Goal: Information Seeking & Learning: Find specific fact

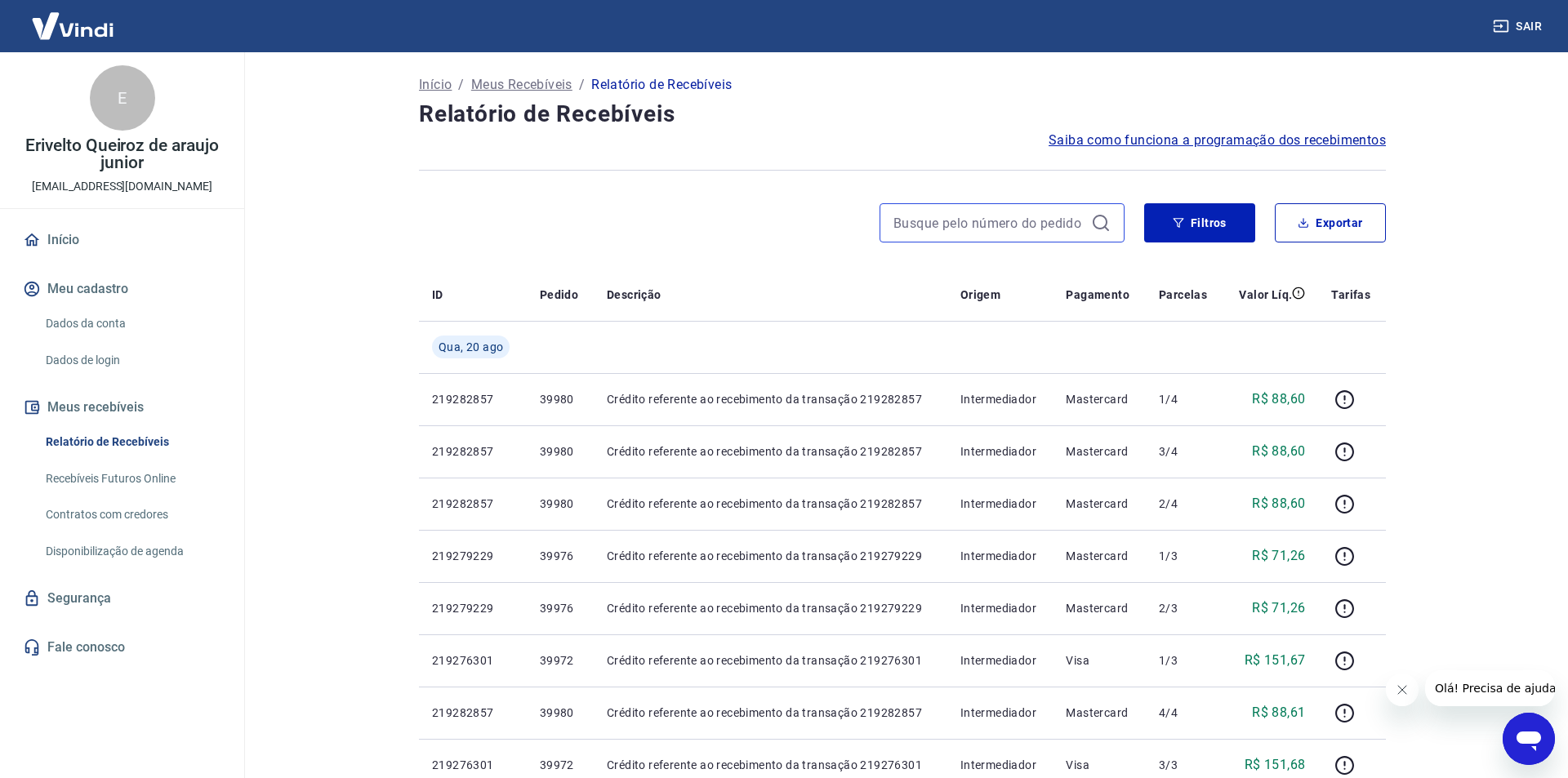
click at [997, 213] on input at bounding box center [989, 223] width 191 height 25
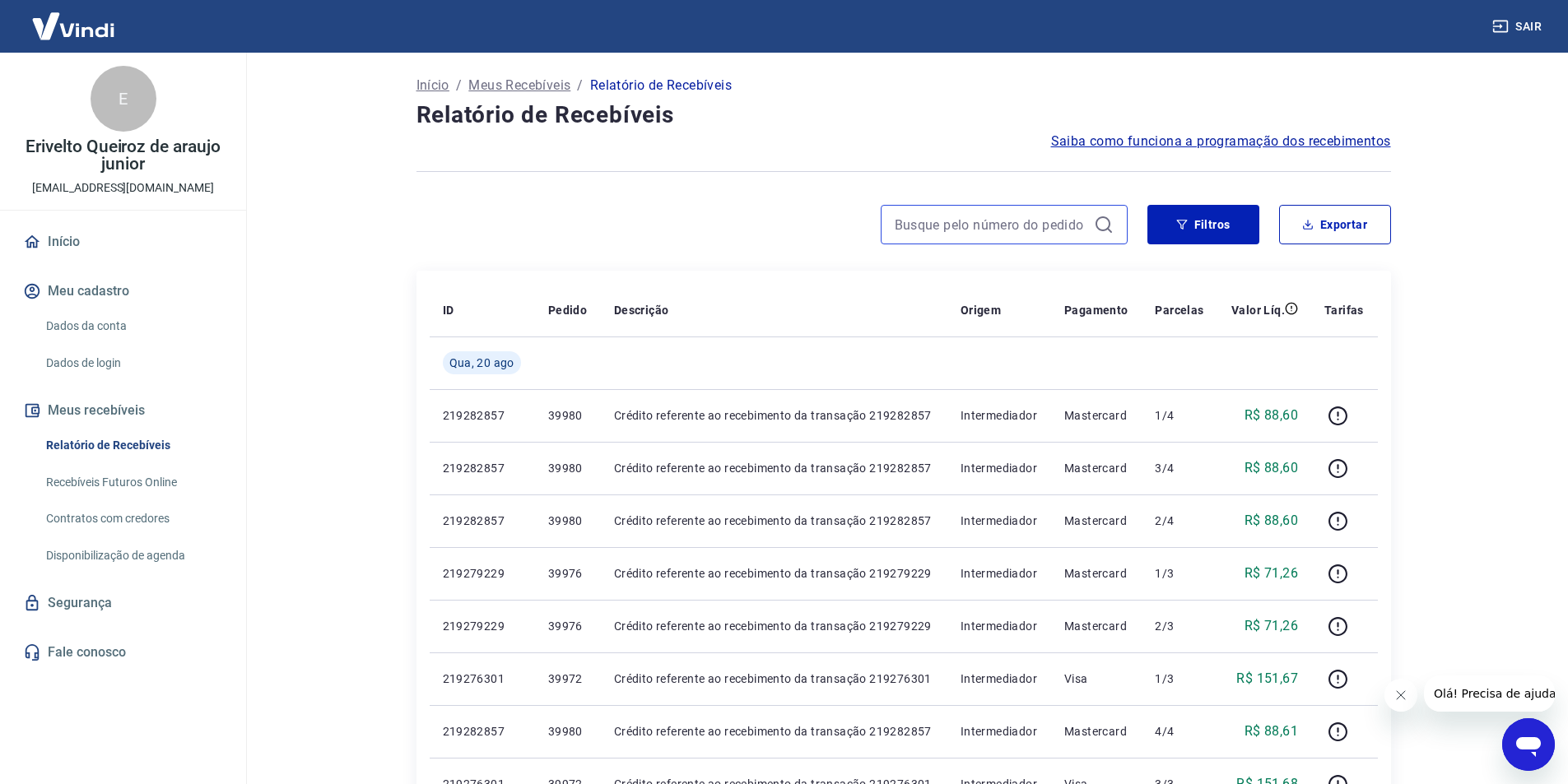
paste input "39992"
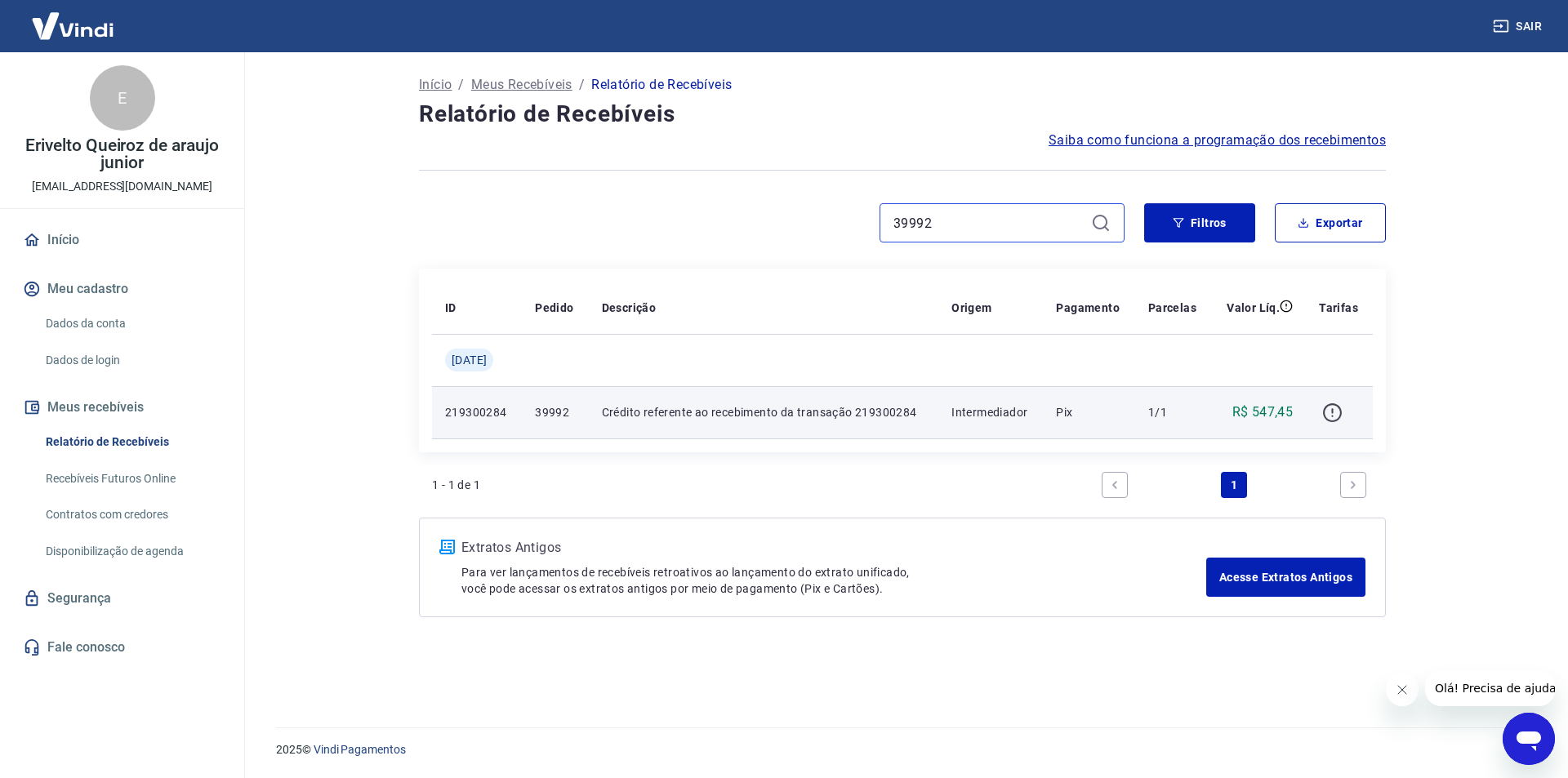
type input "39992"
click at [1333, 408] on icon "button" at bounding box center [1333, 413] width 20 height 20
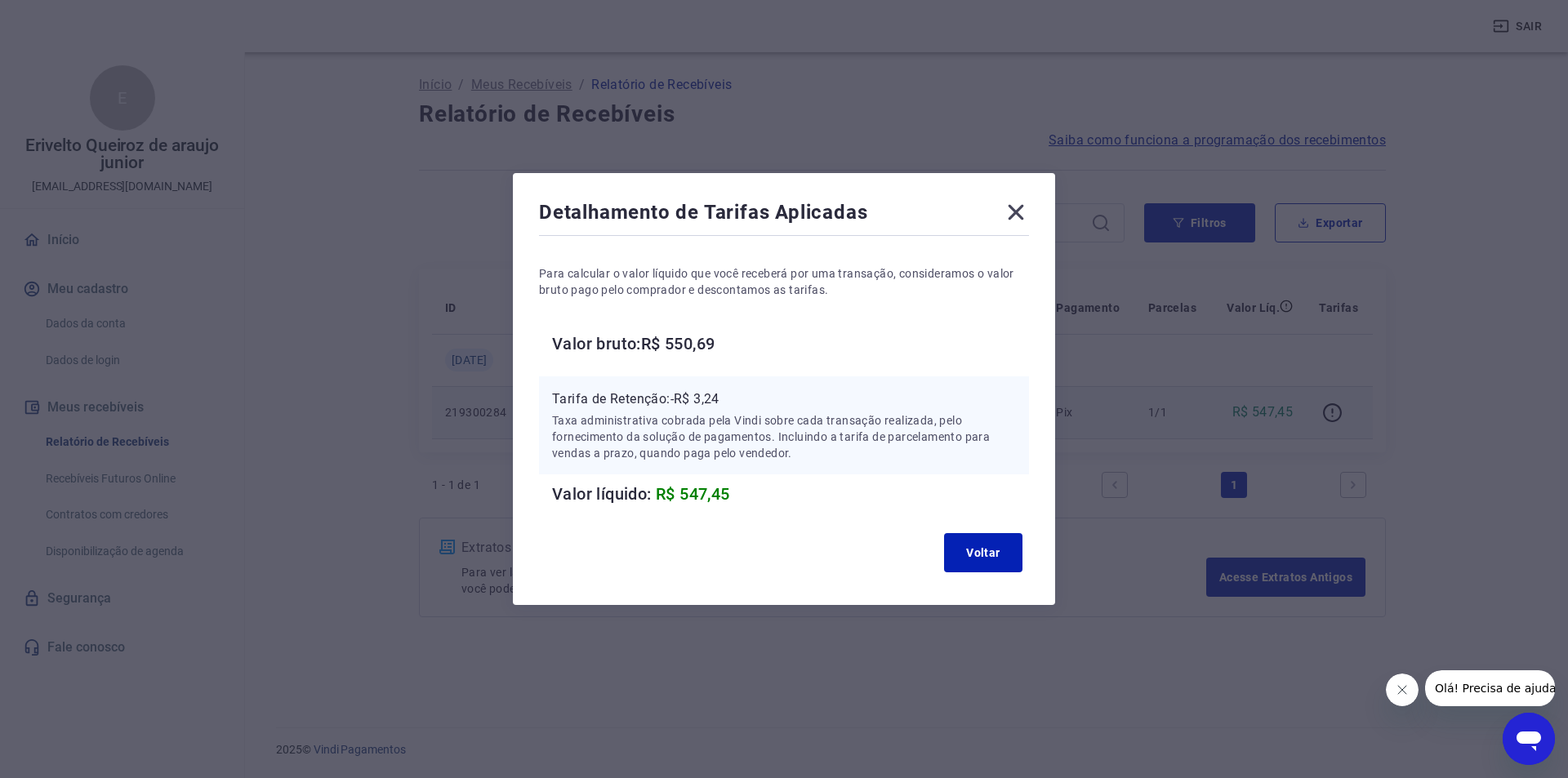
click at [703, 396] on p "Tarifa de Retenção: -R$ 3,24" at bounding box center [784, 400] width 464 height 20
copy p "3,24"
click at [981, 553] on button "Voltar" at bounding box center [984, 553] width 78 height 39
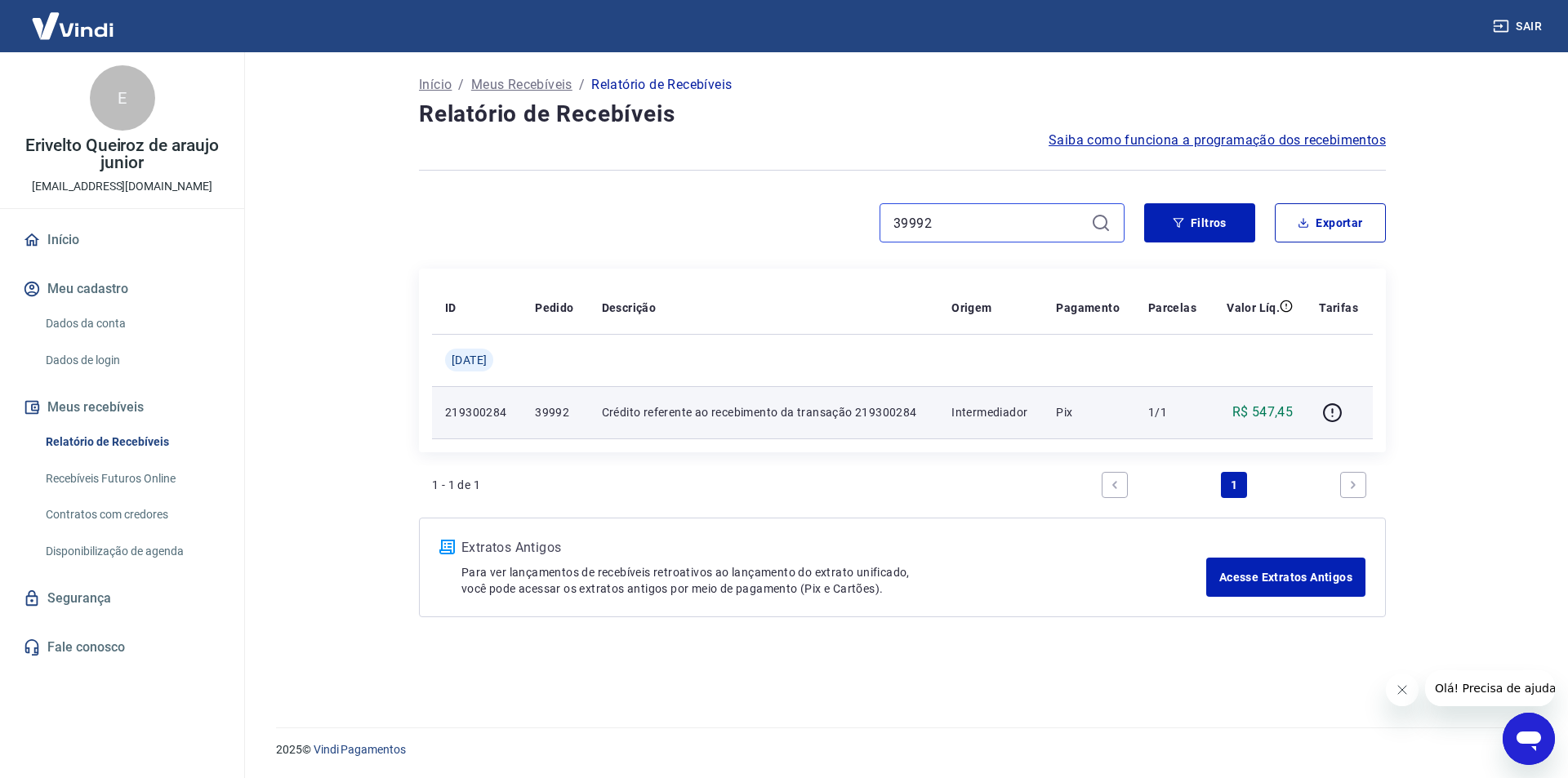
click at [961, 229] on input "39992" at bounding box center [989, 223] width 191 height 25
paste input "40008"
click at [961, 229] on input "39992" at bounding box center [989, 223] width 191 height 25
click at [1331, 417] on icon "button" at bounding box center [1333, 413] width 20 height 20
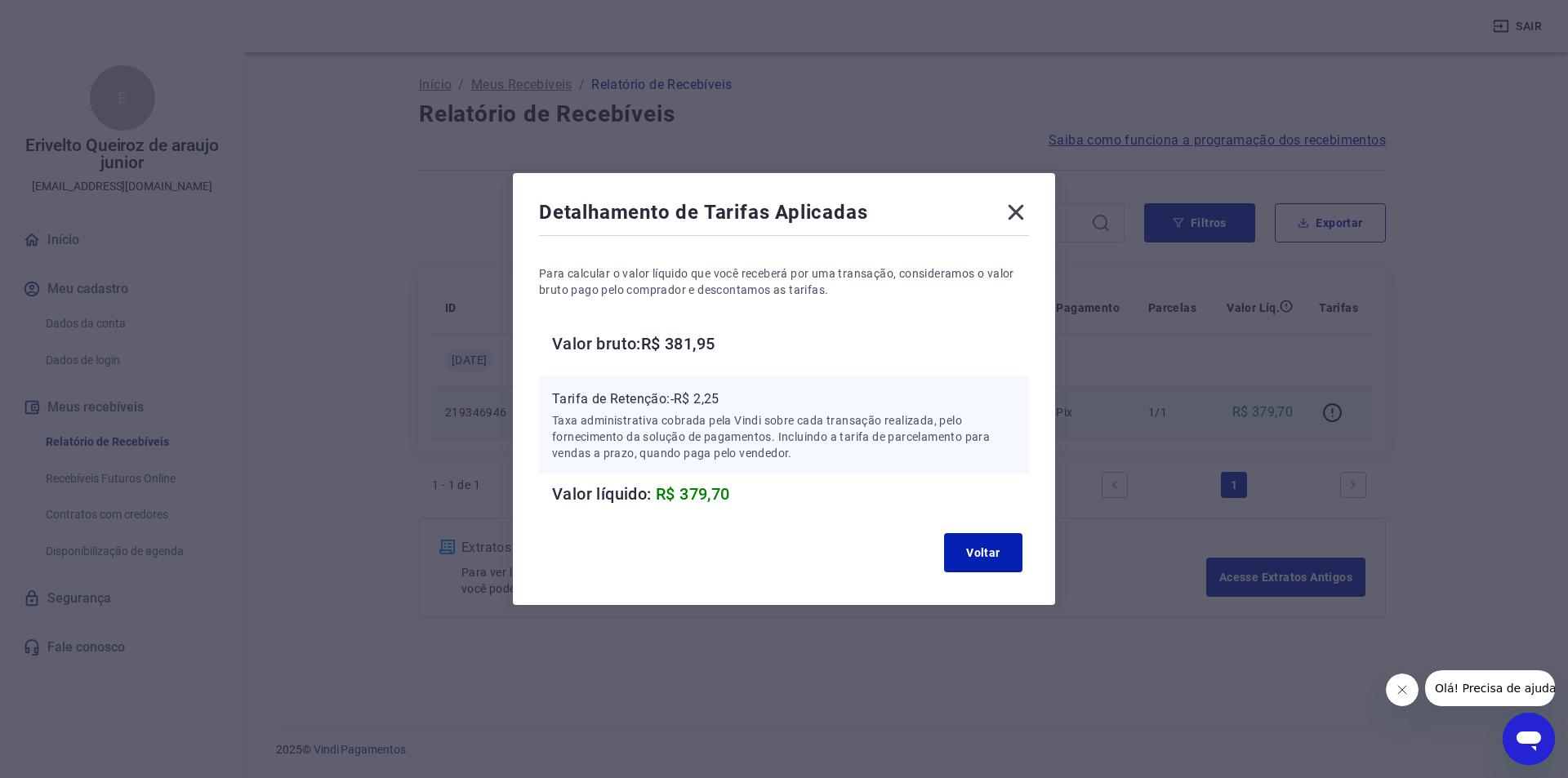
click at [701, 399] on p "Tarifa de Retenção: -R$ 2,25" at bounding box center [784, 400] width 464 height 20
copy p "2,25"
click at [994, 569] on button "Voltar" at bounding box center [984, 553] width 78 height 39
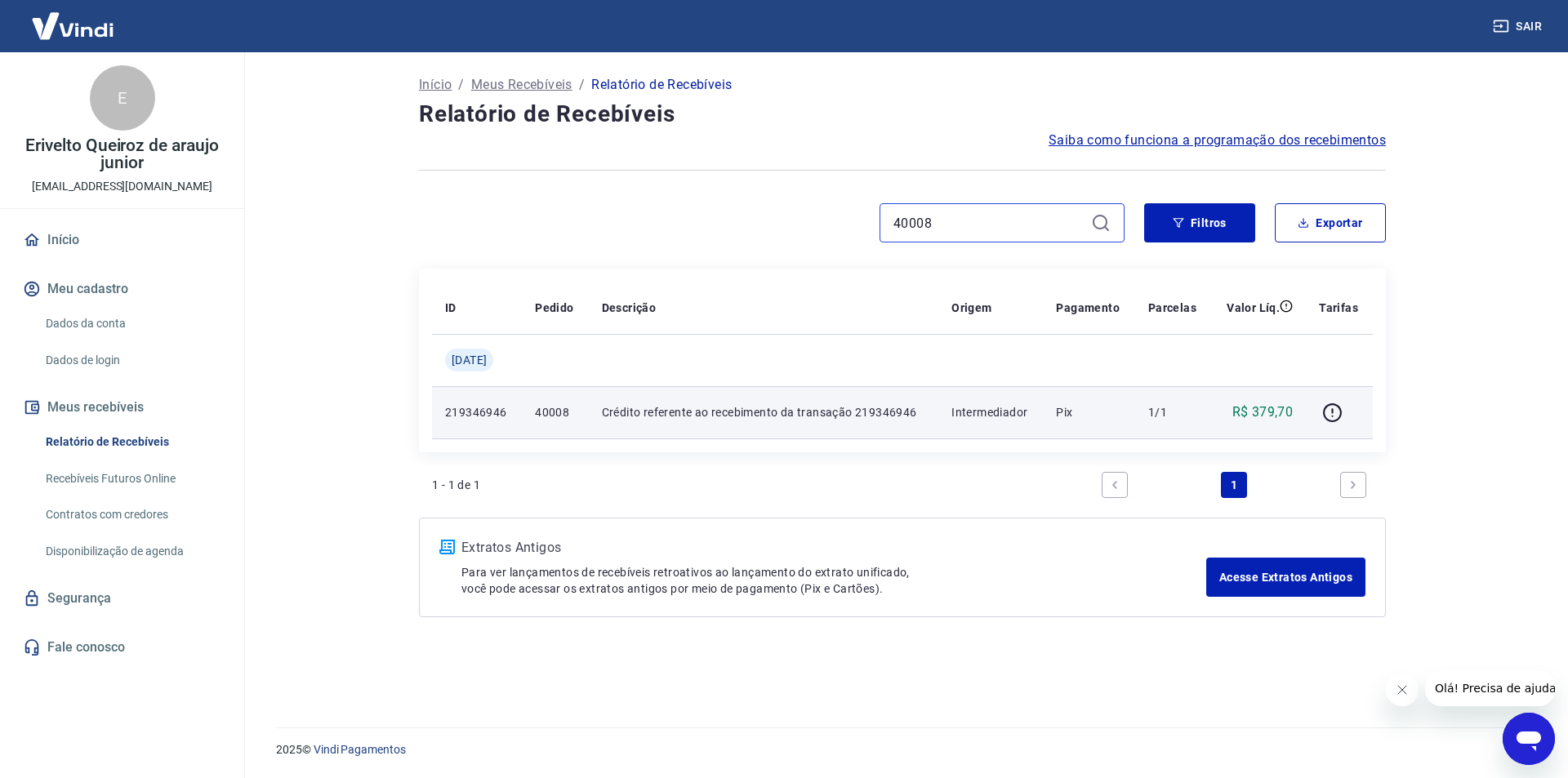
click at [939, 221] on input "40008" at bounding box center [989, 223] width 191 height 25
paste input "20"
click at [939, 221] on input "40008" at bounding box center [989, 223] width 191 height 25
type input "40020"
click at [1323, 406] on icon "button" at bounding box center [1333, 413] width 20 height 20
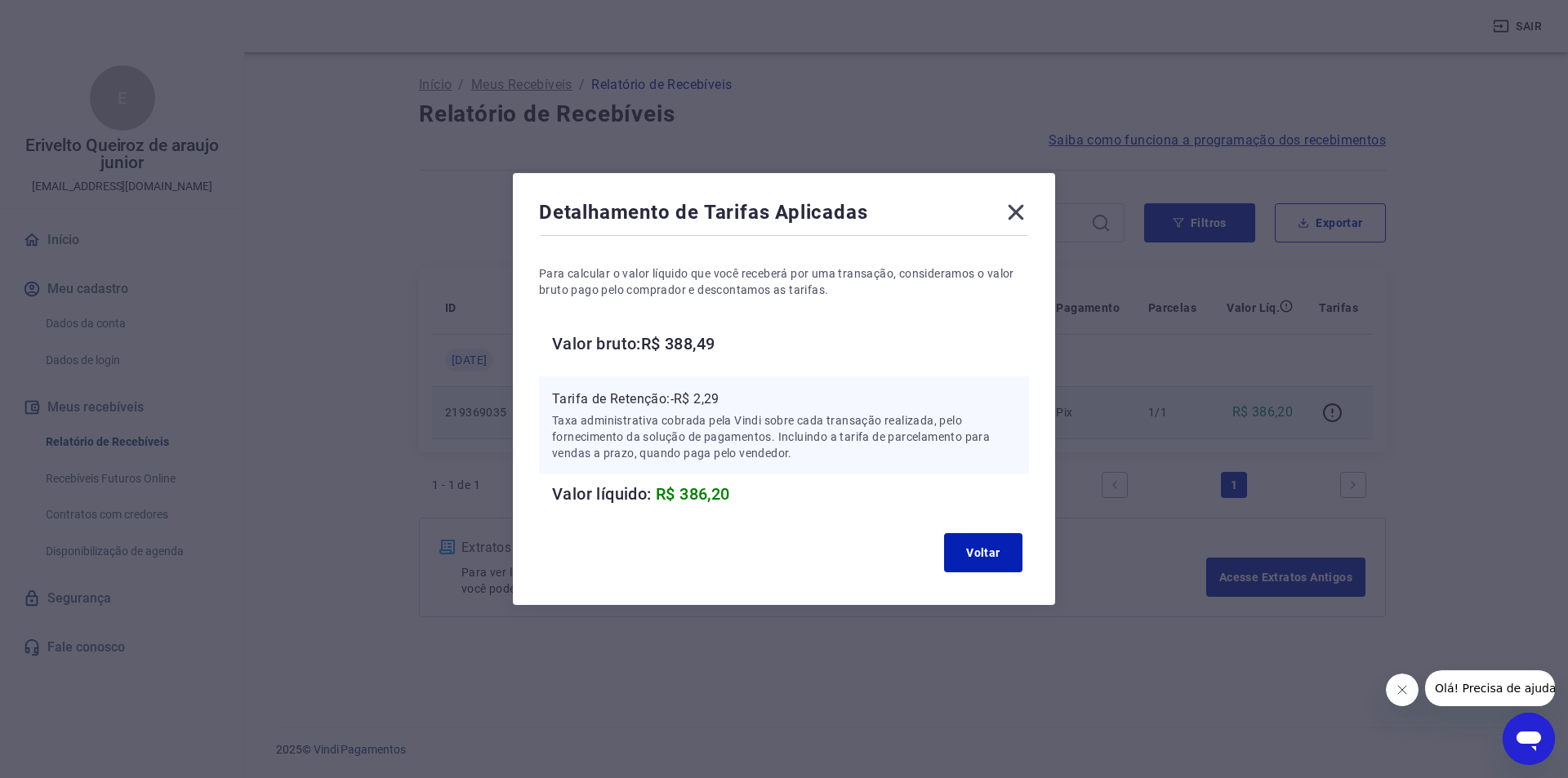
click at [706, 398] on p "Tarifa de Retenção: -R$ 2,29" at bounding box center [784, 400] width 464 height 20
copy p "2,29"
drag, startPoint x: 968, startPoint y: 557, endPoint x: 698, endPoint y: 113, distance: 519.6
click at [968, 549] on button "Voltar" at bounding box center [984, 553] width 78 height 39
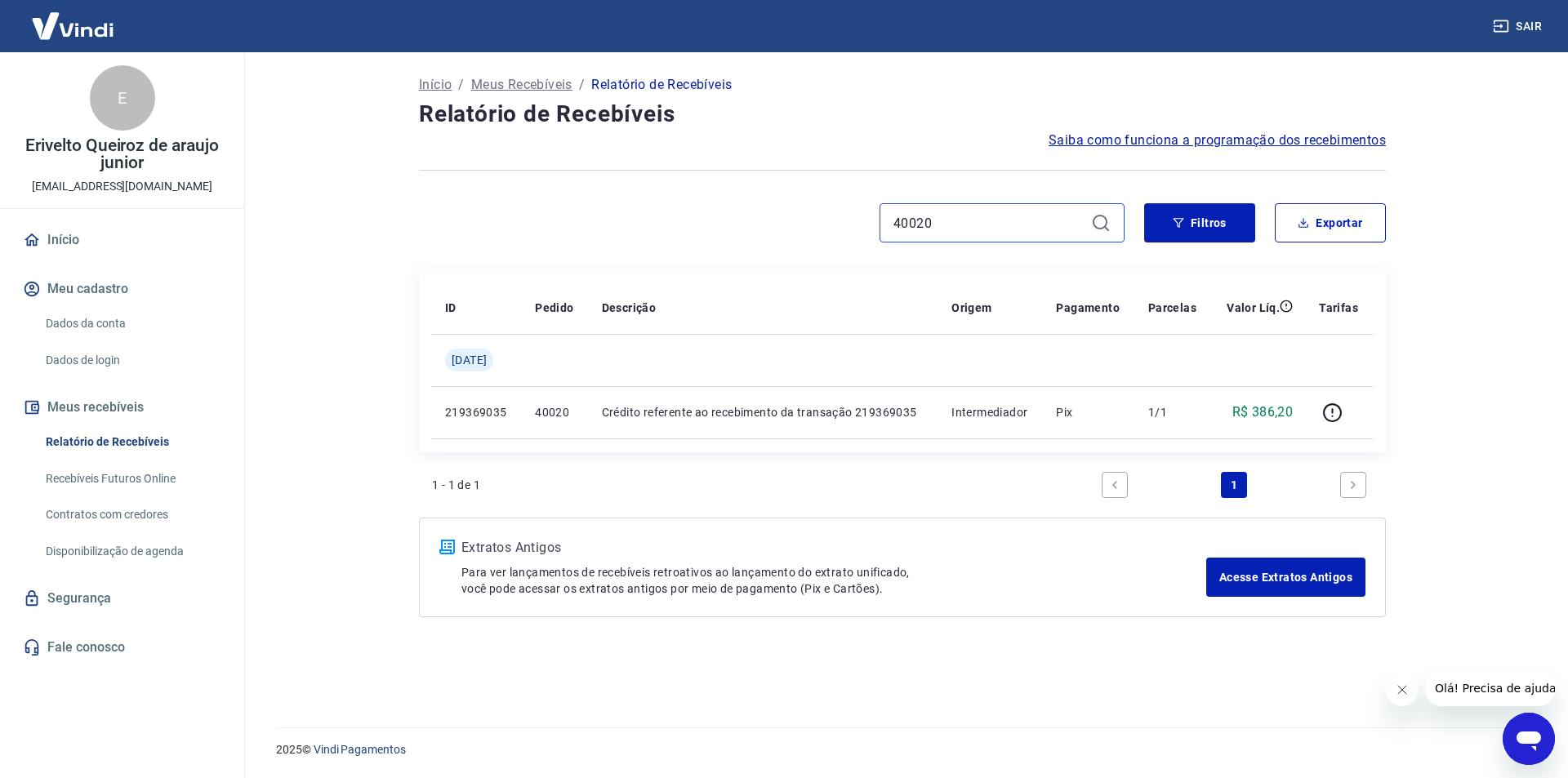
click at [923, 213] on input "40020" at bounding box center [989, 223] width 191 height 25
paste input "8"
click at [923, 213] on input "40020" at bounding box center [989, 223] width 191 height 25
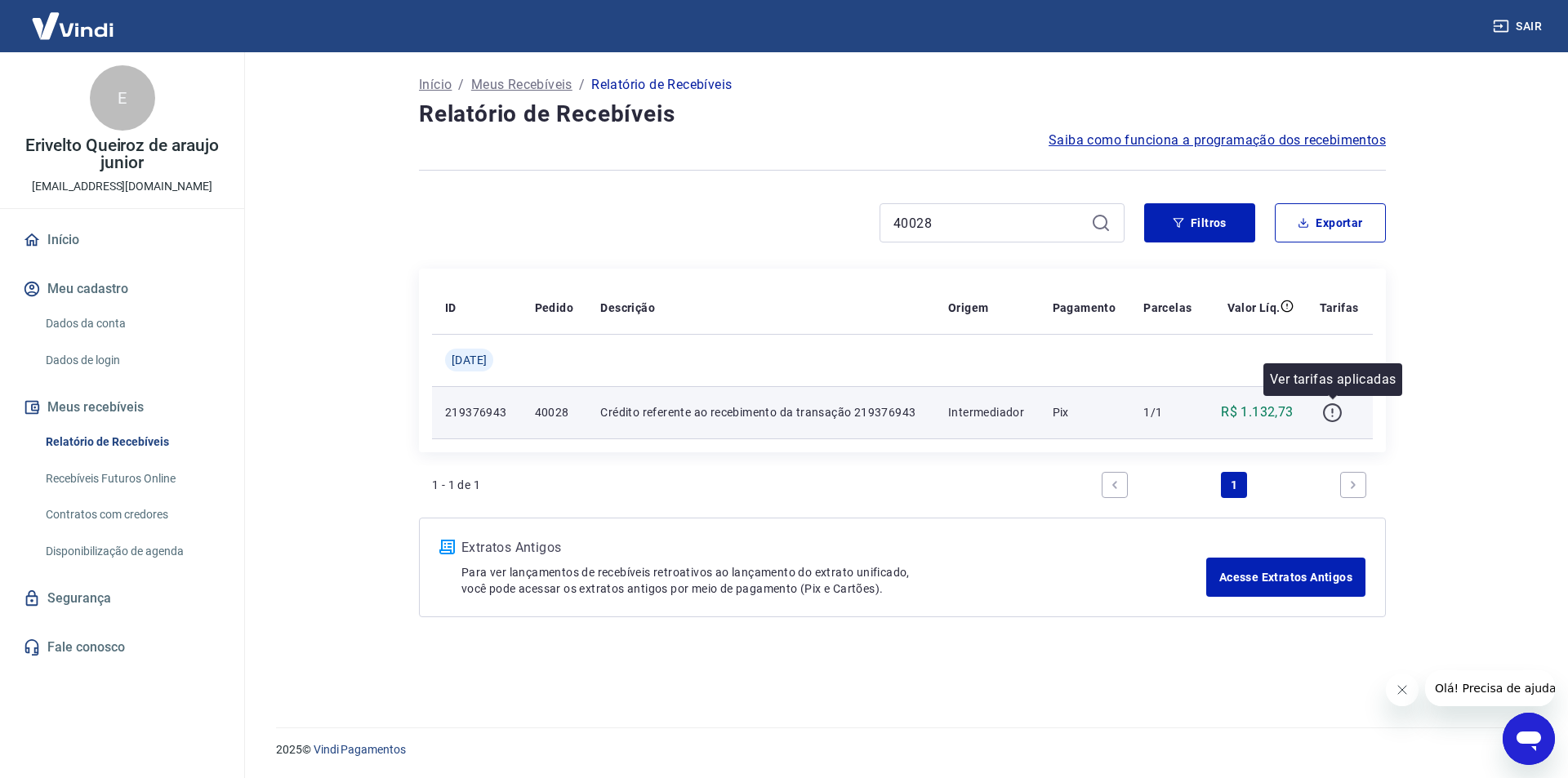
click at [1338, 410] on icon "button" at bounding box center [1333, 413] width 20 height 20
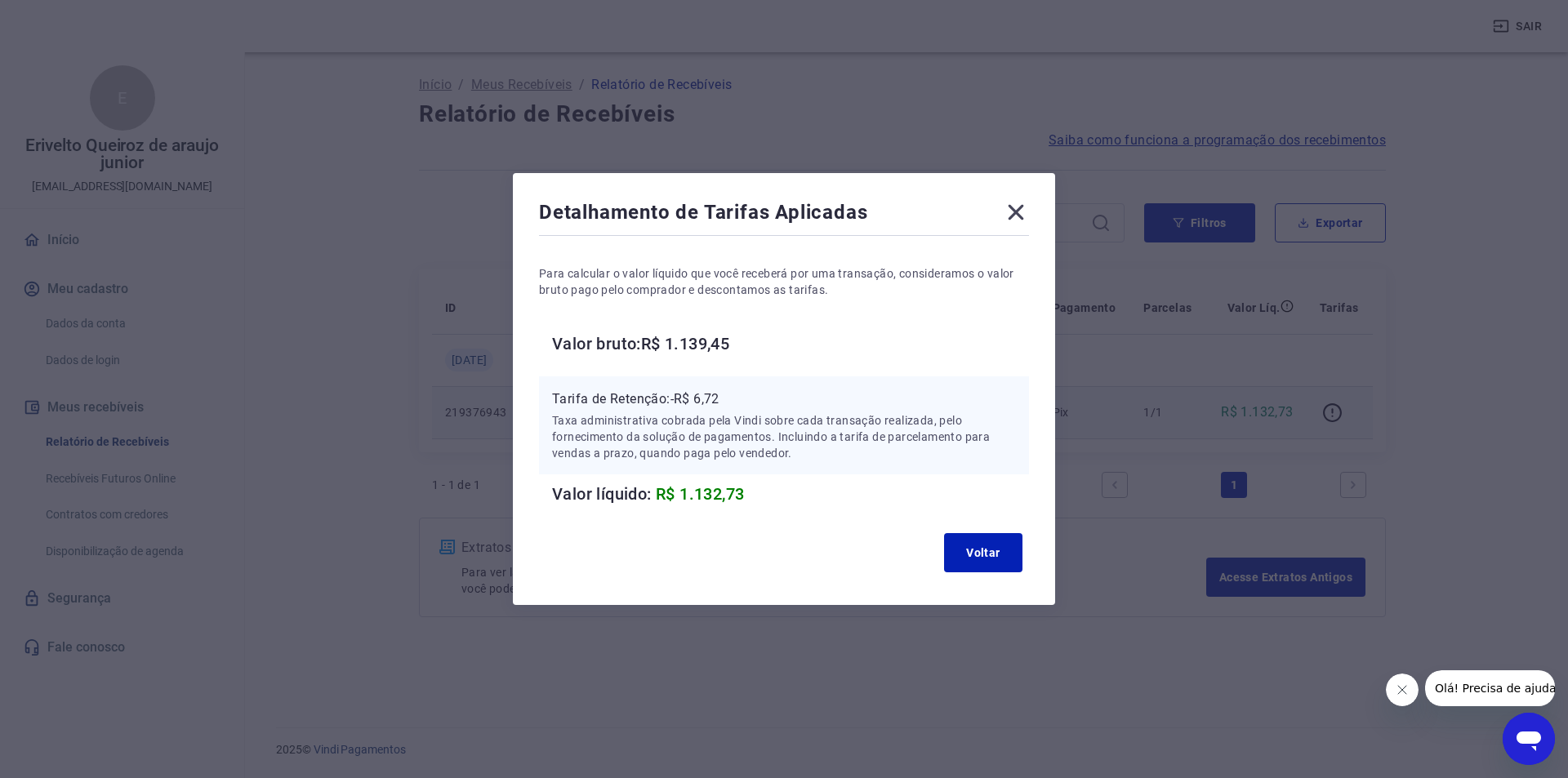
click at [705, 398] on p "Tarifa de Retenção: -R$ 6,72" at bounding box center [784, 400] width 464 height 20
copy p "6,72"
click at [981, 565] on button "Voltar" at bounding box center [984, 553] width 78 height 39
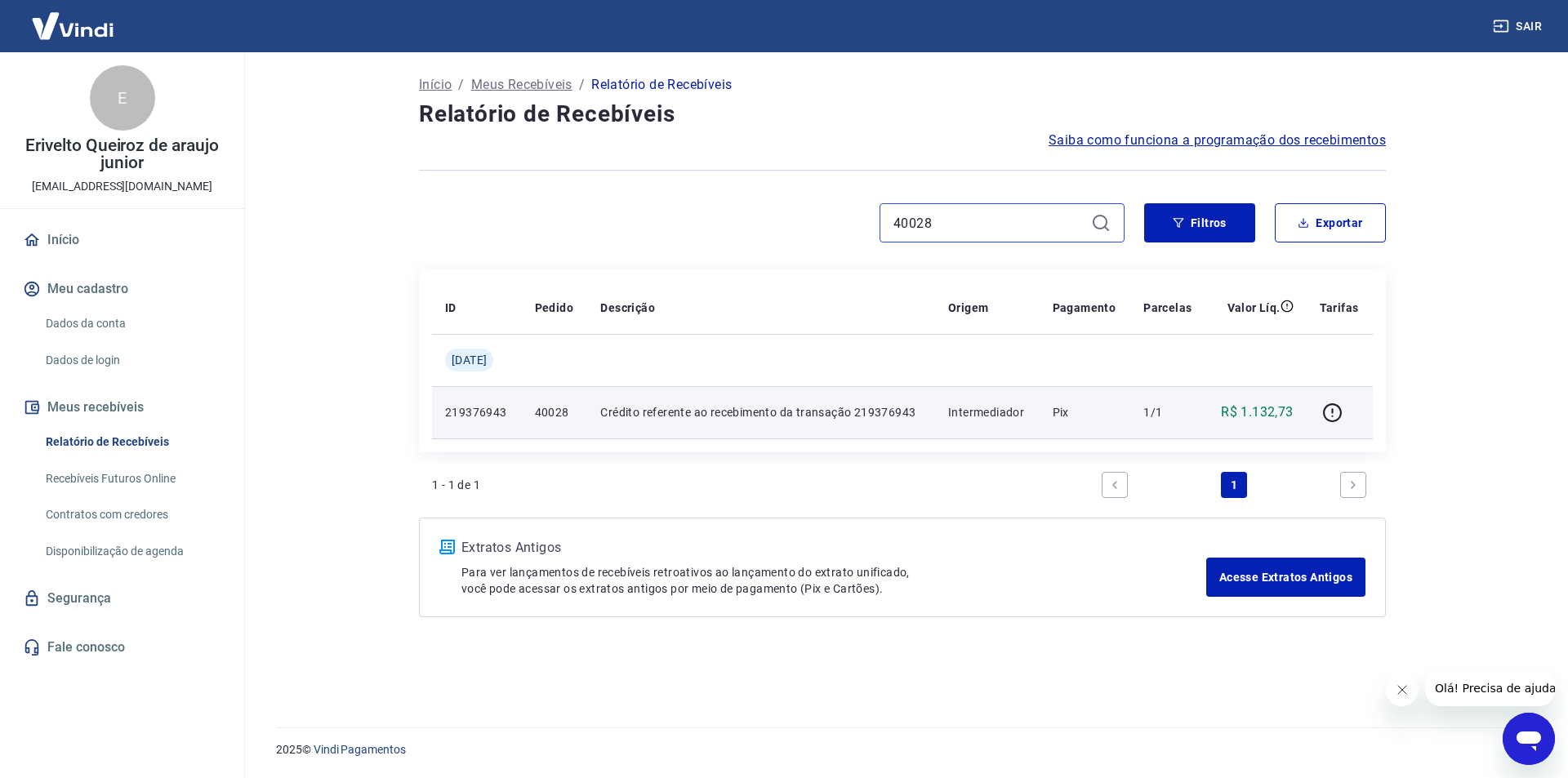
click at [926, 220] on input "40028" at bounding box center [989, 223] width 191 height 25
paste input "30"
click at [1334, 407] on icon "button" at bounding box center [1333, 413] width 20 height 20
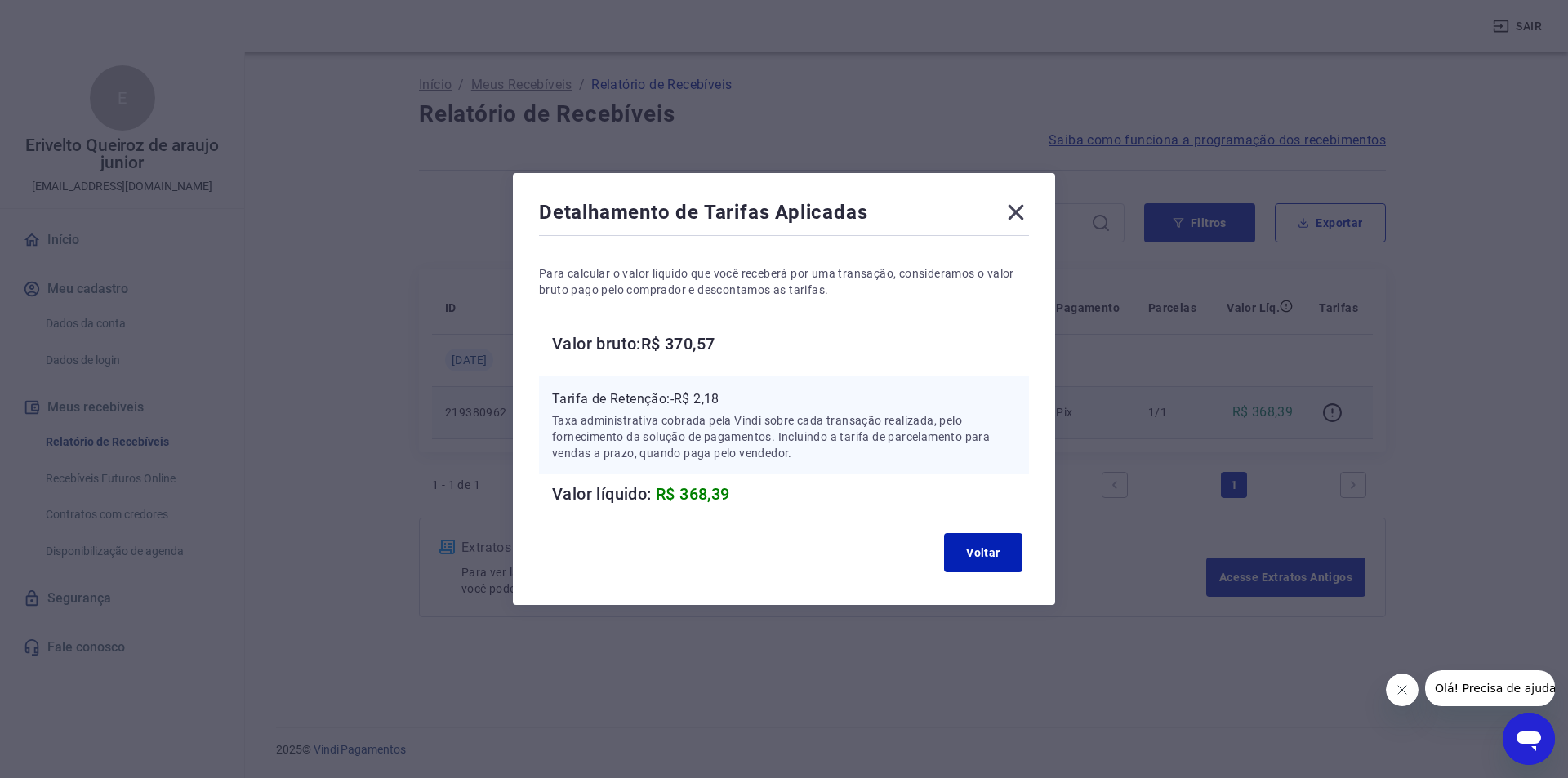
click at [707, 396] on p "Tarifa de Retenção: -R$ 2,18" at bounding box center [784, 400] width 464 height 20
copy p "2,18"
click at [965, 544] on button "Voltar" at bounding box center [984, 553] width 78 height 39
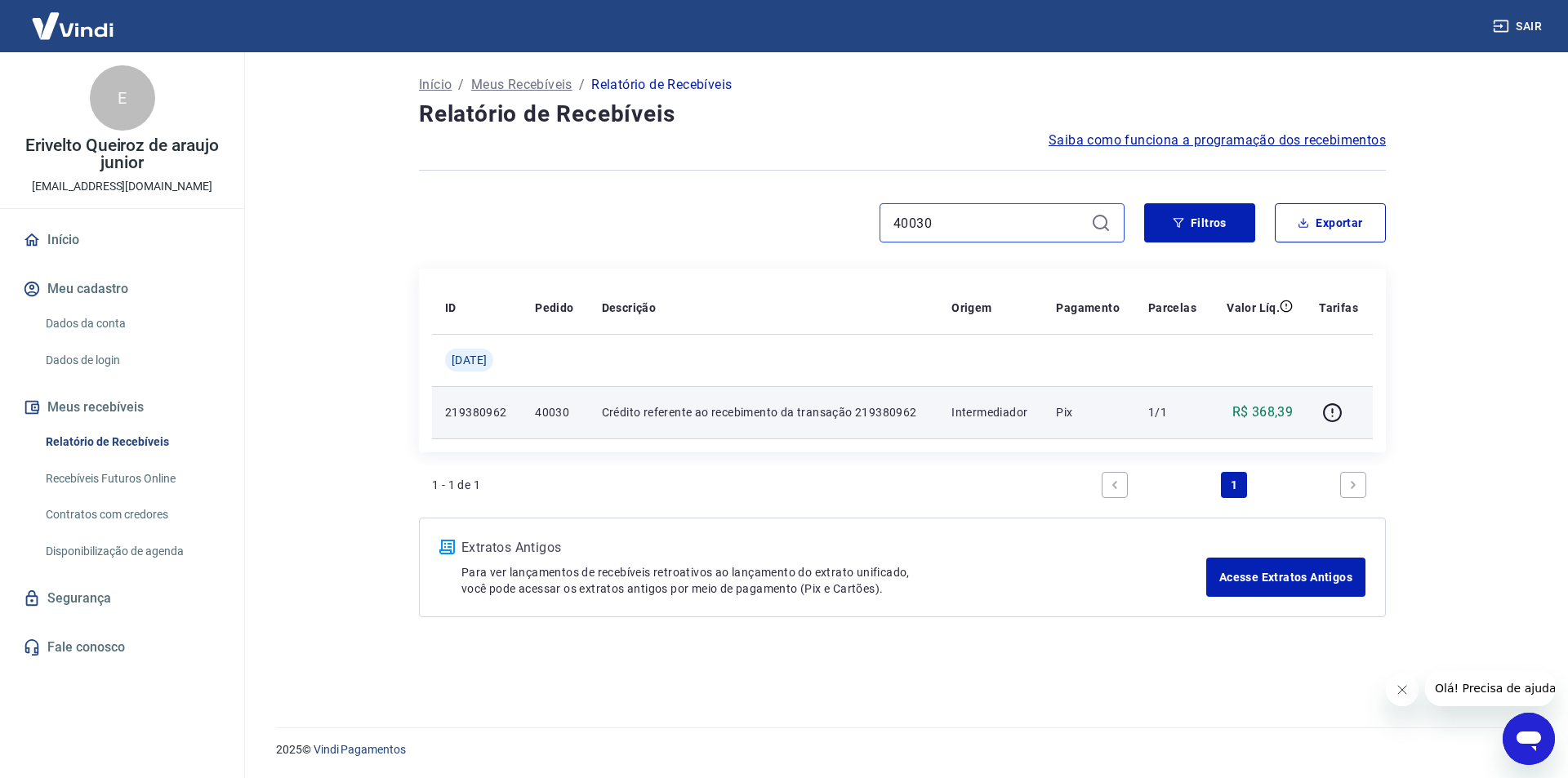
click at [922, 224] on input "40030" at bounding box center [989, 223] width 191 height 25
paste input "39984"
click at [922, 224] on input "40030" at bounding box center [989, 223] width 191 height 25
type input "39984"
click at [1338, 414] on icon "button" at bounding box center [1333, 413] width 20 height 20
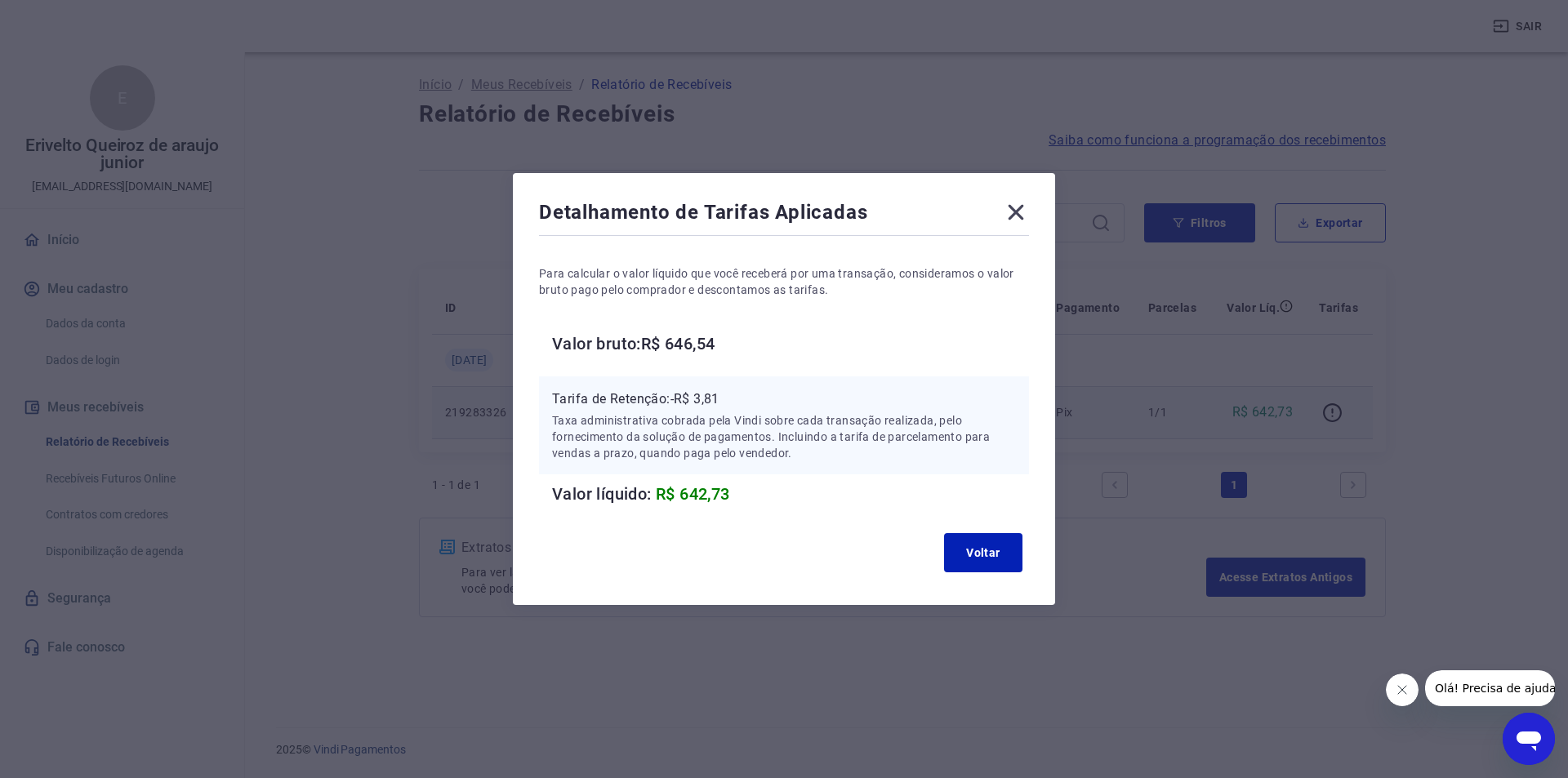
click at [714, 404] on p "Tarifa de Retenção: -R$ 3,81" at bounding box center [784, 400] width 464 height 20
copy p "3,81"
drag, startPoint x: 995, startPoint y: 561, endPoint x: 985, endPoint y: 531, distance: 31.6
click at [994, 561] on button "Voltar" at bounding box center [984, 553] width 78 height 39
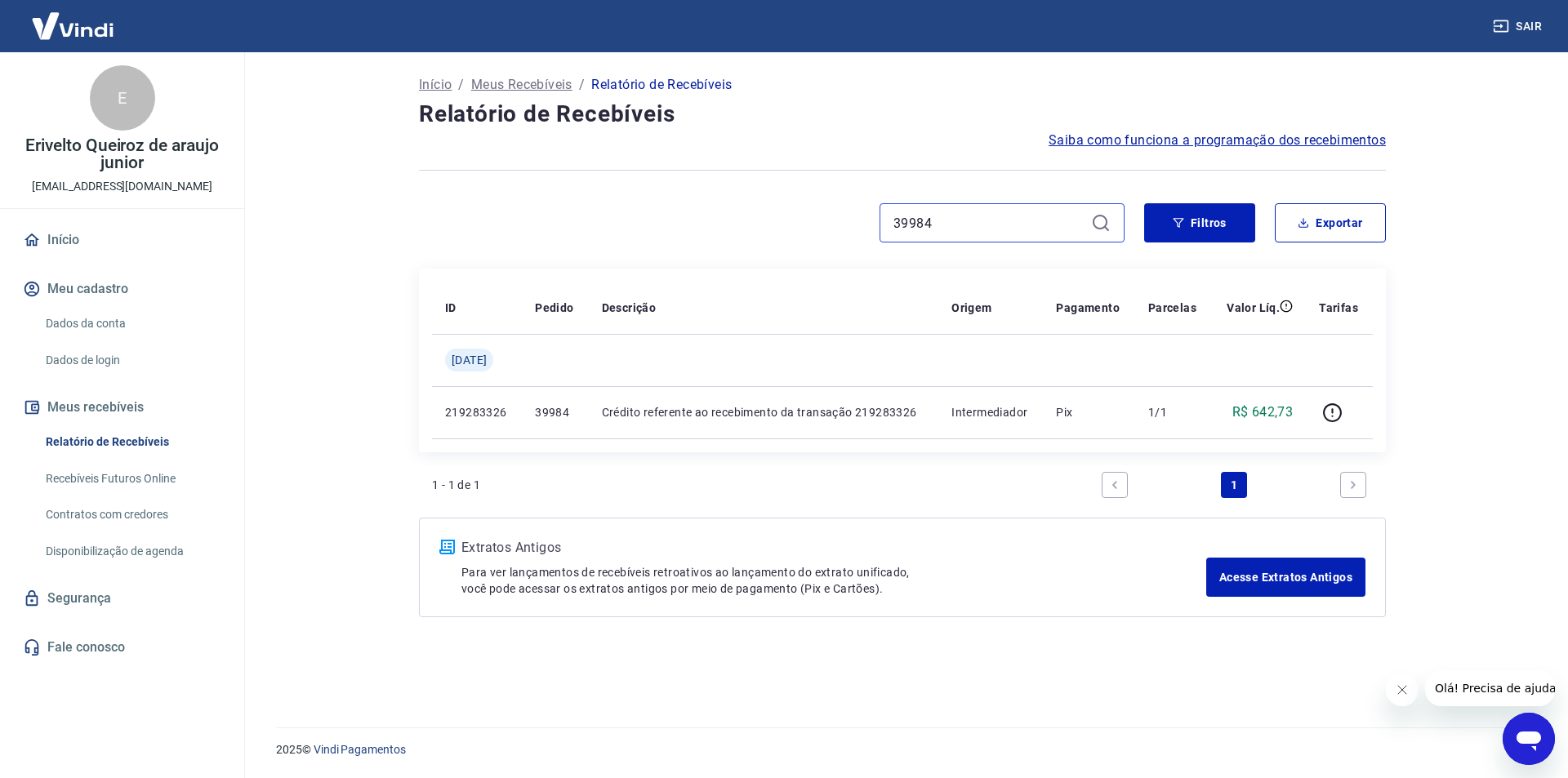
click at [933, 232] on input "39984" at bounding box center [989, 223] width 191 height 25
paste input "40046"
click at [933, 232] on input "39984" at bounding box center [989, 223] width 191 height 25
click at [1330, 397] on td at bounding box center [1340, 412] width 67 height 52
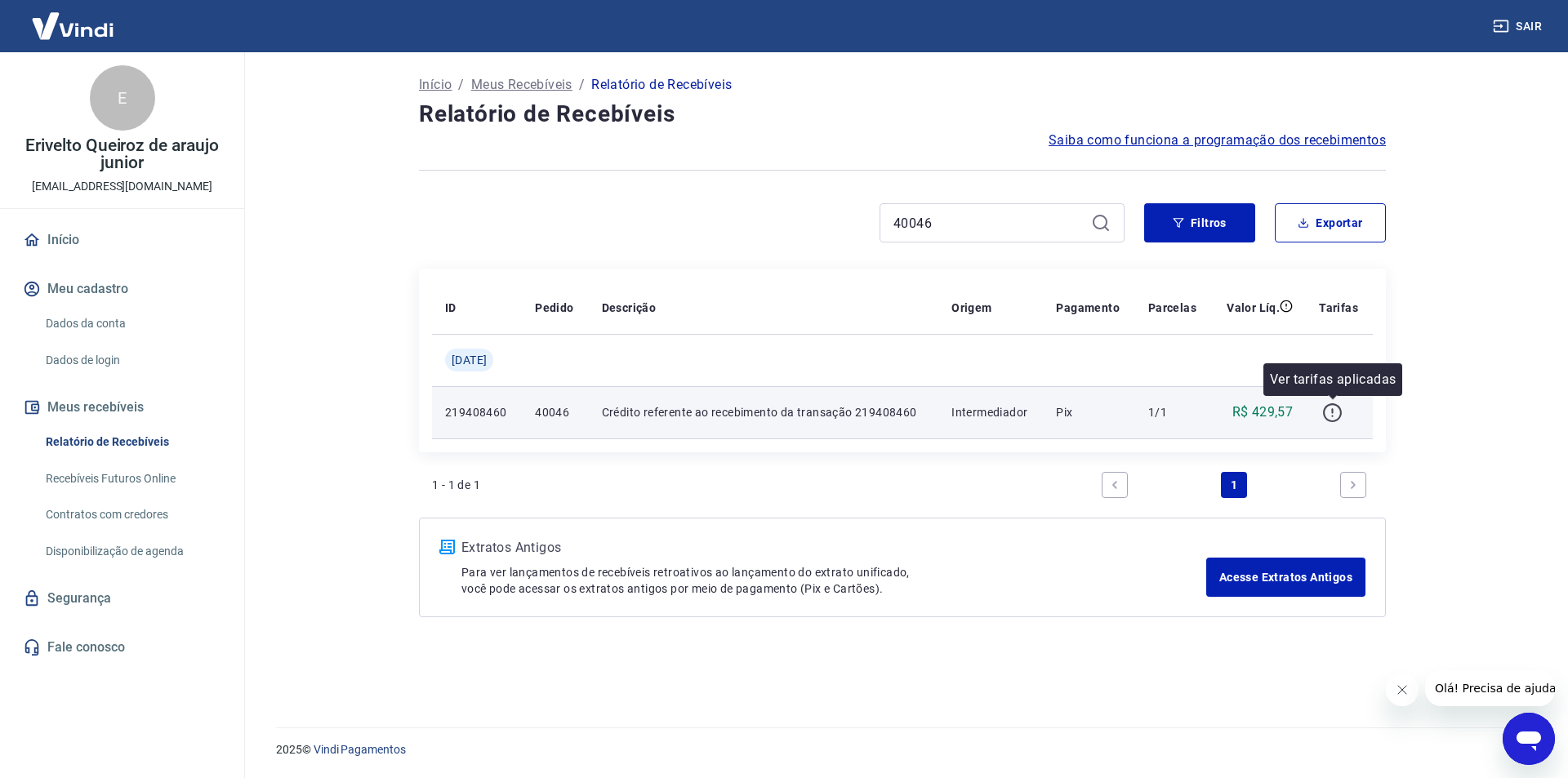
click at [1330, 409] on icon "button" at bounding box center [1333, 413] width 20 height 20
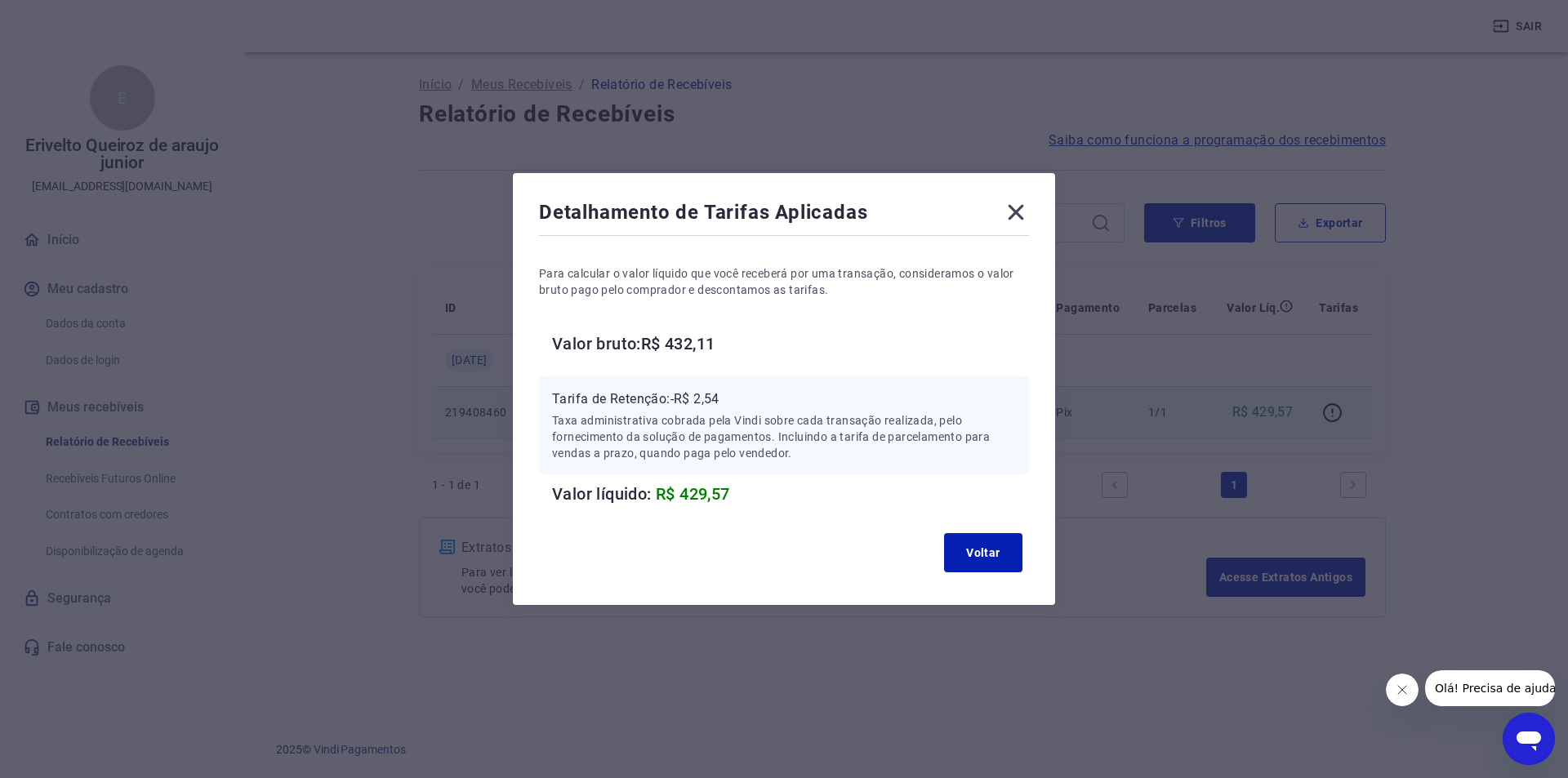
click at [711, 400] on p "Tarifa de Retenção: -R$ 2,54" at bounding box center [784, 400] width 464 height 20
drag, startPoint x: 711, startPoint y: 400, endPoint x: 712, endPoint y: 385, distance: 15.0
click at [710, 399] on p "Tarifa de Retenção: -R$ 2,54" at bounding box center [784, 400] width 464 height 20
copy p "2,54"
click at [1009, 562] on button "Voltar" at bounding box center [984, 553] width 78 height 39
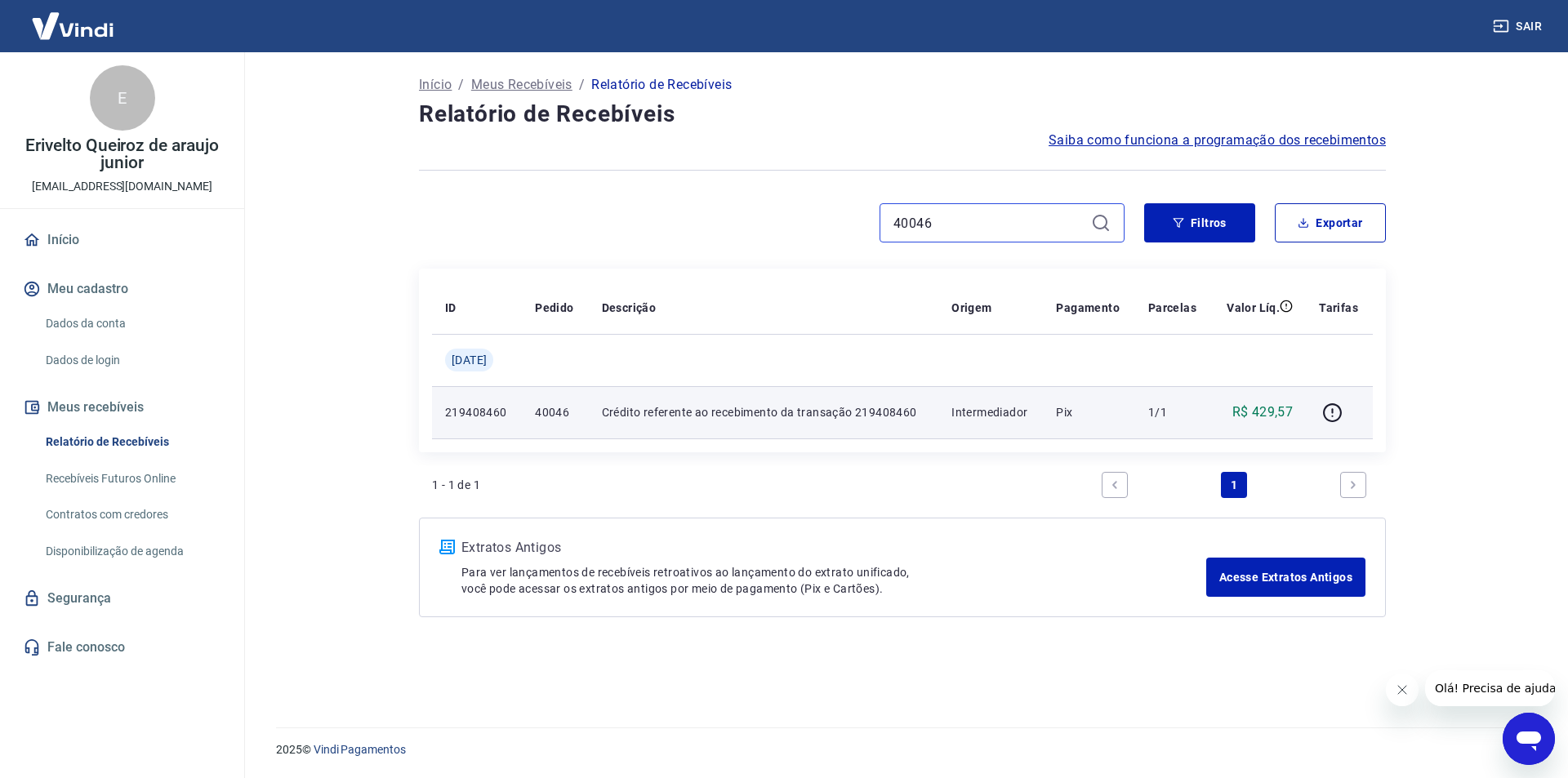
click at [929, 212] on input "40046" at bounding box center [989, 223] width 191 height 25
paste input "54"
click at [1333, 405] on icon "button" at bounding box center [1333, 413] width 20 height 20
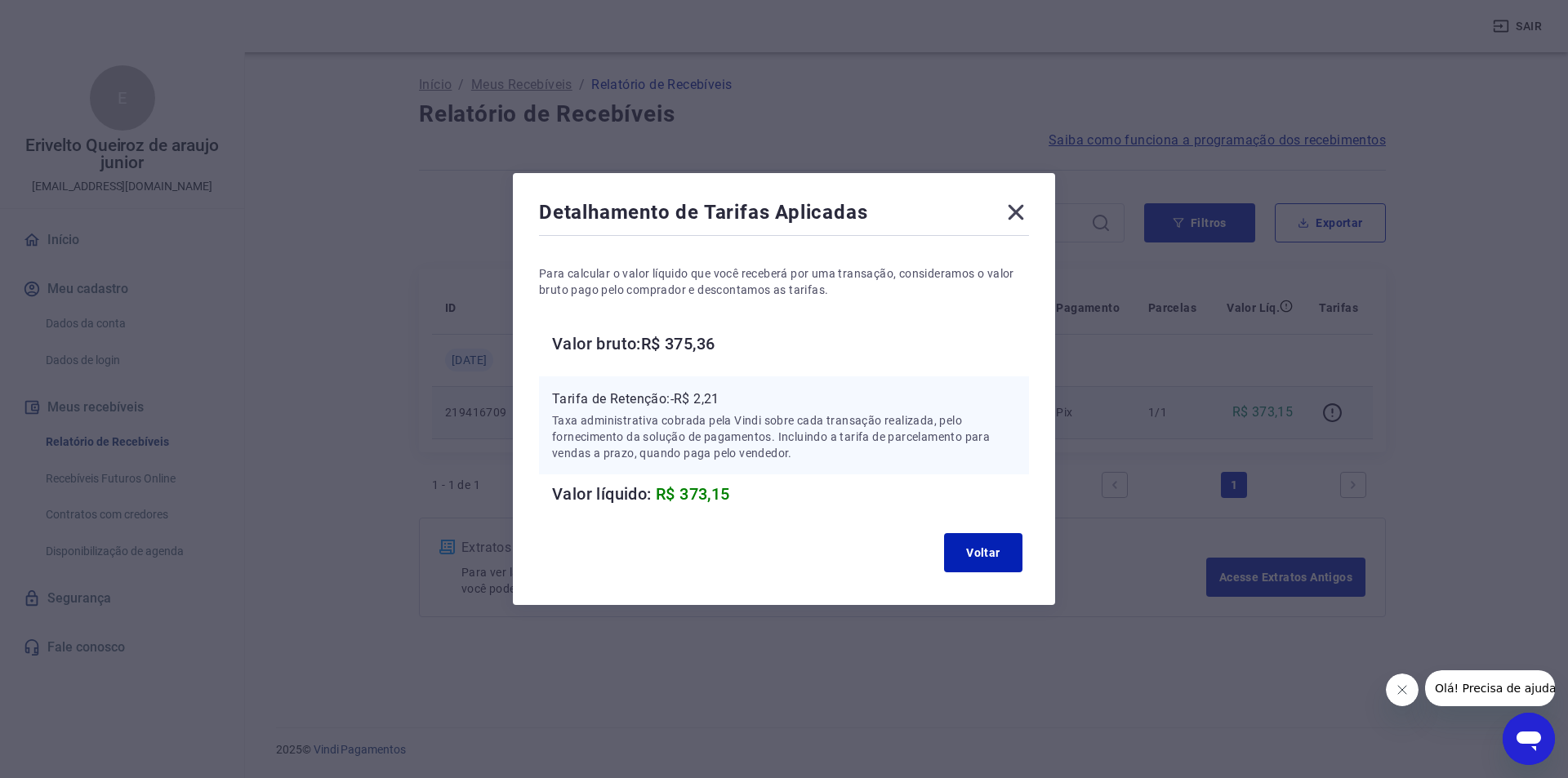
click at [711, 393] on p "Tarifa de Retenção: -R$ 2,21" at bounding box center [784, 400] width 464 height 20
copy p "2,21"
click at [1002, 549] on button "Voltar" at bounding box center [984, 553] width 78 height 39
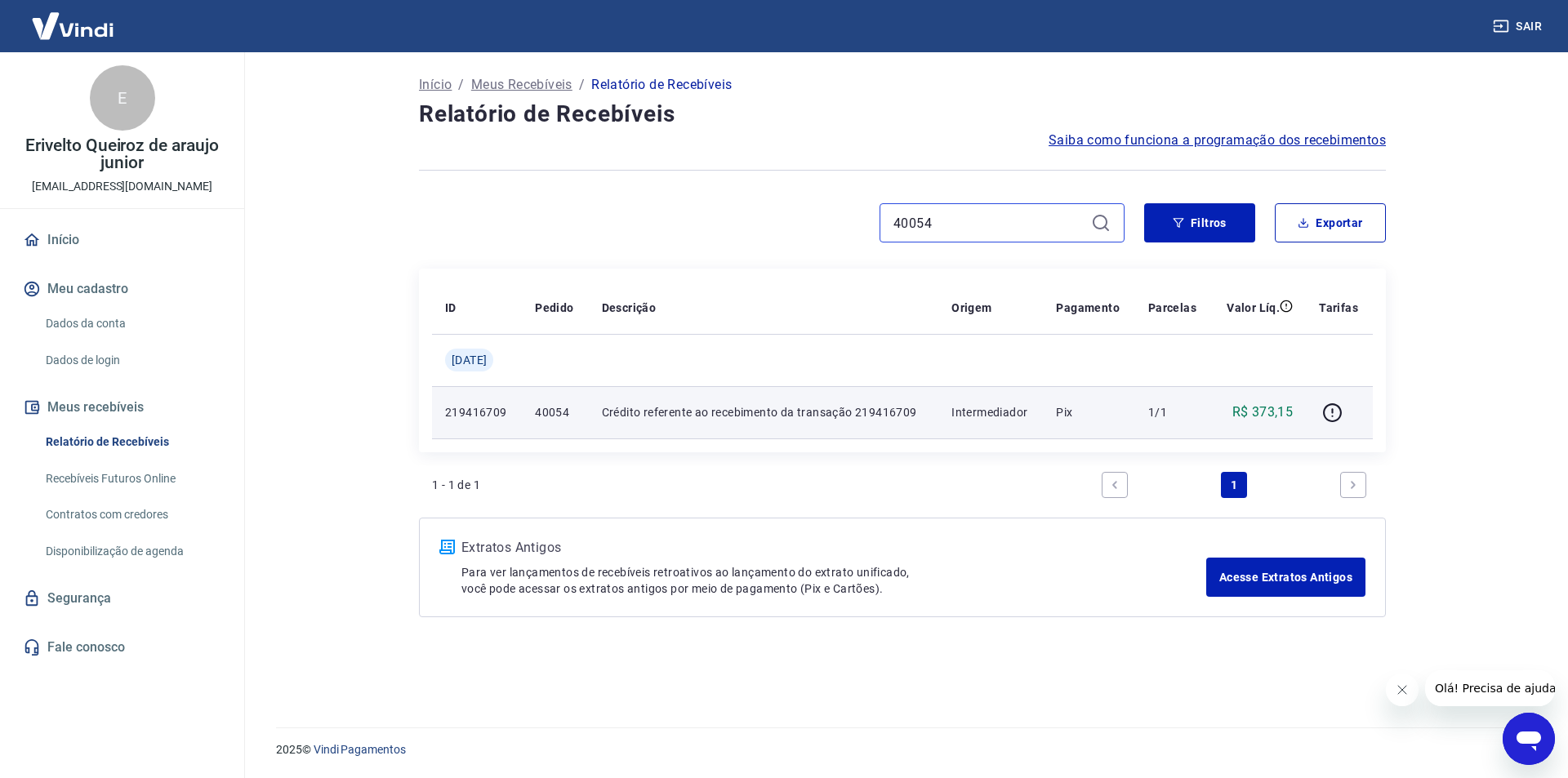
click at [978, 232] on input "40054" at bounding box center [989, 223] width 191 height 25
paste input "62"
click at [978, 232] on input "40054" at bounding box center [989, 223] width 191 height 25
type input "40062"
click at [1336, 409] on icon "button" at bounding box center [1333, 413] width 20 height 20
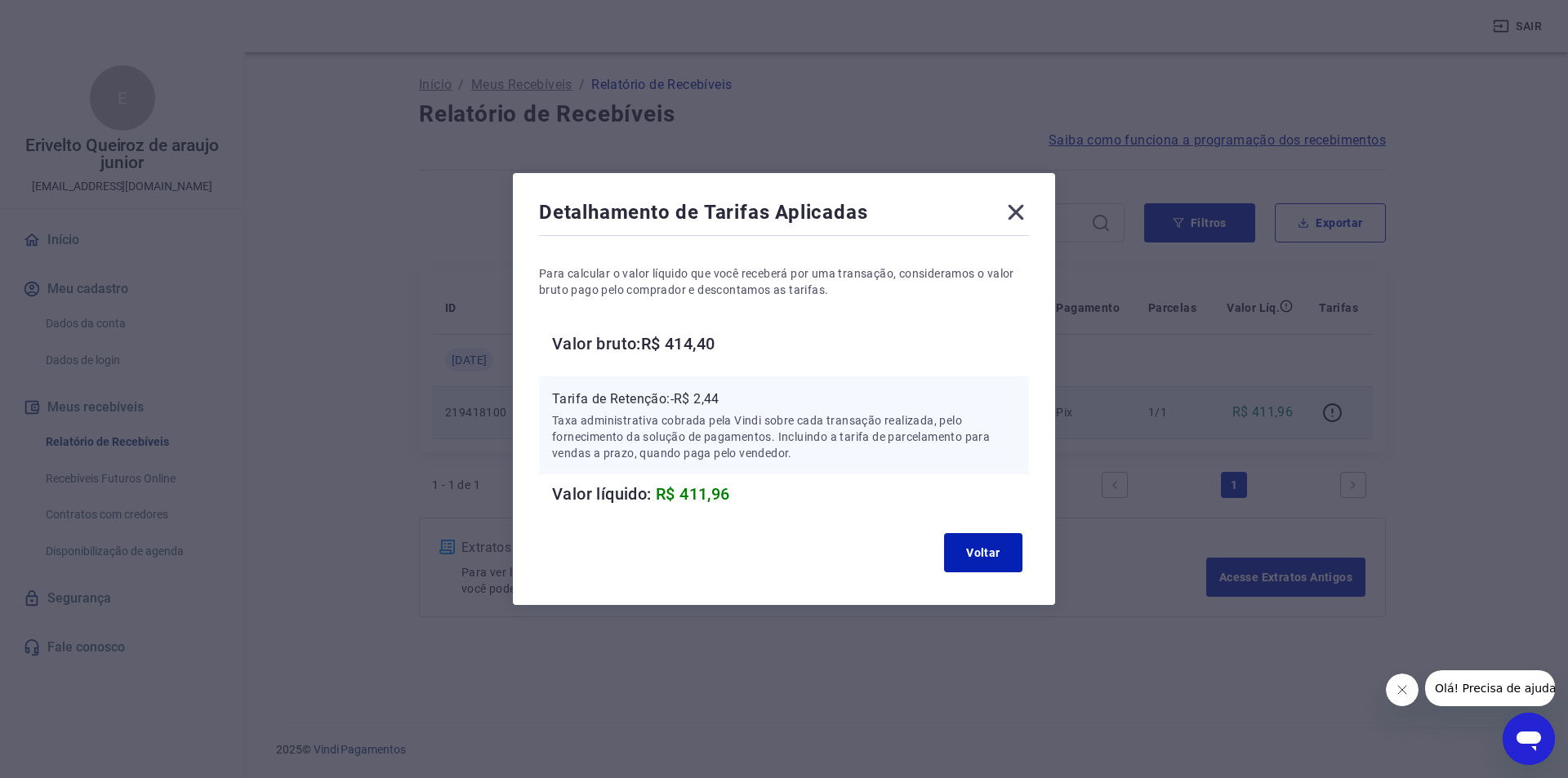
click at [705, 398] on p "Tarifa de Retenção: -R$ 2,44" at bounding box center [784, 400] width 464 height 20
copy p "2,44"
click at [961, 540] on button "Voltar" at bounding box center [984, 553] width 78 height 39
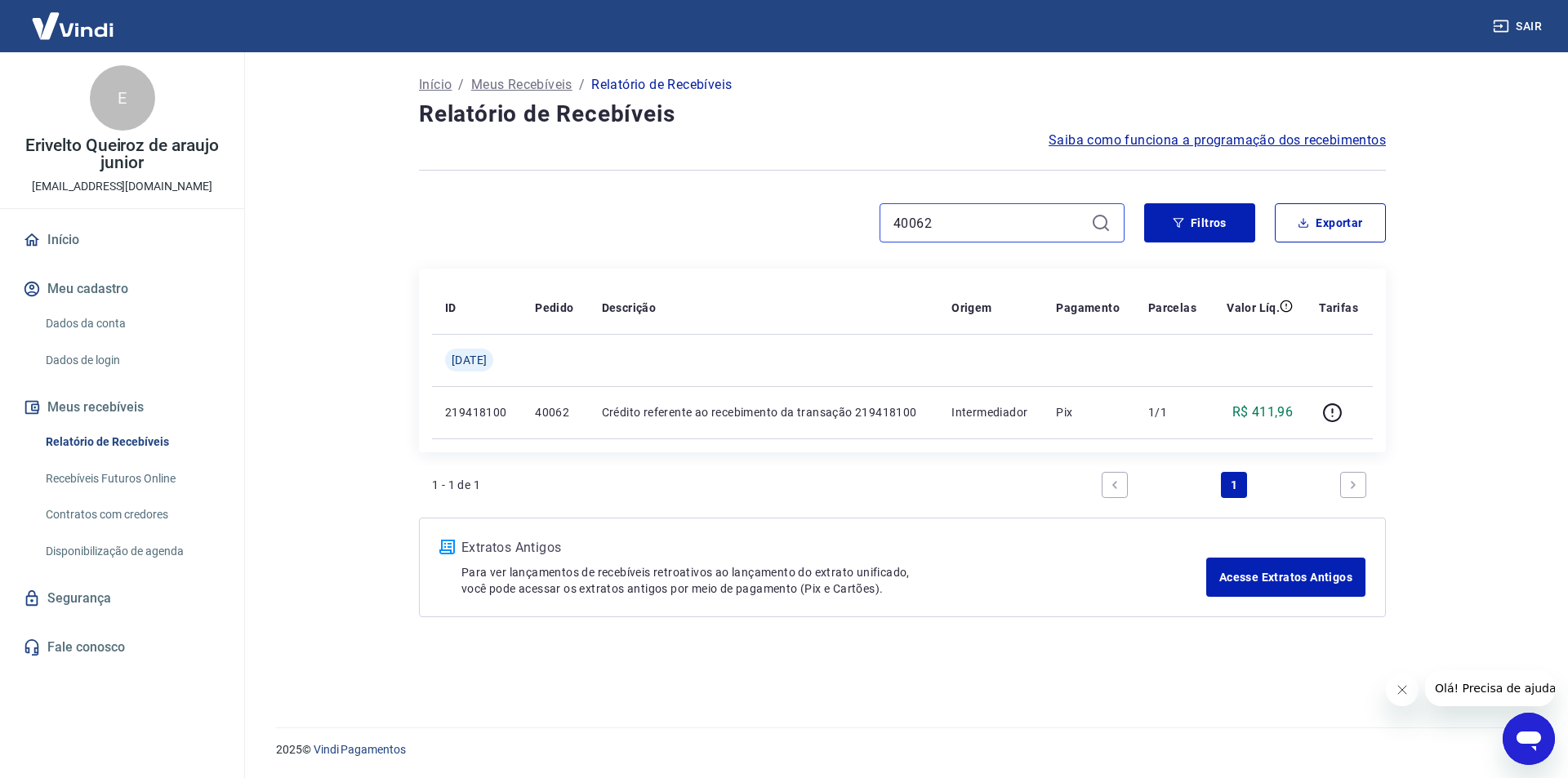
click at [915, 221] on input "40062" at bounding box center [989, 223] width 191 height 25
paste input "7"
click at [915, 221] on input "40062" at bounding box center [989, 223] width 191 height 25
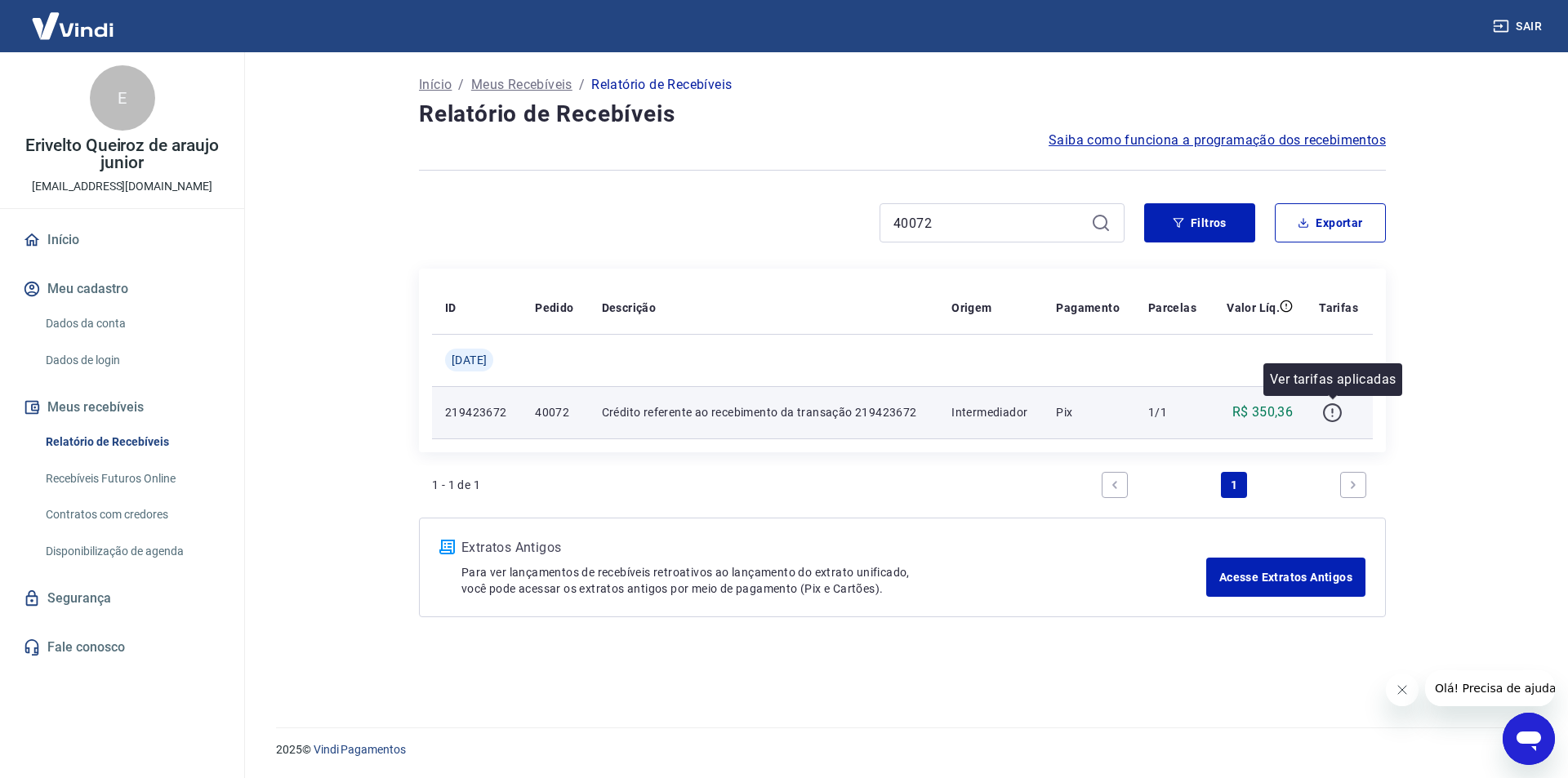
click at [1326, 406] on icon "button" at bounding box center [1333, 413] width 20 height 20
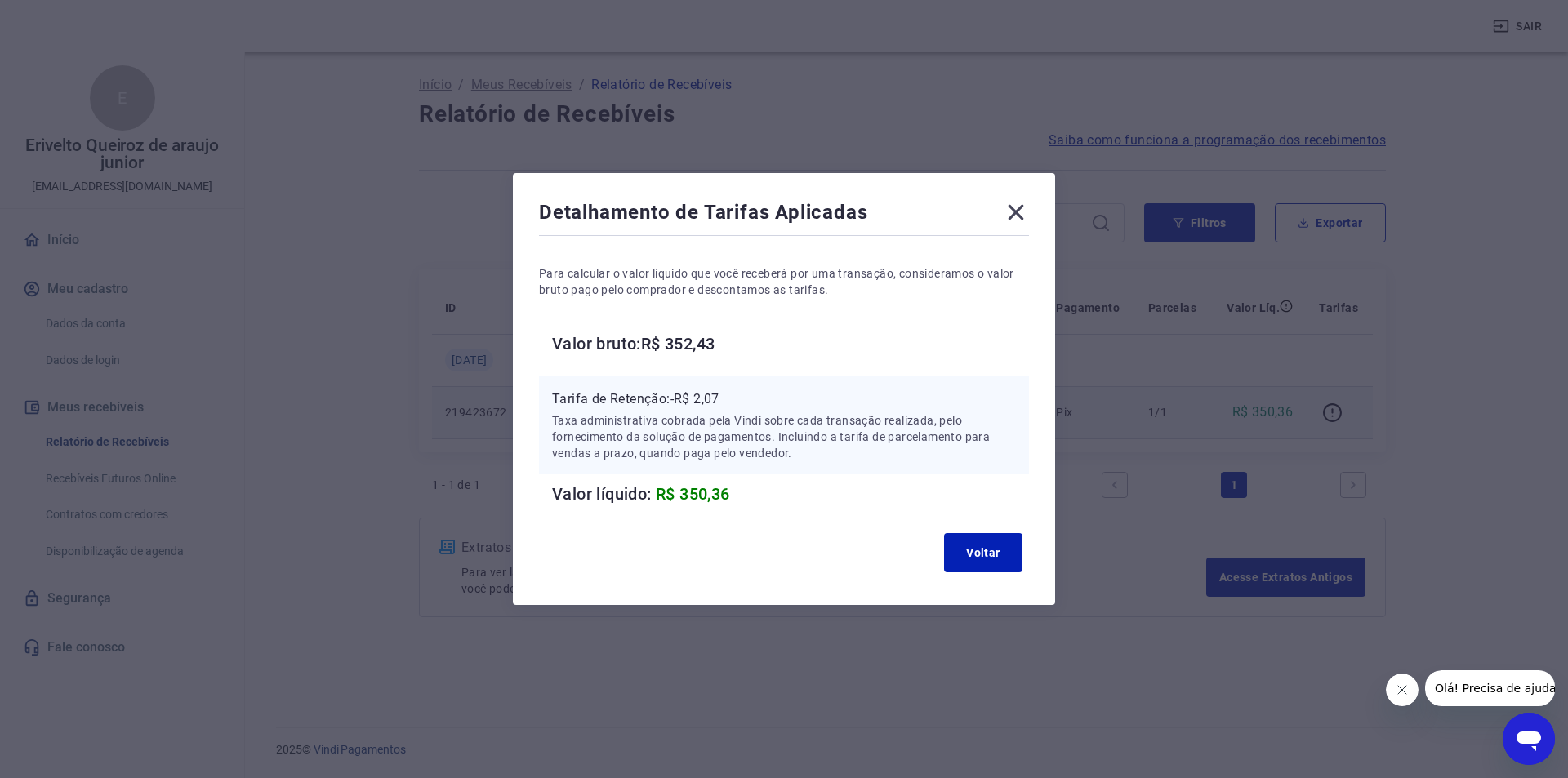
click at [712, 395] on p "Tarifa de Retenção: -R$ 2,07" at bounding box center [784, 400] width 464 height 20
click at [713, 395] on p "Tarifa de Retenção: -R$ 2,07" at bounding box center [784, 400] width 464 height 20
copy p "2,07"
drag, startPoint x: 967, startPoint y: 544, endPoint x: 759, endPoint y: 99, distance: 491.2
click at [969, 541] on button "Voltar" at bounding box center [984, 553] width 78 height 39
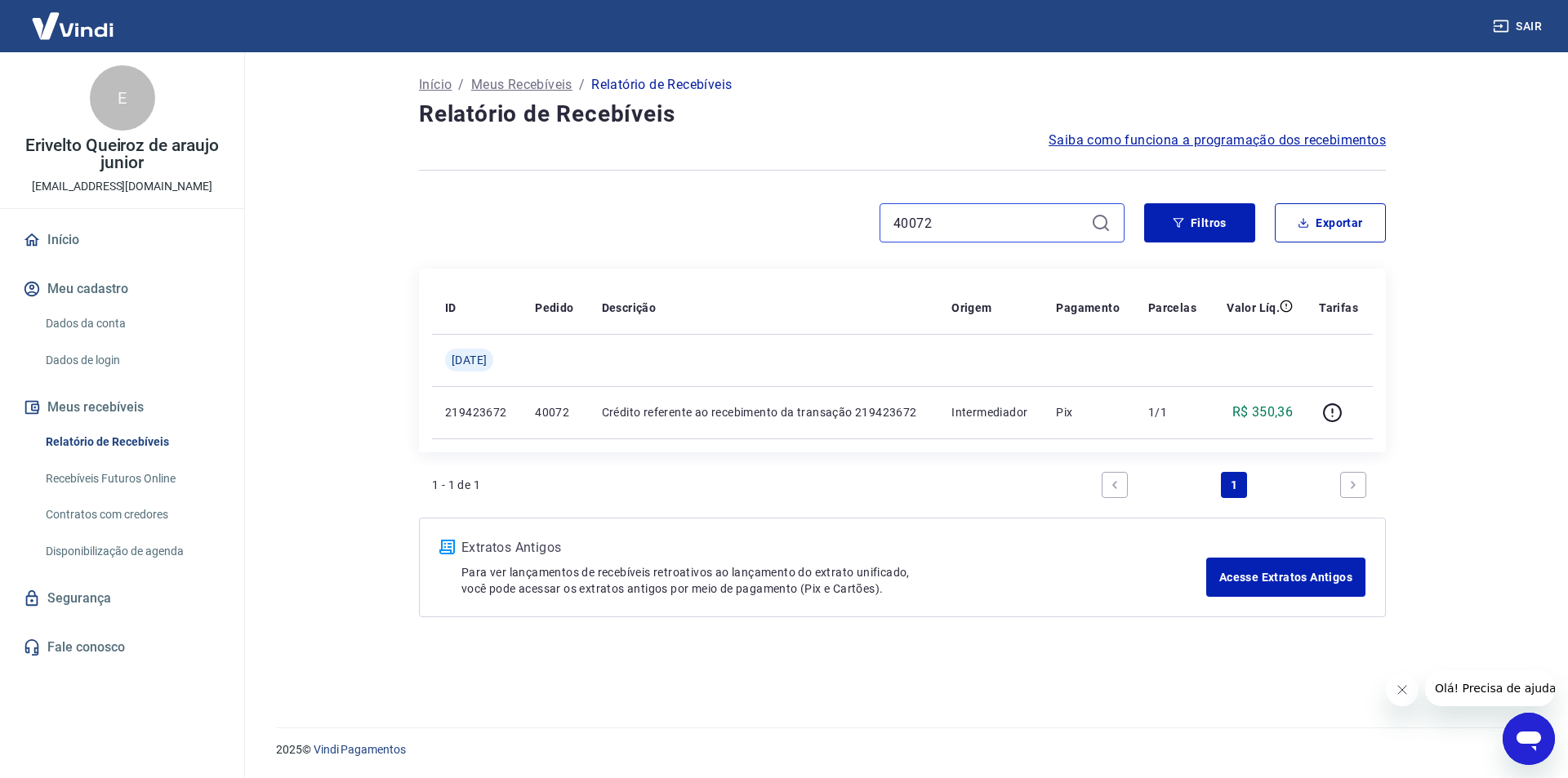
click at [964, 222] on input "40072" at bounding box center [989, 223] width 191 height 25
paste input "80"
click at [964, 222] on input "40072" at bounding box center [989, 223] width 191 height 25
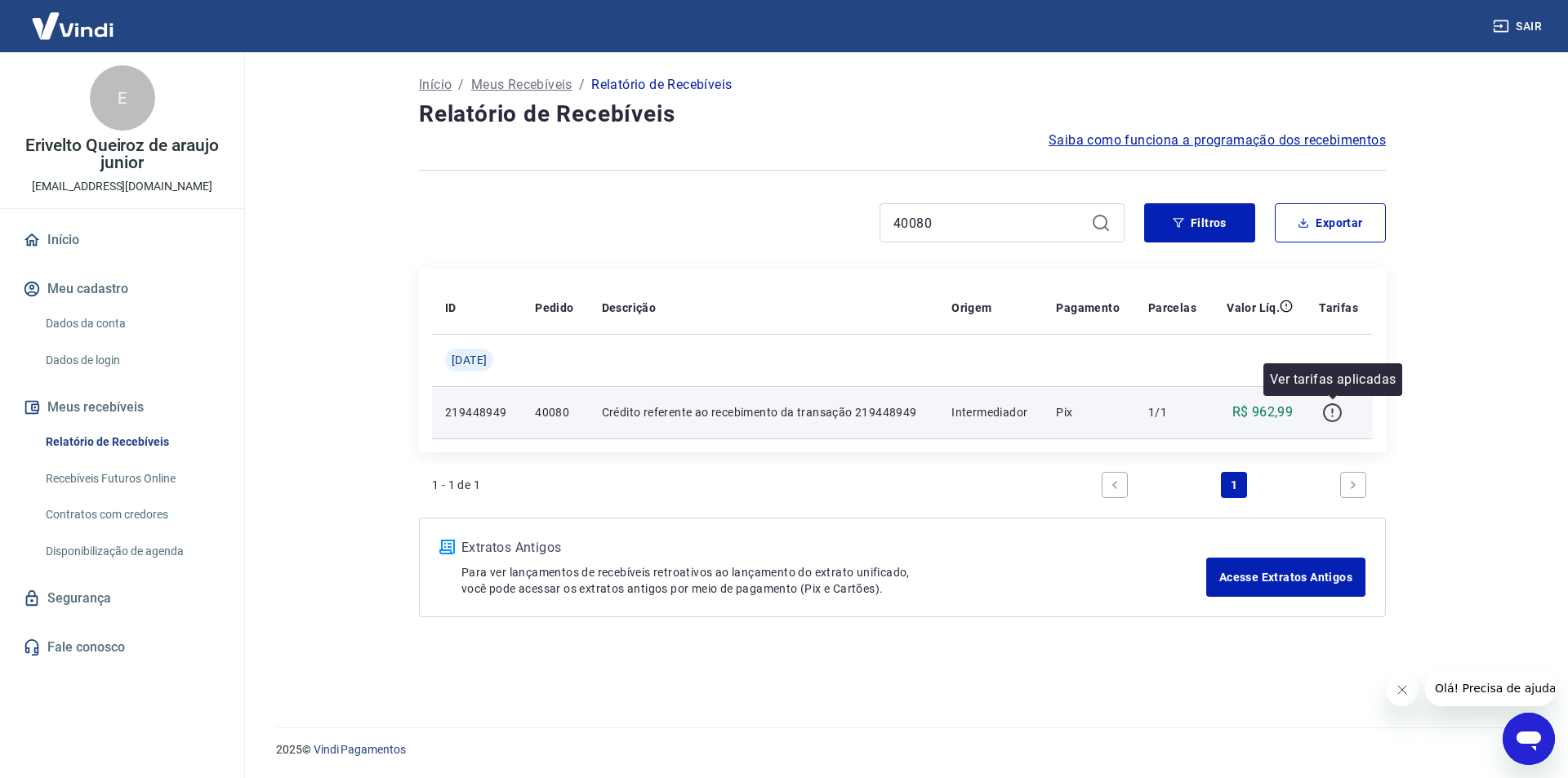
click at [1331, 413] on icon "button" at bounding box center [1333, 413] width 20 height 20
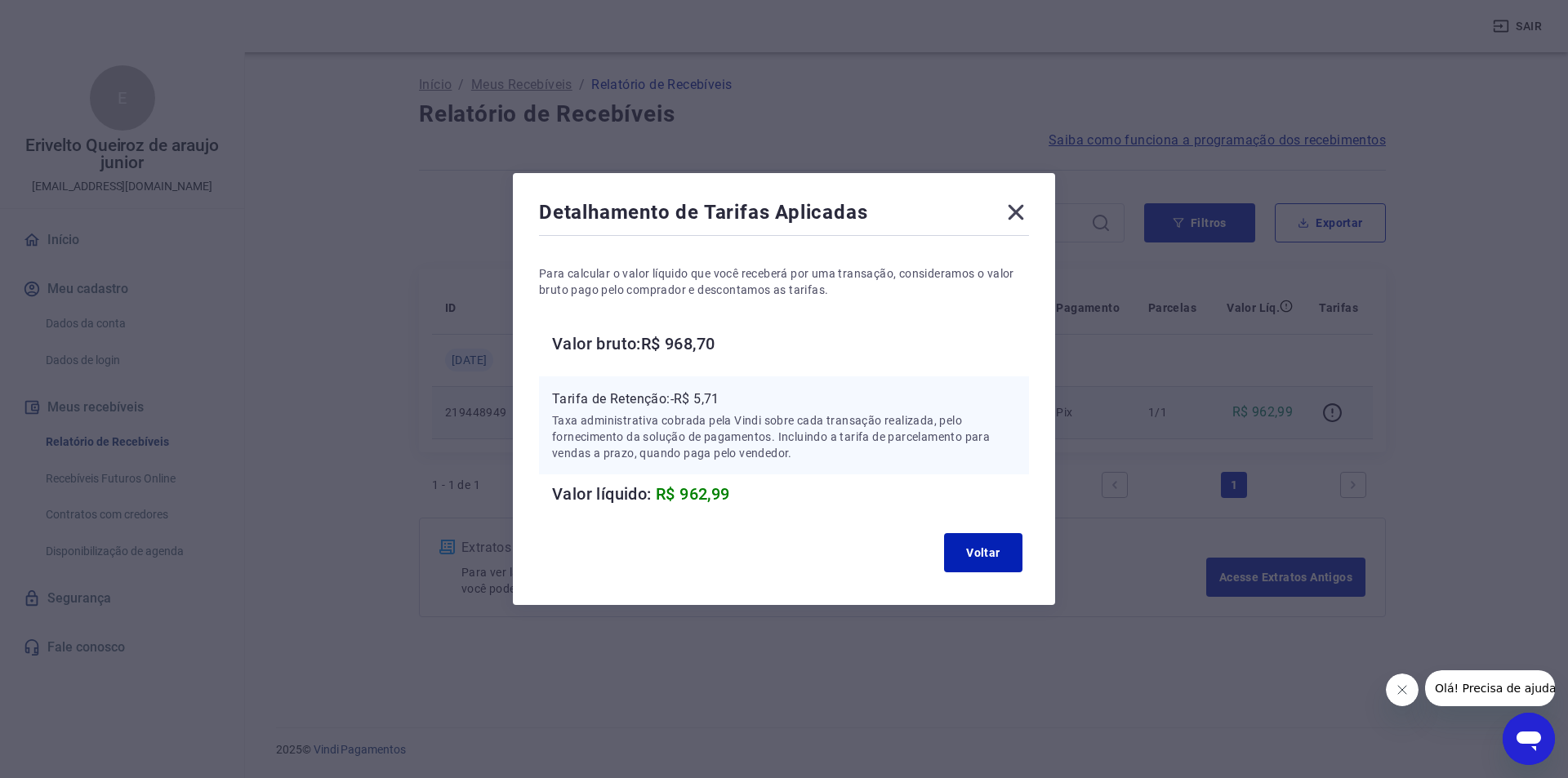
click at [712, 398] on p "Tarifa de Retenção: -R$ 5,71" at bounding box center [784, 400] width 464 height 20
drag, startPoint x: 969, startPoint y: 551, endPoint x: 934, endPoint y: 432, distance: 124.0
click at [973, 550] on button "Voltar" at bounding box center [984, 553] width 78 height 39
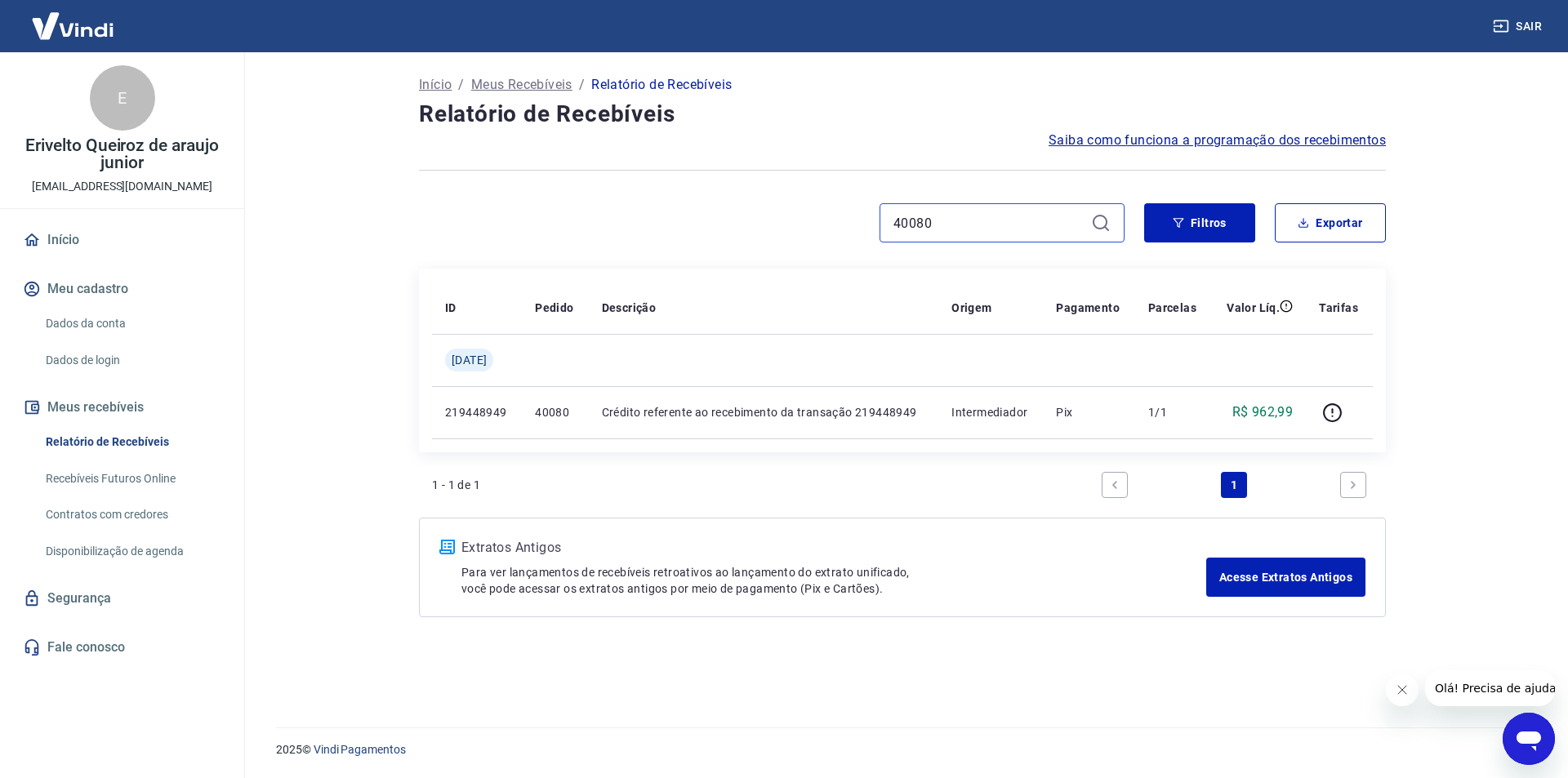
click at [929, 221] on input "40080" at bounding box center [989, 223] width 191 height 25
paste input "6"
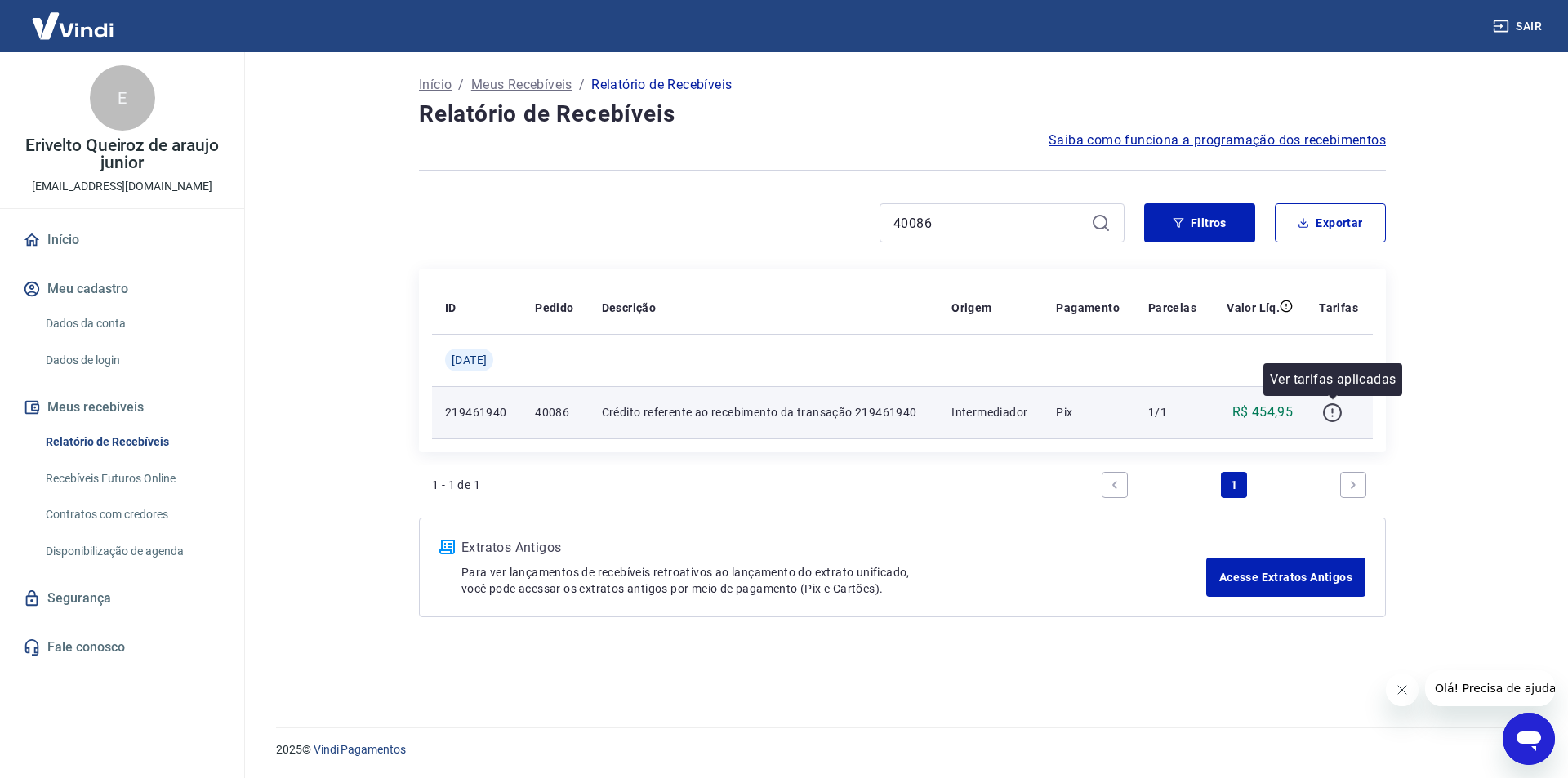
click at [1336, 415] on icon "button" at bounding box center [1333, 413] width 20 height 20
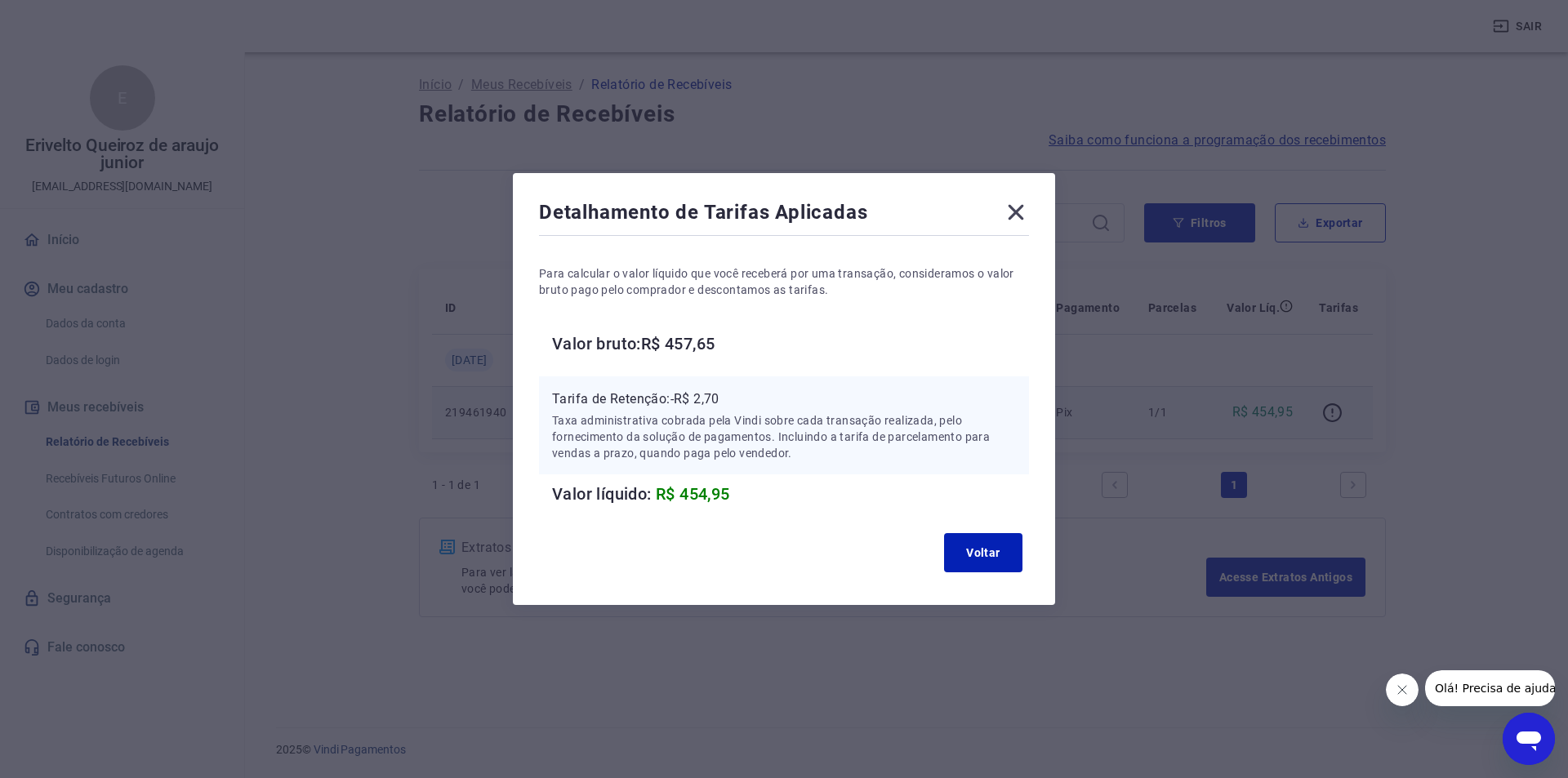
click at [712, 396] on p "Tarifa de Retenção: -R$ 2,70" at bounding box center [784, 400] width 464 height 20
click at [712, 394] on p "Tarifa de Retenção: -R$ 2,70" at bounding box center [784, 400] width 464 height 20
click at [962, 546] on button "Voltar" at bounding box center [984, 553] width 78 height 39
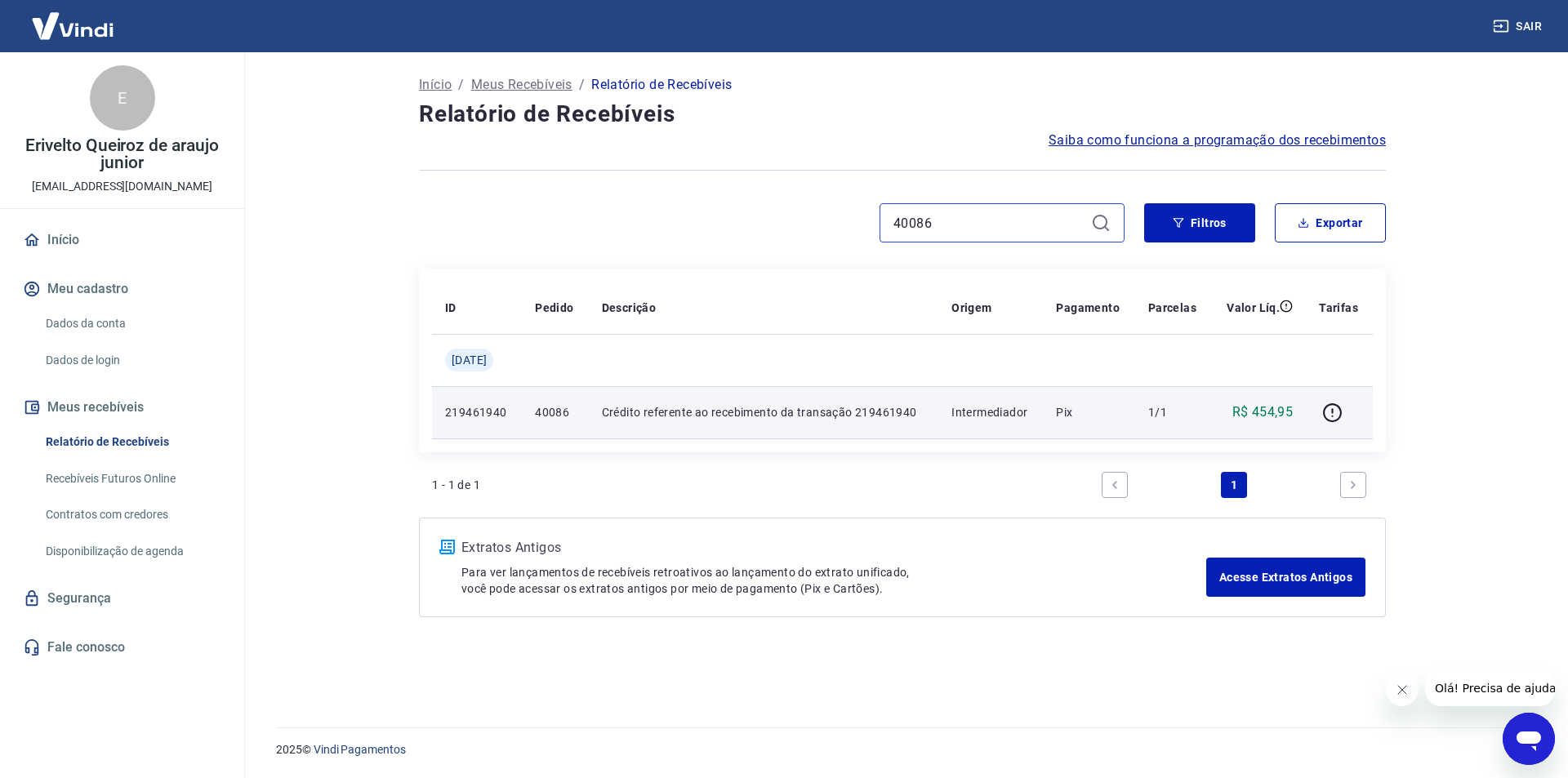
click at [925, 224] on input "40086" at bounding box center [989, 223] width 191 height 25
paste input "8"
click at [1331, 414] on icon "button" at bounding box center [1333, 413] width 20 height 20
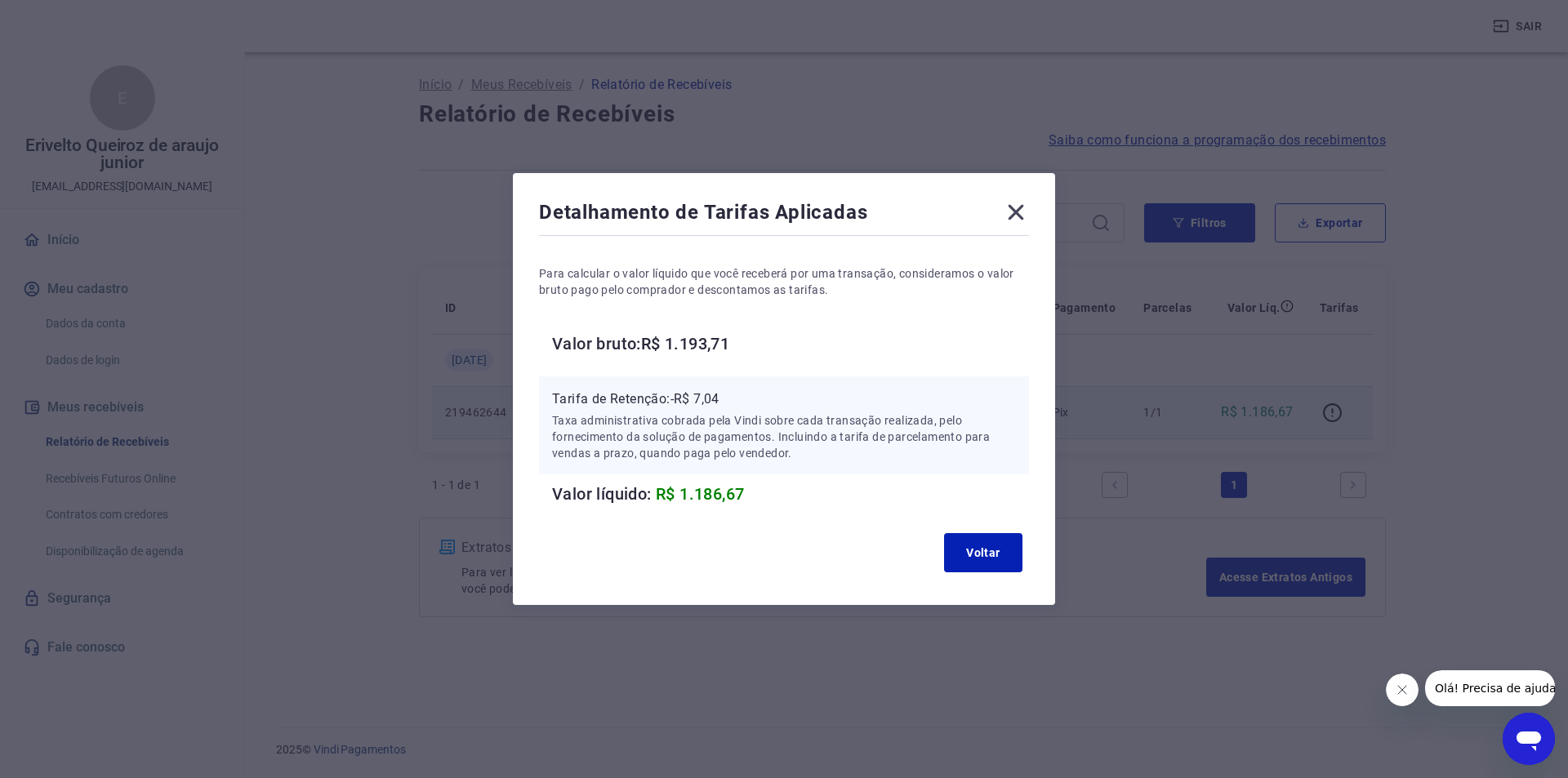
click at [710, 402] on p "Tarifa de Retenção: -R$ 7,04" at bounding box center [784, 400] width 464 height 20
click at [987, 550] on button "Voltar" at bounding box center [984, 553] width 78 height 39
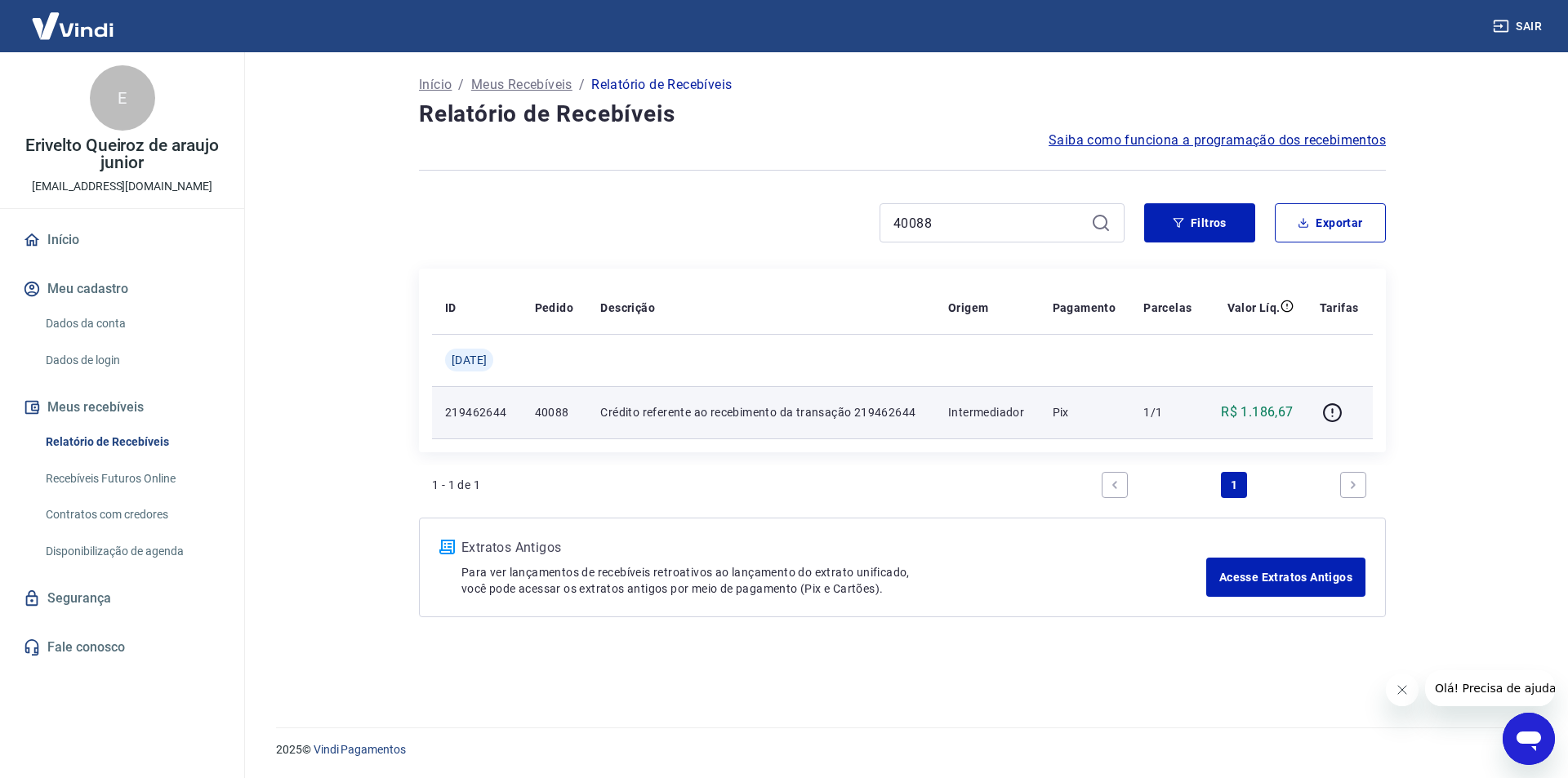
click at [906, 208] on div "40088" at bounding box center [1003, 223] width 245 height 39
click at [909, 219] on input "40088" at bounding box center [989, 223] width 191 height 25
paste input "102"
click at [909, 219] on input "40088" at bounding box center [989, 223] width 191 height 25
click at [1336, 412] on icon "button" at bounding box center [1333, 413] width 20 height 20
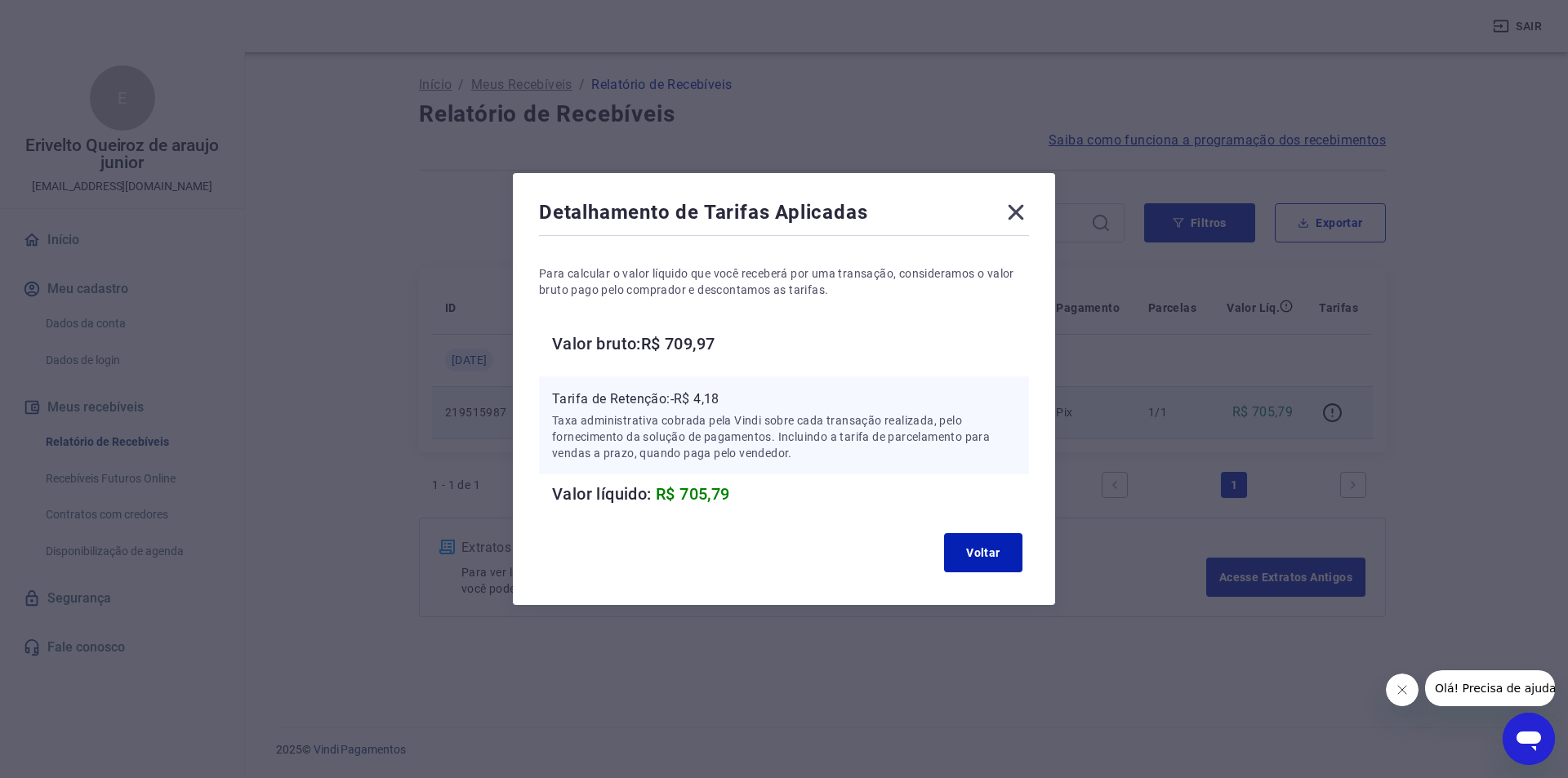
click at [704, 398] on p "Tarifa de Retenção: -R$ 4,18" at bounding box center [784, 400] width 464 height 20
click at [990, 558] on button "Voltar" at bounding box center [984, 553] width 78 height 39
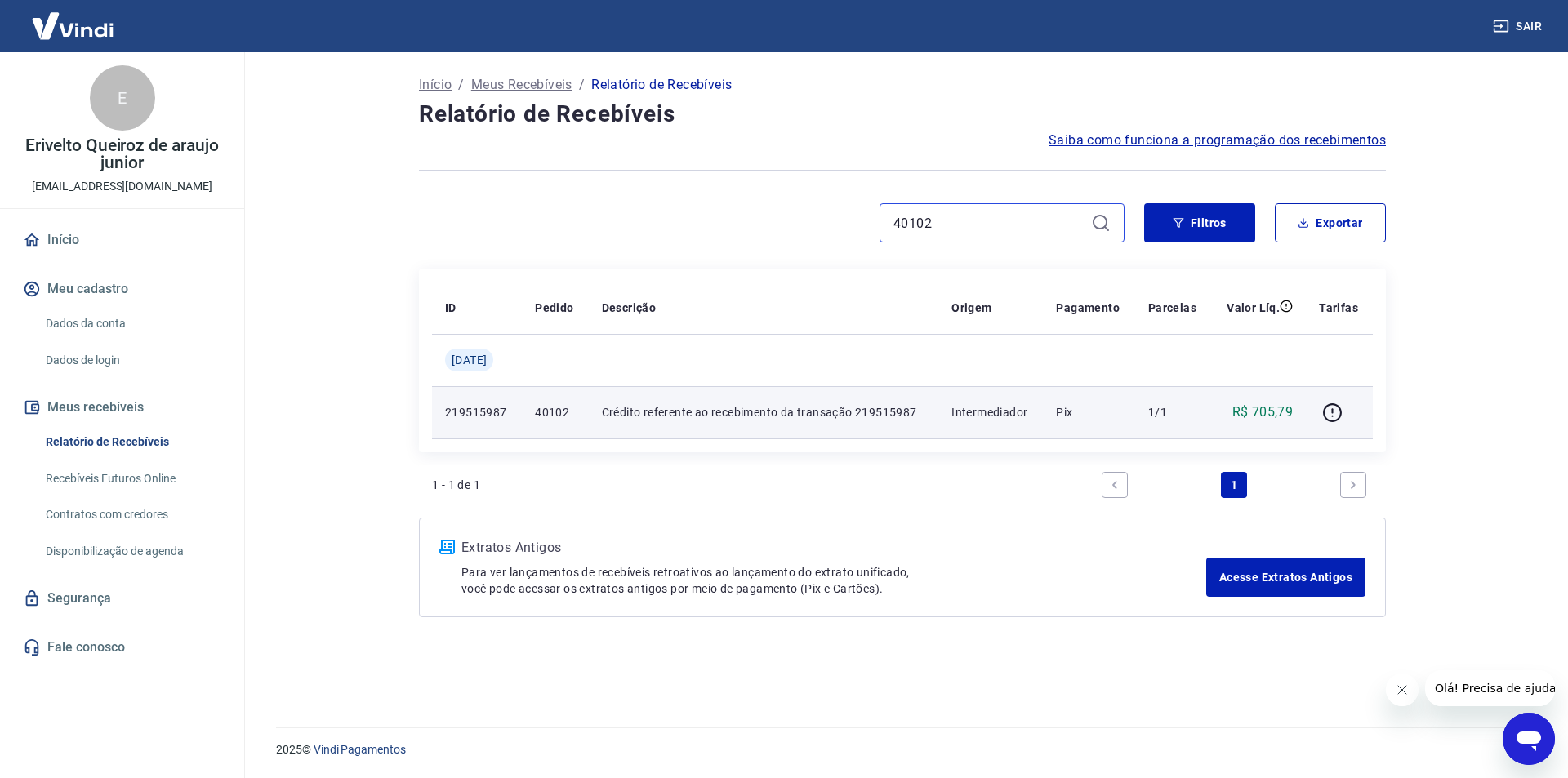
click at [948, 225] on input "40102" at bounding box center [989, 223] width 191 height 25
paste input "18"
drag, startPoint x: 948, startPoint y: 225, endPoint x: 966, endPoint y: 236, distance: 21.1
click at [949, 225] on input "40102" at bounding box center [989, 223] width 191 height 25
click at [1323, 421] on icon "button" at bounding box center [1333, 413] width 20 height 20
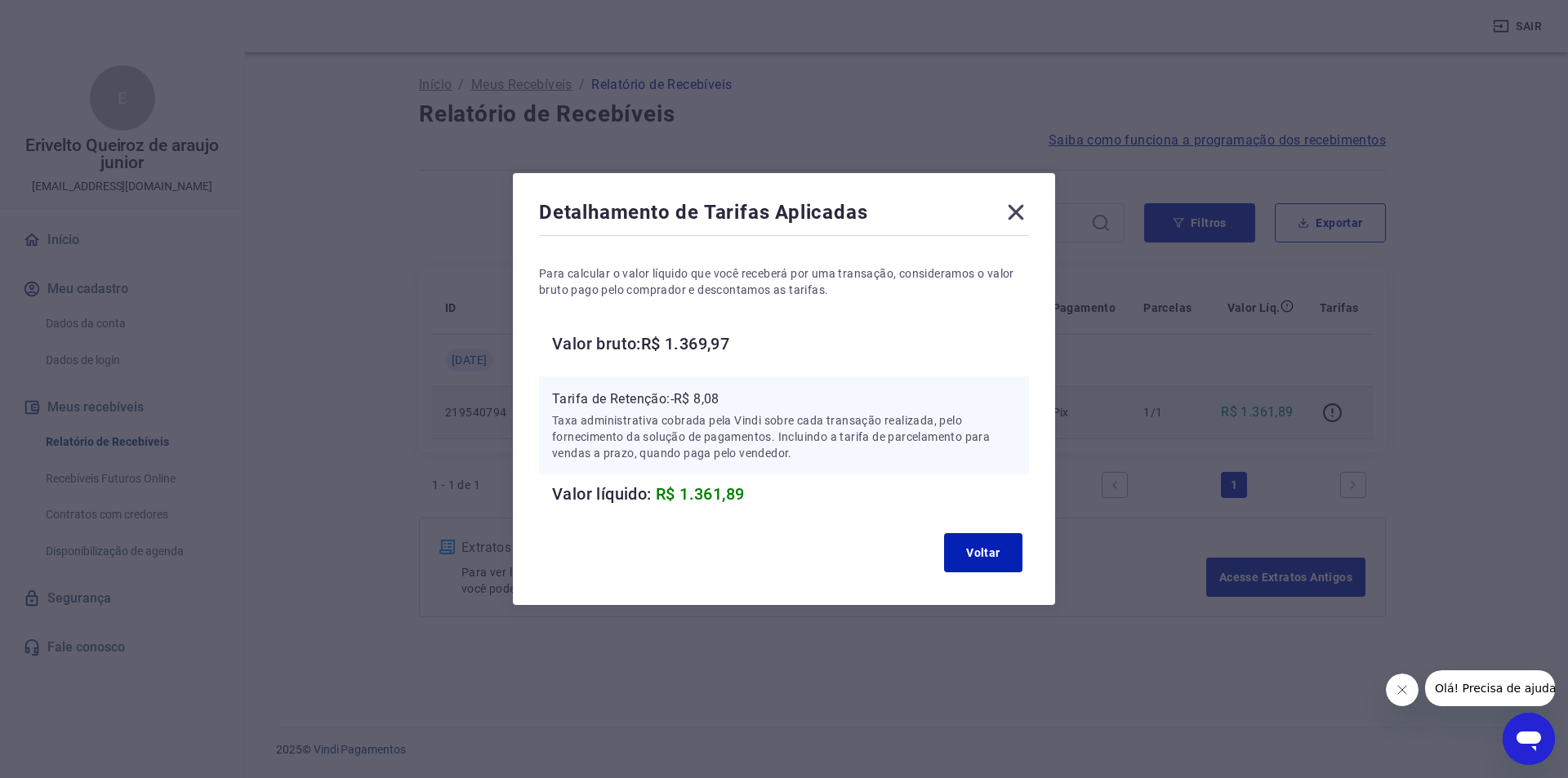
click at [709, 392] on p "Tarifa de Retenção: -R$ 8,08" at bounding box center [784, 400] width 464 height 20
click at [972, 556] on button "Voltar" at bounding box center [984, 553] width 78 height 39
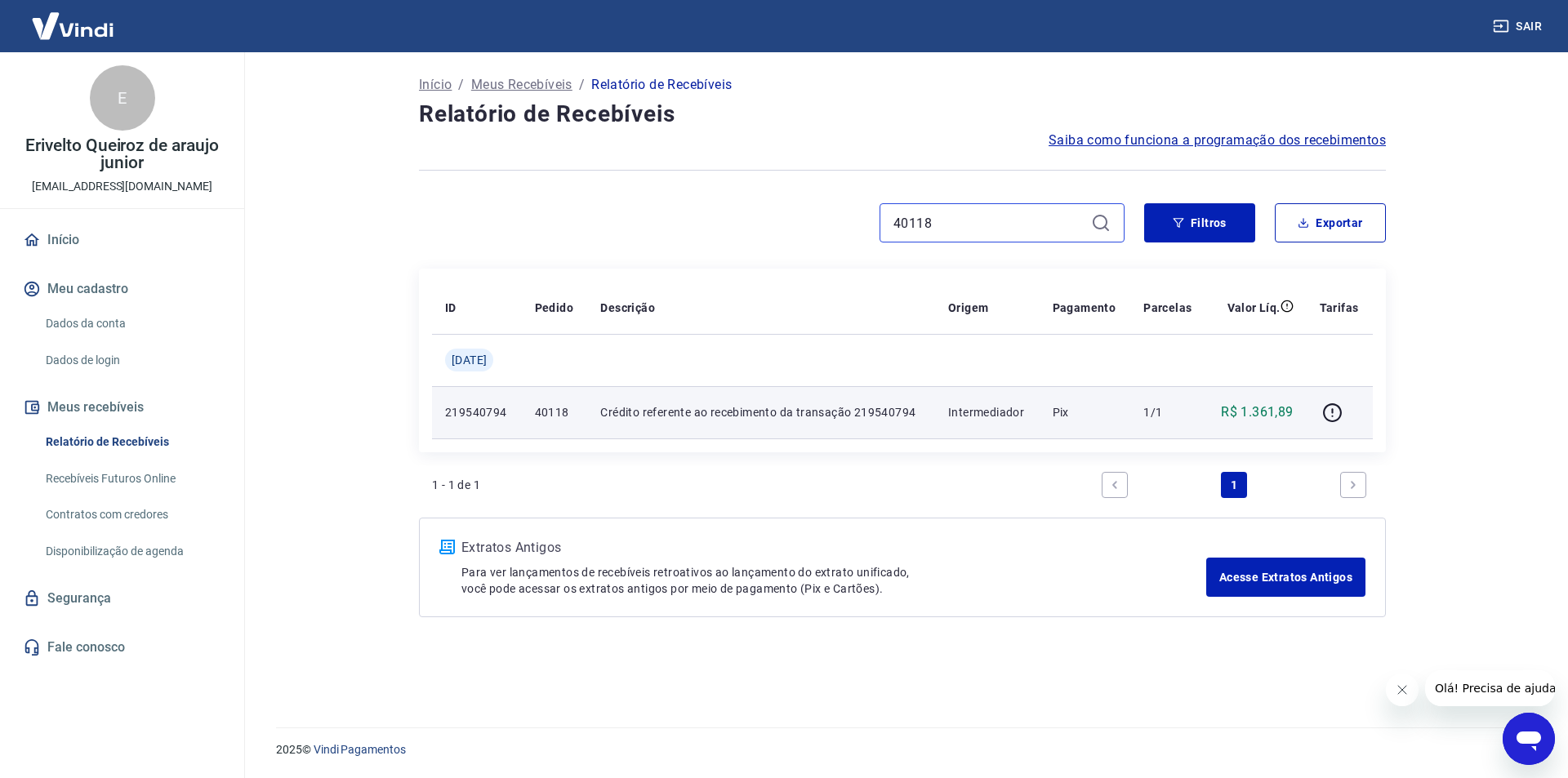
click at [916, 219] on input "40118" at bounding box center [989, 223] width 191 height 25
paste input "22"
click at [1332, 412] on icon "button" at bounding box center [1333, 413] width 20 height 20
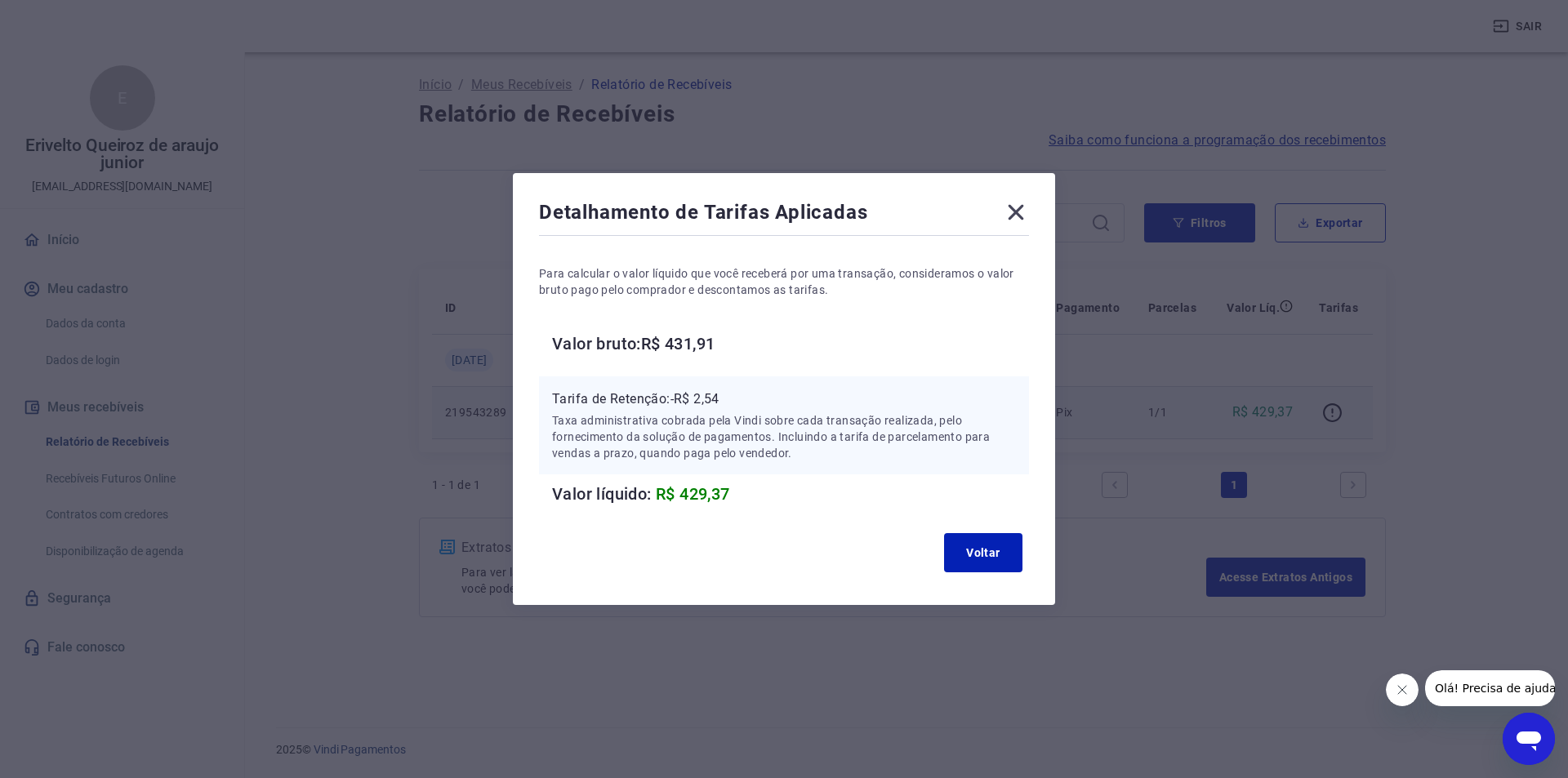
click at [710, 395] on p "Tarifa de Retenção: -R$ 2,54" at bounding box center [784, 400] width 464 height 20
click at [997, 559] on button "Voltar" at bounding box center [984, 553] width 78 height 39
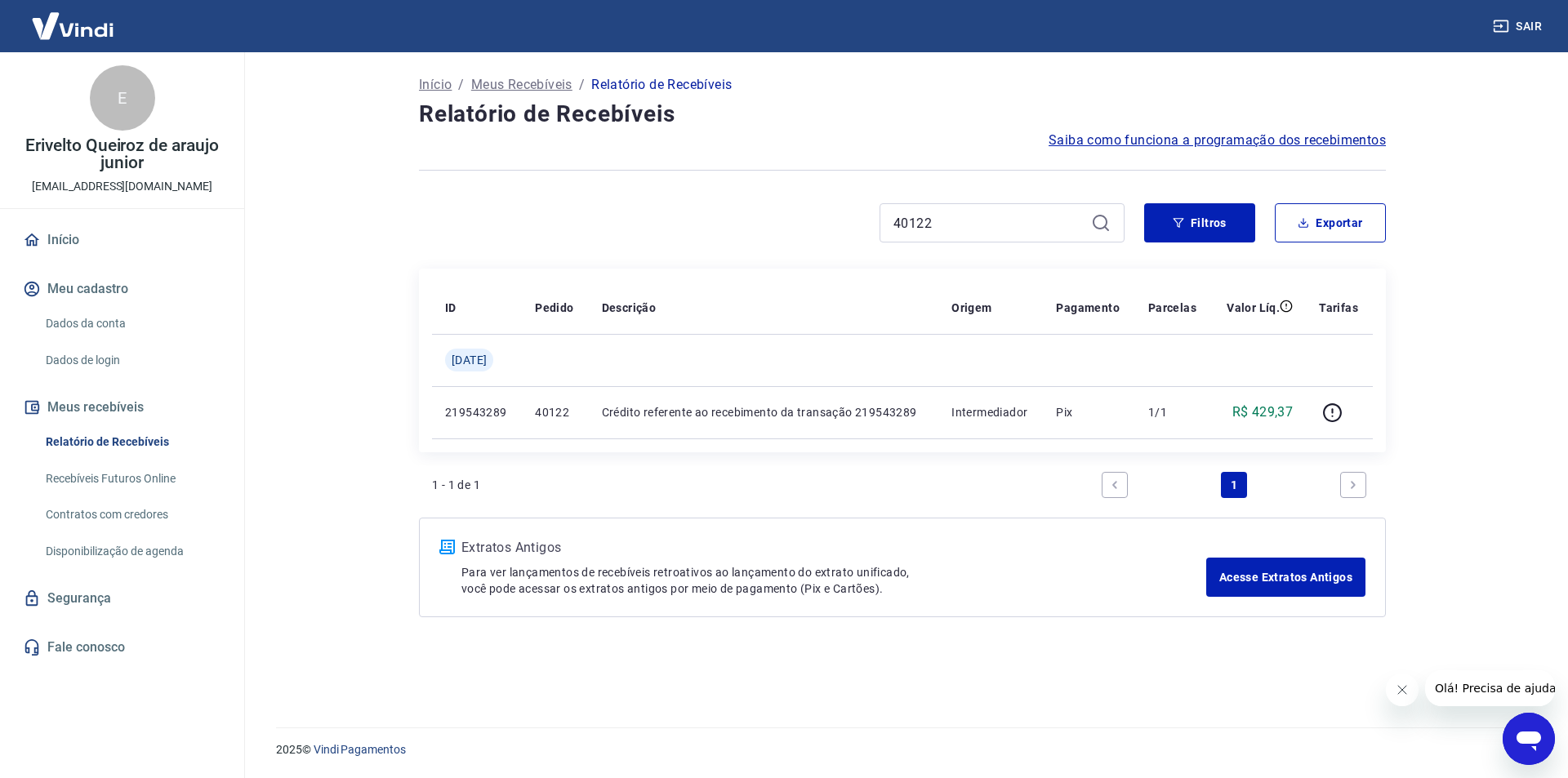
click at [934, 235] on div "40122" at bounding box center [1003, 223] width 245 height 39
click at [928, 220] on input "40122" at bounding box center [989, 223] width 191 height 25
click at [928, 218] on input "40122" at bounding box center [989, 223] width 191 height 25
paste input "6"
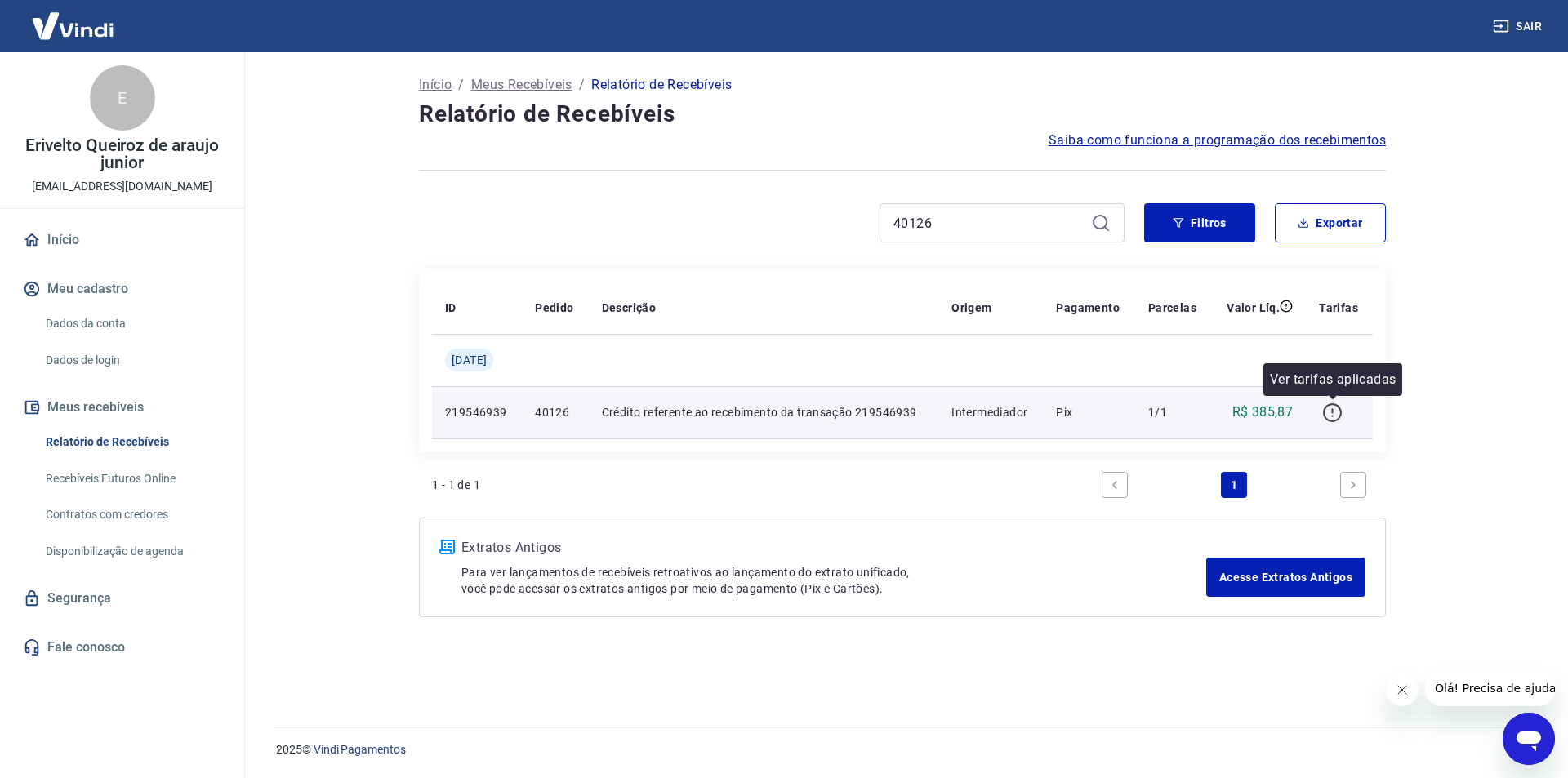
click at [1337, 413] on icon "button" at bounding box center [1333, 413] width 20 height 20
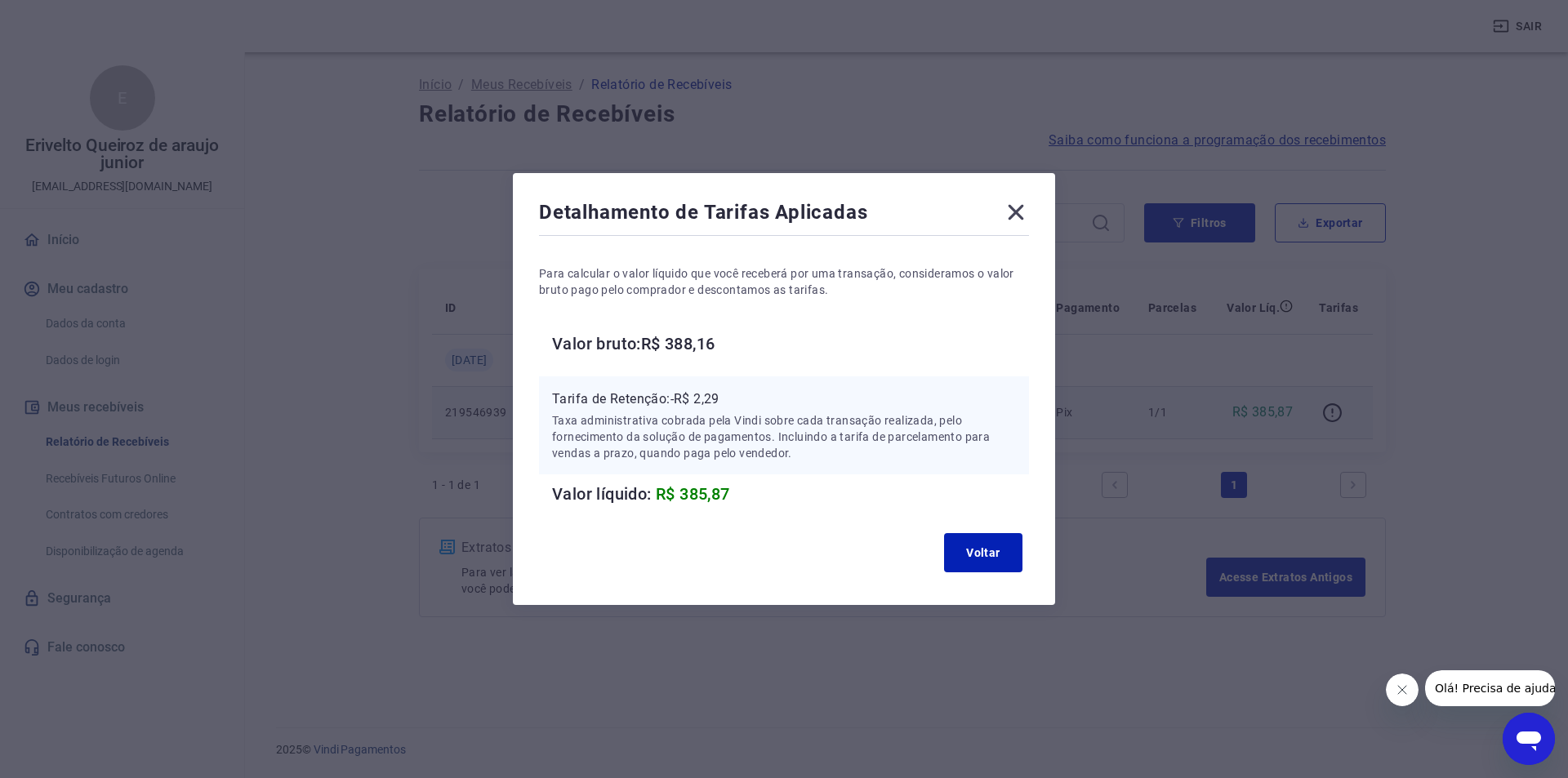
click at [710, 392] on p "Tarifa de Retenção: -R$ 2,29" at bounding box center [784, 400] width 464 height 20
click at [955, 551] on button "Voltar" at bounding box center [984, 553] width 78 height 39
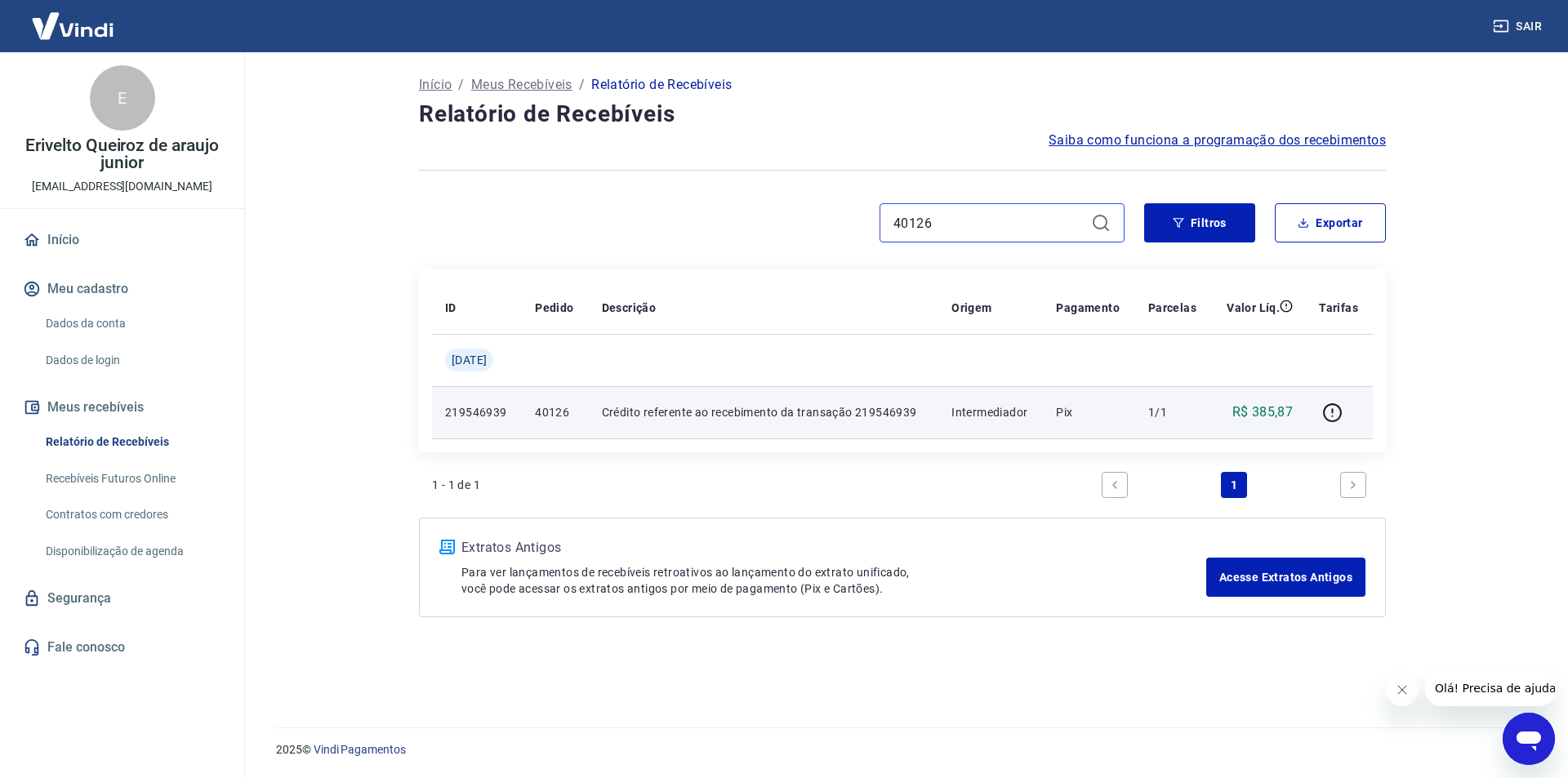
click at [922, 220] on input "40126" at bounding box center [989, 223] width 191 height 25
paste input "34"
click at [922, 220] on input "40126" at bounding box center [989, 223] width 191 height 25
click at [1330, 412] on icon "button" at bounding box center [1333, 413] width 20 height 20
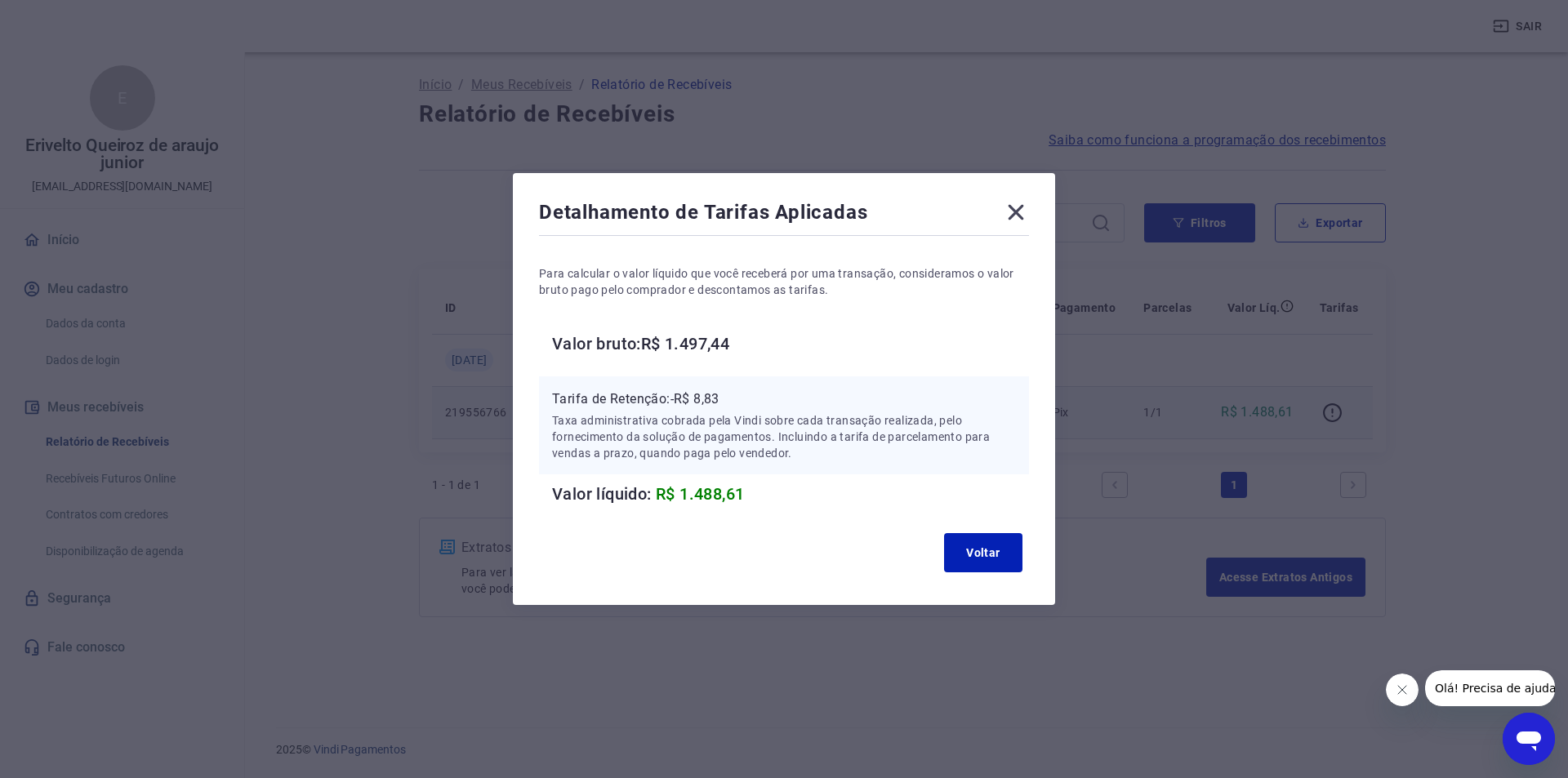
click at [688, 394] on p "Tarifa de Retenção: -R$ 8,83" at bounding box center [784, 400] width 464 height 20
click at [702, 394] on p "Tarifa de Retenção: -R$ 8,83" at bounding box center [784, 400] width 464 height 20
click at [960, 554] on button "Voltar" at bounding box center [984, 553] width 78 height 39
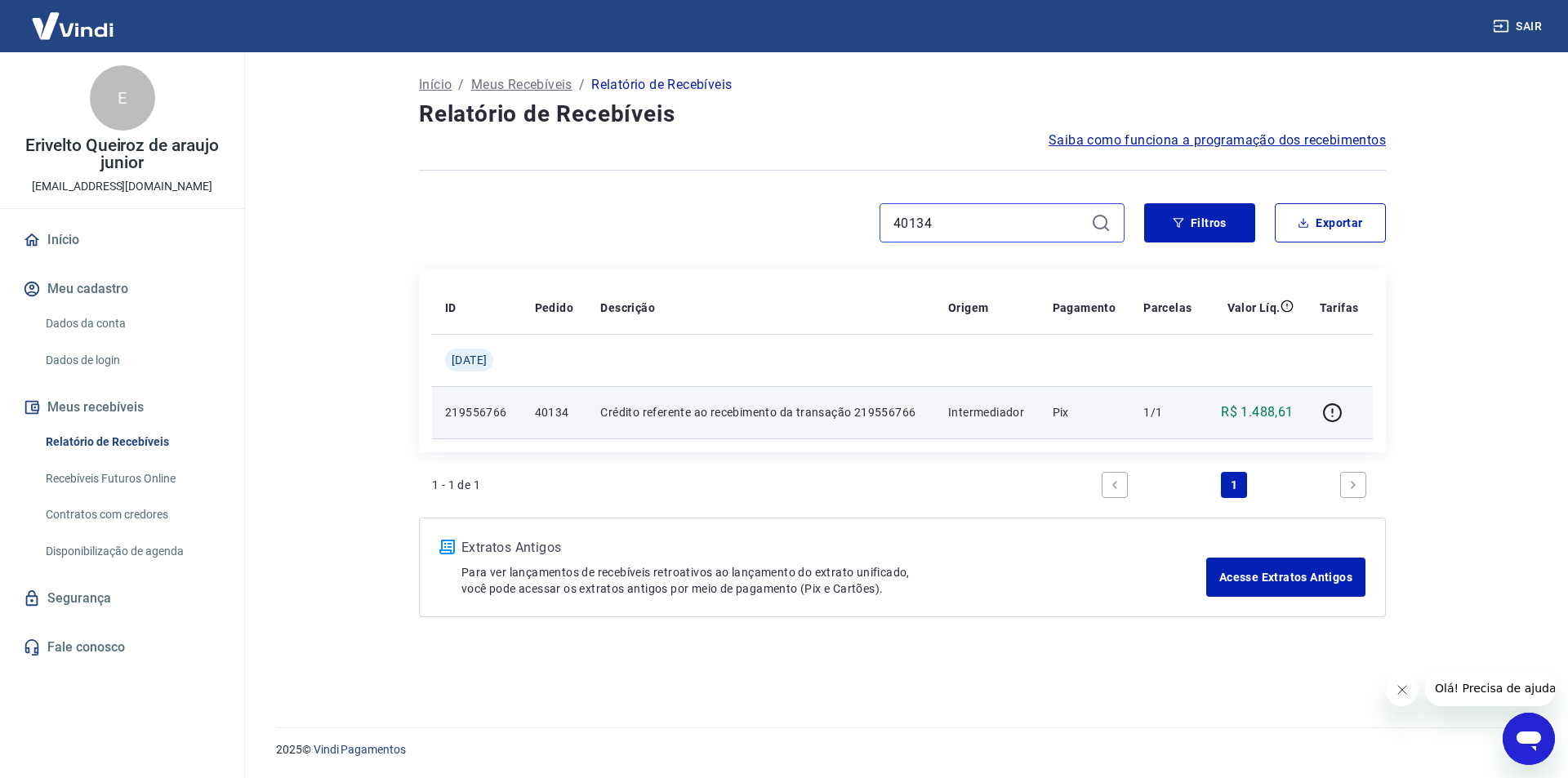
click at [1024, 221] on input "40134" at bounding box center [989, 223] width 191 height 25
paste input "48"
click at [1024, 221] on input "40134" at bounding box center [989, 223] width 191 height 25
type input "40148"
click at [1338, 407] on icon "button" at bounding box center [1333, 413] width 20 height 20
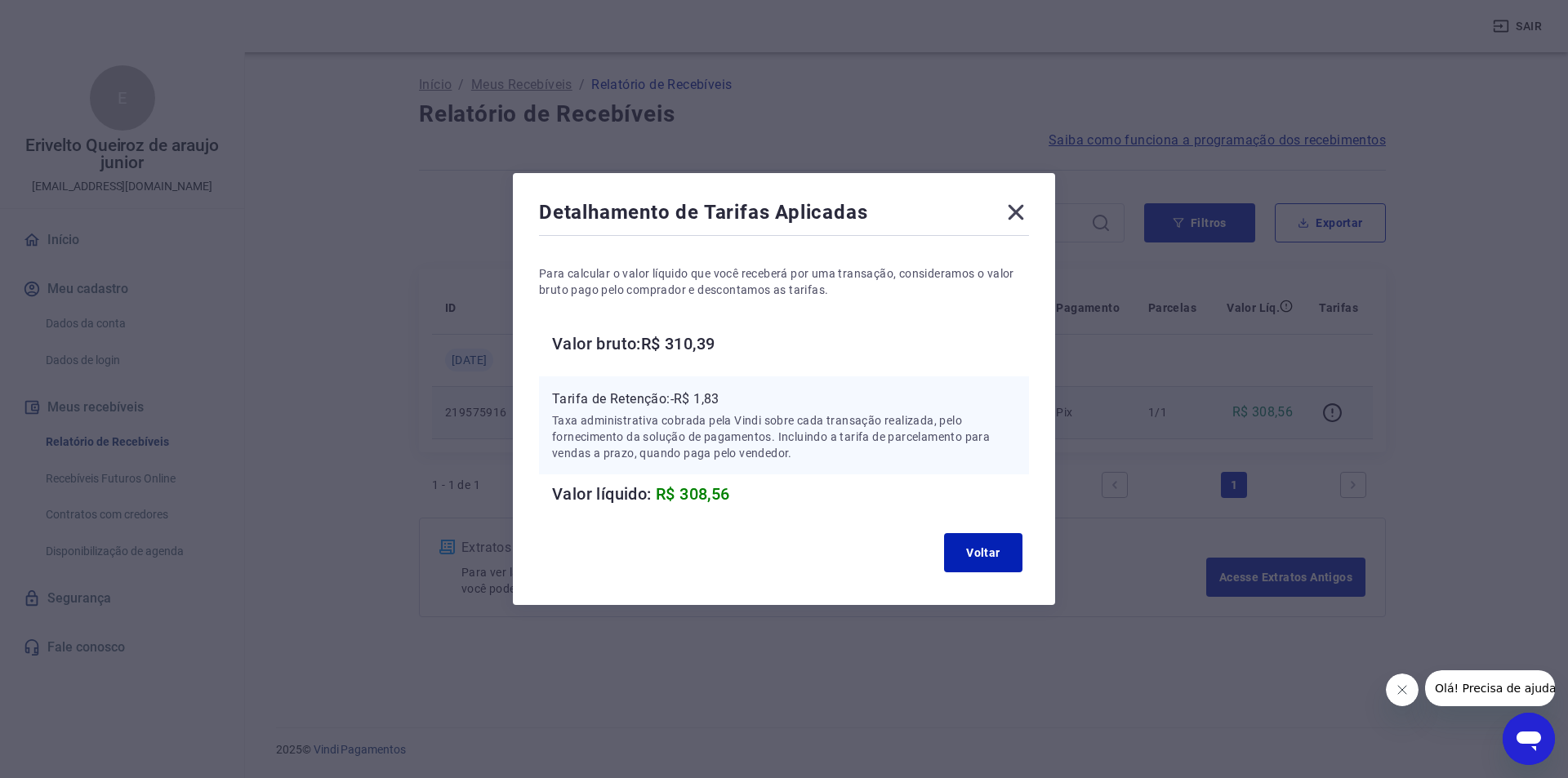
click at [711, 398] on p "Tarifa de Retenção: -R$ 1,83" at bounding box center [784, 400] width 464 height 20
click at [971, 539] on button "Voltar" at bounding box center [984, 553] width 78 height 39
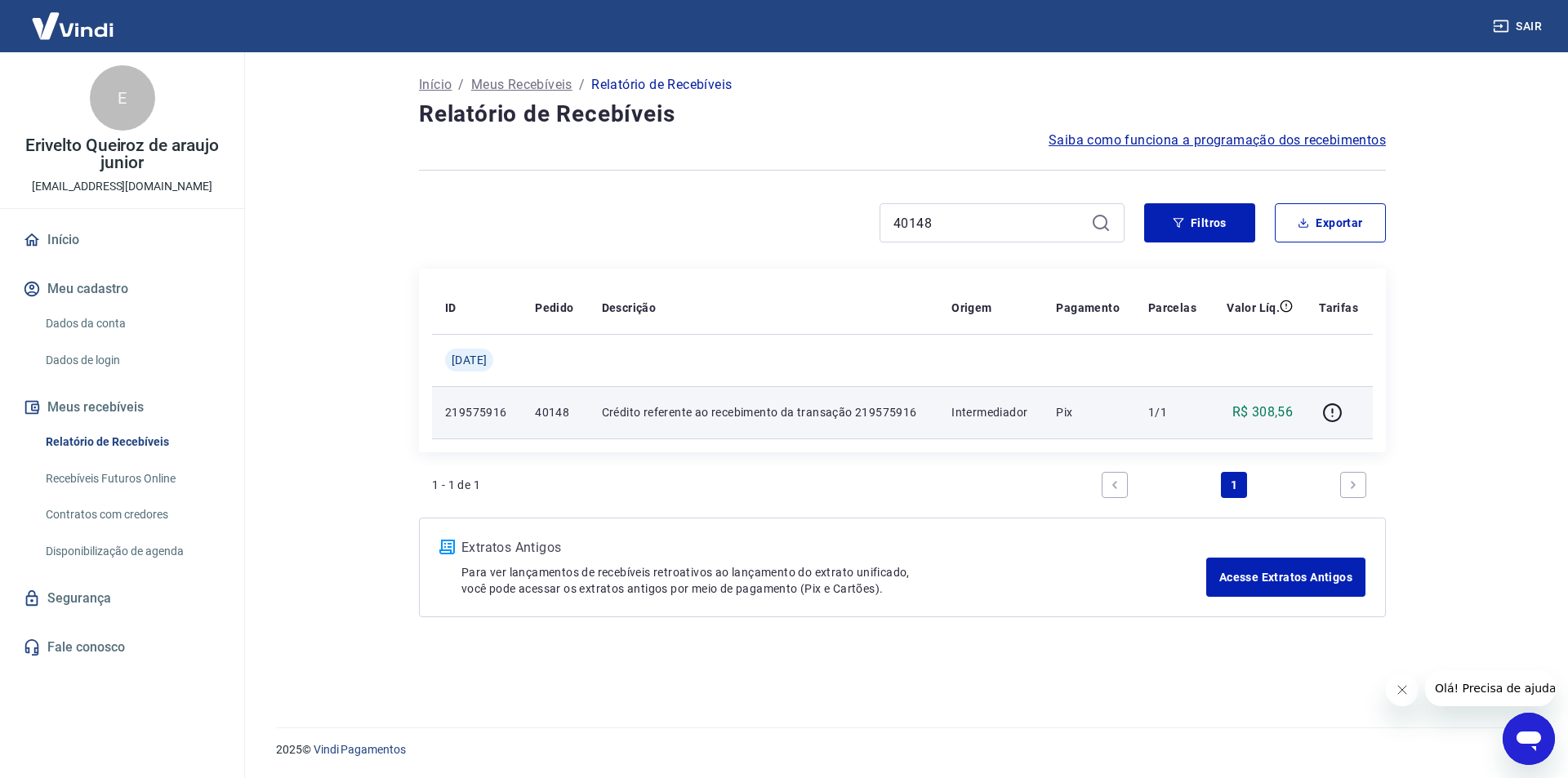
click at [934, 237] on div "40148" at bounding box center [1003, 223] width 245 height 39
click at [929, 228] on input "40148" at bounding box center [989, 223] width 191 height 25
paste input "60"
click at [1341, 412] on icon "button" at bounding box center [1332, 413] width 19 height 19
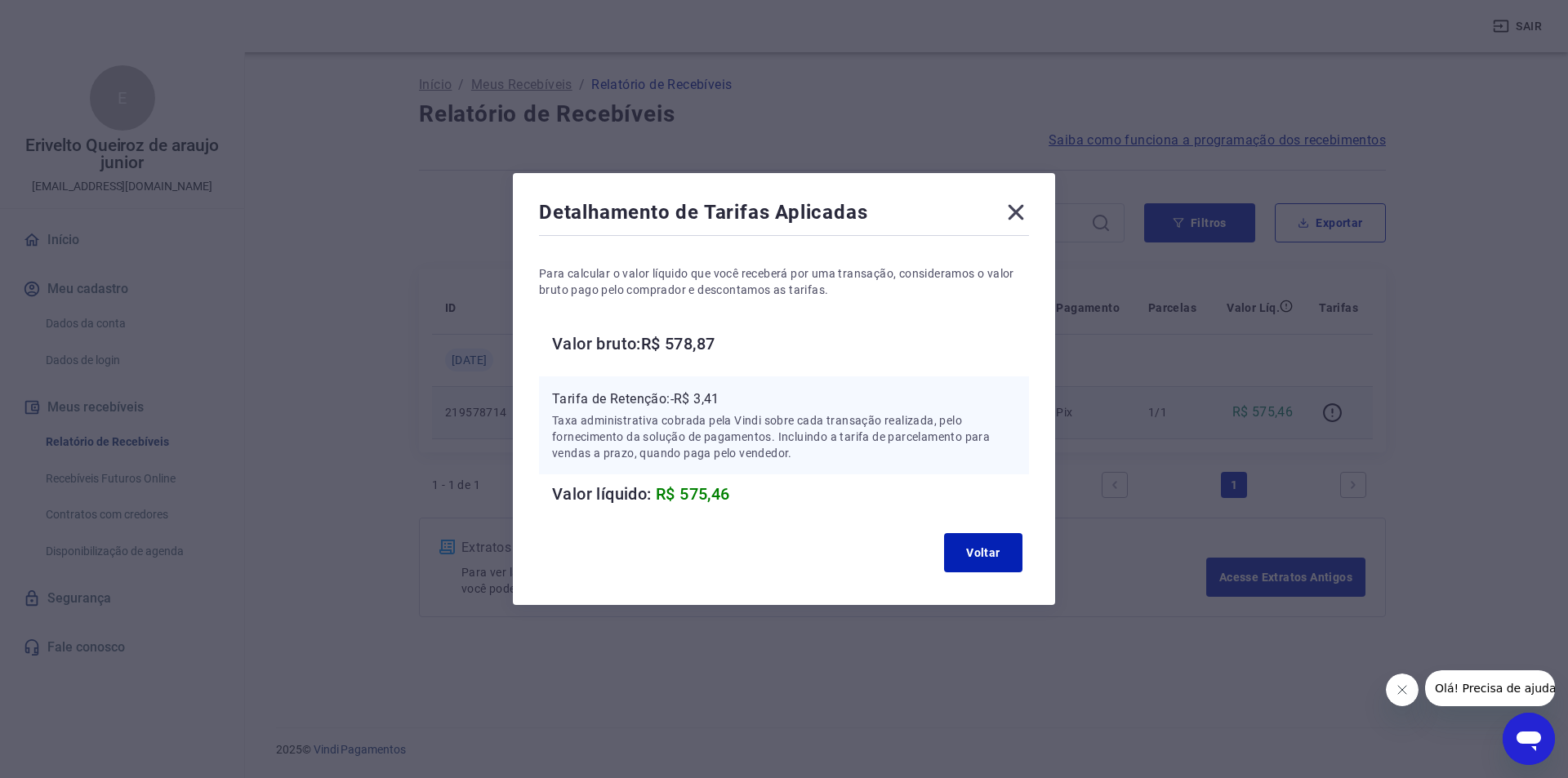
click at [706, 397] on p "Tarifa de Retenção: -R$ 3,41" at bounding box center [784, 400] width 464 height 20
click at [972, 552] on button "Voltar" at bounding box center [984, 553] width 78 height 39
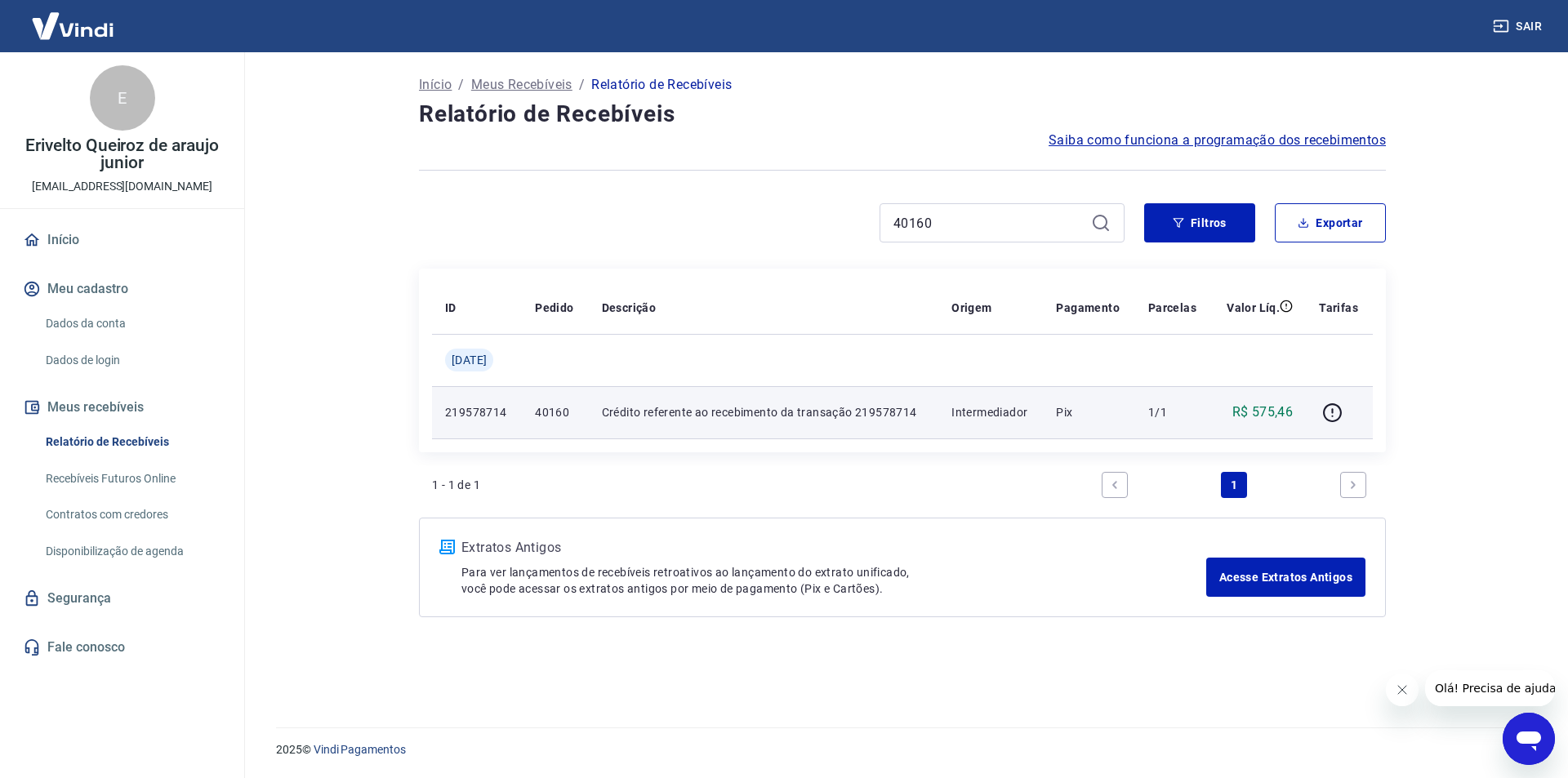
click at [980, 206] on div "40160" at bounding box center [1003, 223] width 245 height 39
click at [974, 224] on input "40160" at bounding box center [989, 223] width 191 height 25
paste input "4"
click at [1344, 411] on button "button" at bounding box center [1332, 412] width 26 height 26
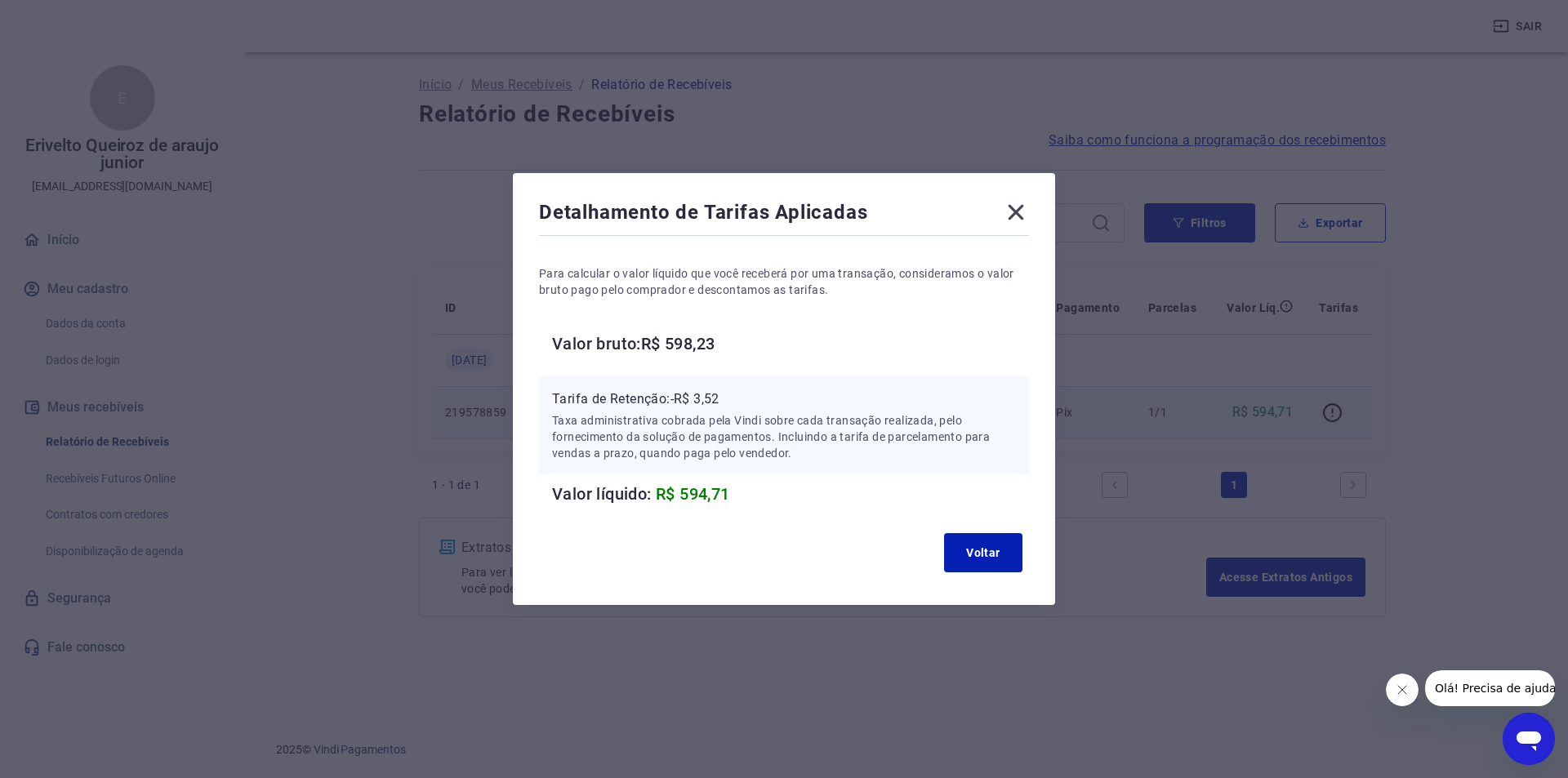
click at [699, 391] on p "Tarifa de Retenção: -R$ 3,52" at bounding box center [784, 400] width 464 height 20
click at [976, 541] on button "Voltar" at bounding box center [984, 553] width 78 height 39
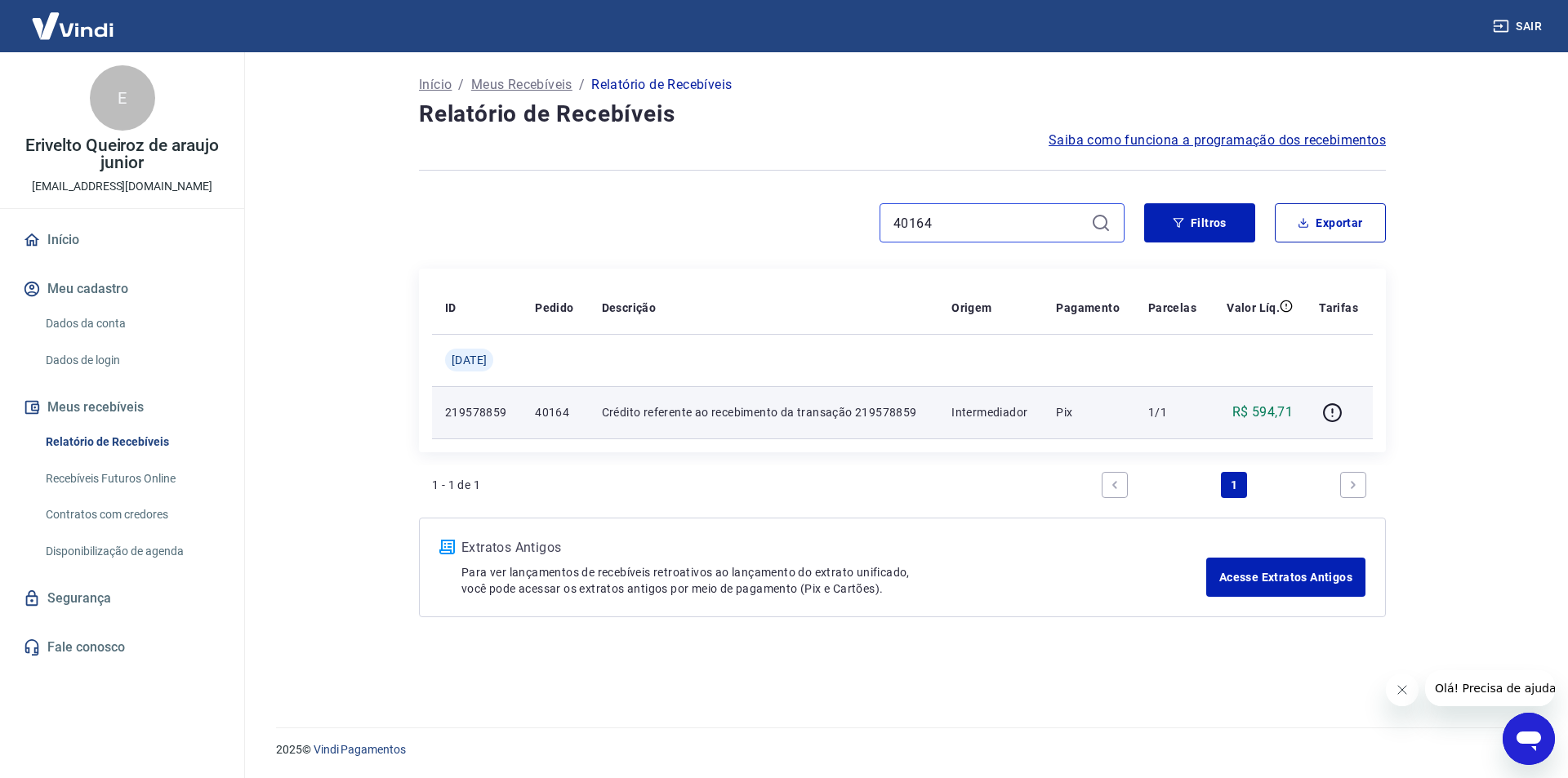
click at [956, 230] on input "40164" at bounding box center [989, 223] width 191 height 25
paste input "6"
type input "40166"
click at [1337, 414] on icon "button" at bounding box center [1333, 413] width 20 height 20
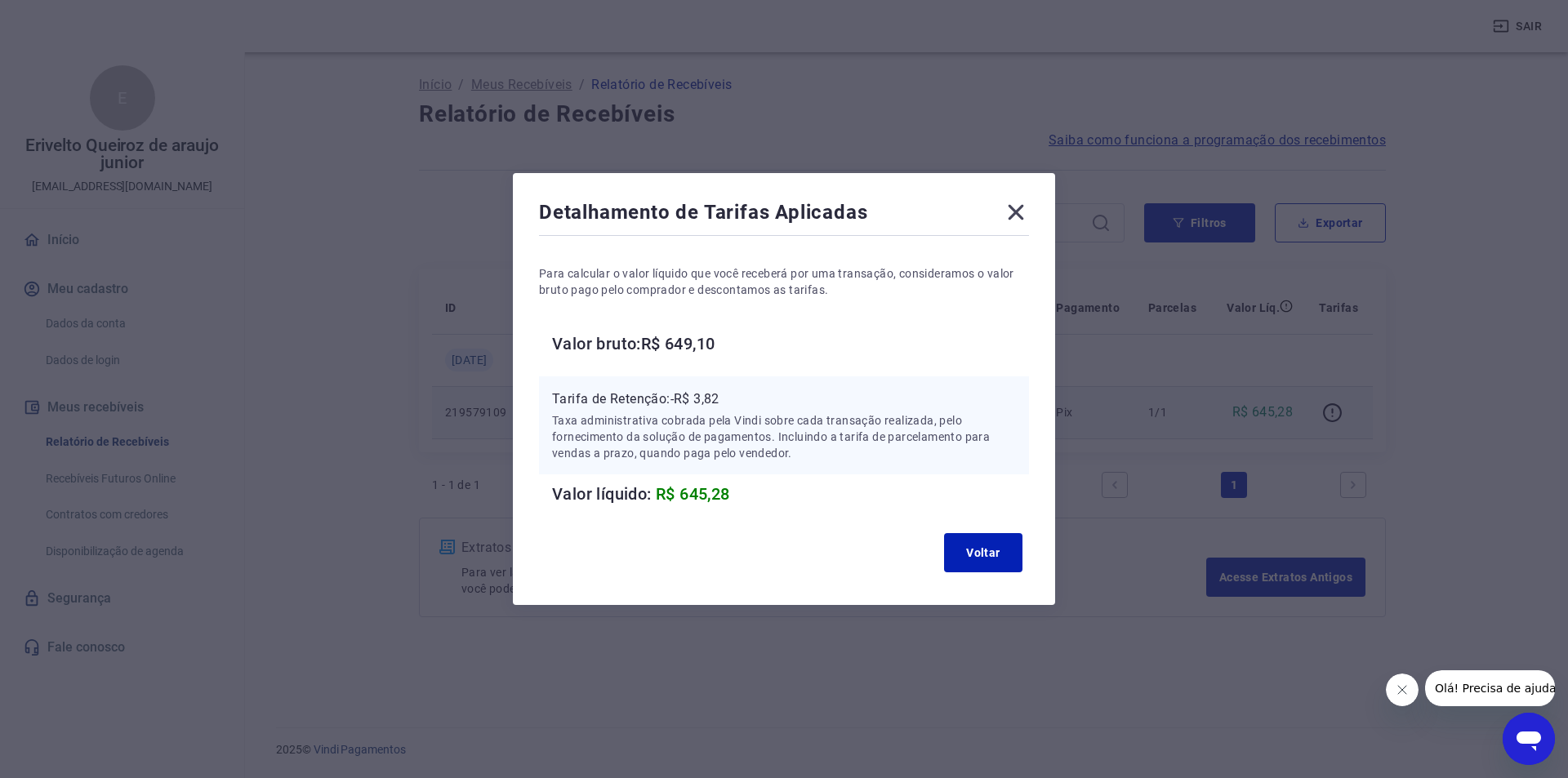
click at [714, 397] on p "Tarifa de Retenção: -R$ 3,82" at bounding box center [784, 400] width 464 height 20
click at [994, 558] on button "Voltar" at bounding box center [984, 553] width 78 height 39
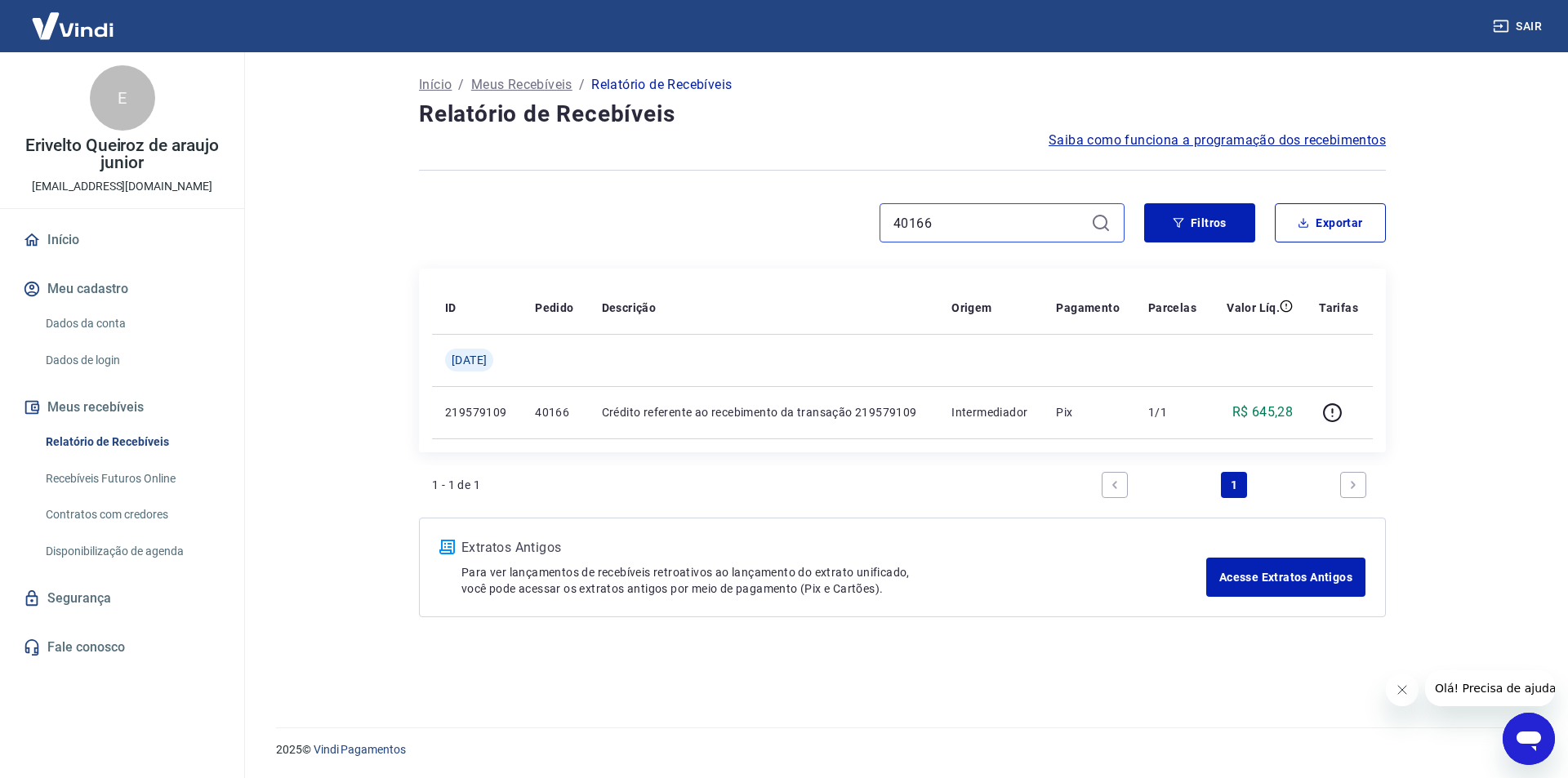
click at [918, 214] on input "40166" at bounding box center [989, 223] width 191 height 25
click at [917, 214] on input "40166" at bounding box center [989, 223] width 191 height 25
paste input "7"
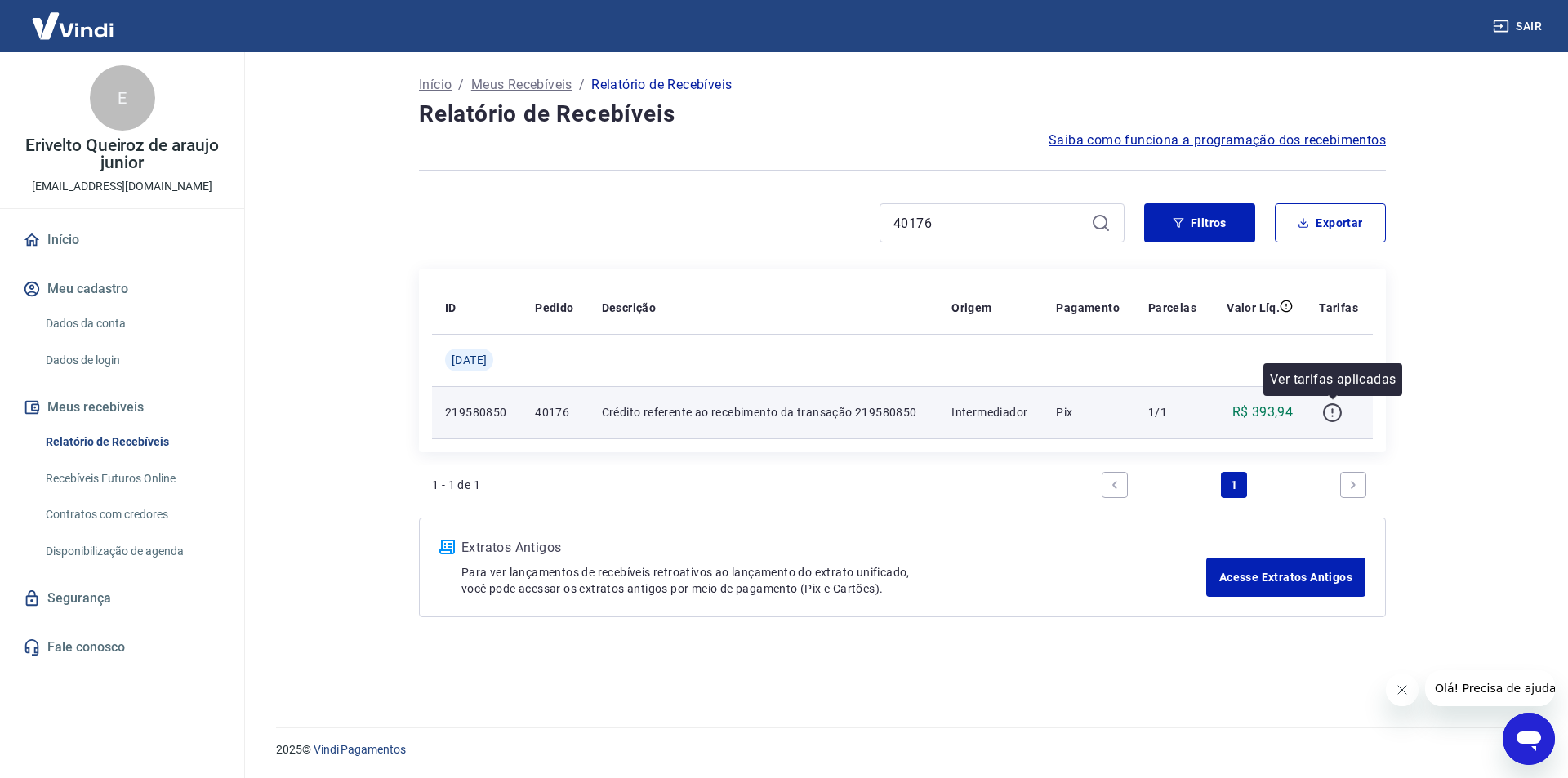
click at [1338, 412] on icon "button" at bounding box center [1333, 413] width 20 height 20
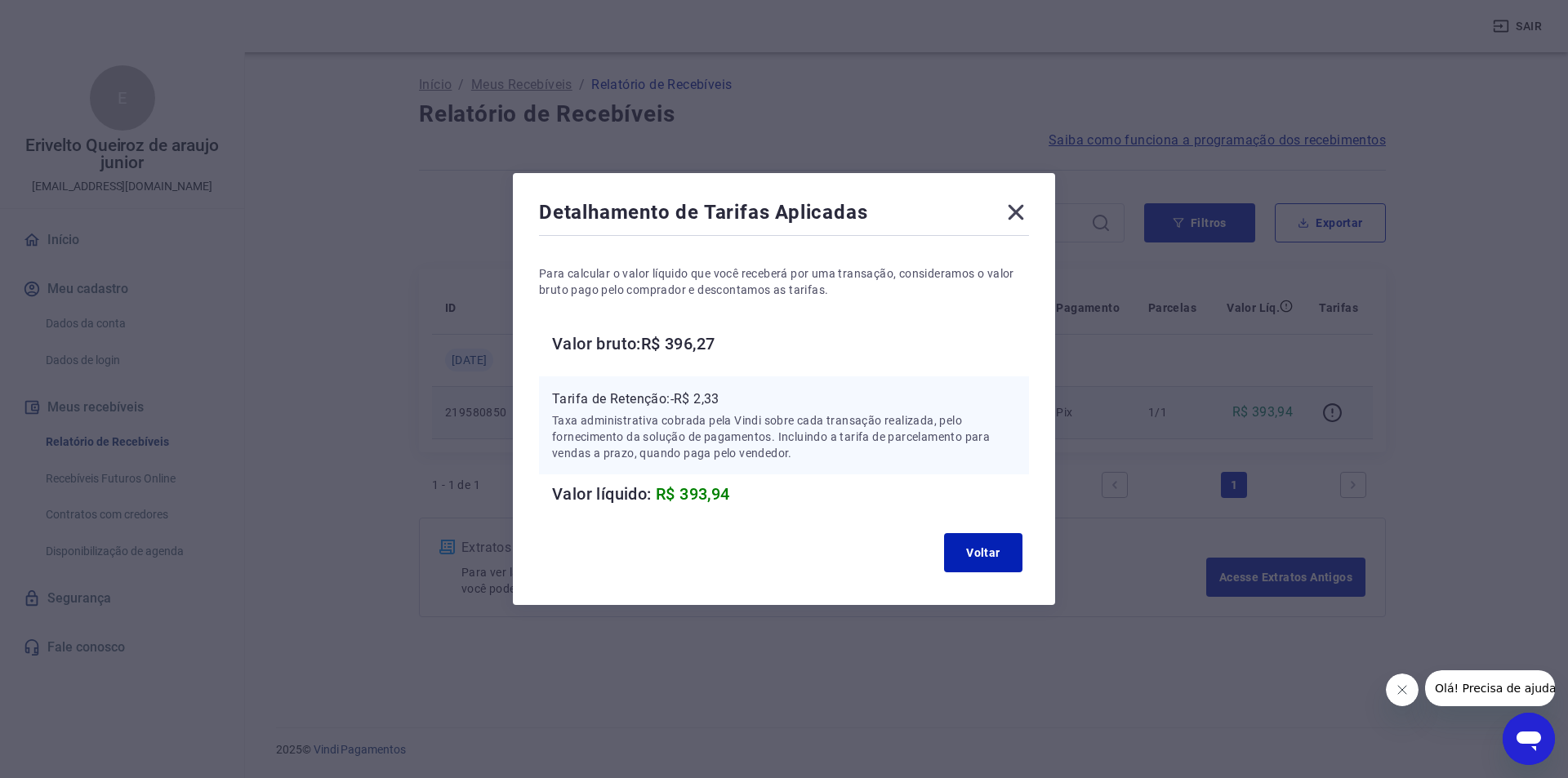
click at [708, 397] on p "Tarifa de Retenção: -R$ 2,33" at bounding box center [784, 400] width 464 height 20
click at [984, 560] on button "Voltar" at bounding box center [984, 553] width 78 height 39
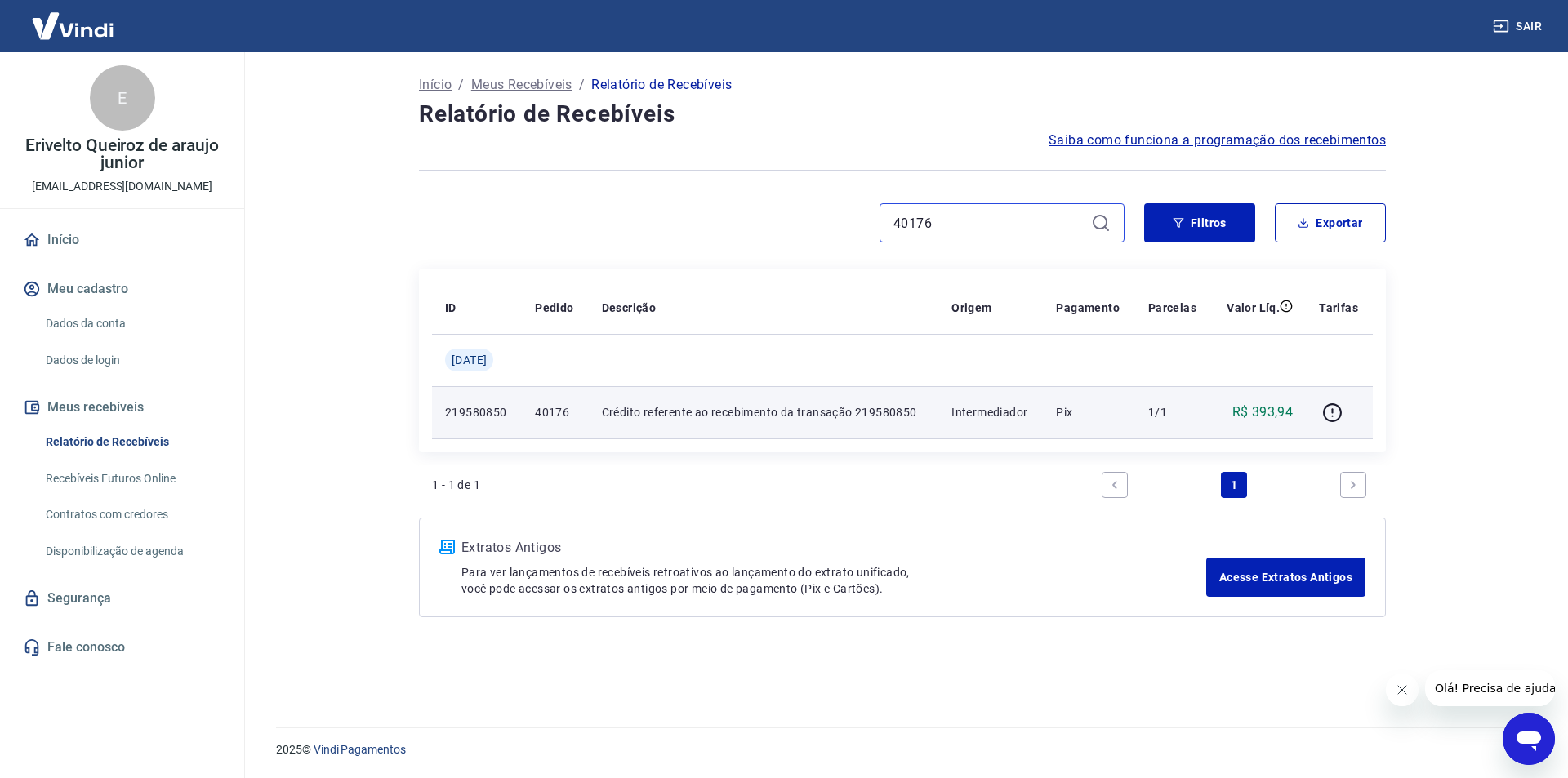
click at [931, 221] on input "40176" at bounding box center [989, 223] width 191 height 25
paste input "92"
click at [931, 221] on input "40176" at bounding box center [989, 223] width 191 height 25
type input "40192"
click at [1333, 418] on icon "button" at bounding box center [1333, 413] width 20 height 20
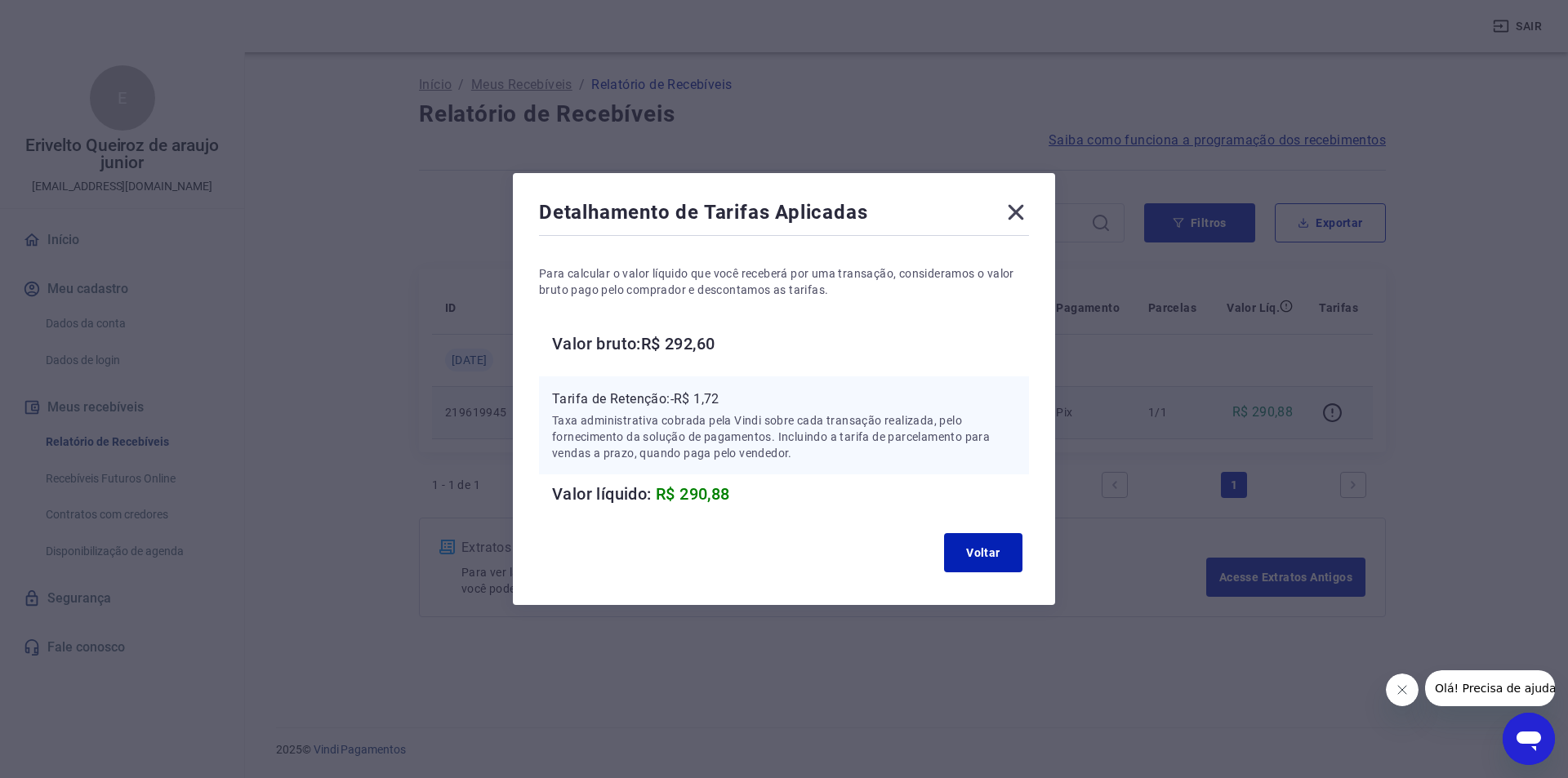
click at [712, 398] on p "Tarifa de Retenção: -R$ 1,72" at bounding box center [784, 400] width 464 height 20
click at [959, 549] on button "Voltar" at bounding box center [984, 553] width 78 height 39
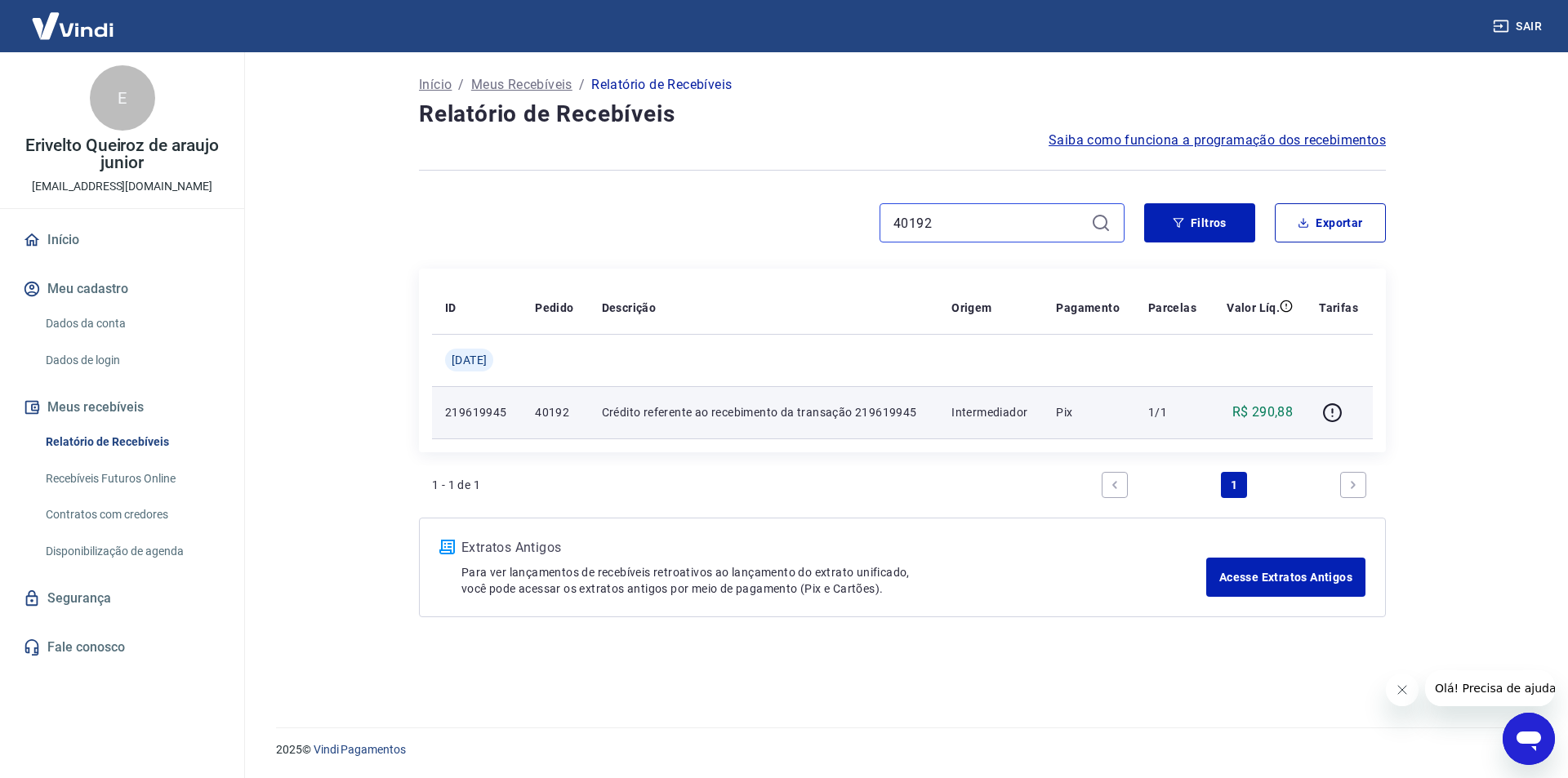
click at [989, 226] on input "40192" at bounding box center [989, 223] width 191 height 25
paste input "4"
click at [1337, 407] on icon "button" at bounding box center [1333, 413] width 20 height 20
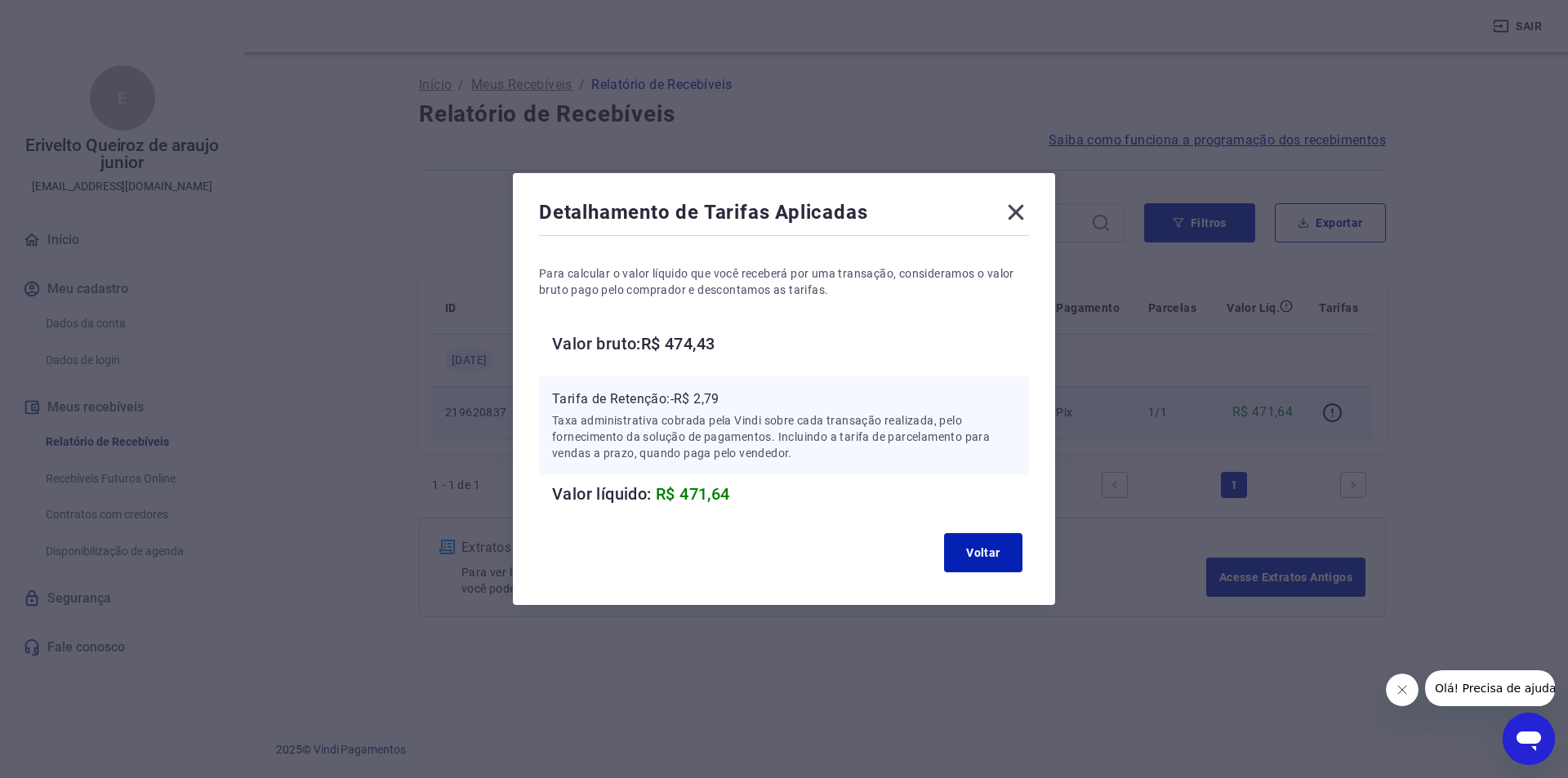
click at [714, 404] on p "Tarifa de Retenção: -R$ 2,79" at bounding box center [784, 400] width 464 height 20
click at [969, 544] on button "Voltar" at bounding box center [984, 553] width 78 height 39
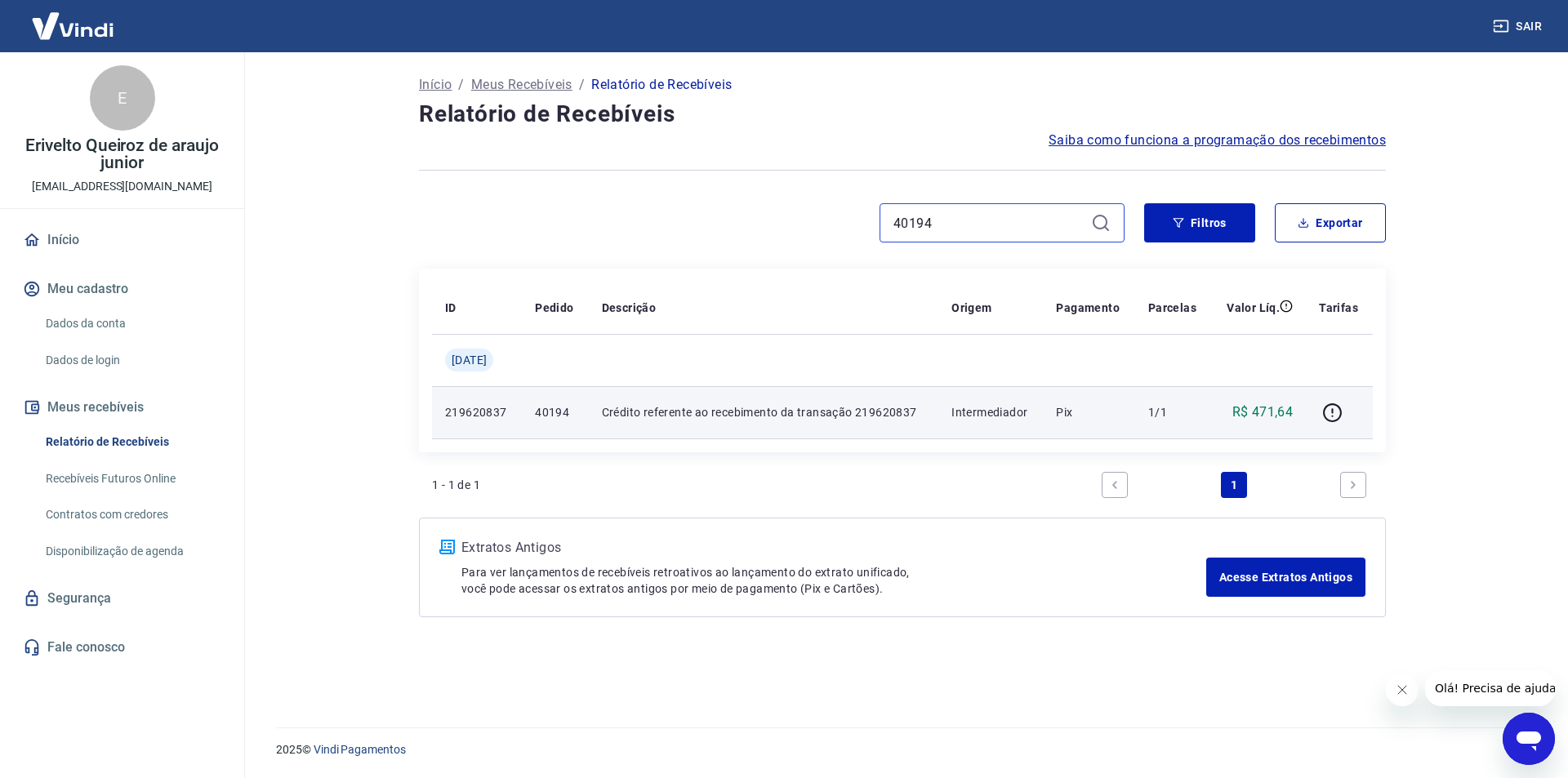
click at [942, 221] on input "40194" at bounding box center [989, 223] width 191 height 25
paste input "8"
click at [942, 221] on input "40194" at bounding box center [989, 223] width 191 height 25
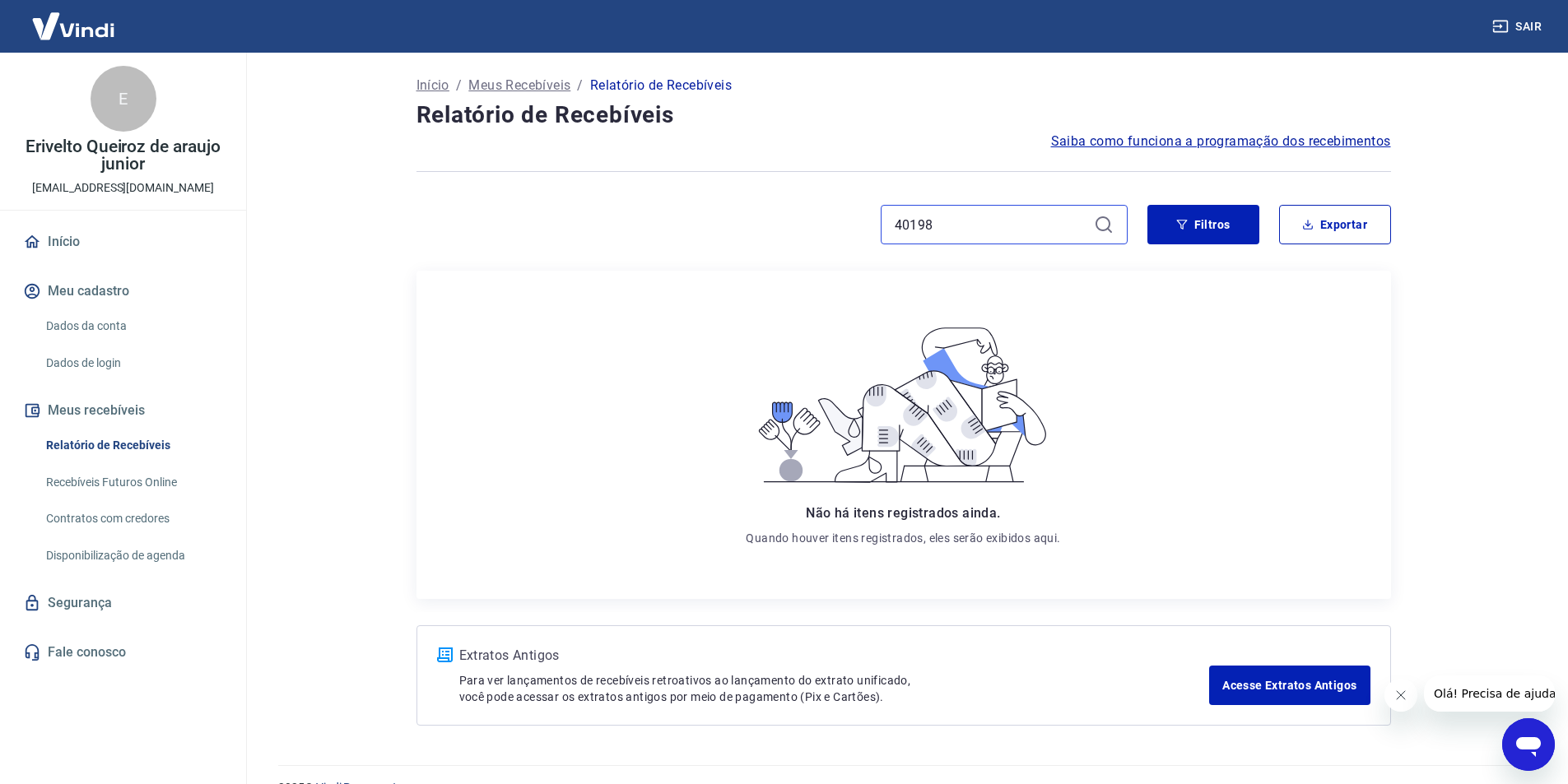
click at [954, 226] on input "40198" at bounding box center [992, 224] width 192 height 25
click at [973, 232] on input "40198" at bounding box center [992, 224] width 192 height 25
click at [973, 231] on input "40198" at bounding box center [992, 224] width 192 height 25
paste input "232"
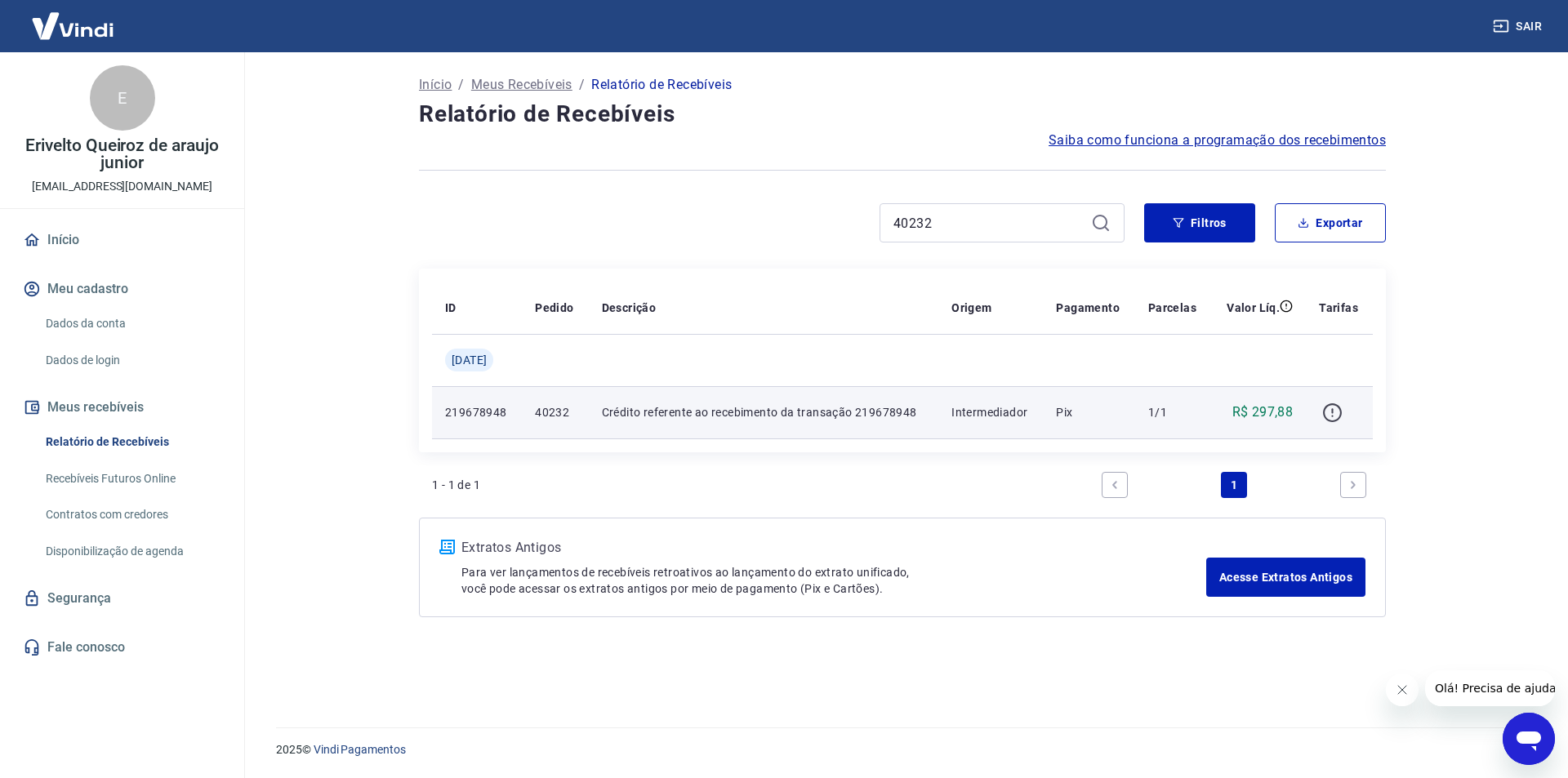
click at [1329, 412] on icon "button" at bounding box center [1333, 413] width 20 height 20
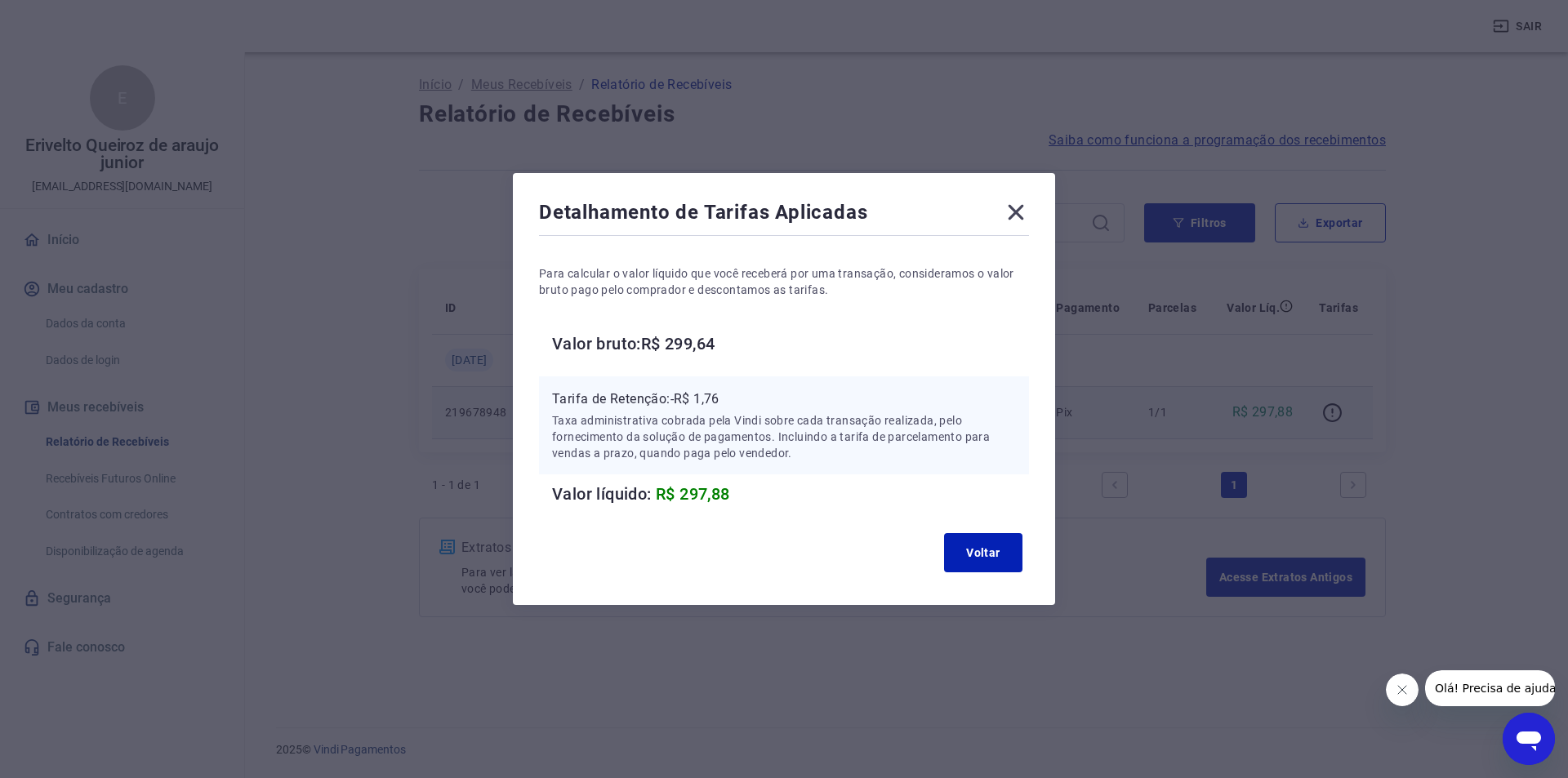
click at [713, 403] on p "Tarifa de Retenção: -R$ 1,76" at bounding box center [784, 400] width 464 height 20
click at [957, 544] on button "Voltar" at bounding box center [984, 553] width 78 height 39
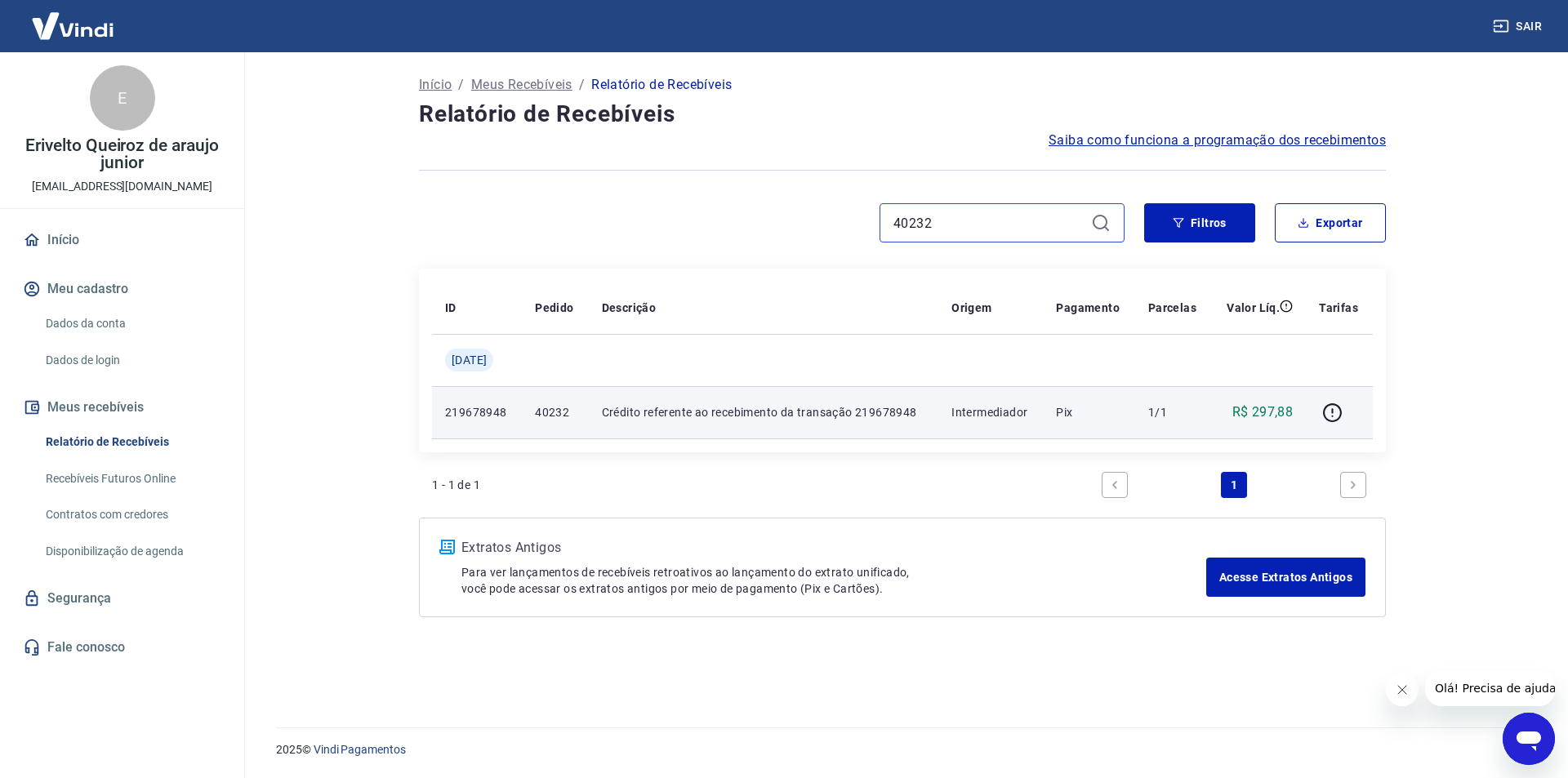
click at [914, 216] on input "40232" at bounding box center [989, 223] width 191 height 25
paste input "4"
click at [1334, 411] on icon "button" at bounding box center [1333, 413] width 20 height 20
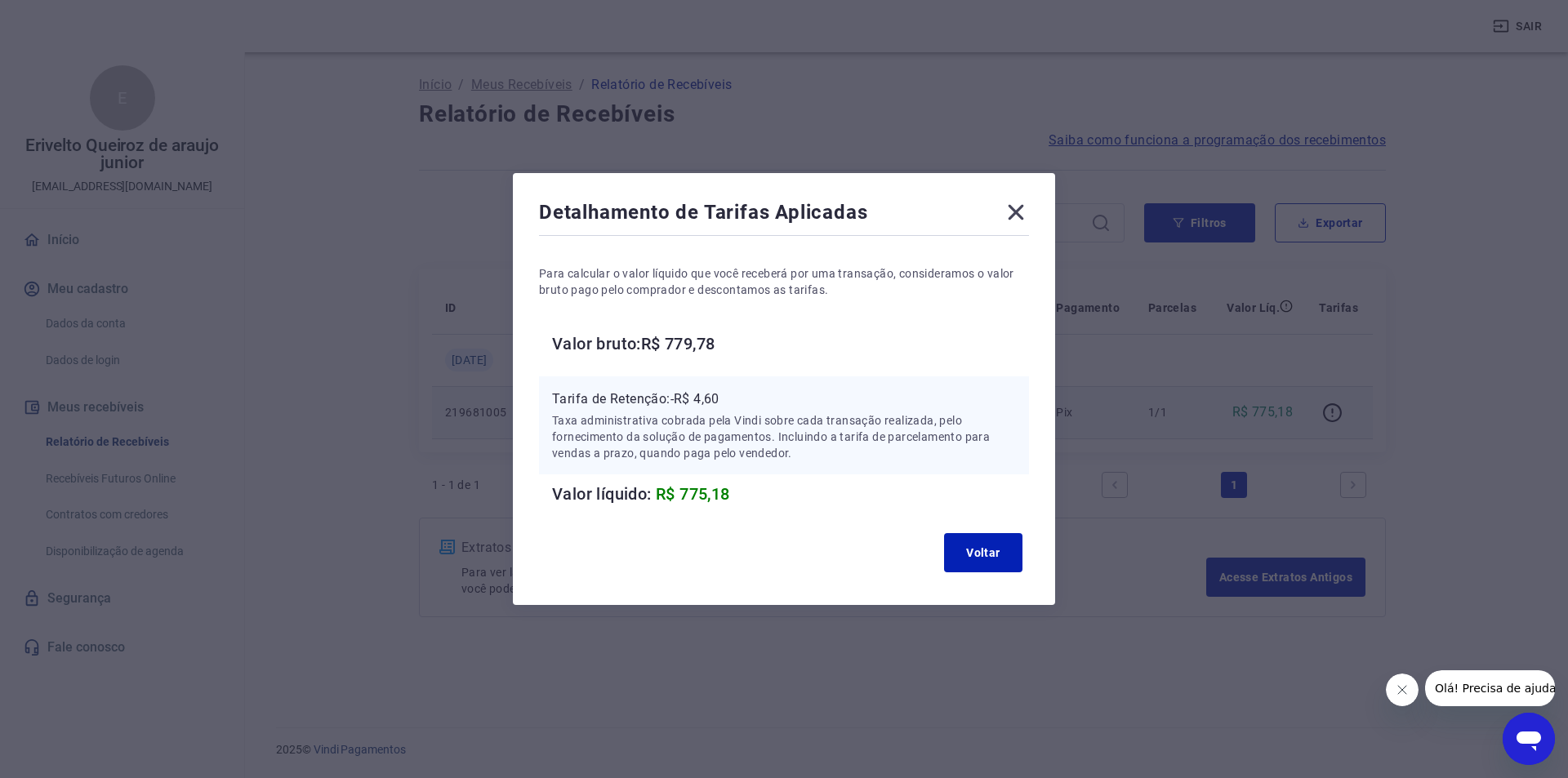
click at [704, 399] on p "Tarifa de Retenção: -R$ 4,60" at bounding box center [784, 400] width 464 height 20
click at [704, 398] on p "Tarifa de Retenção: -R$ 4,60" at bounding box center [784, 400] width 464 height 20
click at [727, 422] on p "Taxa administrativa cobrada pela Vindi sobre cada transação realizada, pelo for…" at bounding box center [784, 437] width 464 height 49
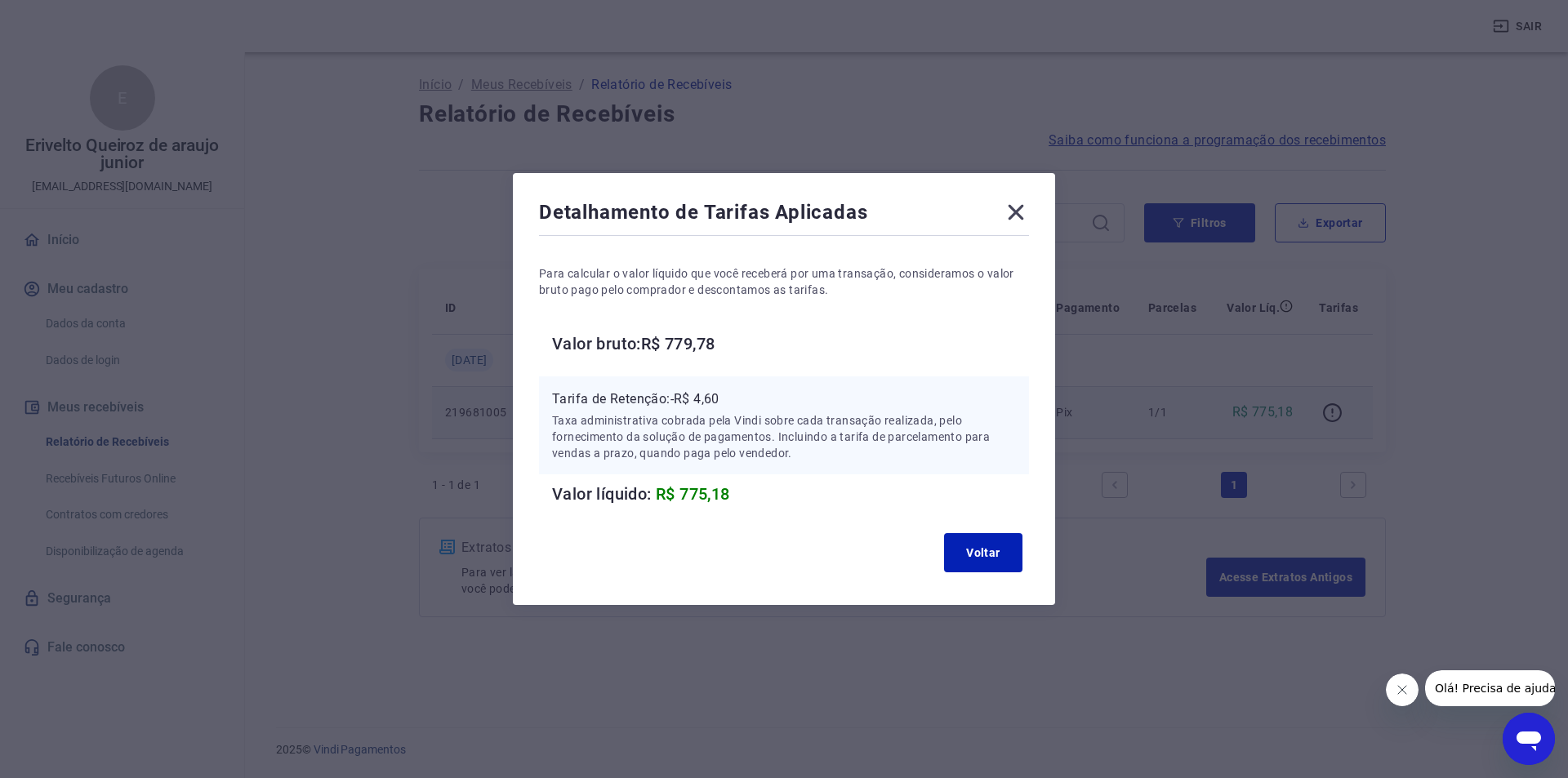
click at [712, 397] on p "Tarifa de Retenção: -R$ 4,60" at bounding box center [784, 400] width 464 height 20
drag, startPoint x: 968, startPoint y: 544, endPoint x: 808, endPoint y: 191, distance: 387.6
click at [970, 534] on button "Voltar" at bounding box center [984, 553] width 78 height 39
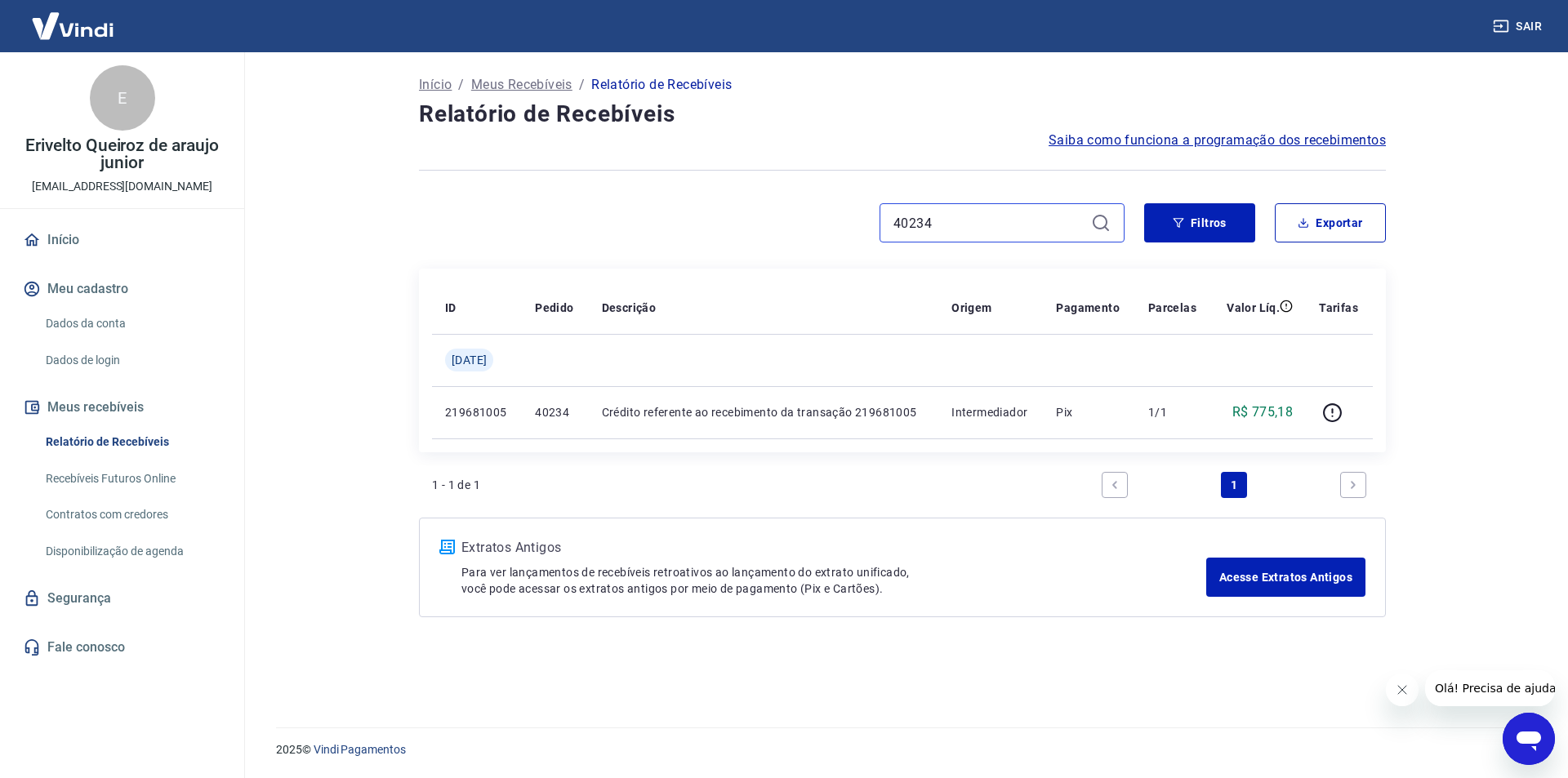
click at [930, 215] on input "40234" at bounding box center [989, 223] width 191 height 25
paste input "56"
click at [930, 215] on input "40234" at bounding box center [989, 223] width 191 height 25
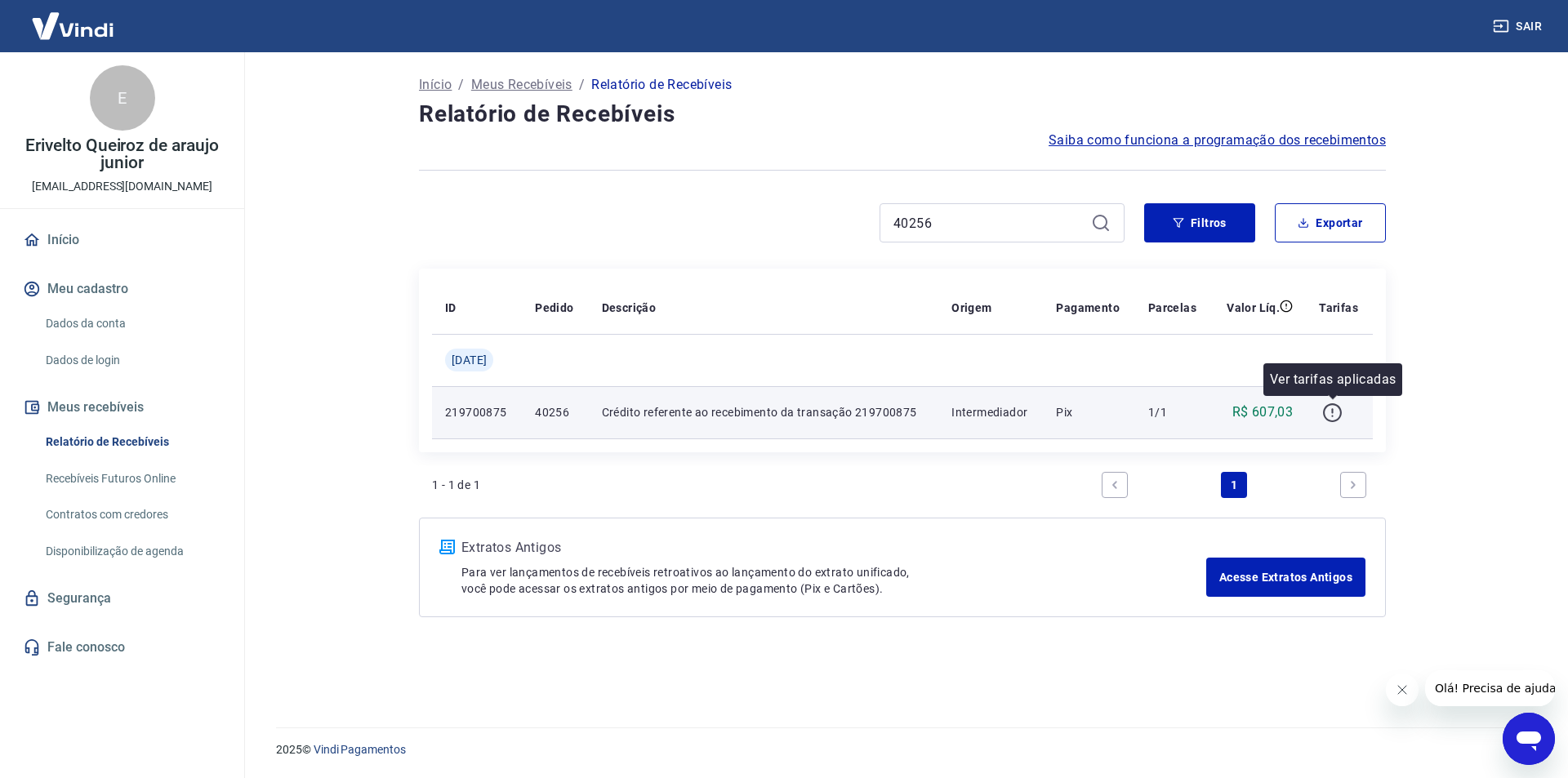
click at [1338, 407] on icon "button" at bounding box center [1333, 413] width 20 height 20
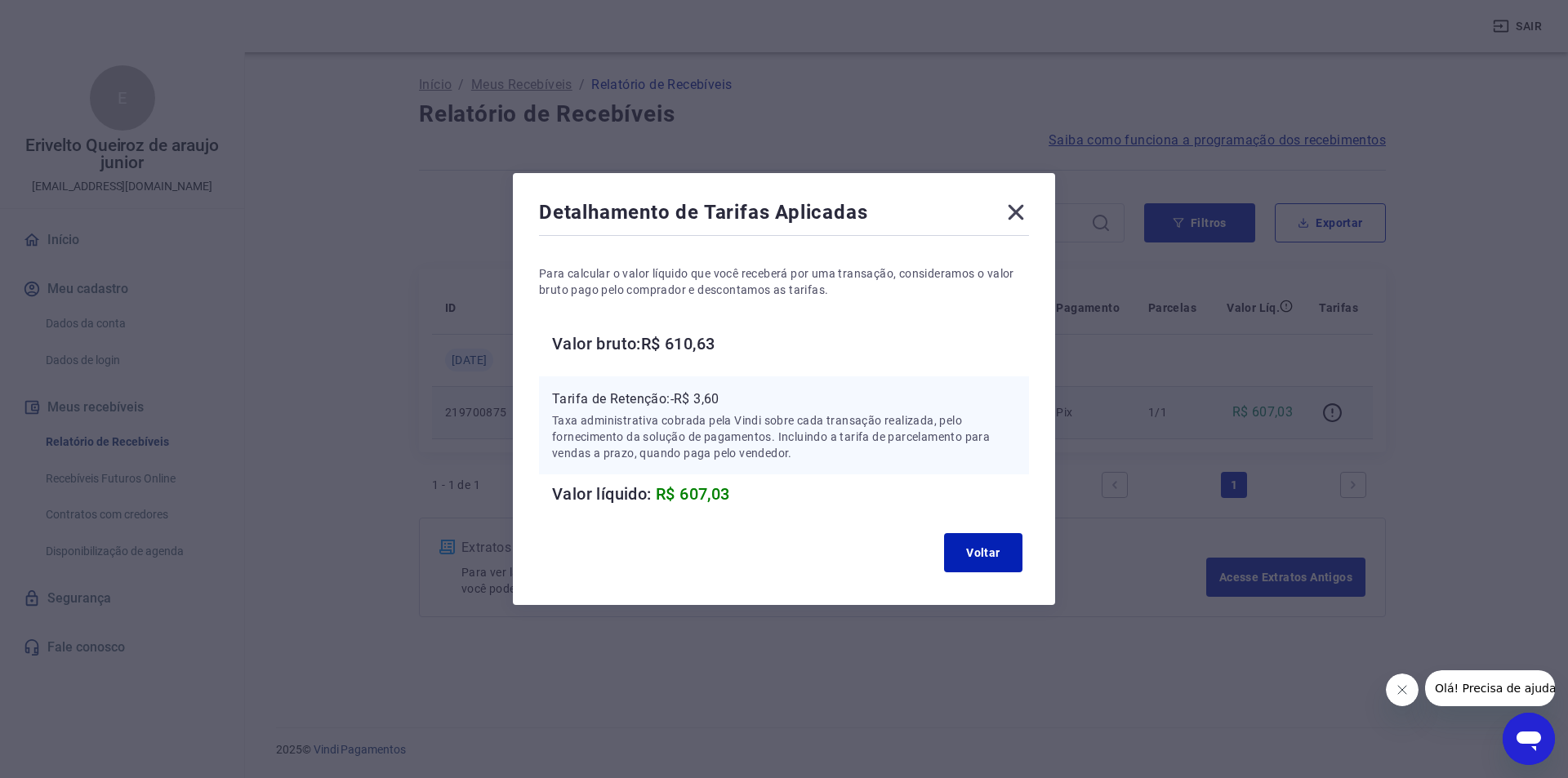
click at [709, 397] on p "Tarifa de Retenção: -R$ 3,60" at bounding box center [784, 400] width 464 height 20
drag, startPoint x: 974, startPoint y: 547, endPoint x: 961, endPoint y: 525, distance: 25.6
click at [974, 545] on button "Voltar" at bounding box center [984, 553] width 78 height 39
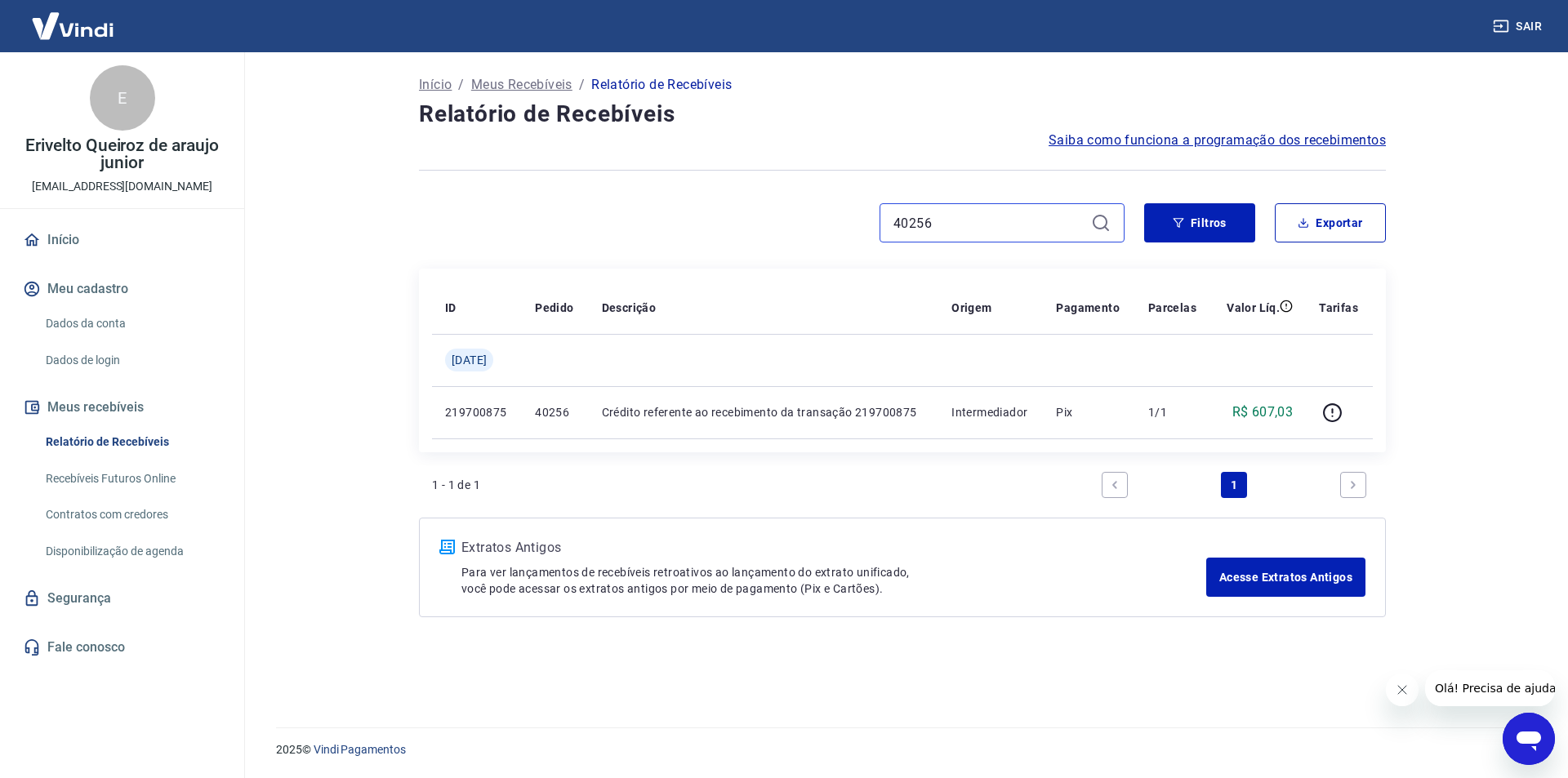
click at [988, 226] on input "40256" at bounding box center [989, 223] width 191 height 25
paste input "4"
click at [988, 225] on input "40256" at bounding box center [989, 223] width 191 height 25
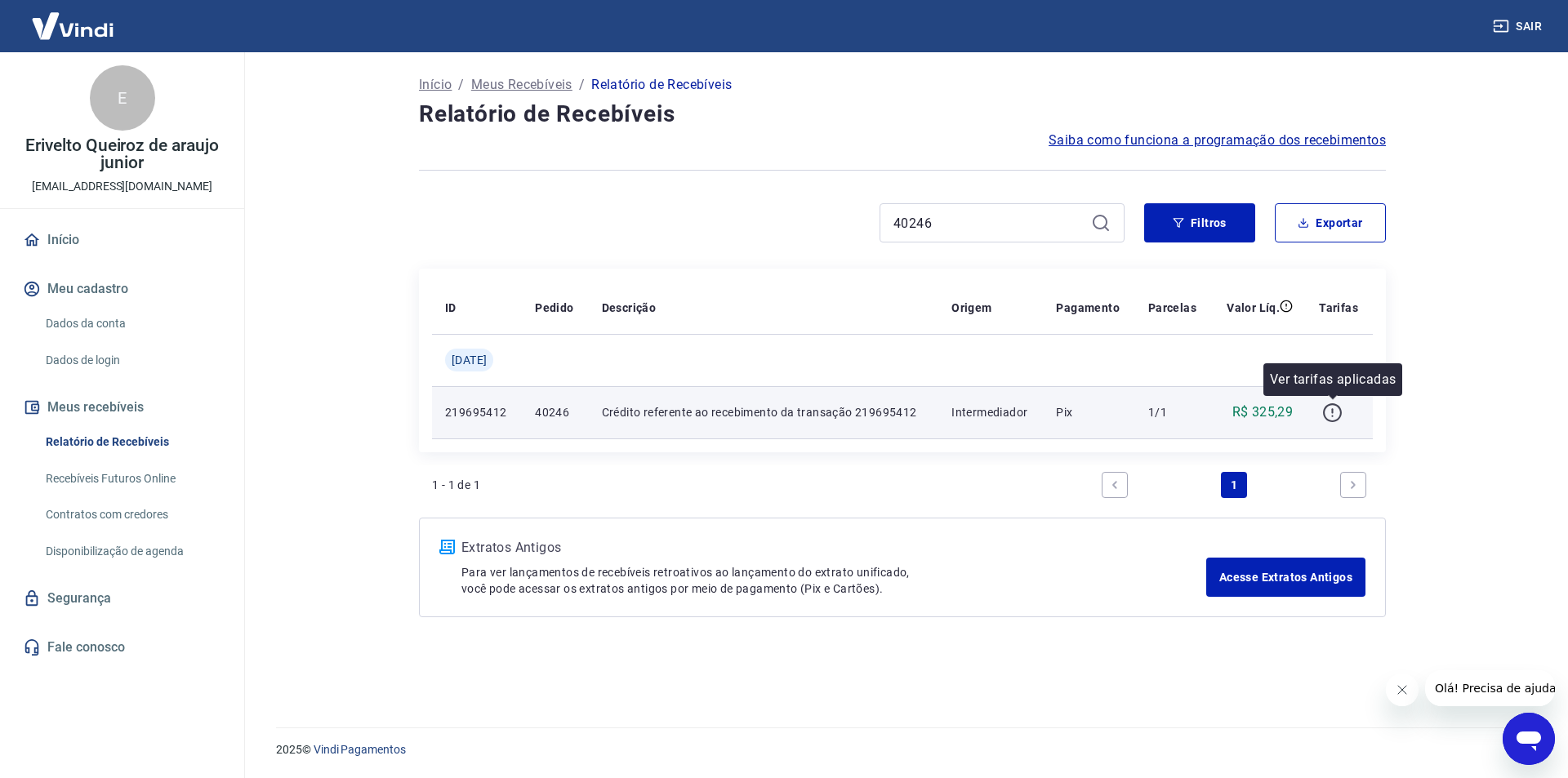
click at [1335, 414] on icon "button" at bounding box center [1333, 413] width 20 height 20
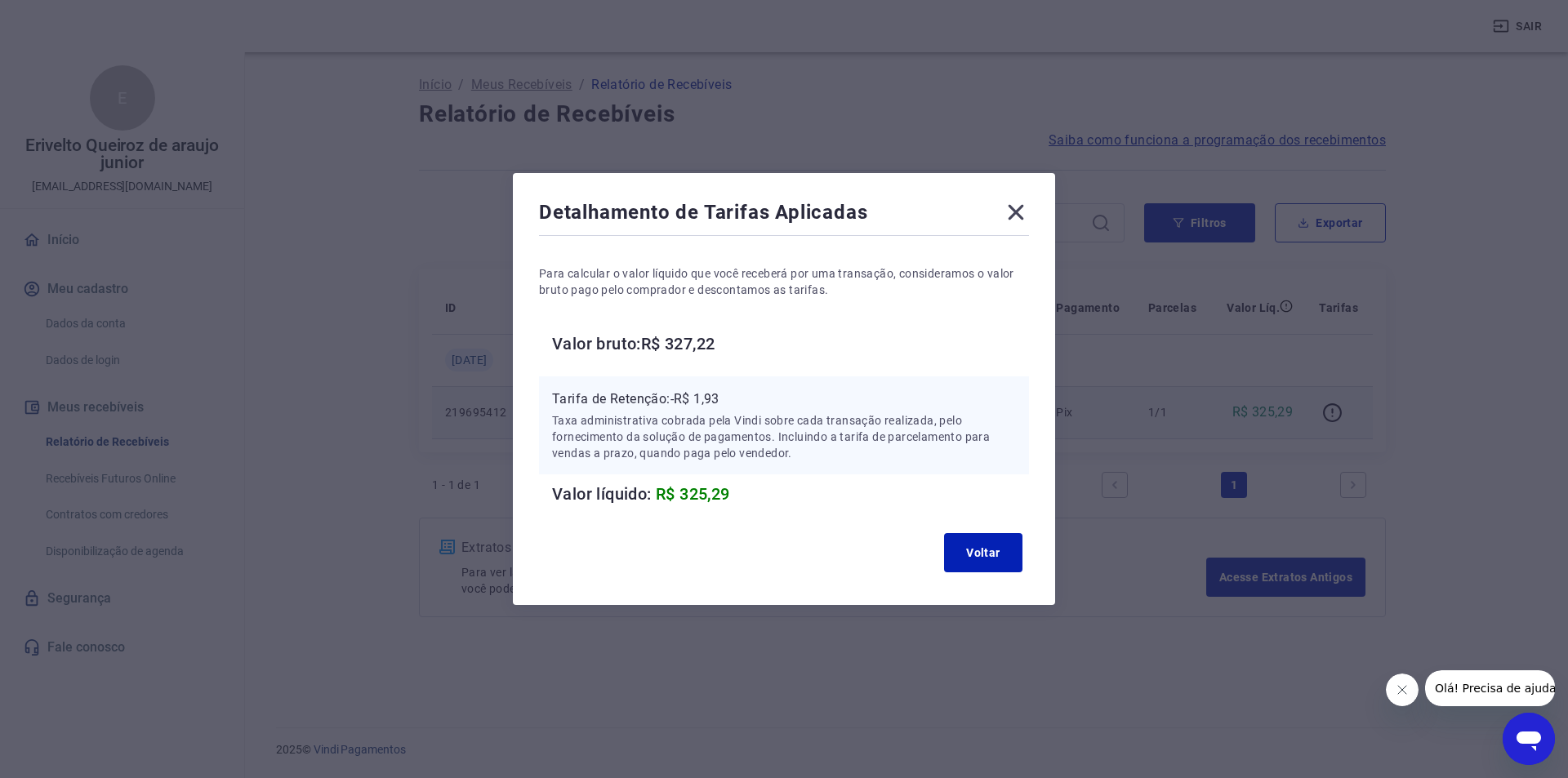
click at [716, 395] on p "Tarifa de Retenção: -R$ 1,93" at bounding box center [784, 400] width 464 height 20
click at [964, 534] on button "Voltar" at bounding box center [984, 553] width 78 height 39
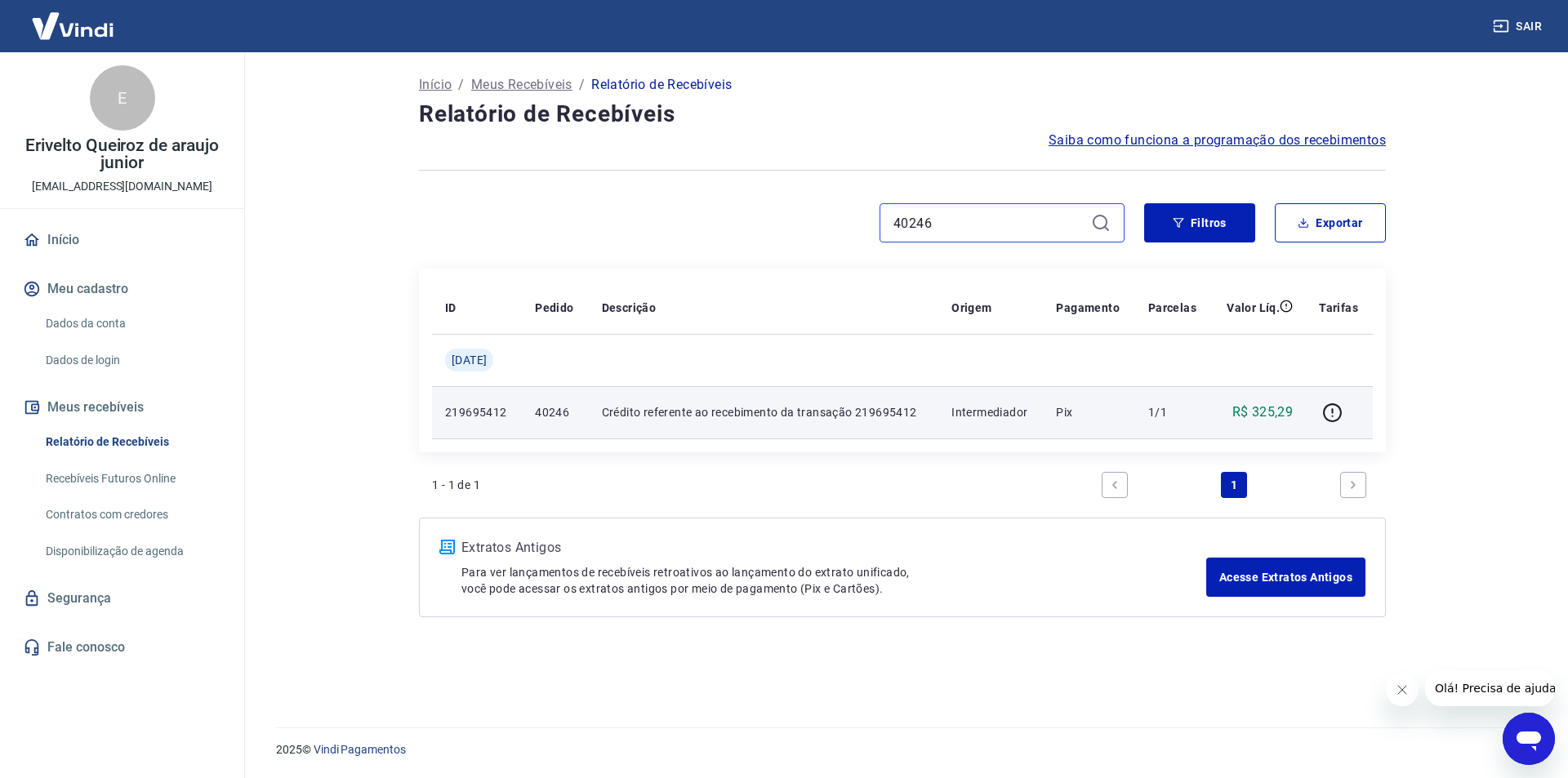
click at [961, 224] on input "40246" at bounding box center [989, 223] width 191 height 25
paste input "58"
type input "40258"
click at [1331, 408] on icon "button" at bounding box center [1333, 413] width 20 height 20
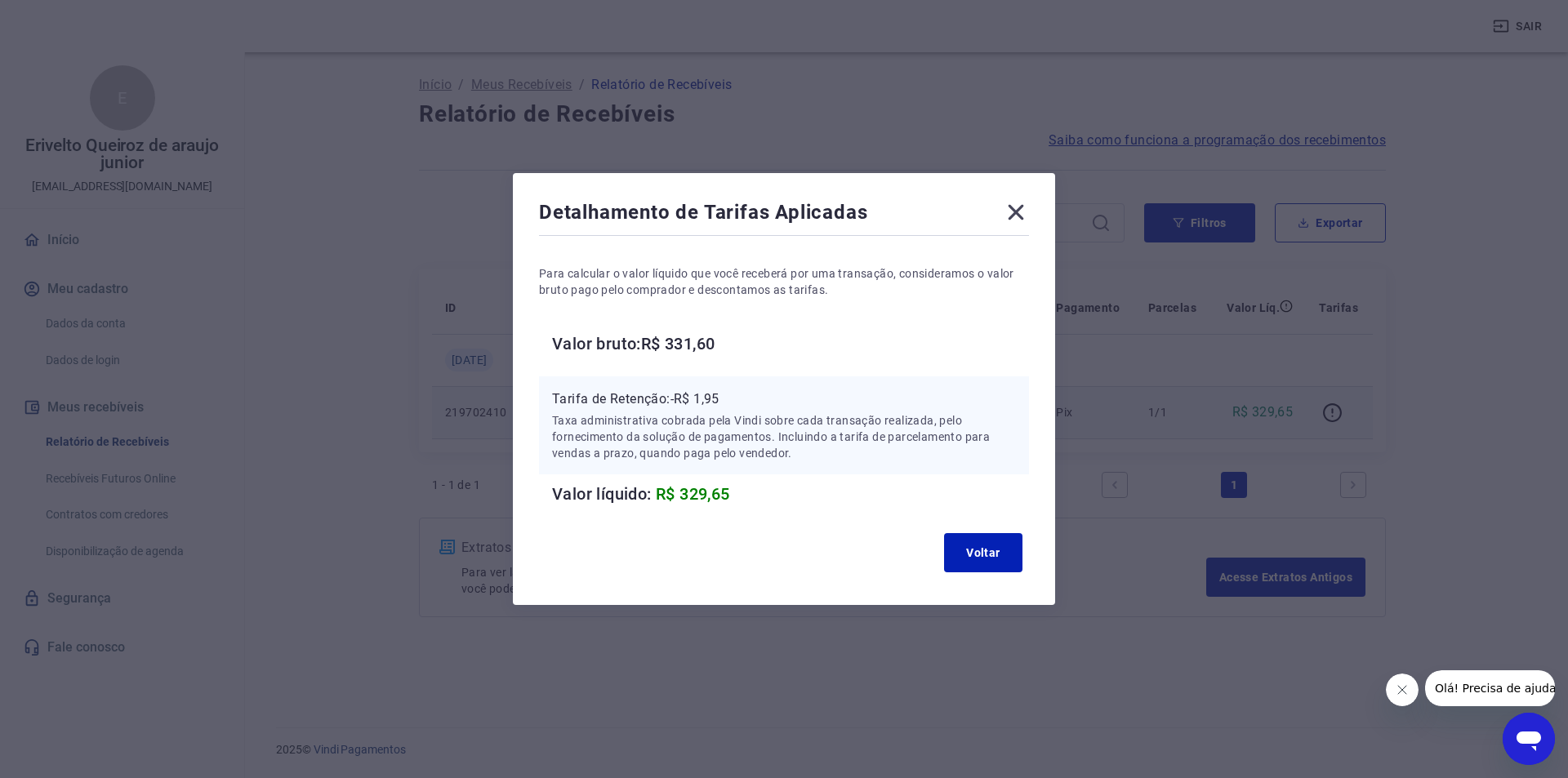
click at [714, 403] on p "Tarifa de Retenção: -R$ 1,95" at bounding box center [784, 400] width 464 height 20
drag, startPoint x: 986, startPoint y: 556, endPoint x: 778, endPoint y: 335, distance: 303.5
click at [985, 555] on button "Voltar" at bounding box center [984, 553] width 78 height 39
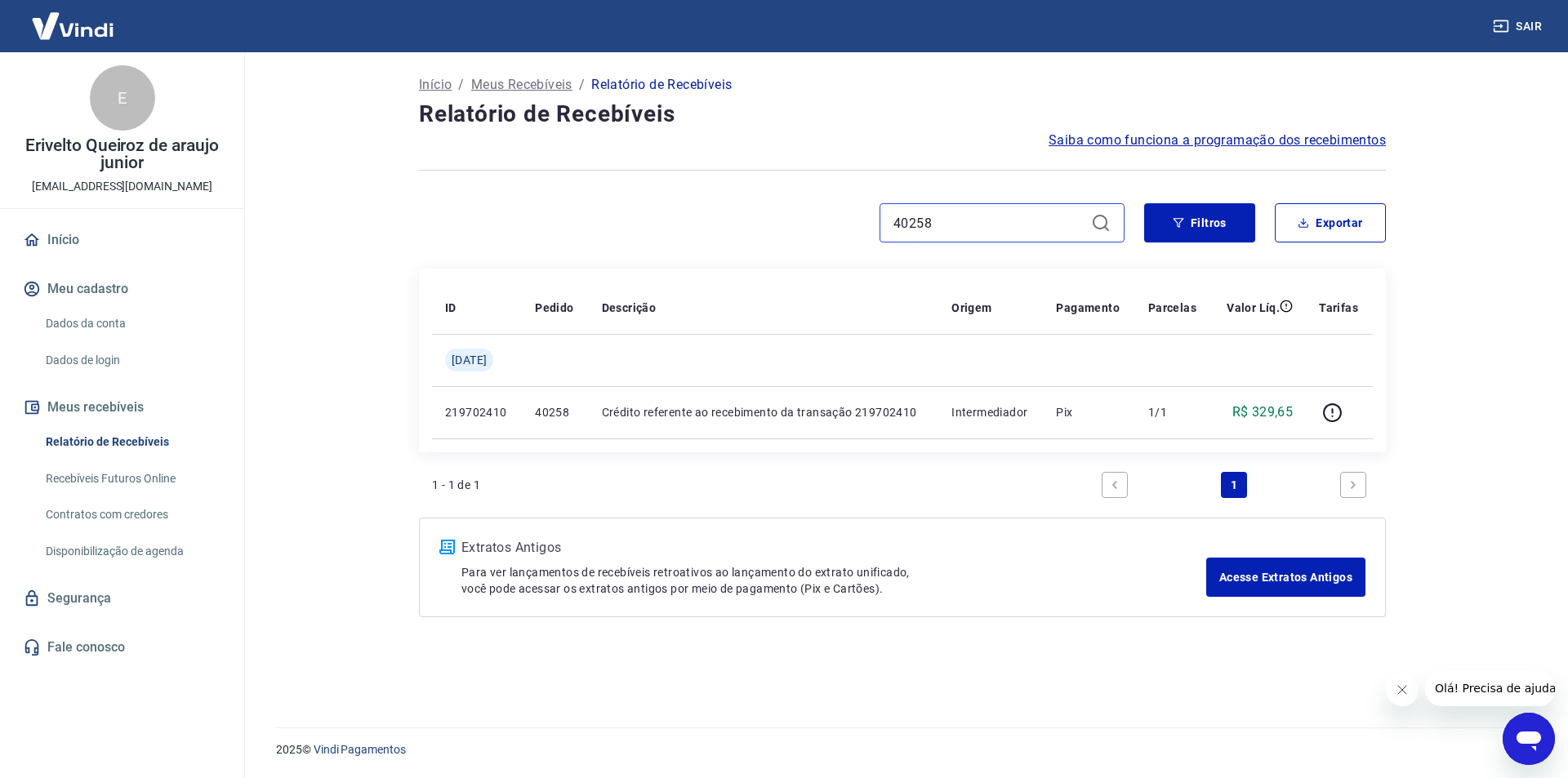
click at [911, 233] on input "40258" at bounding box center [989, 223] width 191 height 25
paste input "76"
click at [911, 233] on input "40258" at bounding box center [989, 223] width 191 height 25
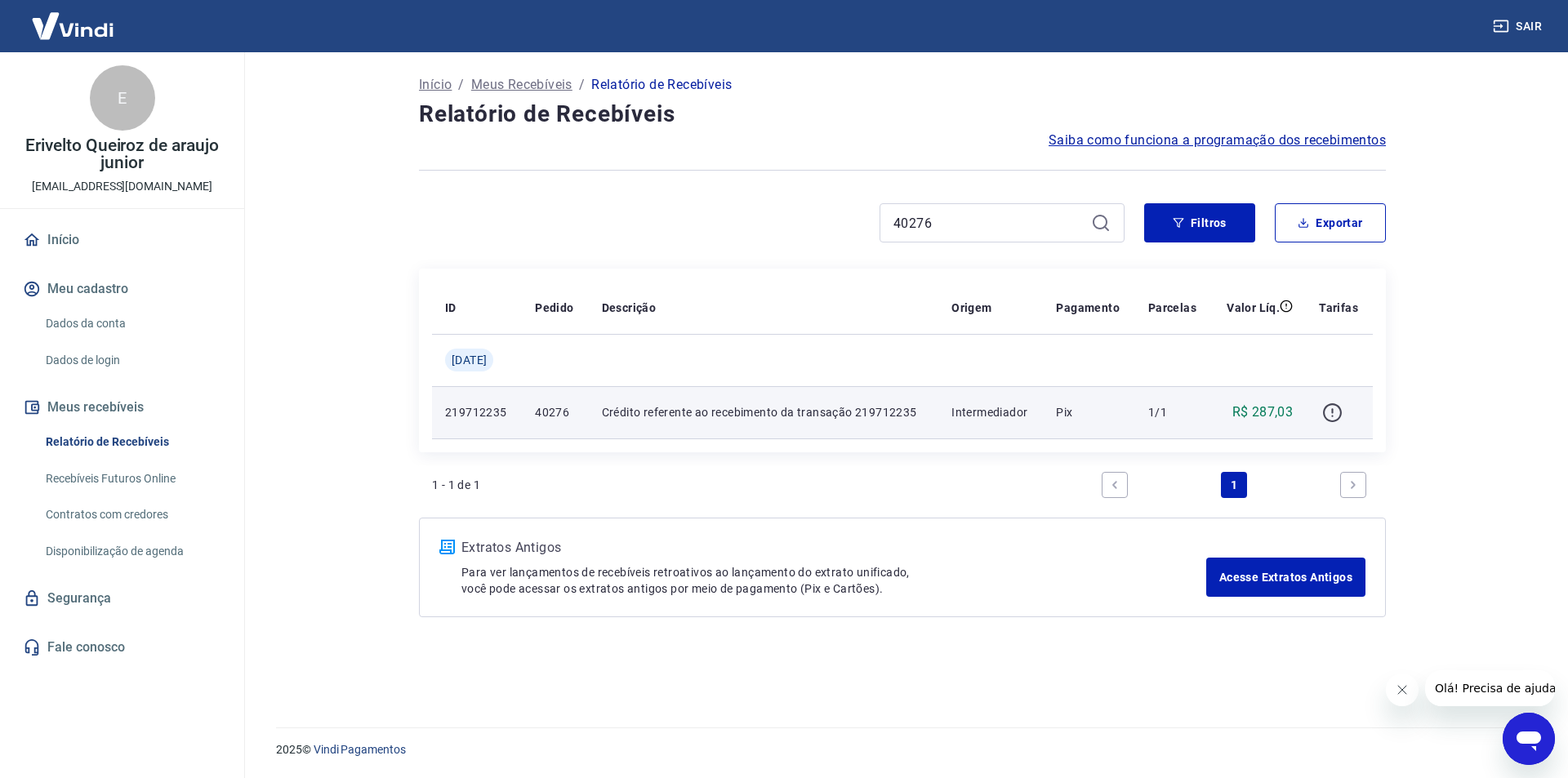
click at [1342, 415] on icon "button" at bounding box center [1332, 413] width 19 height 19
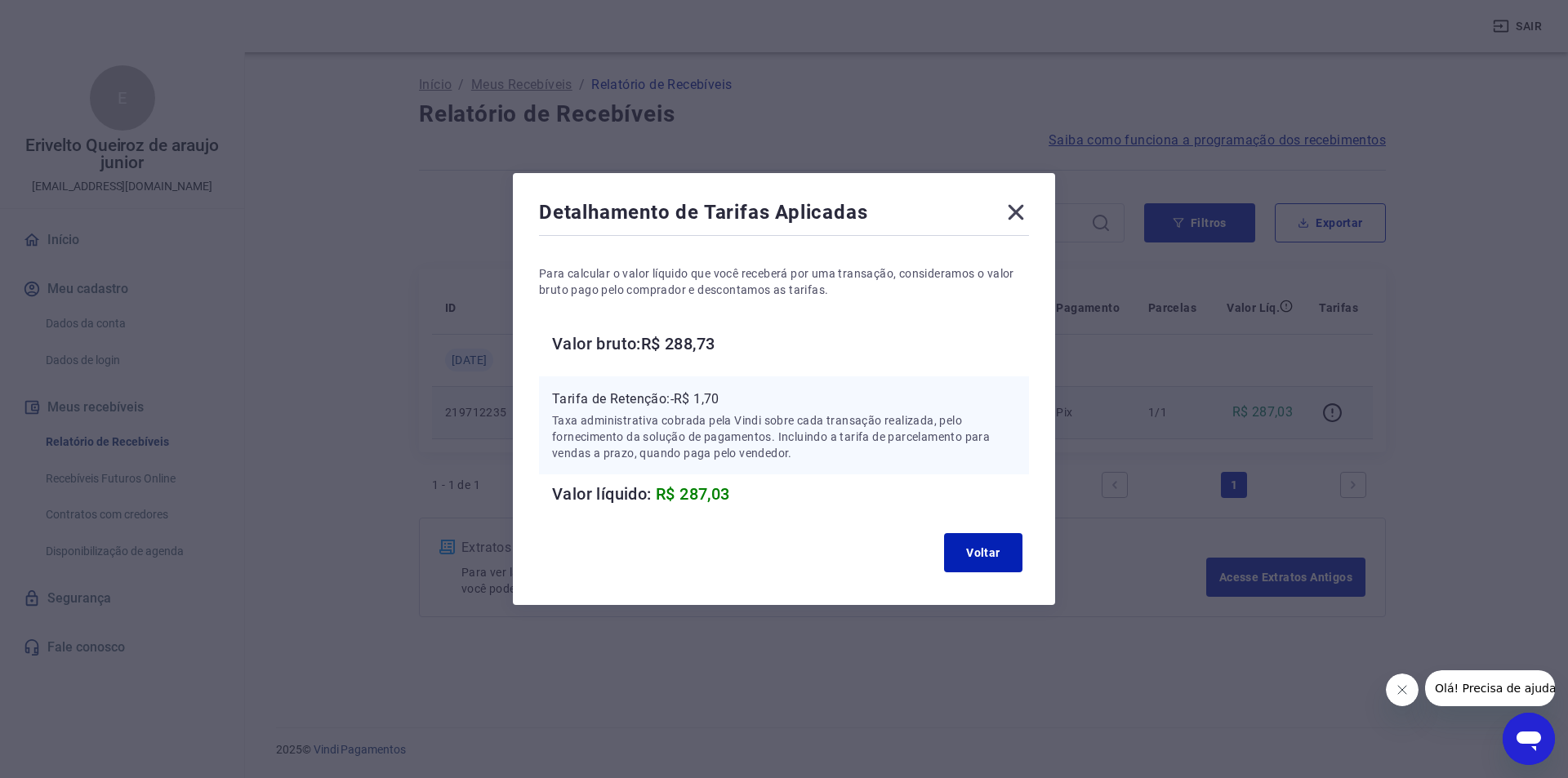
click at [710, 400] on p "Tarifa de Retenção: -R$ 1,70" at bounding box center [784, 400] width 464 height 20
click at [957, 570] on button "Voltar" at bounding box center [984, 553] width 78 height 39
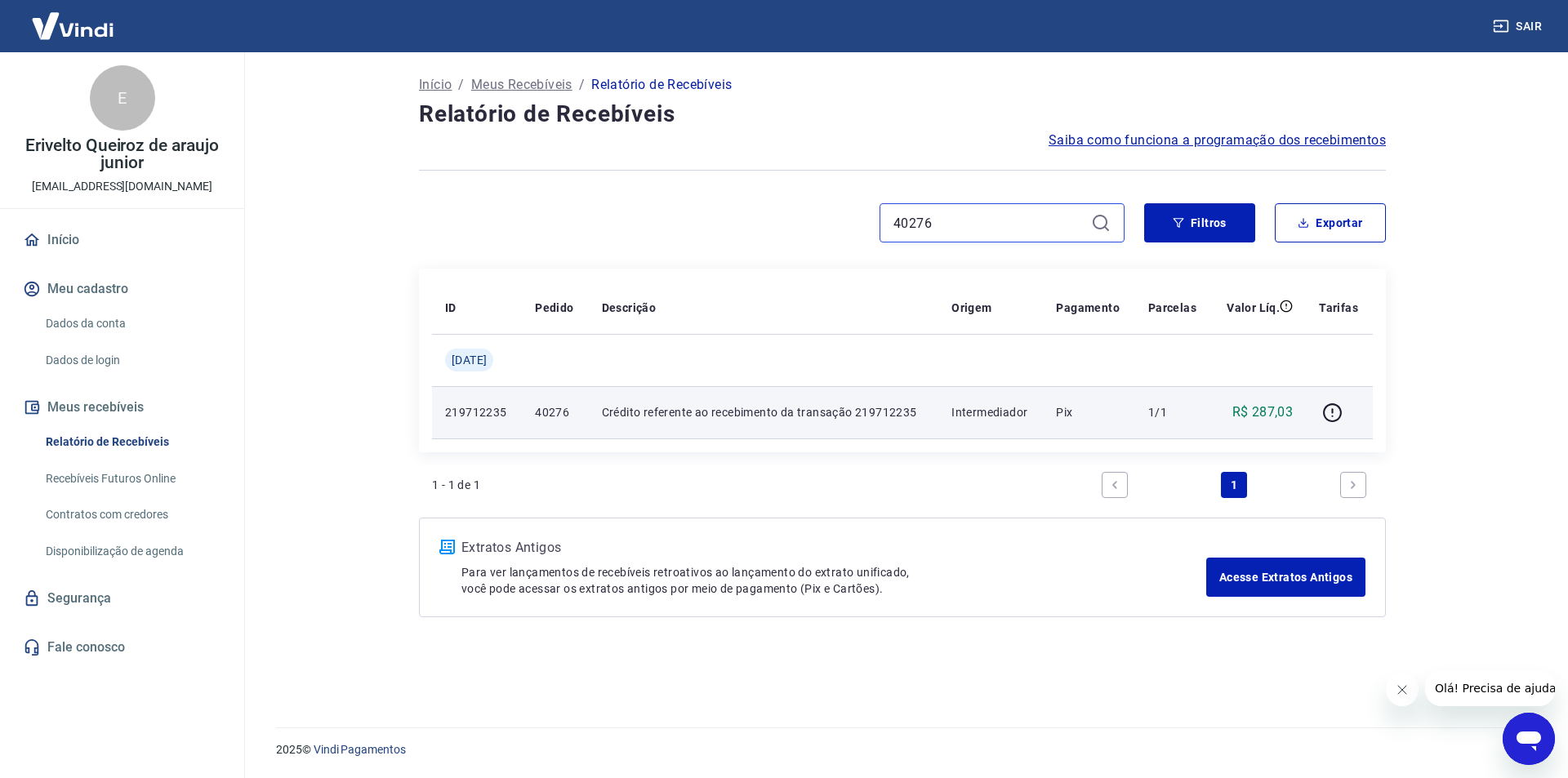
click at [913, 221] on input "40276" at bounding box center [989, 223] width 191 height 25
paste input "8"
click at [913, 221] on input "40276" at bounding box center [989, 223] width 191 height 25
type input "40278"
click at [1330, 414] on icon "button" at bounding box center [1333, 413] width 20 height 20
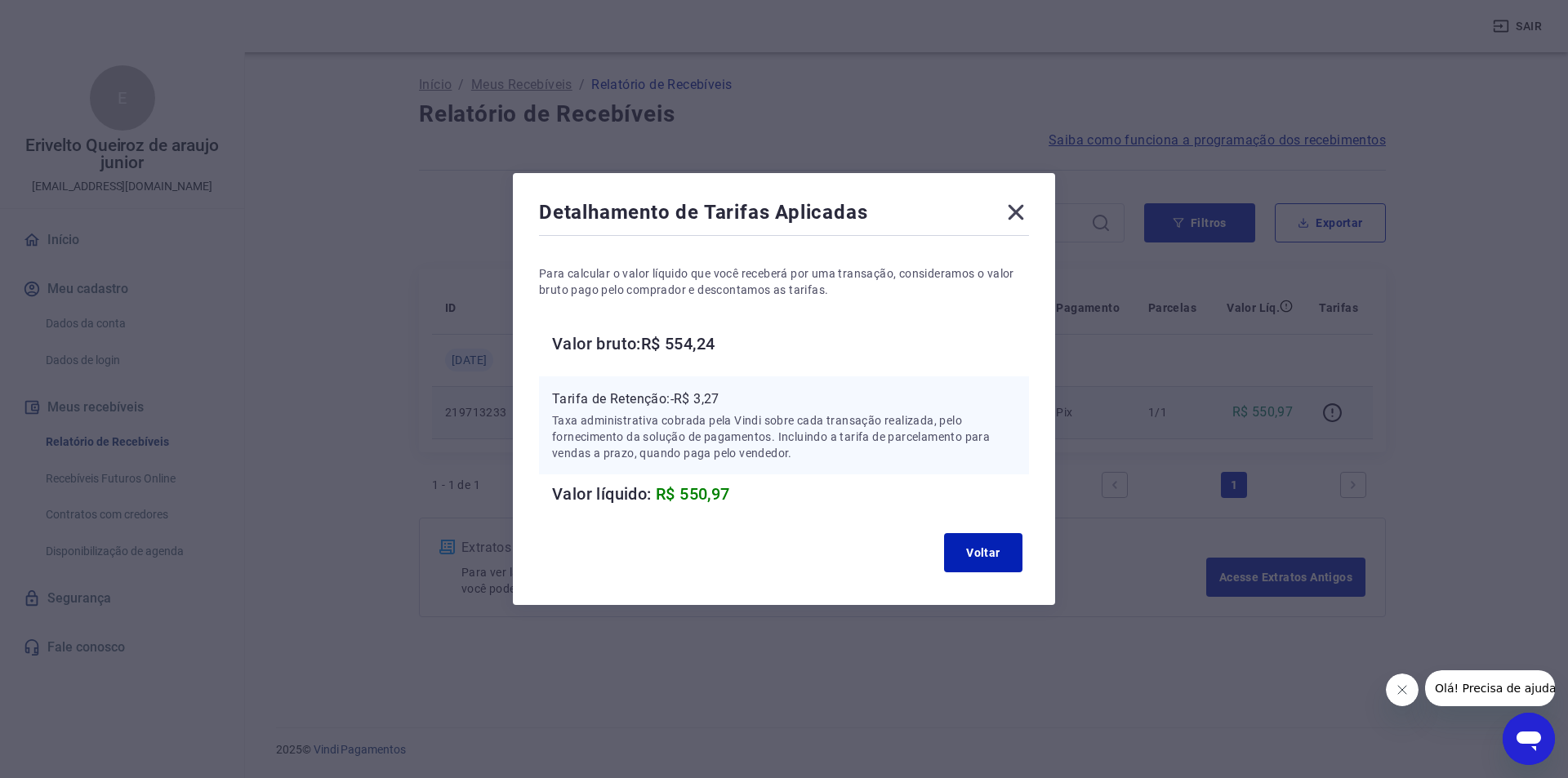
click at [714, 391] on p "Tarifa de Retenção: -R$ 3,27" at bounding box center [784, 400] width 464 height 20
click at [985, 551] on button "Voltar" at bounding box center [984, 553] width 78 height 39
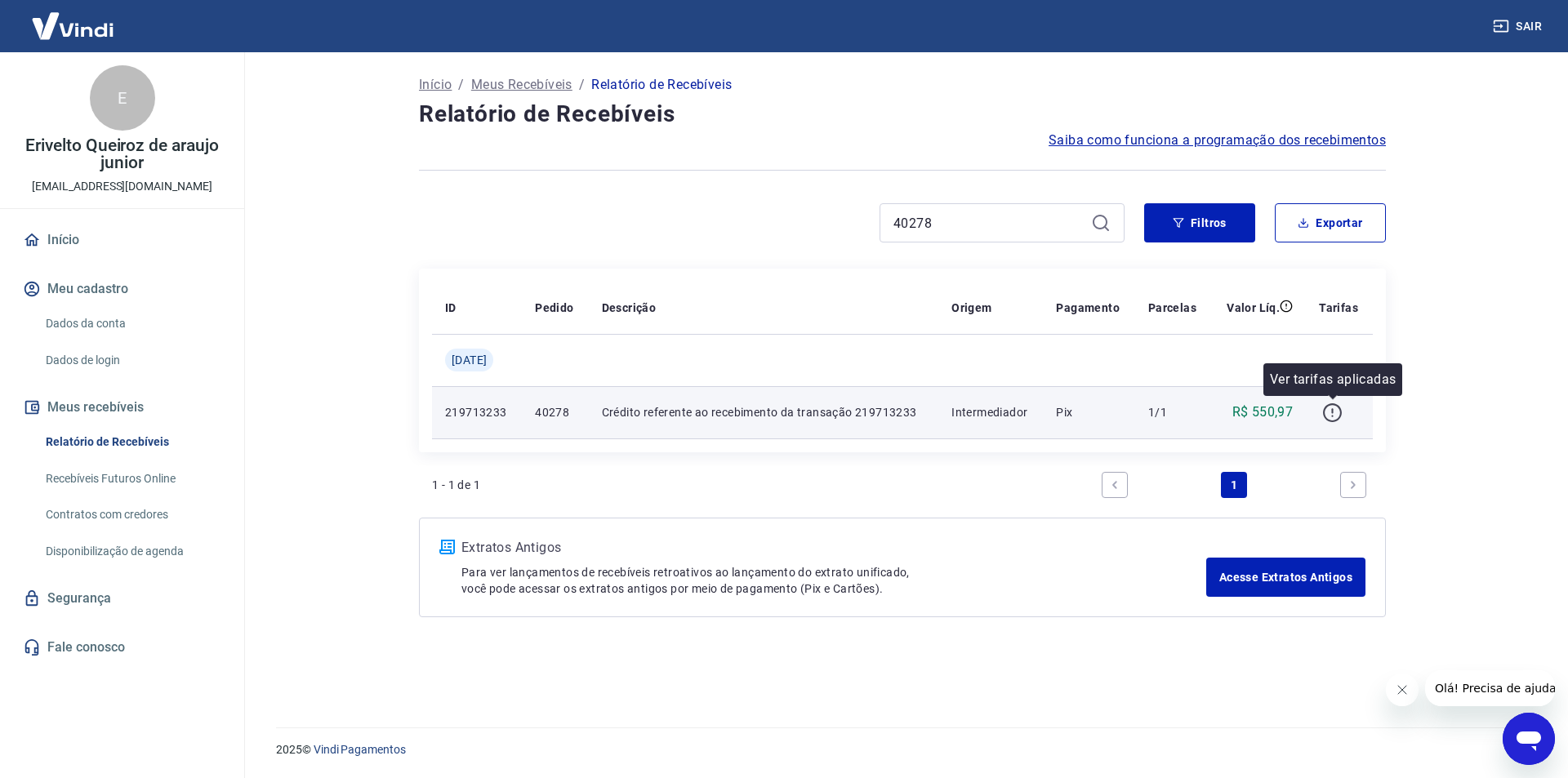
click at [1334, 406] on icon "button" at bounding box center [1333, 413] width 20 height 20
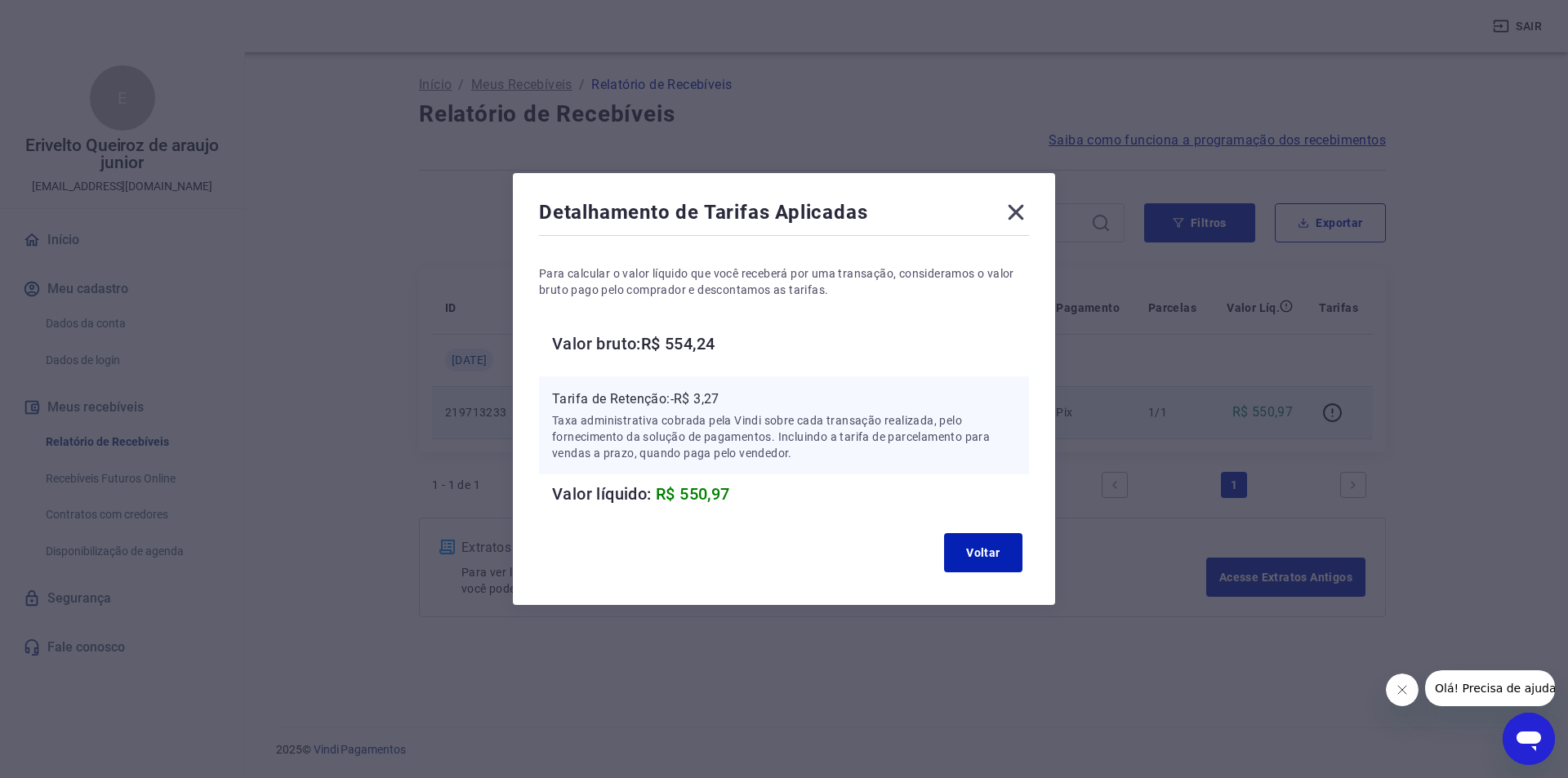
click at [709, 404] on p "Tarifa de Retenção: -R$ 3,27" at bounding box center [784, 400] width 464 height 20
drag, startPoint x: 994, startPoint y: 581, endPoint x: 988, endPoint y: 565, distance: 17.1
click at [991, 576] on div "Detalhamento de Tarifas Aplicadas Para calcular o valor líquido que você recebe…" at bounding box center [784, 388] width 543 height 432
click at [986, 558] on button "Voltar" at bounding box center [984, 553] width 78 height 39
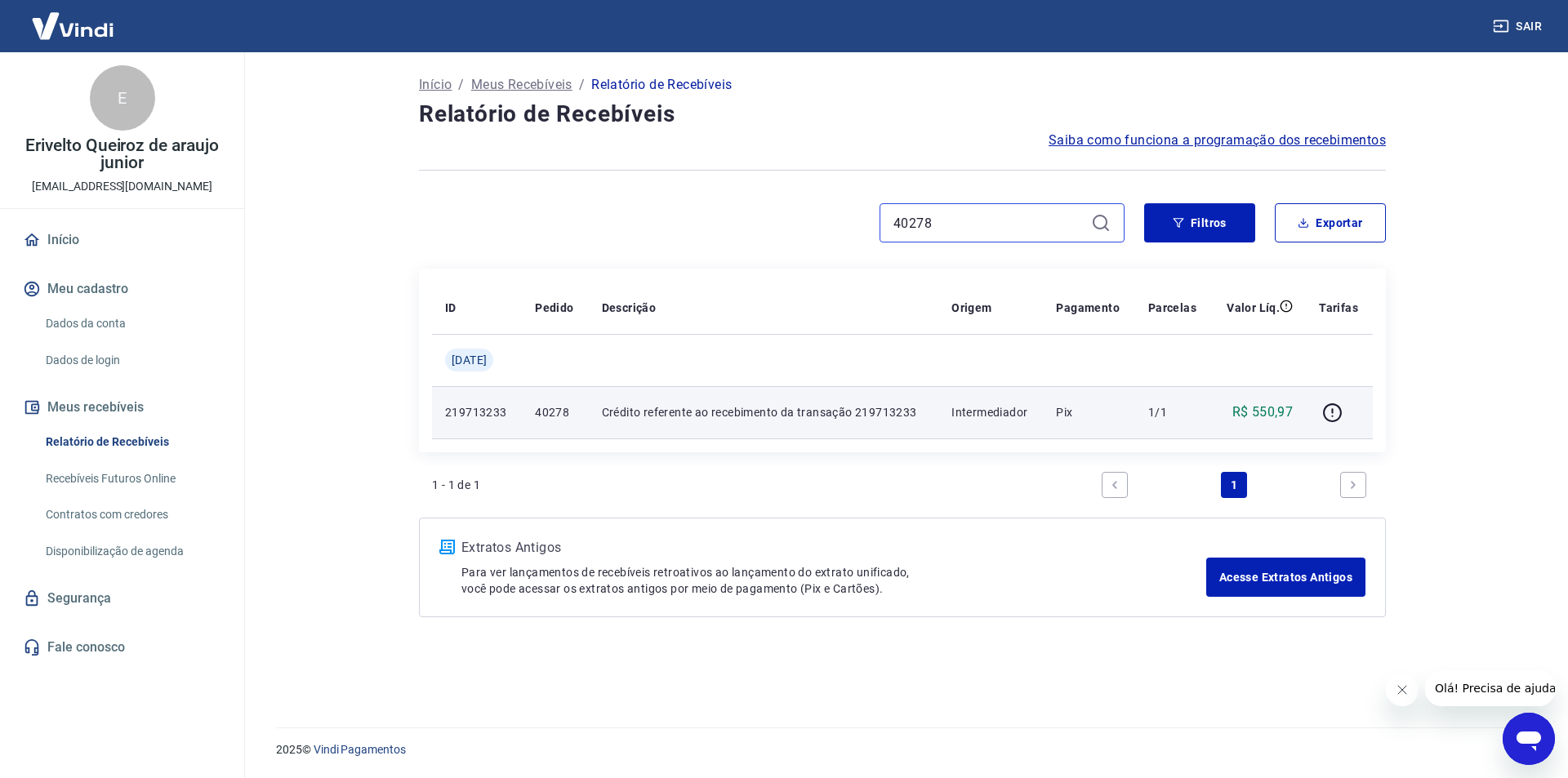
click at [903, 221] on input "40278" at bounding box center [989, 223] width 191 height 25
paste input "90"
click at [903, 221] on input "40278" at bounding box center [989, 223] width 191 height 25
type input "40290"
click at [1333, 417] on icon "button" at bounding box center [1333, 413] width 20 height 20
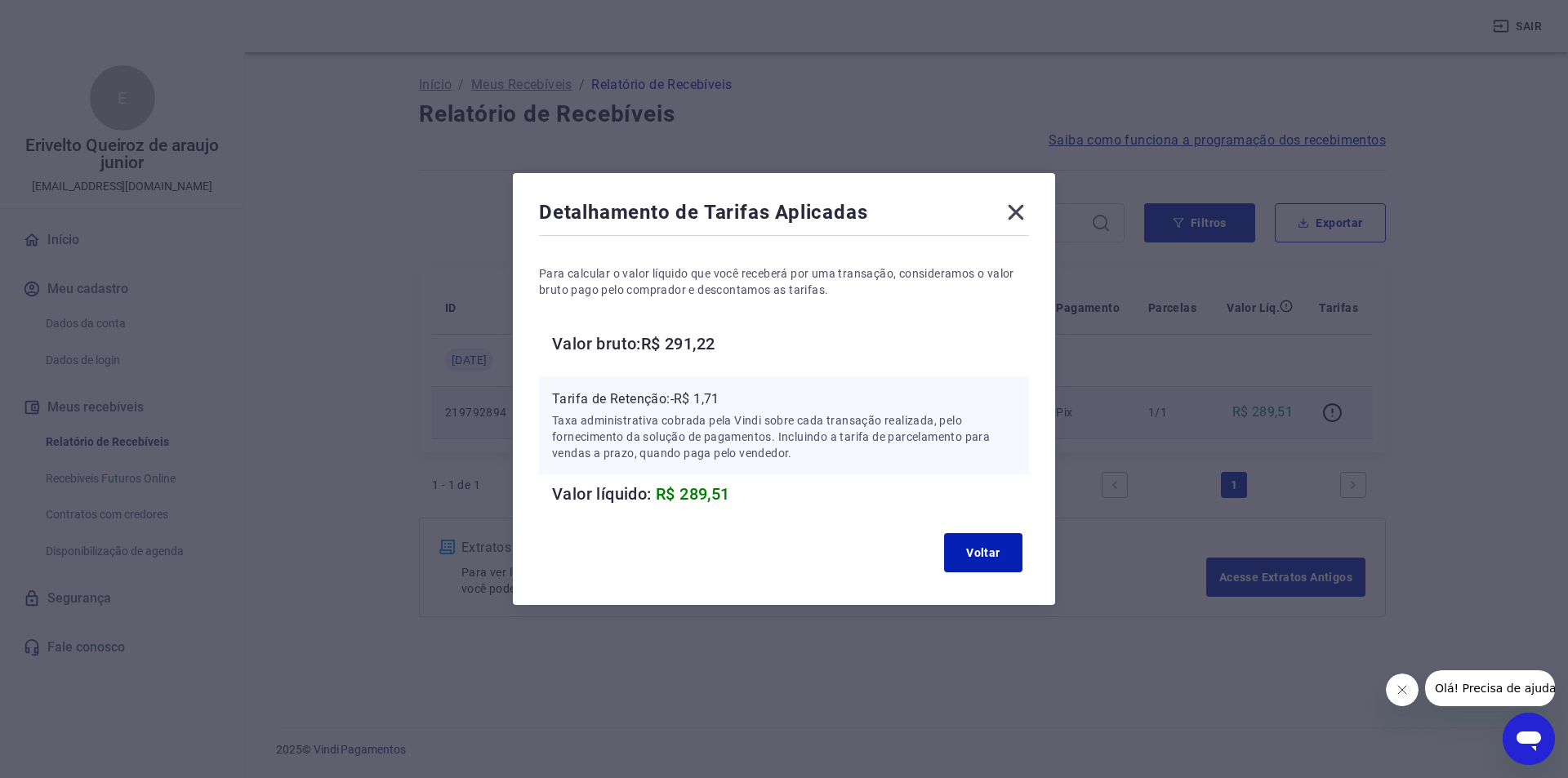
click at [712, 394] on p "Tarifa de Retenção: -R$ 1,71" at bounding box center [784, 400] width 464 height 20
click at [981, 543] on button "Voltar" at bounding box center [984, 553] width 78 height 39
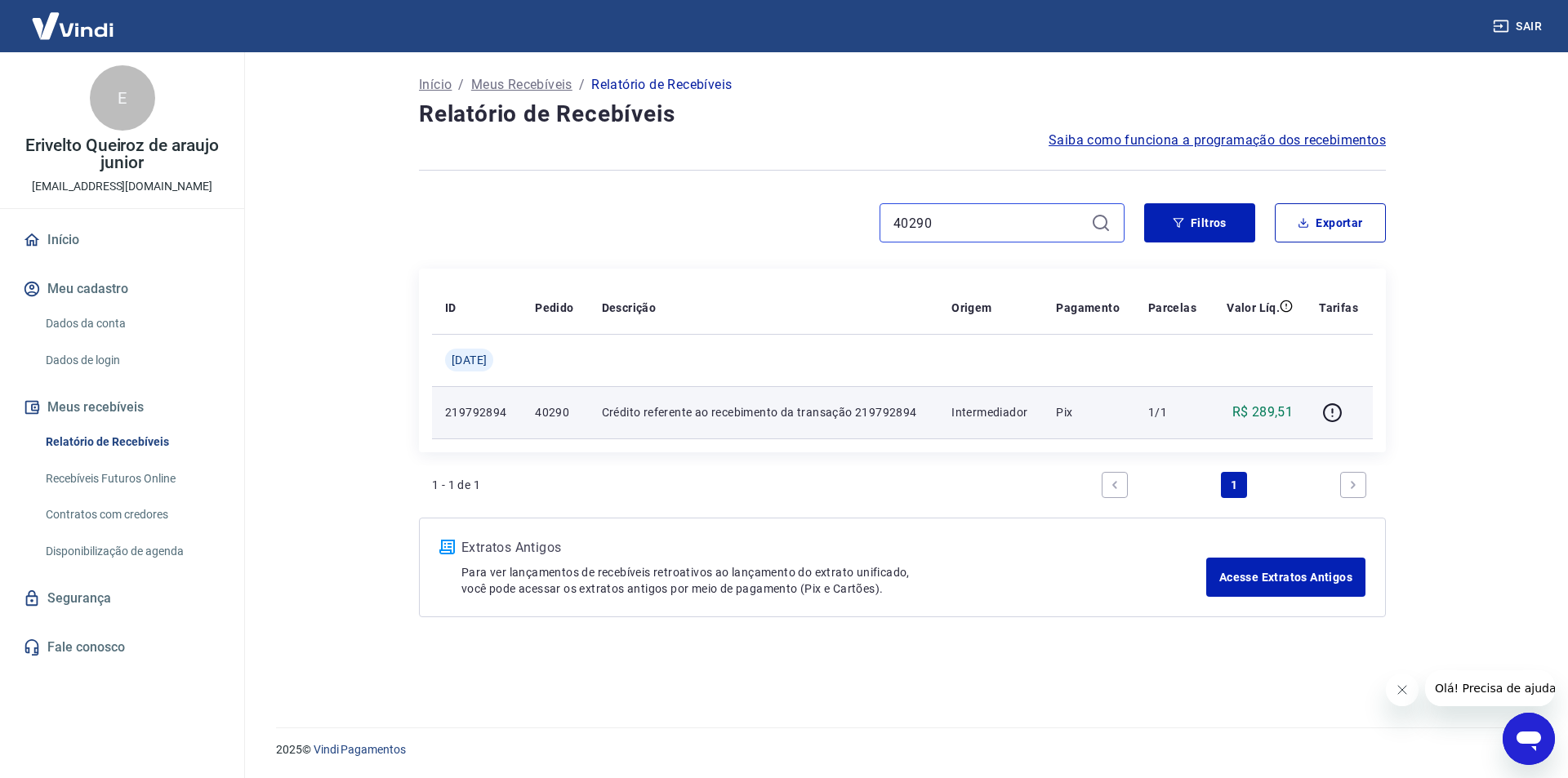
click at [961, 218] on input "40290" at bounding box center [989, 223] width 191 height 25
paste input "8"
click at [961, 218] on input "40290" at bounding box center [989, 223] width 191 height 25
type input "40298"
click at [1335, 435] on td at bounding box center [1340, 412] width 67 height 52
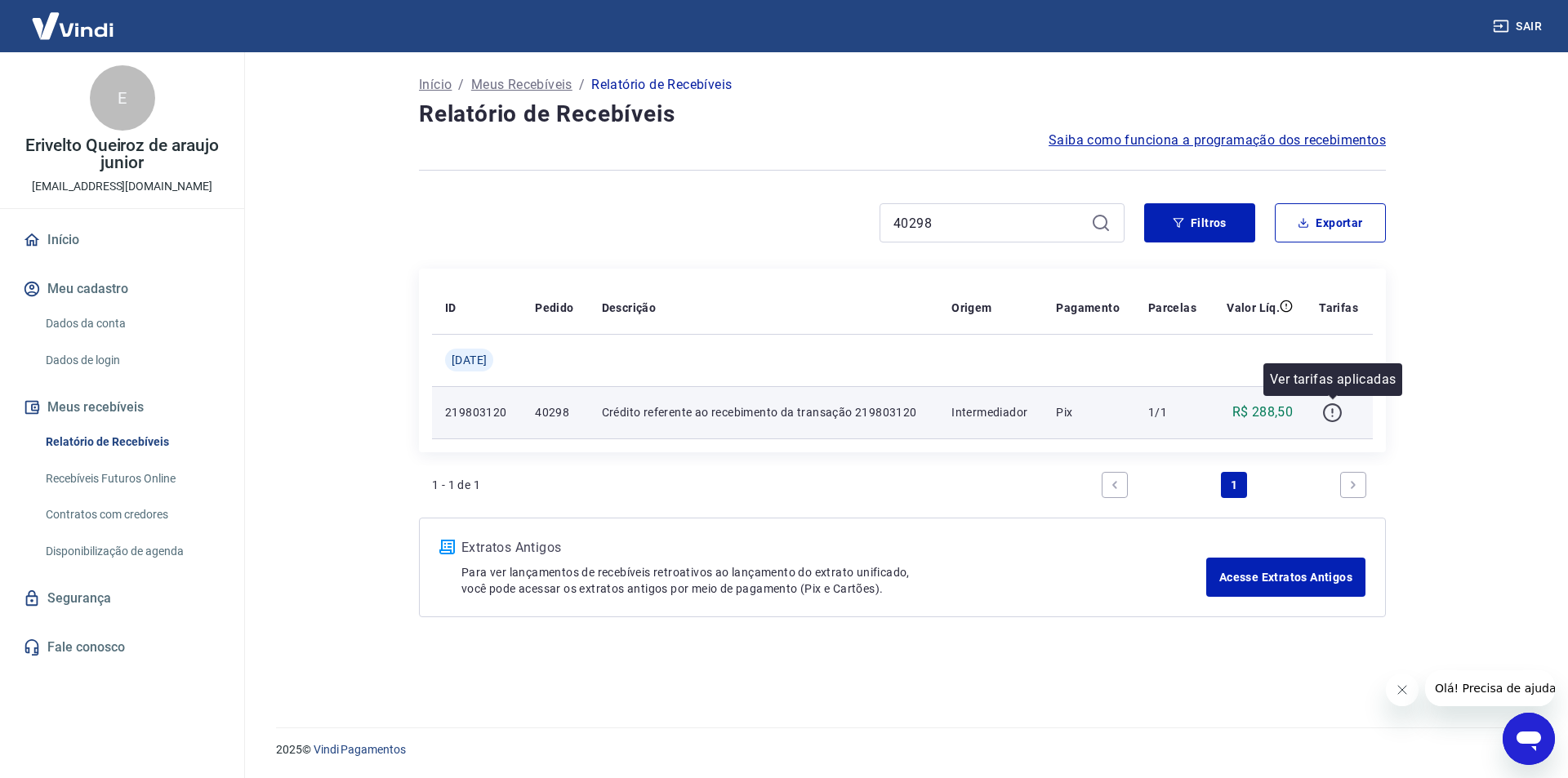
click at [1339, 406] on icon "button" at bounding box center [1332, 413] width 19 height 19
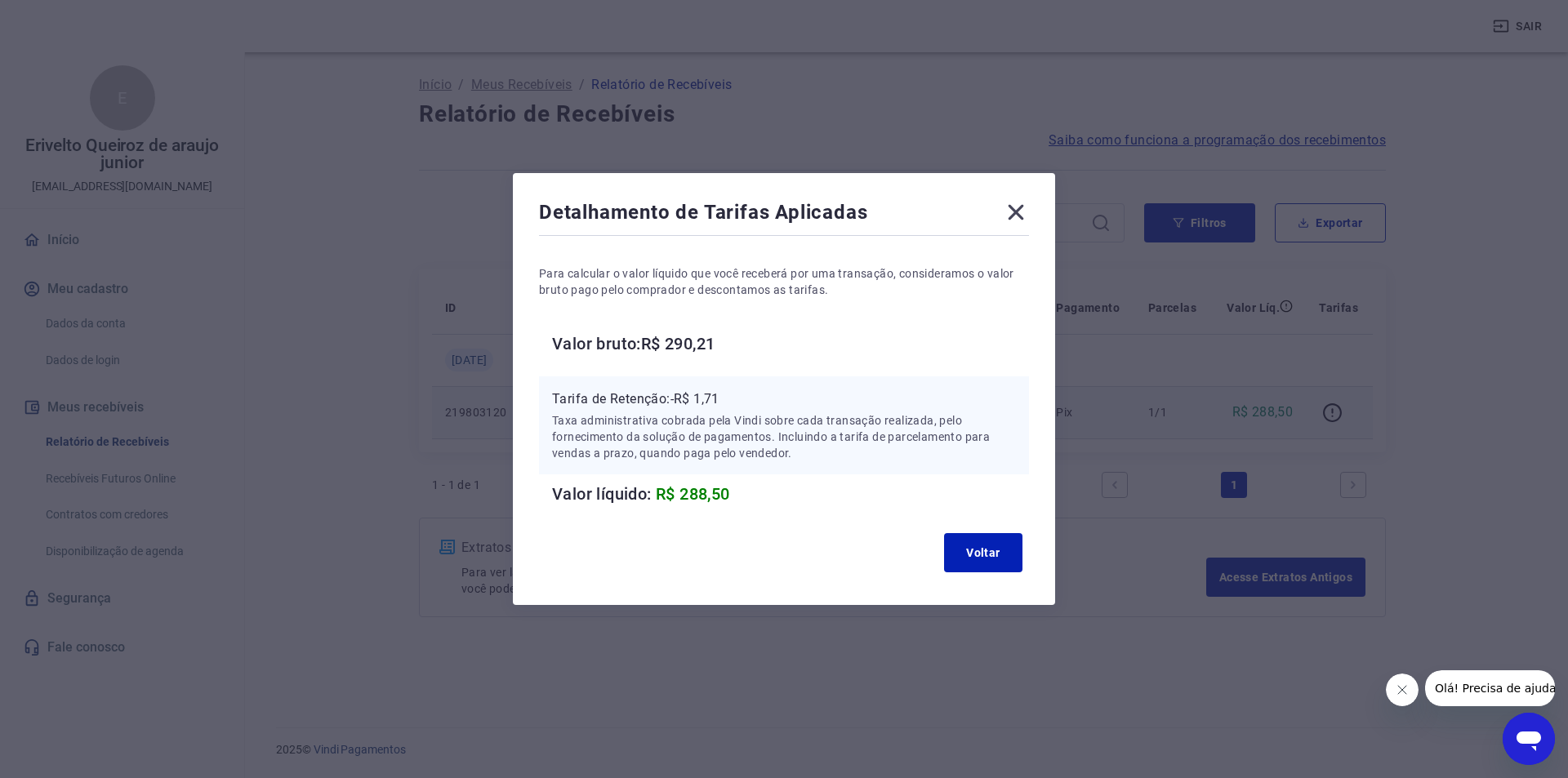
click at [719, 397] on p "Tarifa de Retenção: -R$ 1,71" at bounding box center [784, 400] width 464 height 20
click at [978, 558] on button "Voltar" at bounding box center [984, 553] width 78 height 39
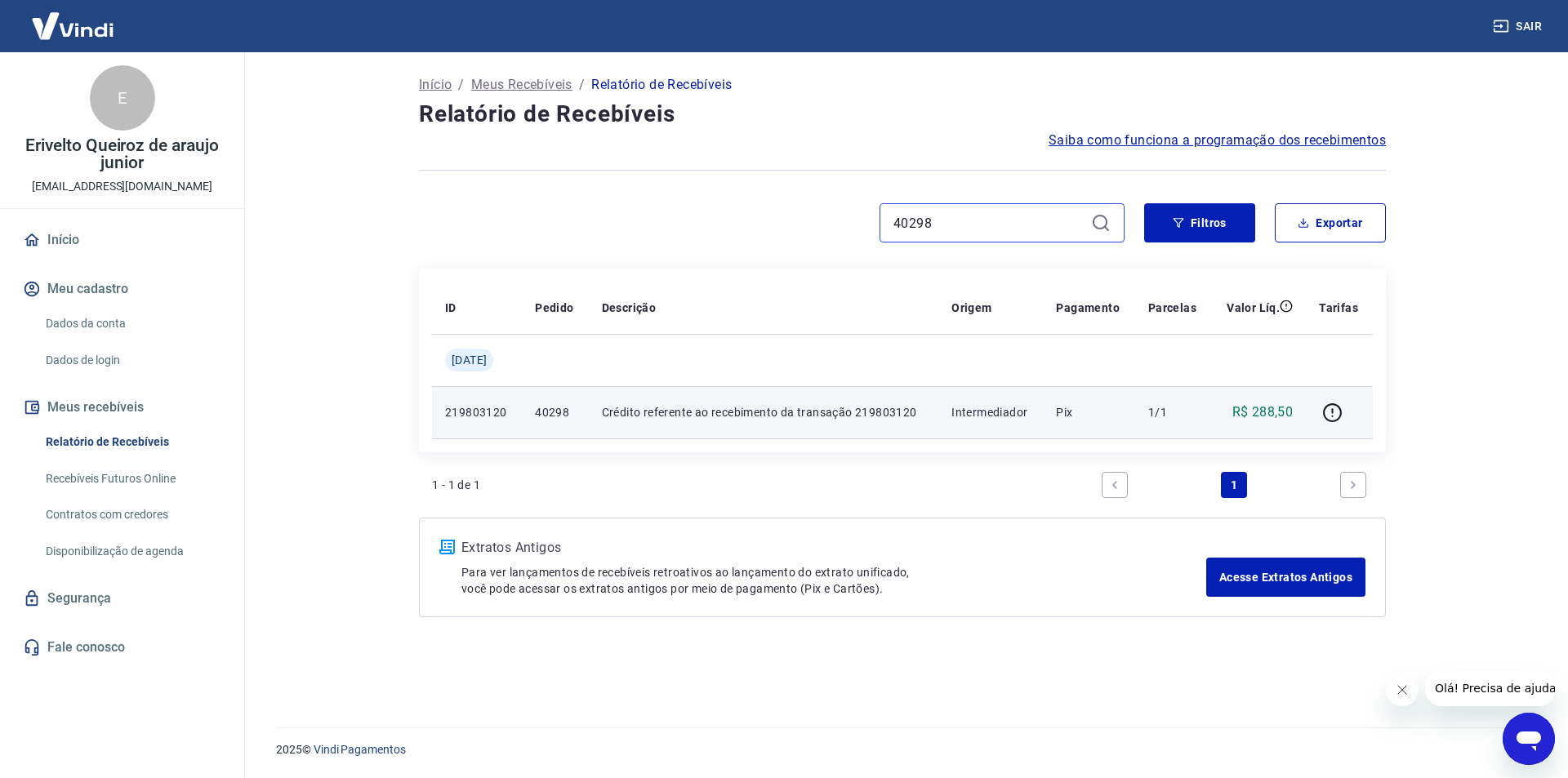
click at [932, 218] on input "40298" at bounding box center [989, 223] width 191 height 25
paste input "30"
type input "40308"
click at [1338, 408] on icon "button" at bounding box center [1333, 413] width 20 height 20
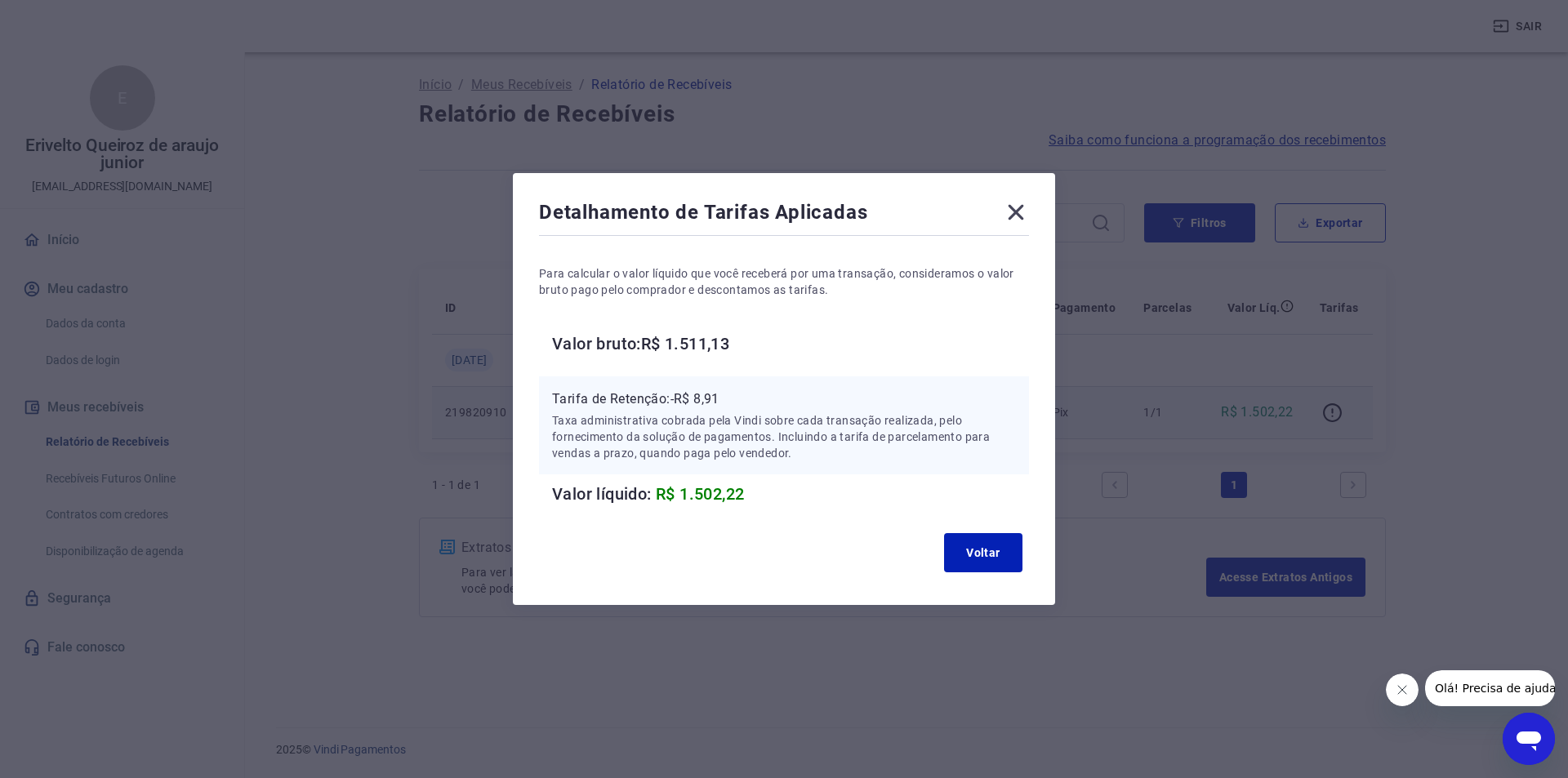
click at [708, 398] on p "Tarifa de Retenção: -R$ 8,91" at bounding box center [784, 400] width 464 height 20
drag, startPoint x: 962, startPoint y: 554, endPoint x: 893, endPoint y: 490, distance: 94.1
click at [959, 553] on button "Voltar" at bounding box center [984, 553] width 78 height 39
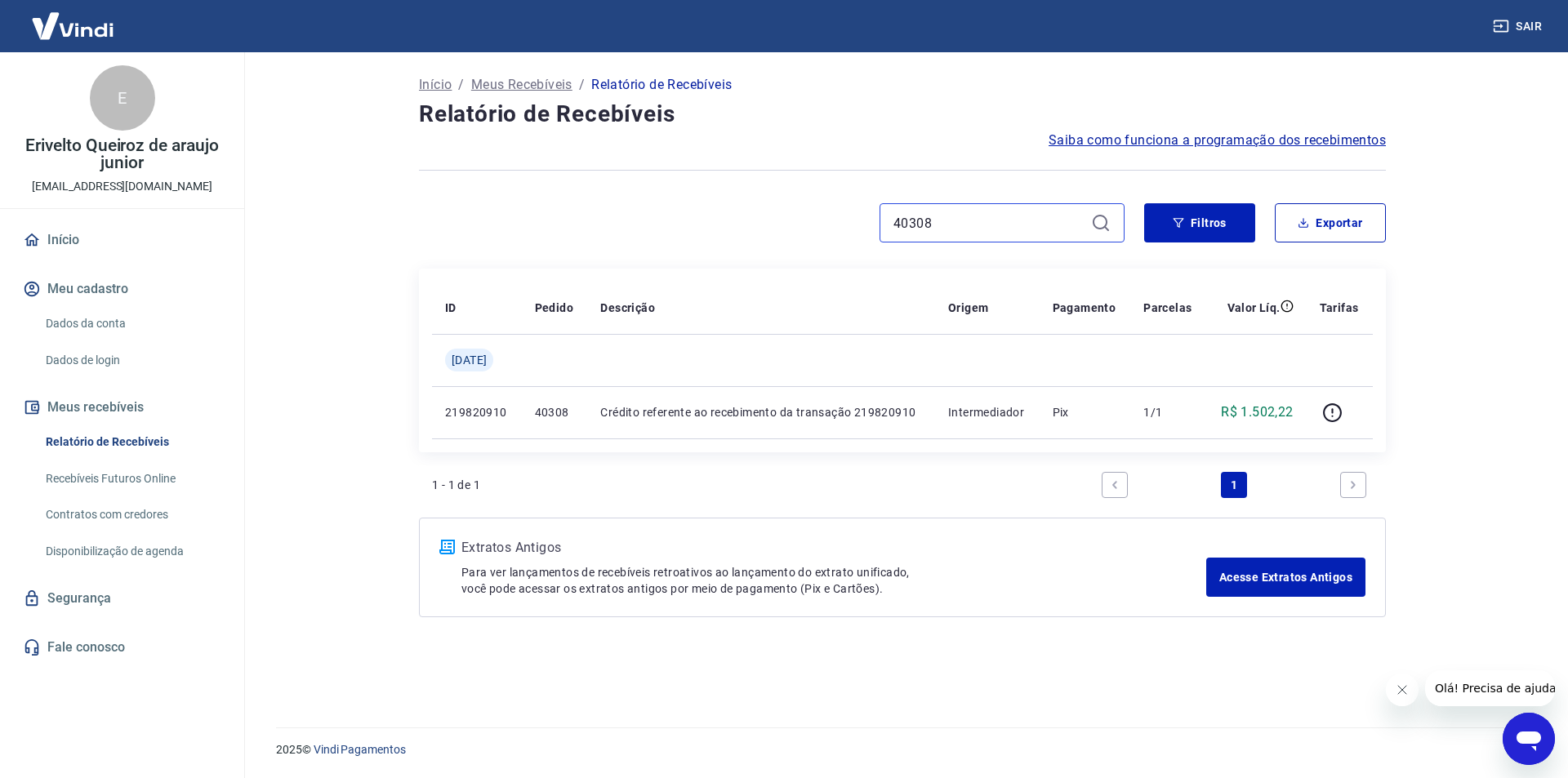
click at [909, 213] on input "40308" at bounding box center [989, 223] width 191 height 25
paste input "26"
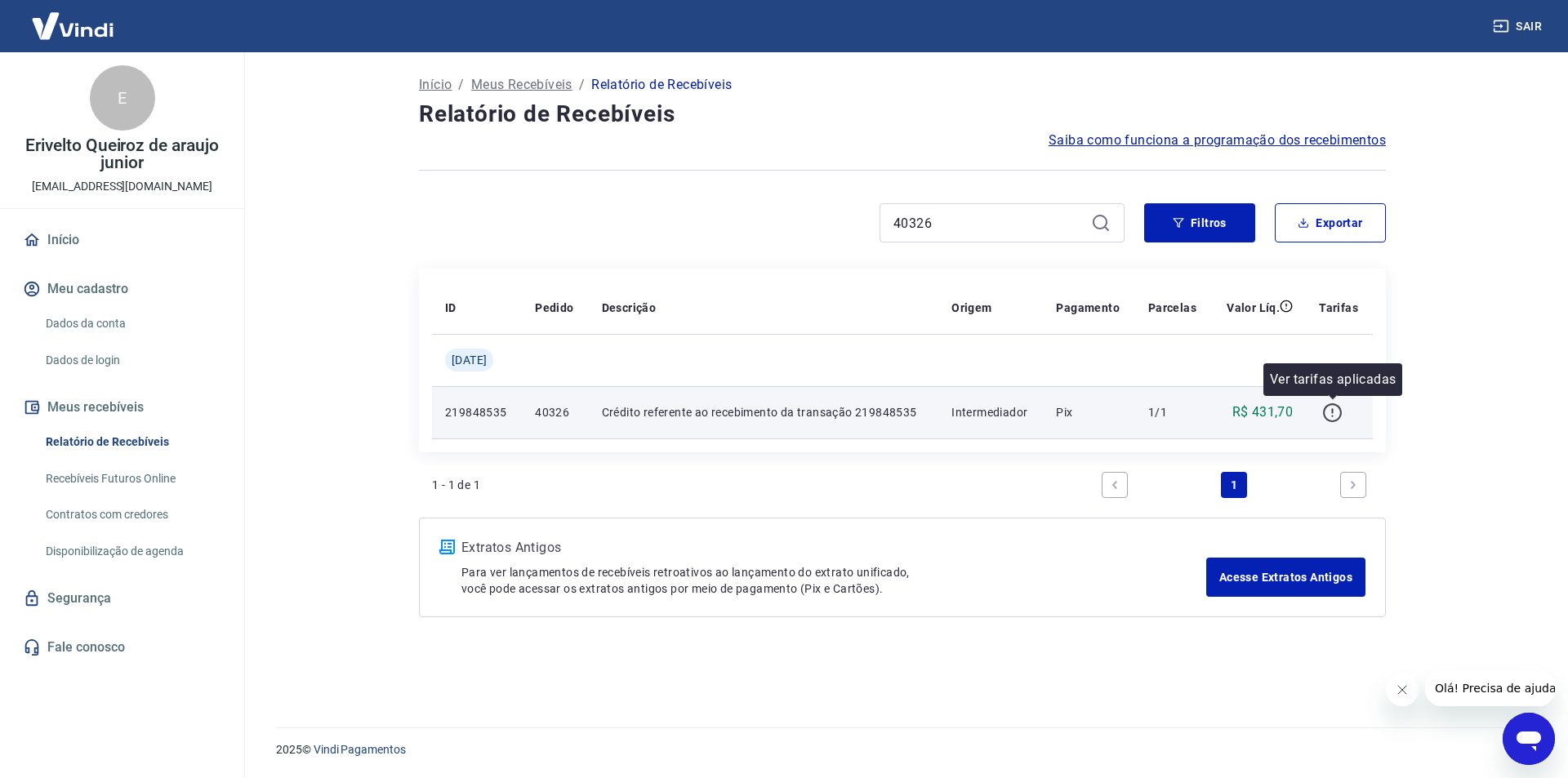
click at [1330, 413] on icon "button" at bounding box center [1333, 413] width 20 height 20
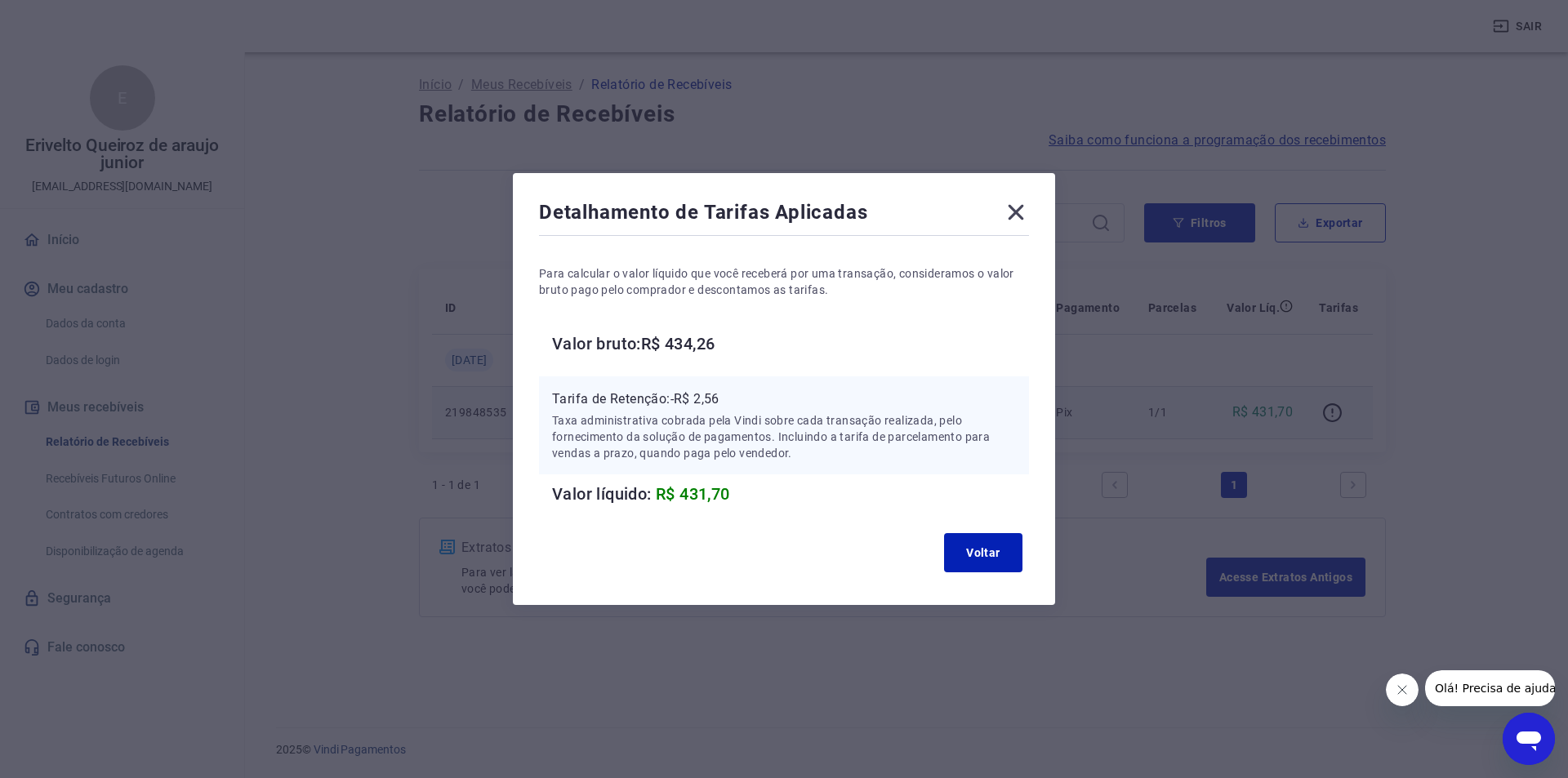
click at [712, 398] on p "Tarifa de Retenção: -R$ 2,56" at bounding box center [784, 400] width 464 height 20
click at [936, 549] on div "Voltar" at bounding box center [784, 552] width 490 height 52
click at [953, 548] on button "Voltar" at bounding box center [984, 553] width 78 height 39
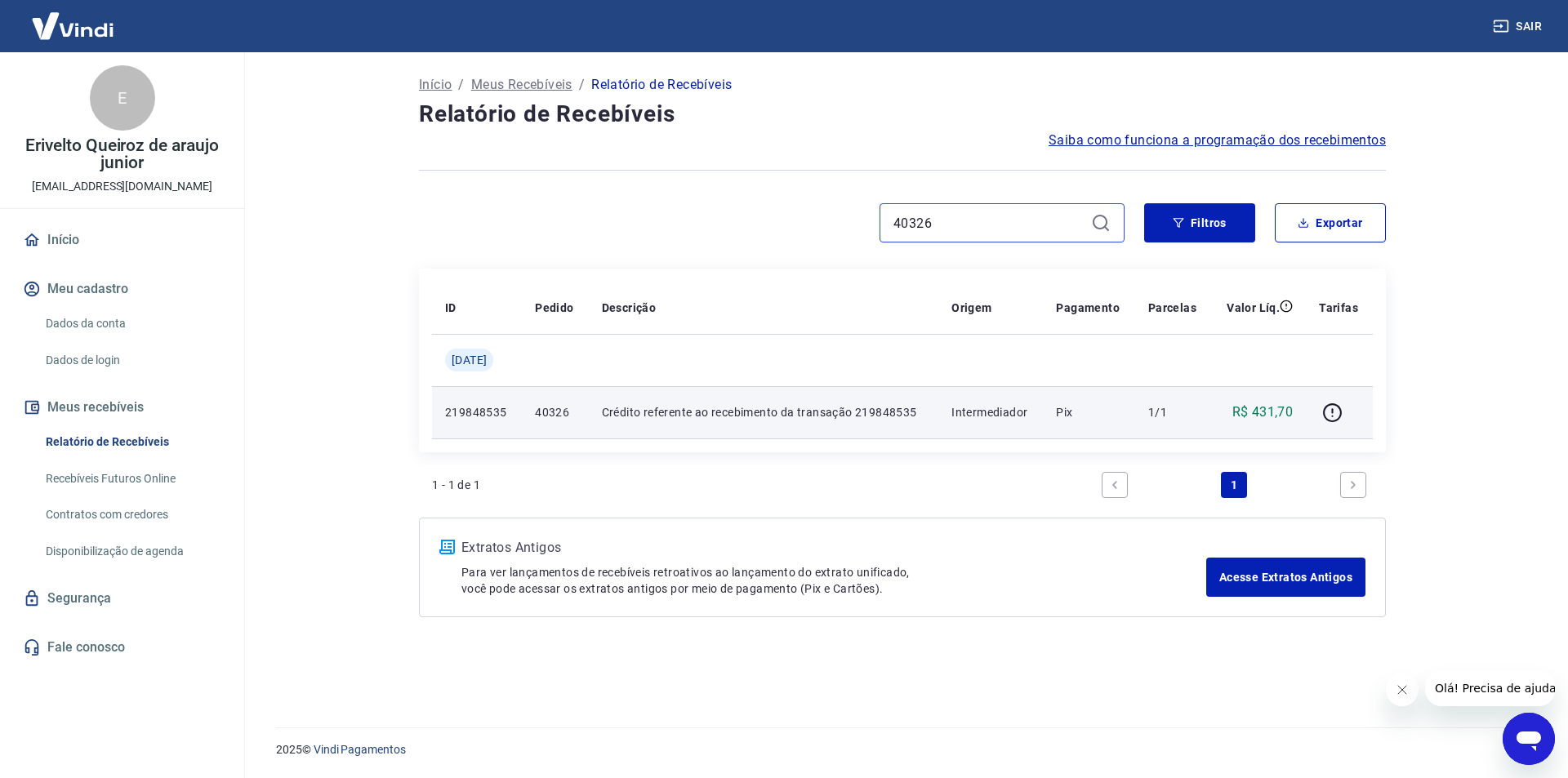
click at [910, 224] on input "40326" at bounding box center [989, 223] width 191 height 25
paste input "32"
click at [1332, 414] on icon "button" at bounding box center [1333, 413] width 20 height 20
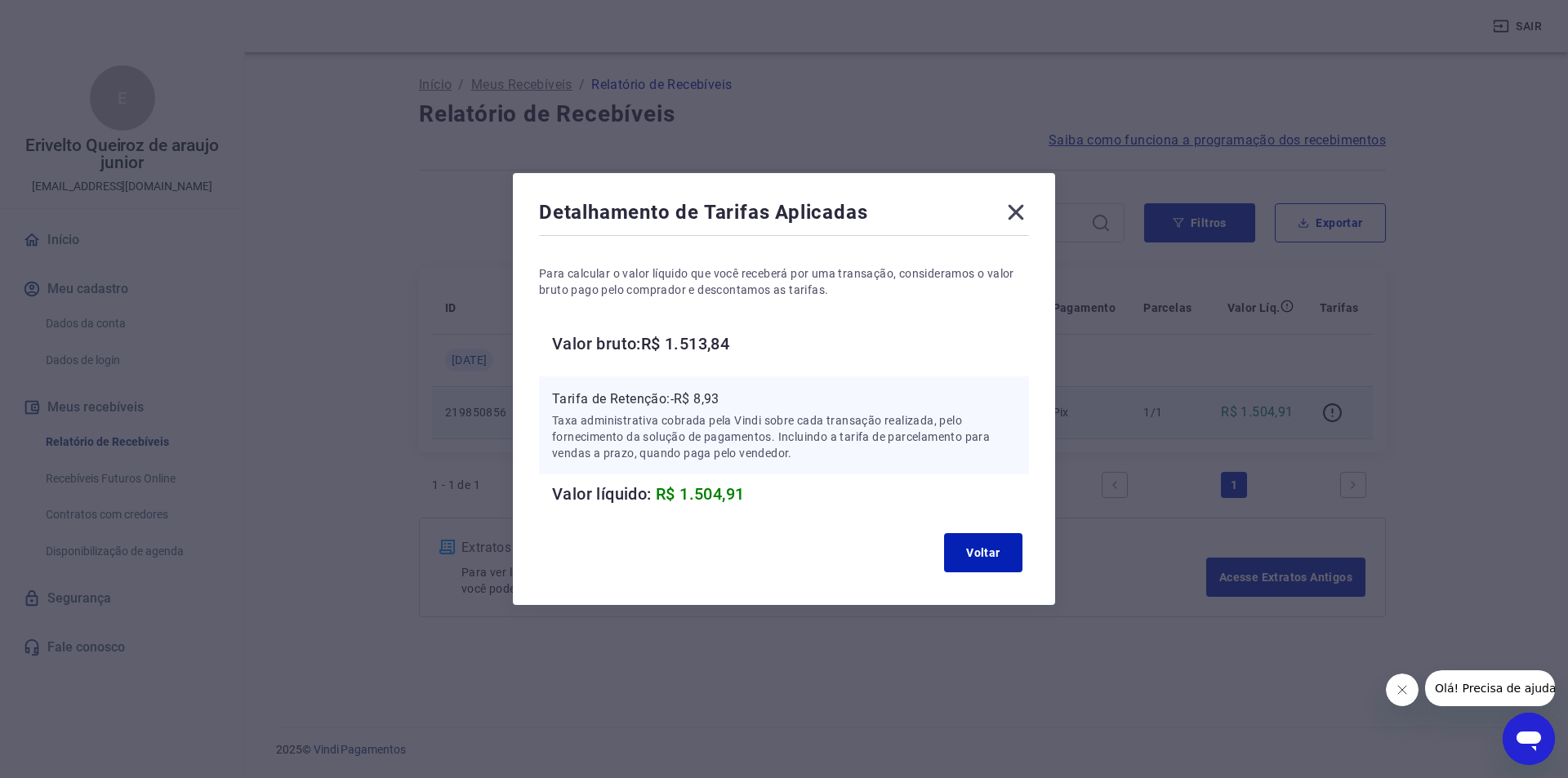
click at [706, 394] on p "Tarifa de Retenção: -R$ 8,93" at bounding box center [784, 400] width 464 height 20
click at [984, 553] on button "Voltar" at bounding box center [984, 553] width 78 height 39
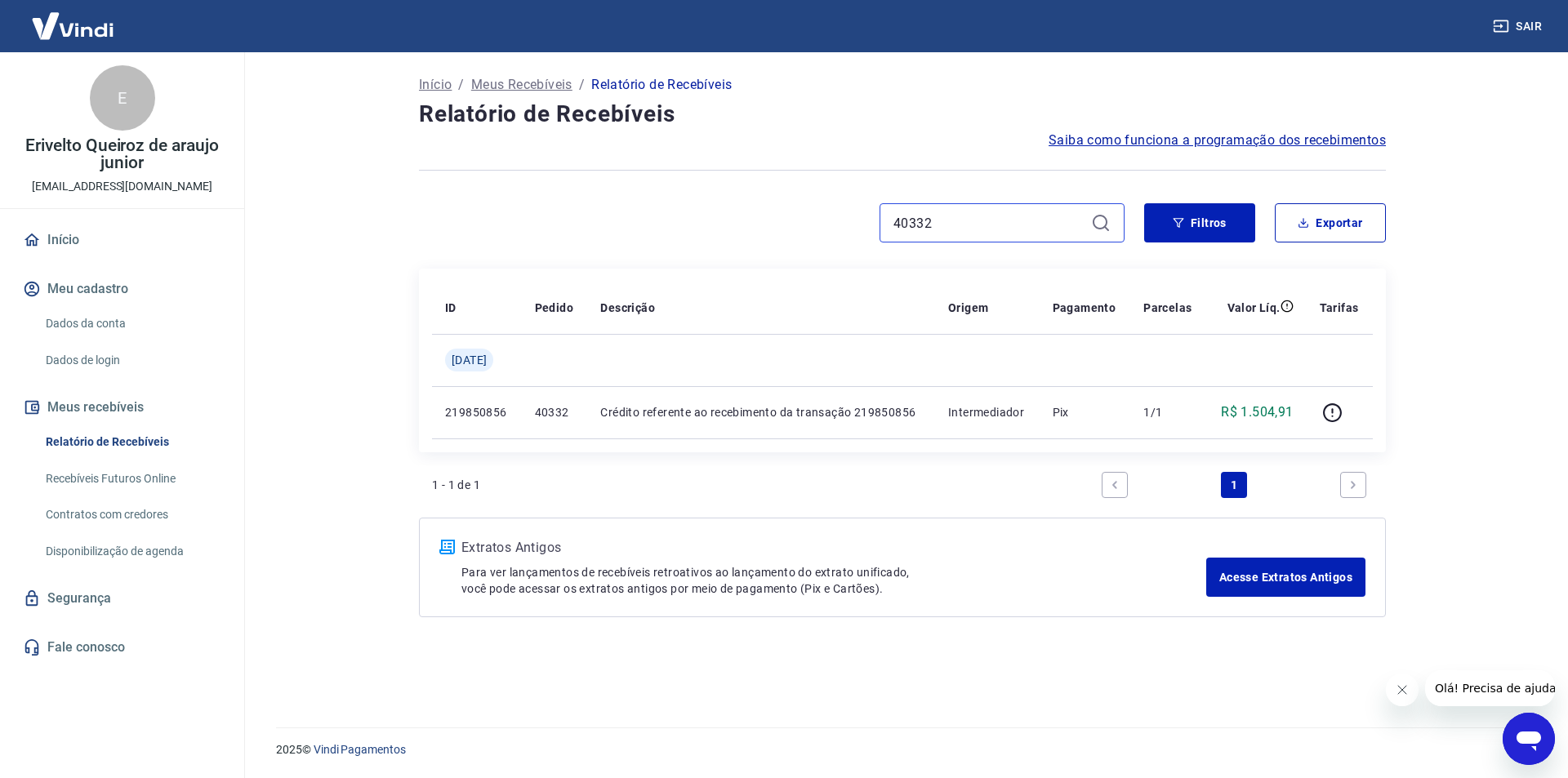
click at [913, 228] on input "40332" at bounding box center [989, 223] width 191 height 25
paste input "46"
click at [913, 228] on input "40332" at bounding box center [989, 223] width 191 height 25
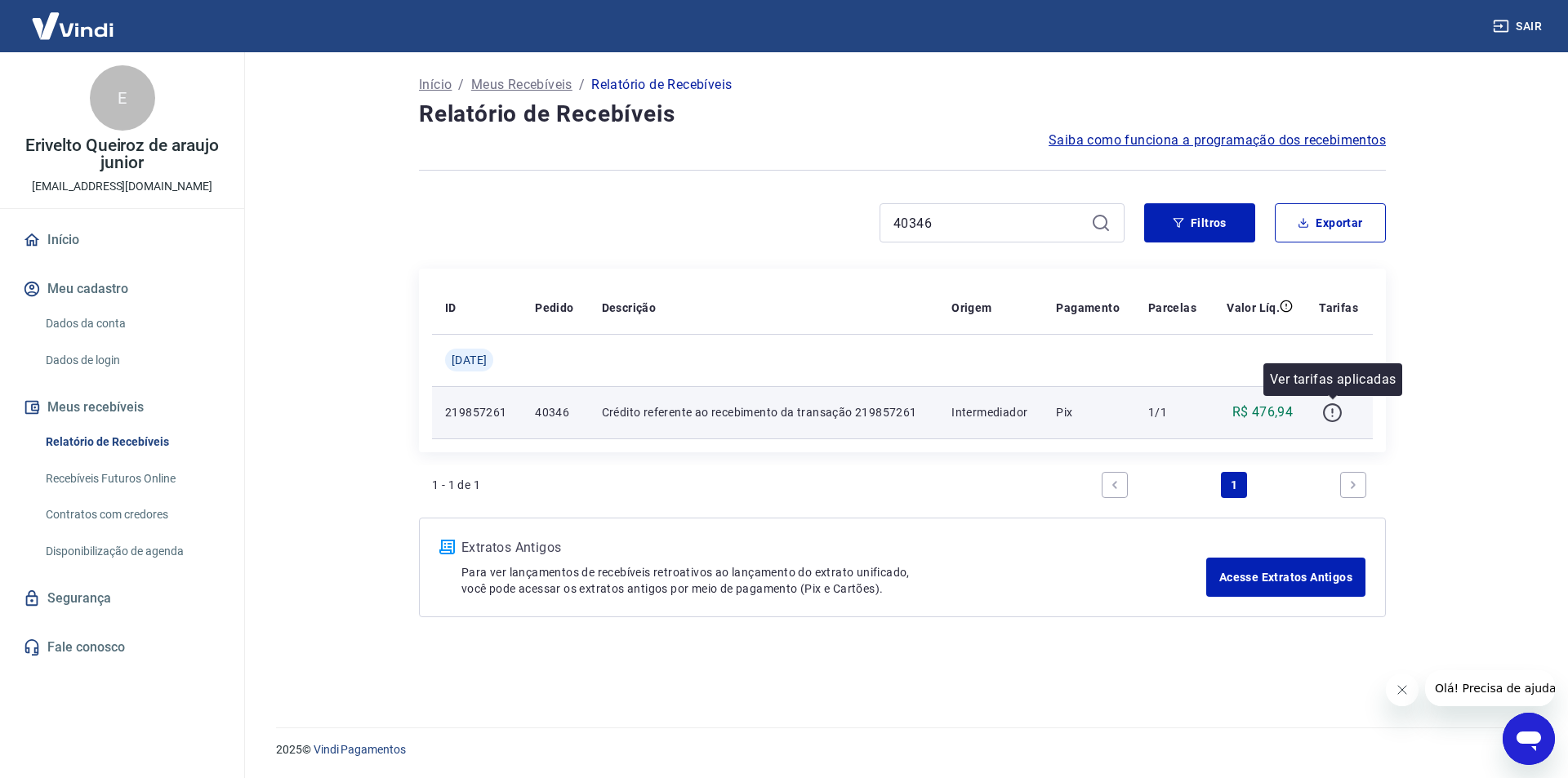
click at [1338, 410] on icon "button" at bounding box center [1333, 413] width 20 height 20
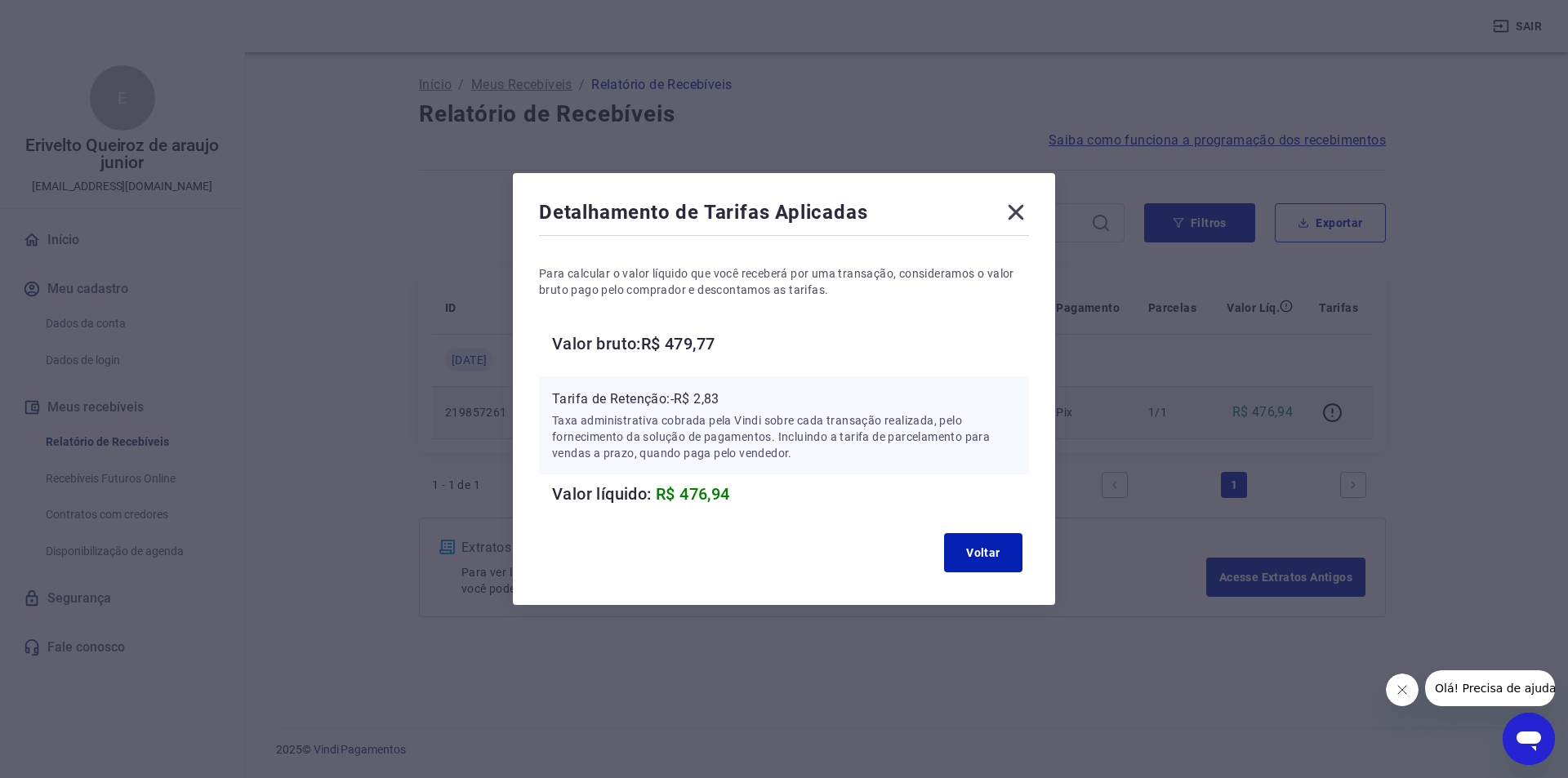
click at [719, 399] on p "Tarifa de Retenção: -R$ 2,83" at bounding box center [784, 400] width 464 height 20
click at [994, 554] on button "Voltar" at bounding box center [984, 553] width 78 height 39
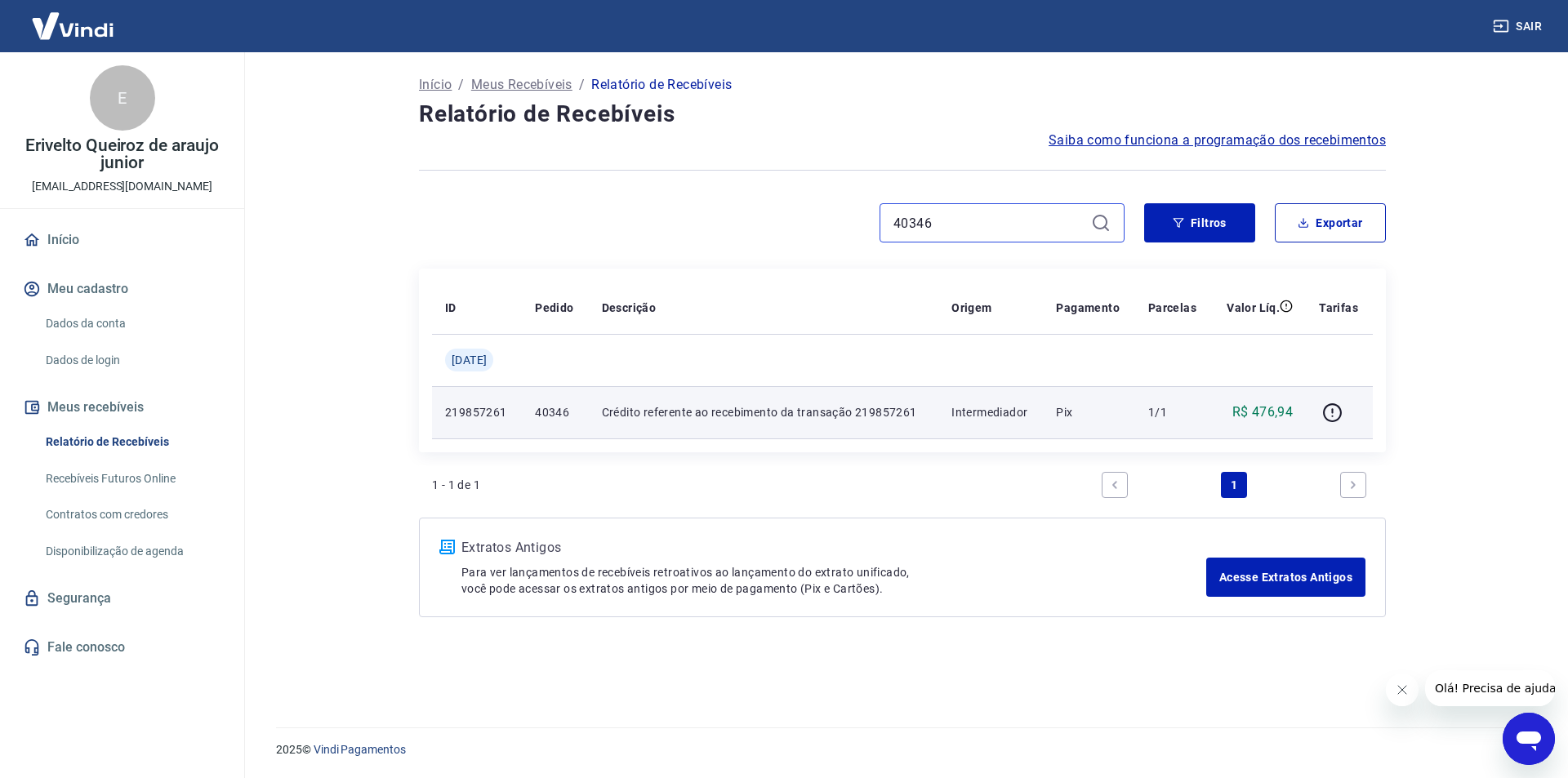
click at [974, 223] on input "40346" at bounding box center [989, 223] width 191 height 25
paste input "58"
click at [974, 223] on input "40346" at bounding box center [989, 223] width 191 height 25
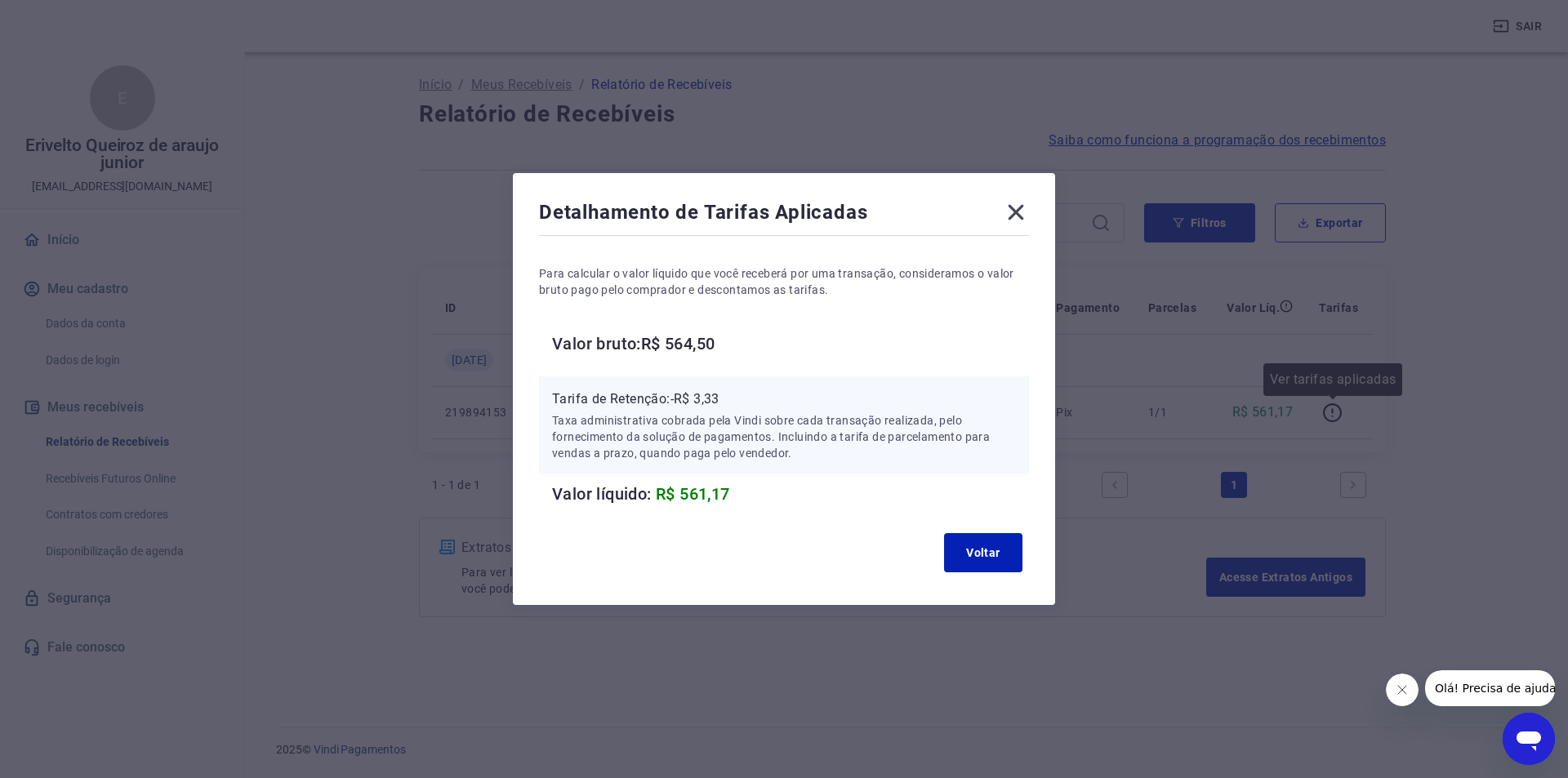
click at [1331, 406] on div "Detalhamento de Tarifas Aplicadas Para calcular o valor líquido que você recebe…" at bounding box center [784, 389] width 1568 height 778
click at [710, 385] on div "Tarifa de Retenção: -R$ 3,33 Taxa administrativa cobrada pela Vindi sobre cada …" at bounding box center [784, 425] width 490 height 98
click at [708, 402] on p "Tarifa de Retenção: -R$ 3,33" at bounding box center [784, 400] width 464 height 20
drag, startPoint x: 1012, startPoint y: 547, endPoint x: 857, endPoint y: 412, distance: 205.5
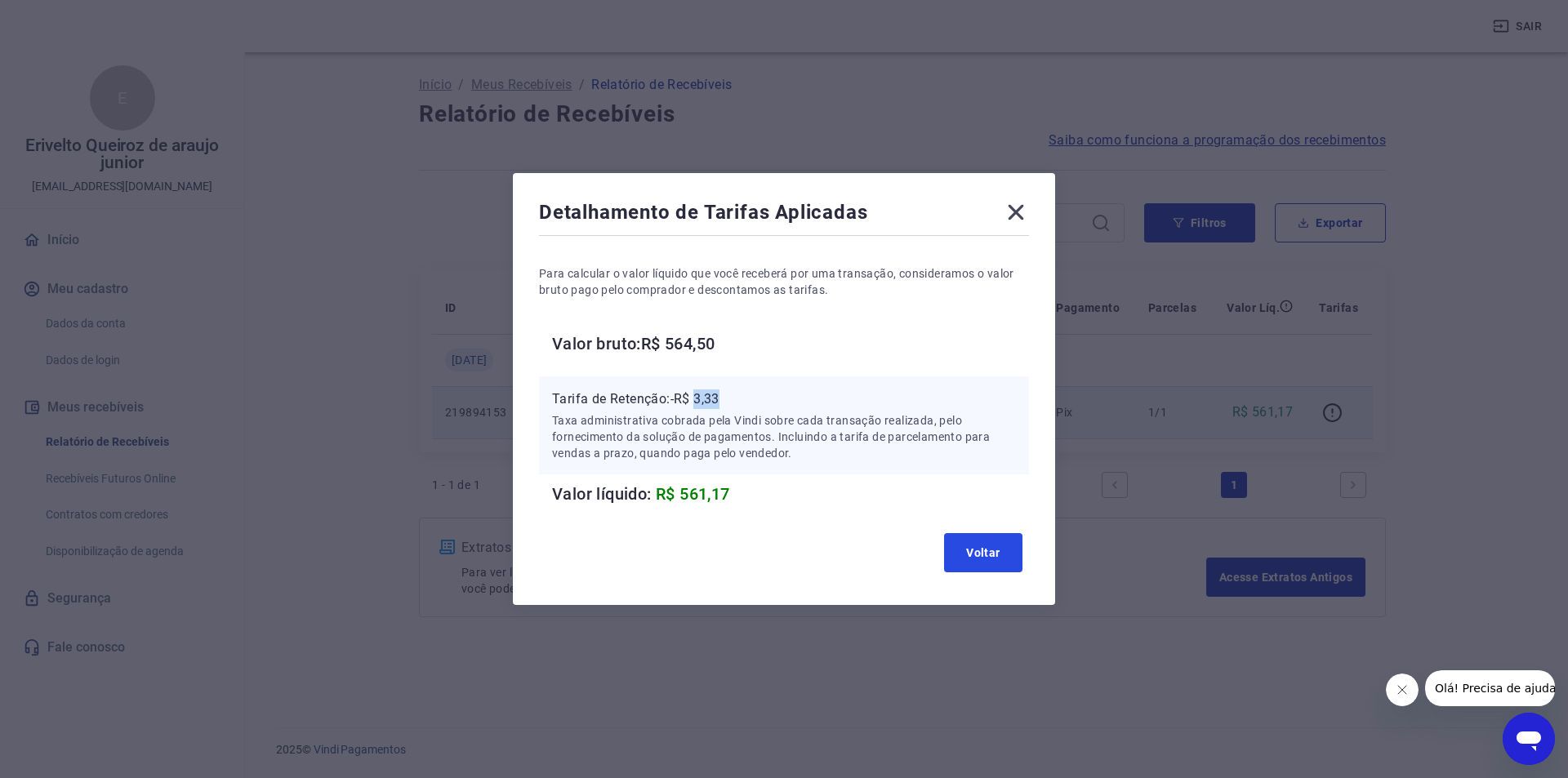
click at [1008, 546] on button "Voltar" at bounding box center [984, 553] width 78 height 39
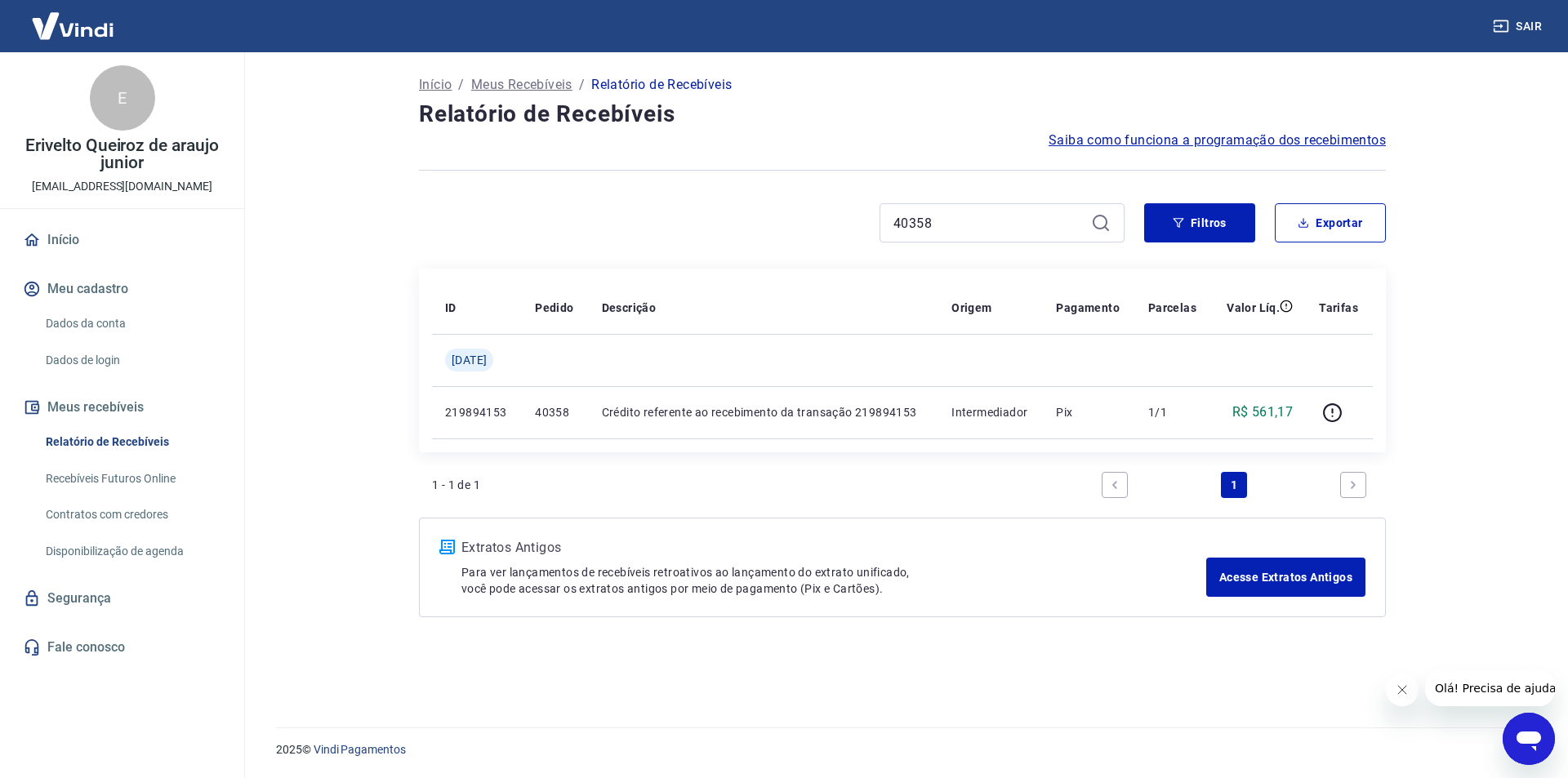
click at [969, 202] on div "Início / Meus Recebíveis / Relatório de Recebíveis Relatório de Recebíveis Saib…" at bounding box center [902, 379] width 1006 height 655
drag, startPoint x: 969, startPoint y: 203, endPoint x: 972, endPoint y: 225, distance: 22.2
click at [971, 214] on div "Início / Meus Recebíveis / Relatório de Recebíveis Relatório de Recebíveis Saib…" at bounding box center [902, 379] width 1006 height 655
click at [972, 225] on input "40358" at bounding box center [989, 223] width 191 height 25
paste input "40360"
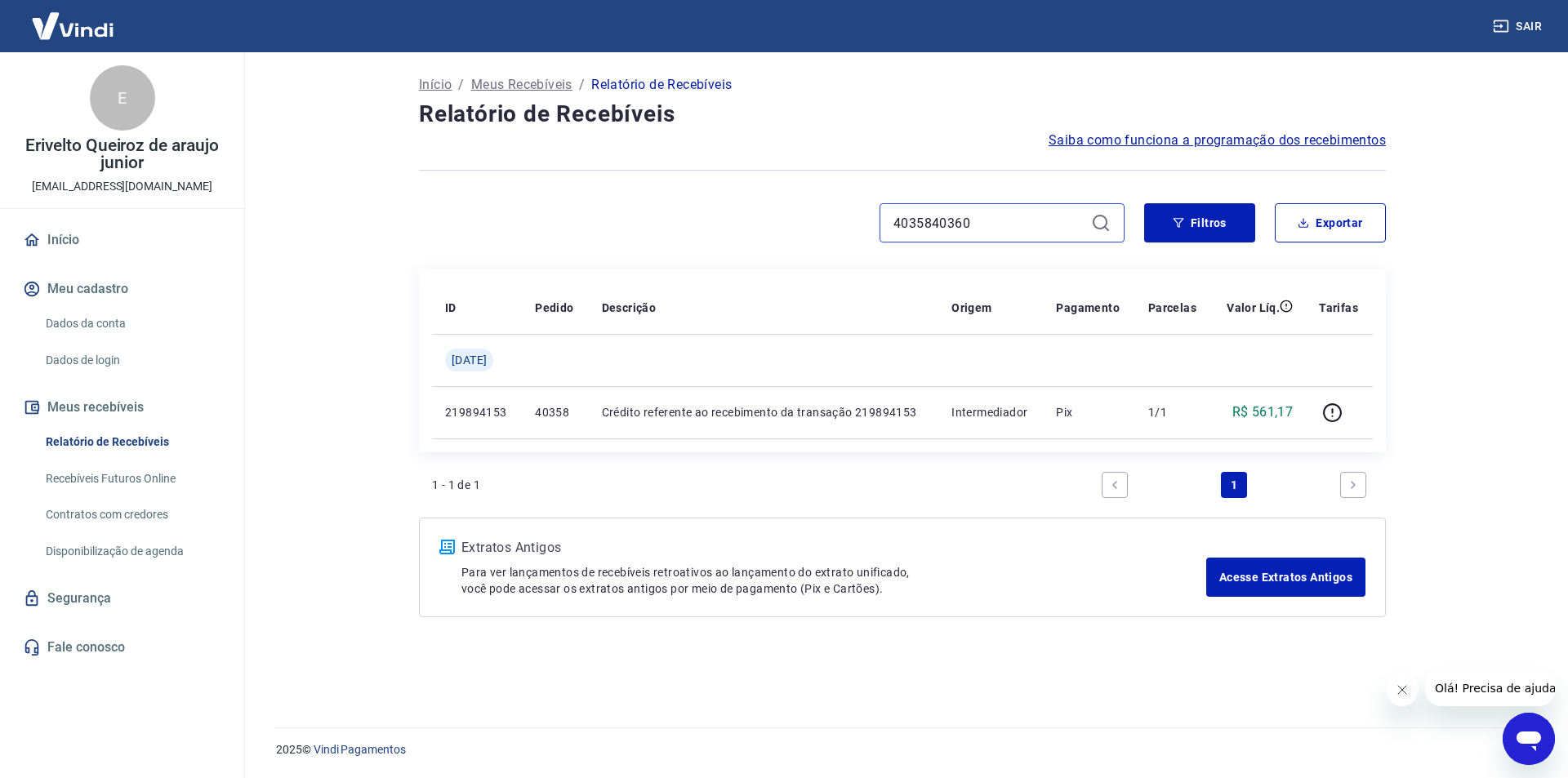
click at [971, 225] on input "4035840360" at bounding box center [989, 223] width 191 height 25
paste input
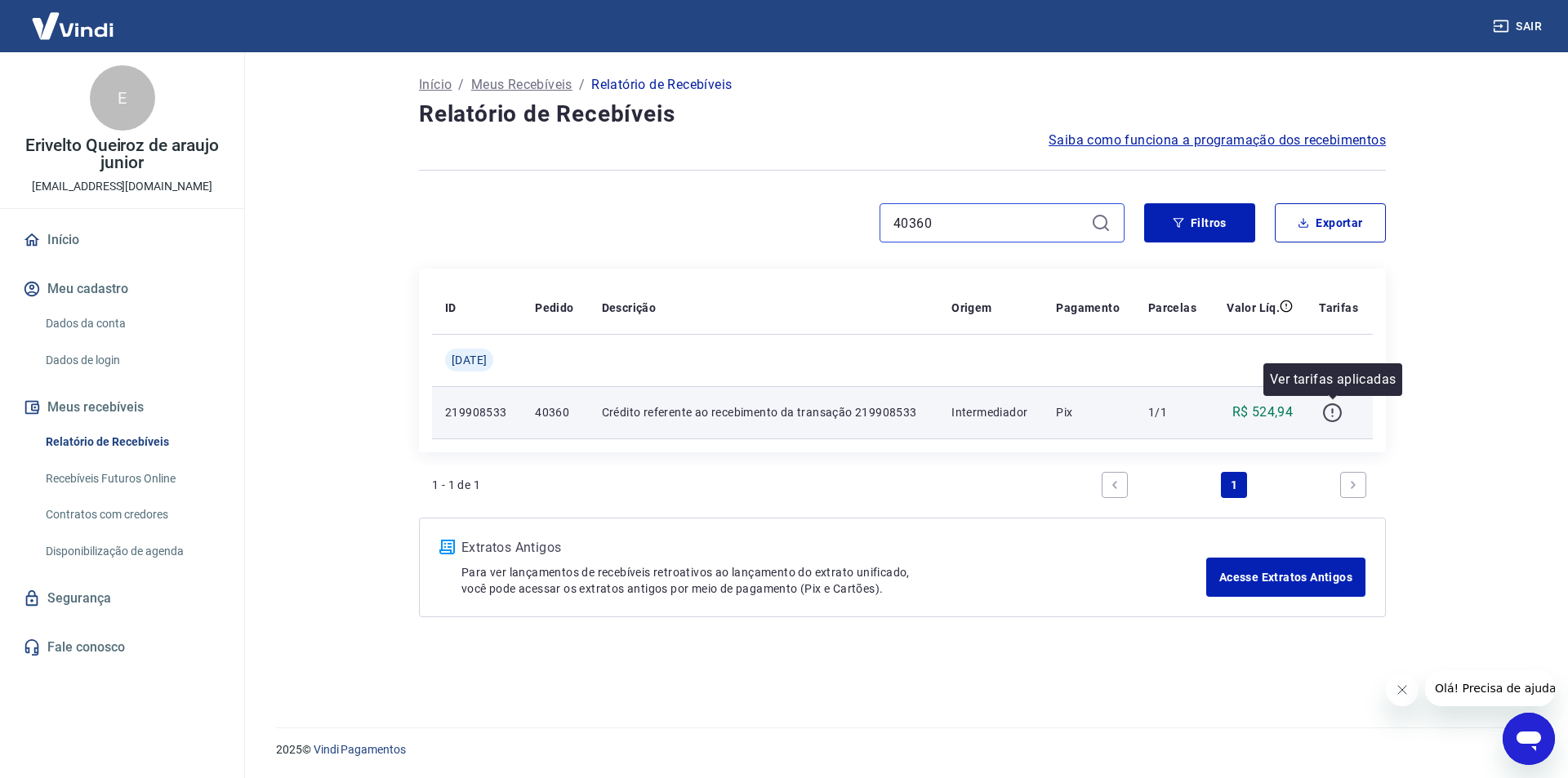
type input "40360"
click at [1328, 420] on icon "button" at bounding box center [1333, 413] width 20 height 20
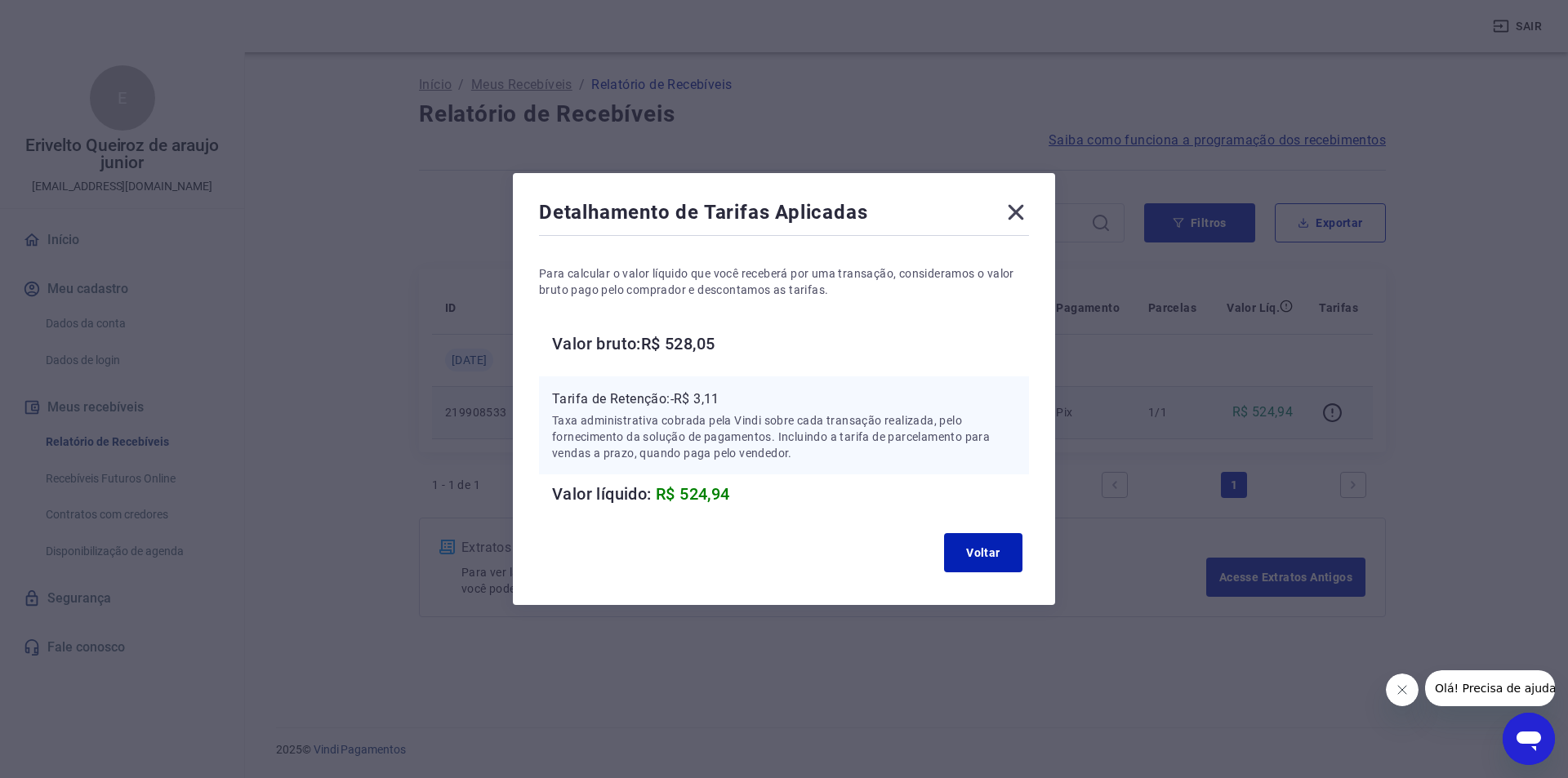
click at [709, 404] on p "Tarifa de Retenção: -R$ 3,11" at bounding box center [784, 400] width 464 height 20
click at [708, 404] on p "Tarifa de Retenção: -R$ 3,11" at bounding box center [784, 400] width 464 height 20
click at [971, 549] on button "Voltar" at bounding box center [984, 553] width 78 height 39
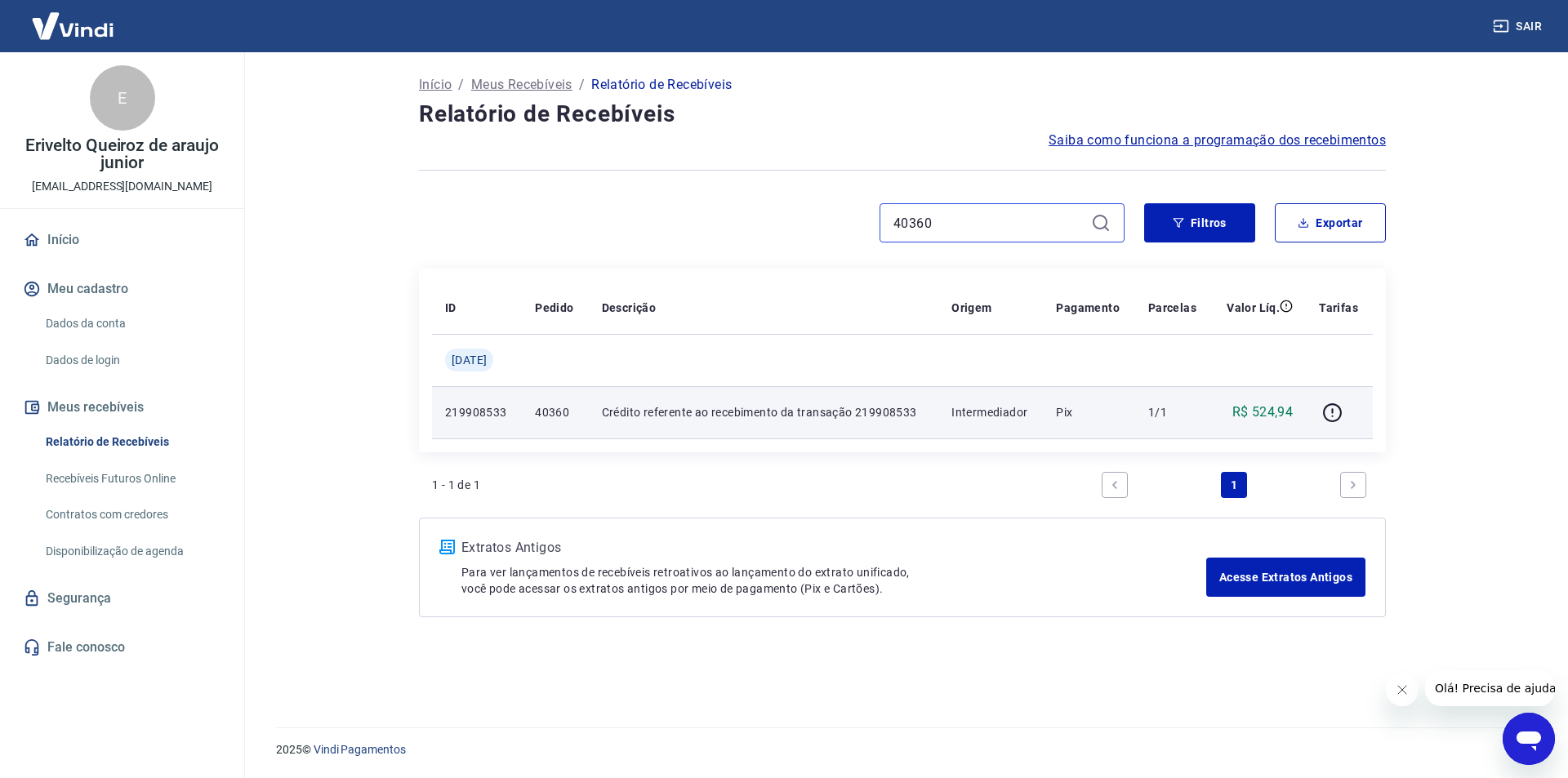
click at [919, 216] on input "40360" at bounding box center [989, 223] width 191 height 25
paste input "8"
click at [919, 216] on input "40360" at bounding box center [989, 223] width 191 height 25
type input "40368"
click at [1333, 403] on icon "button" at bounding box center [1333, 413] width 20 height 20
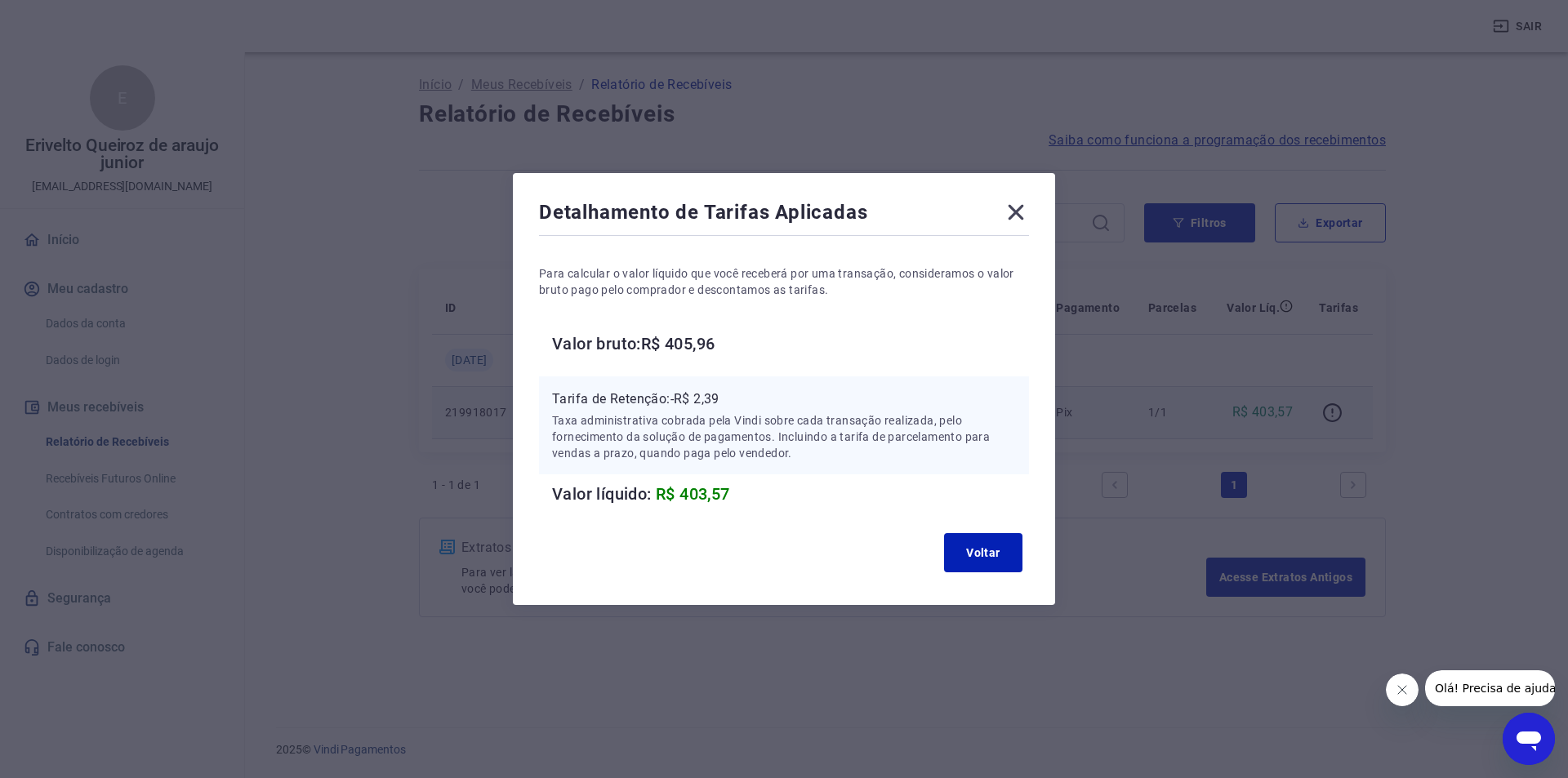
click at [713, 399] on p "Tarifa de Retenção: -R$ 2,39" at bounding box center [784, 400] width 464 height 20
click at [976, 562] on button "Voltar" at bounding box center [984, 553] width 78 height 39
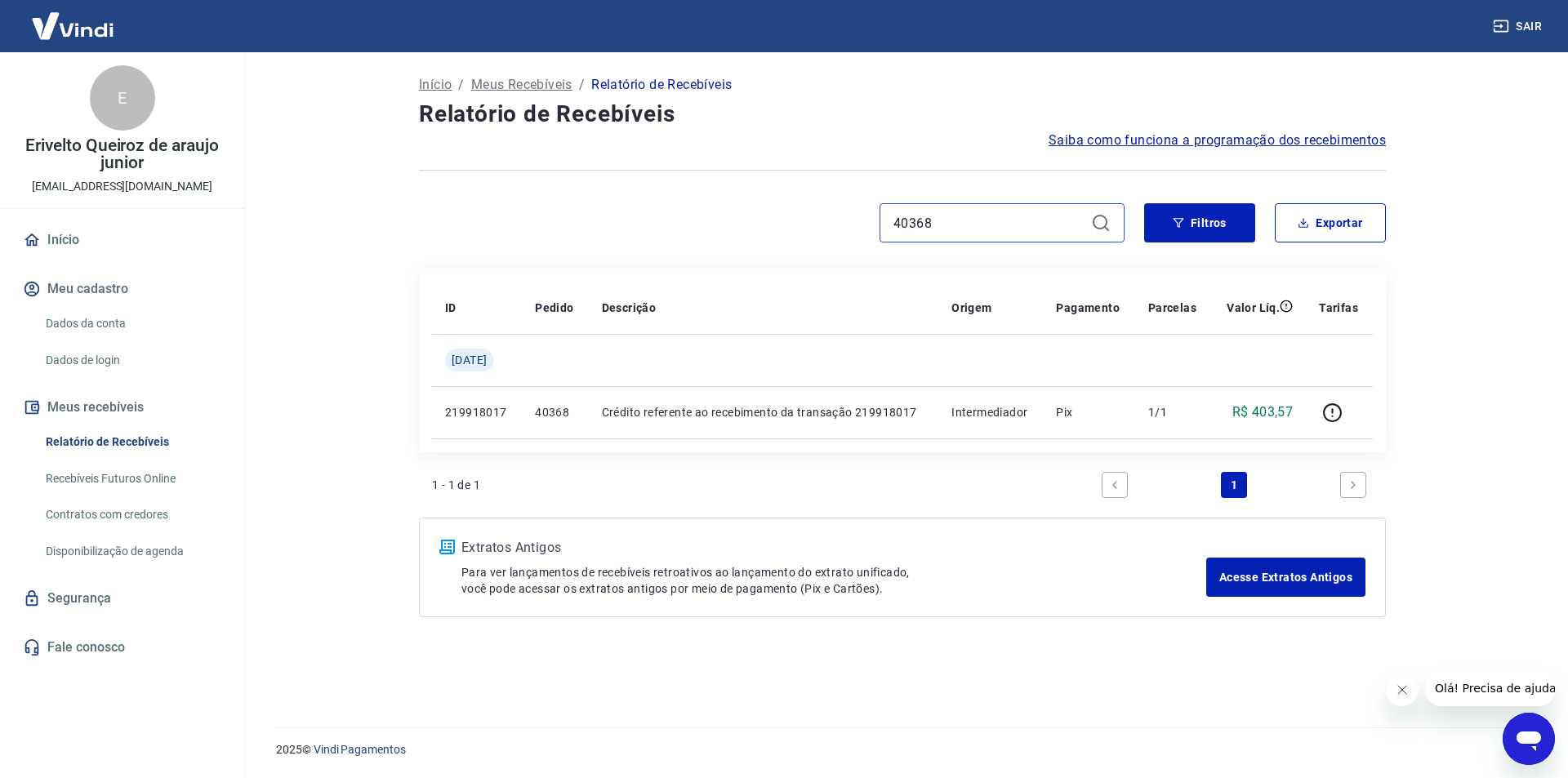
click at [985, 231] on input "40368" at bounding box center [989, 223] width 191 height 25
paste input "72"
click at [985, 231] on input "40368" at bounding box center [989, 223] width 191 height 25
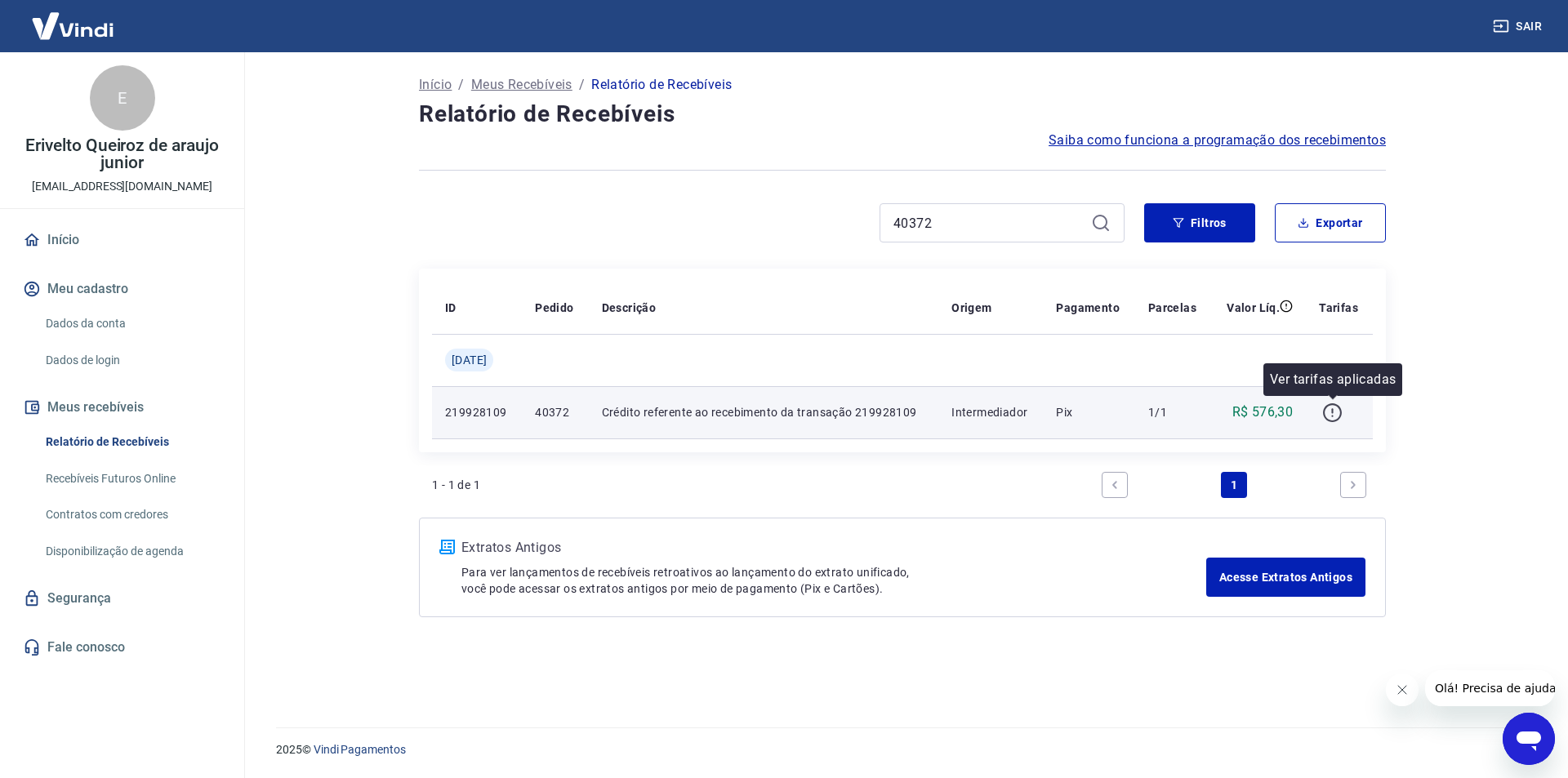
click at [1324, 413] on icon "button" at bounding box center [1332, 413] width 19 height 19
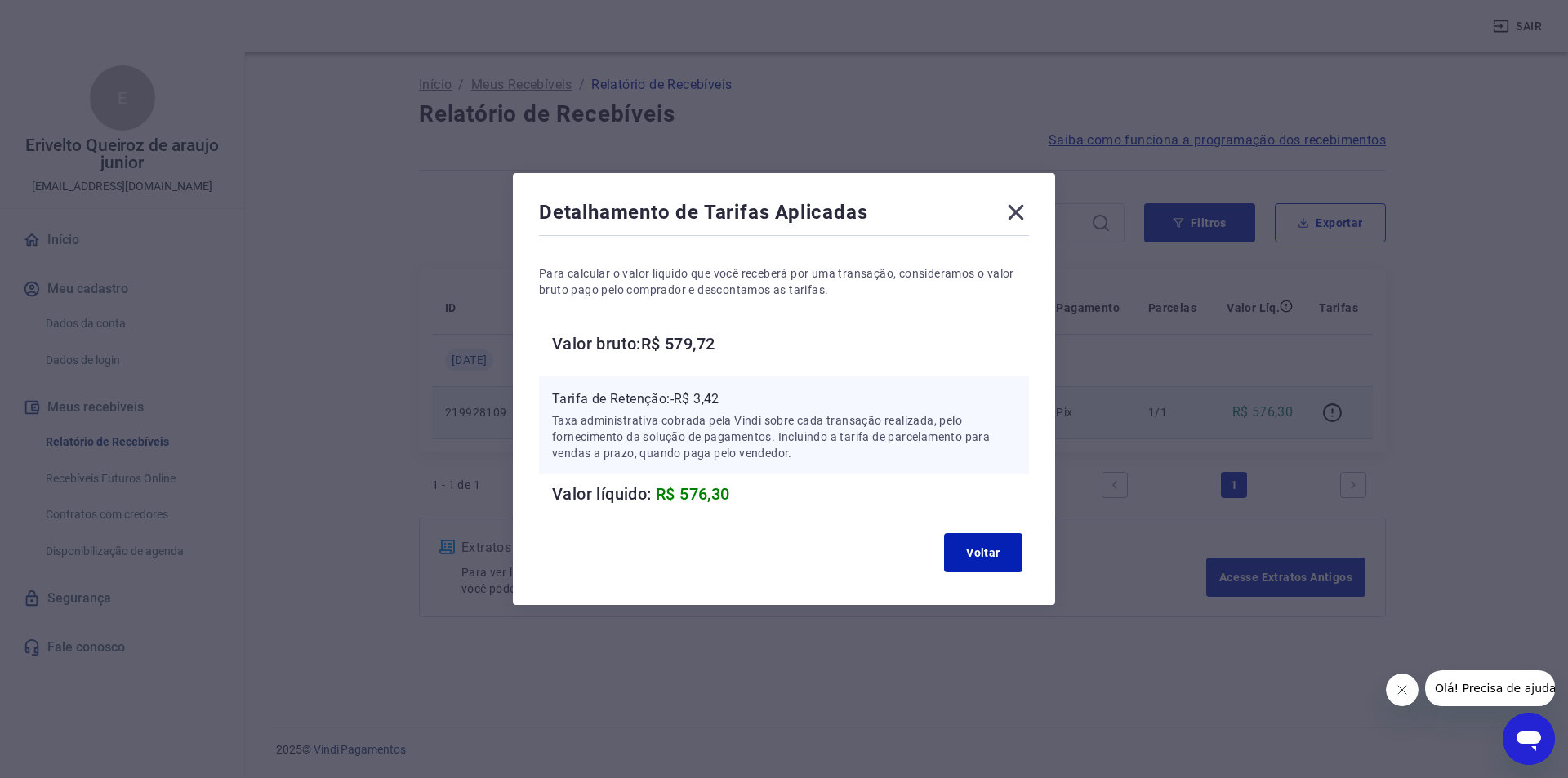
click at [711, 404] on p "Tarifa de Retenção: -R$ 3,42" at bounding box center [784, 400] width 464 height 20
click at [712, 404] on p "Tarifa de Retenção: -R$ 3,42" at bounding box center [784, 400] width 464 height 20
drag, startPoint x: 969, startPoint y: 558, endPoint x: 842, endPoint y: 395, distance: 206.6
click at [968, 555] on button "Voltar" at bounding box center [984, 553] width 78 height 39
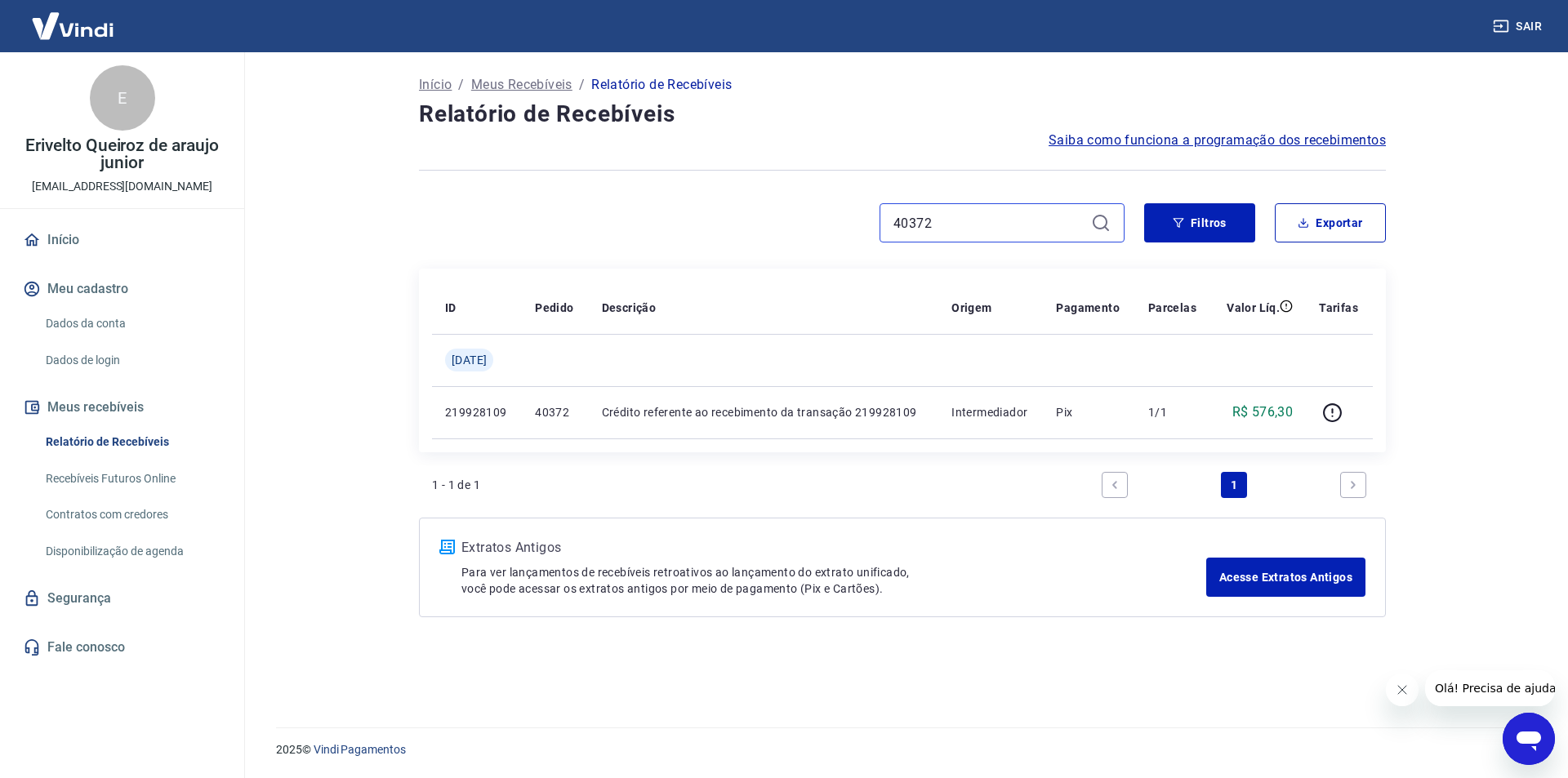
click at [938, 226] on input "40372" at bounding box center [989, 223] width 191 height 25
paste input "8"
type input "40378"
click at [1335, 406] on icon "button" at bounding box center [1333, 413] width 20 height 20
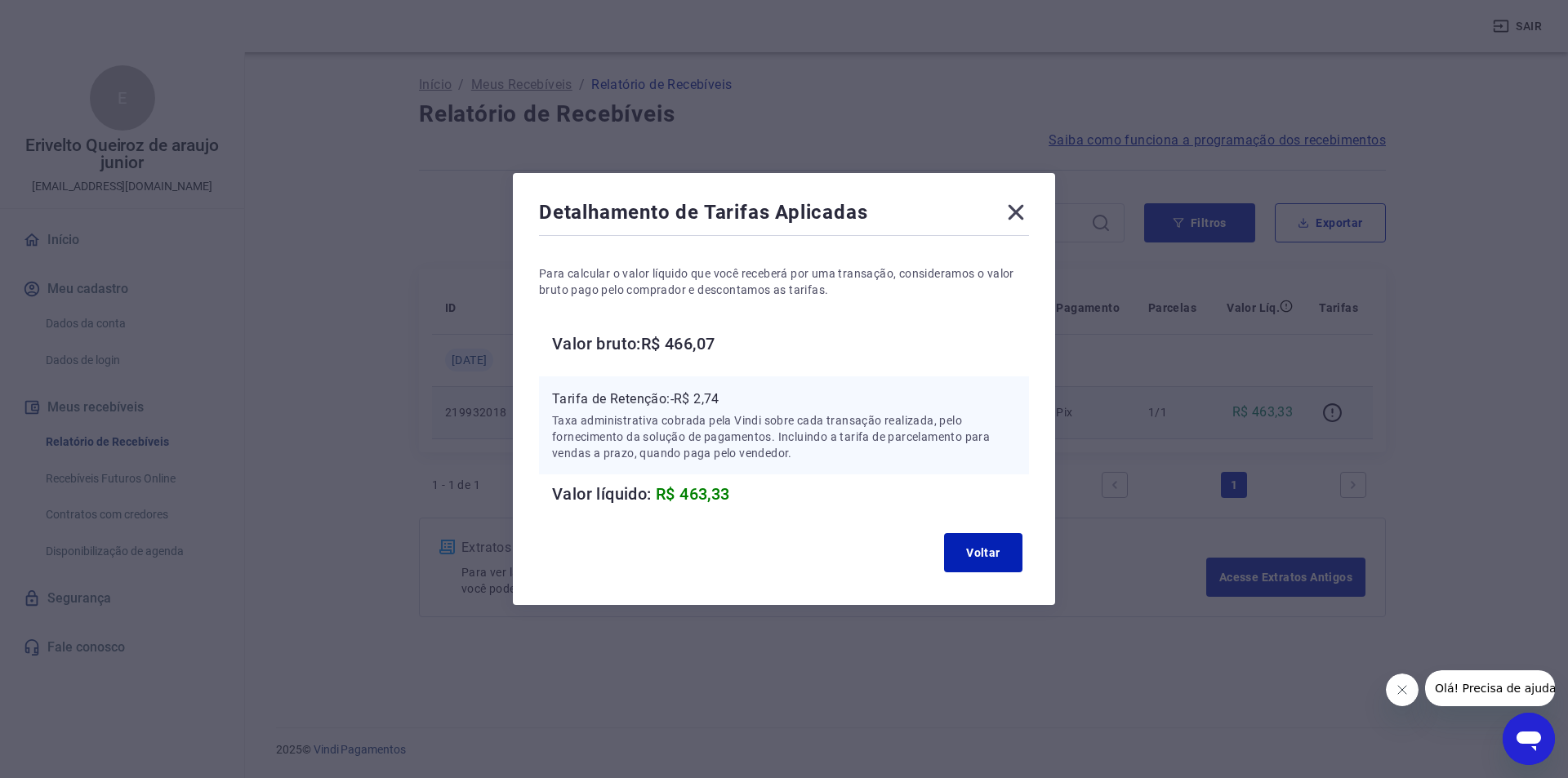
click at [710, 394] on p "Tarifa de Retenção: -R$ 2,74" at bounding box center [784, 400] width 464 height 20
click at [956, 550] on button "Voltar" at bounding box center [984, 553] width 78 height 39
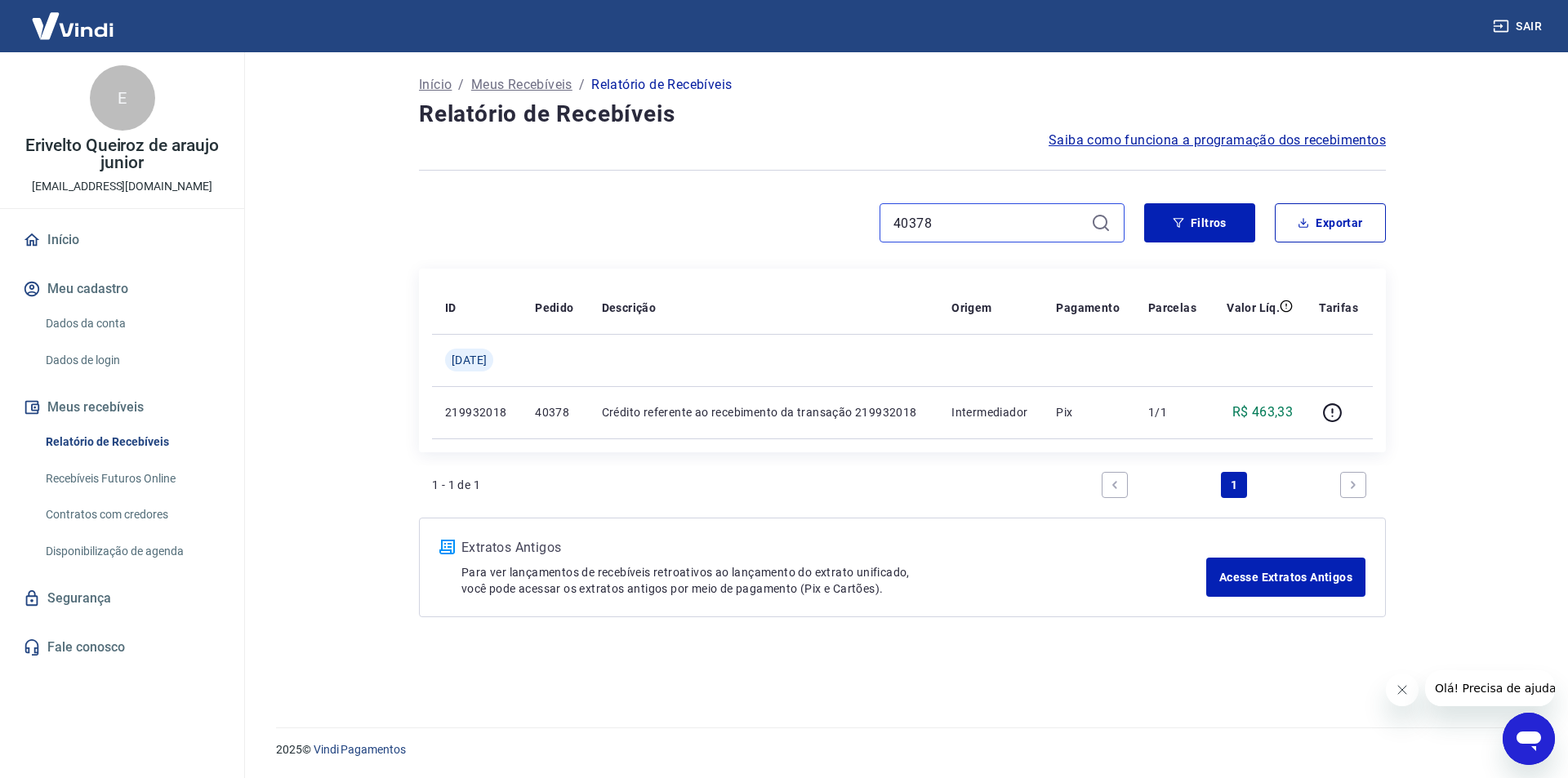
click at [960, 219] on input "40378" at bounding box center [989, 223] width 191 height 25
paste input "86"
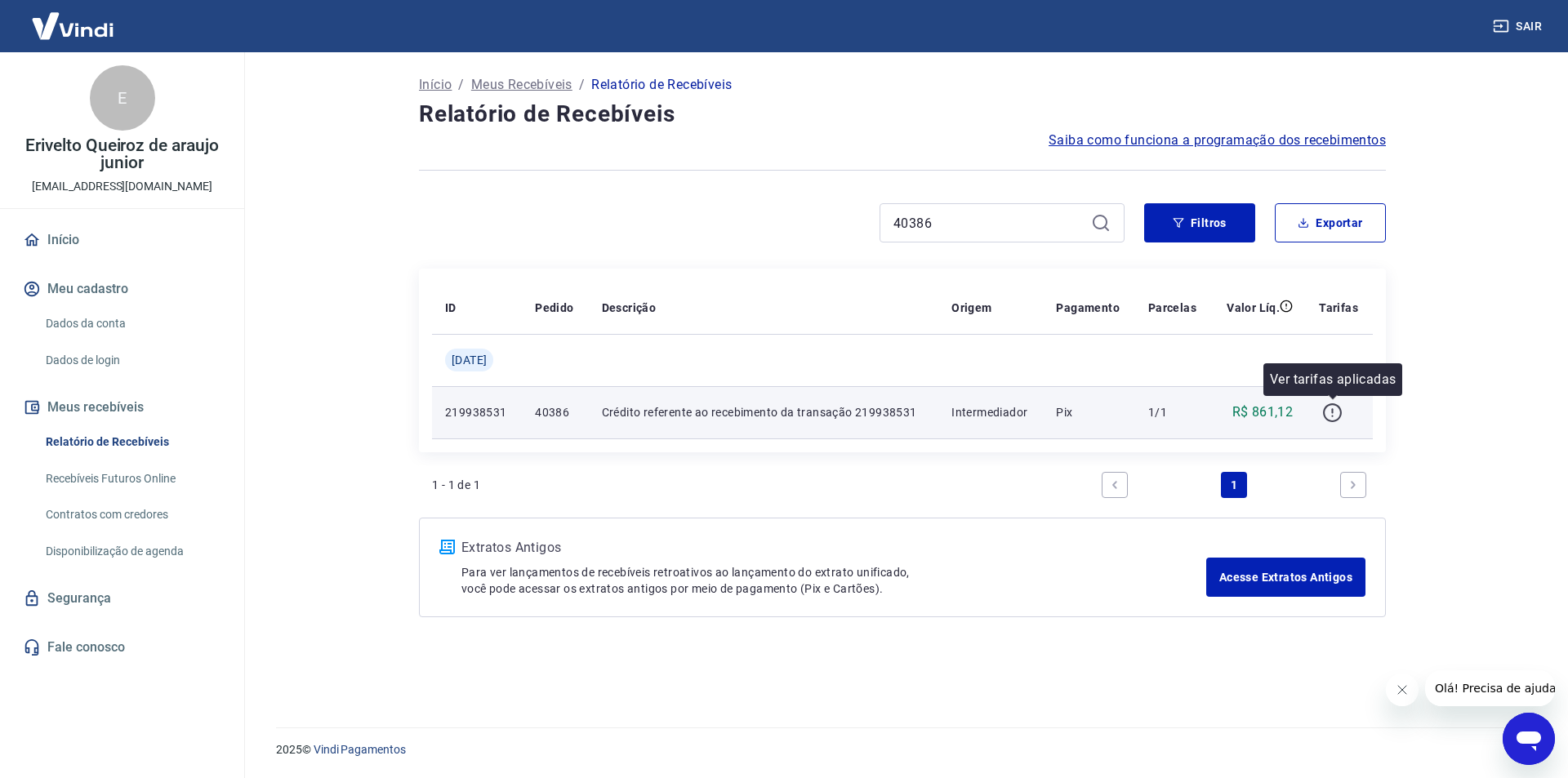
click at [1330, 411] on icon "button" at bounding box center [1333, 413] width 20 height 20
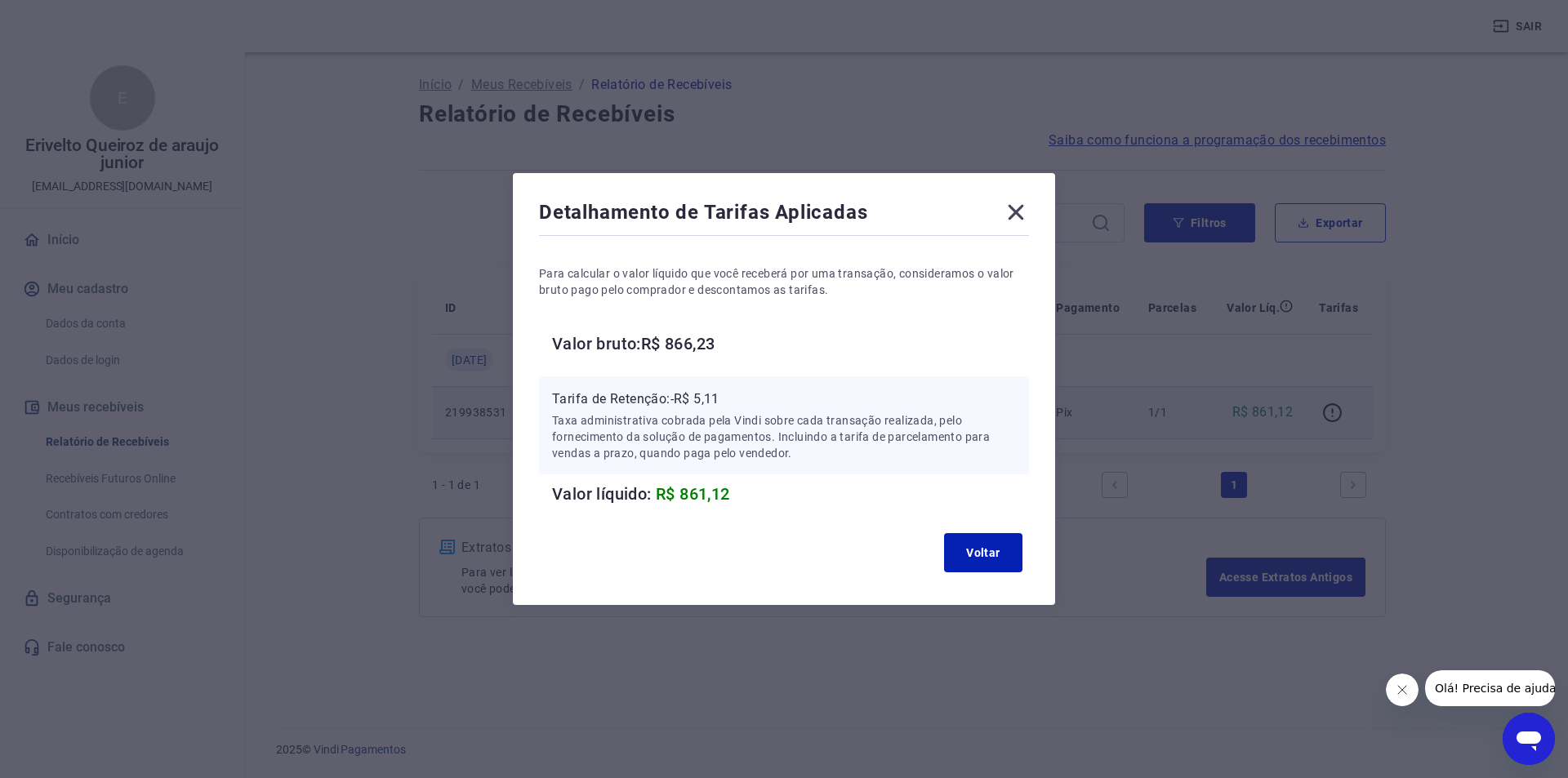
click at [704, 400] on p "Tarifa de Retenção: -R$ 5,11" at bounding box center [784, 400] width 464 height 20
click at [977, 552] on button "Voltar" at bounding box center [984, 553] width 78 height 39
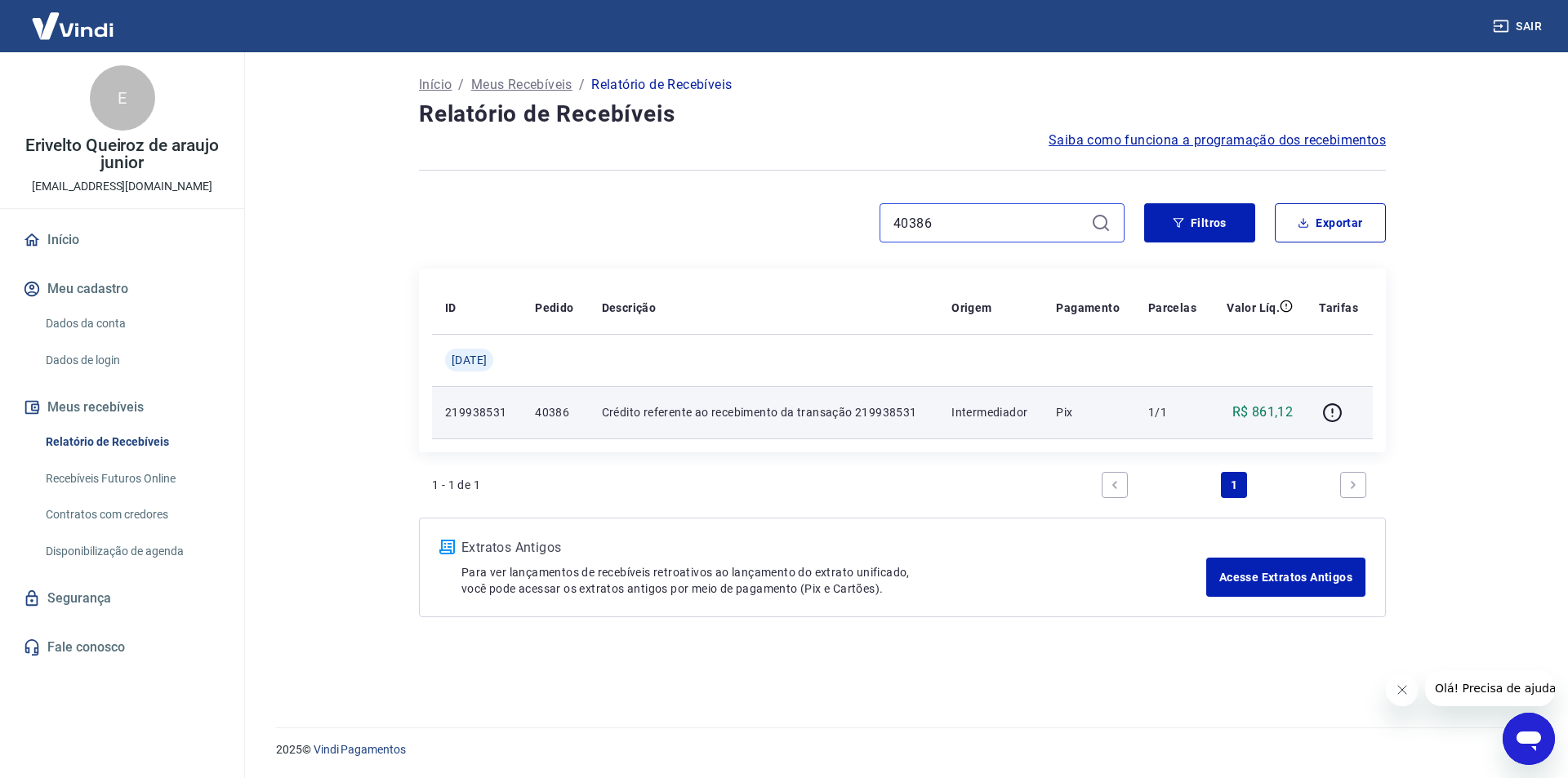
click at [912, 225] on input "40386" at bounding box center [989, 223] width 191 height 25
paste input "9"
click at [912, 225] on input "40386" at bounding box center [989, 223] width 191 height 25
click at [1327, 414] on icon "button" at bounding box center [1333, 413] width 20 height 20
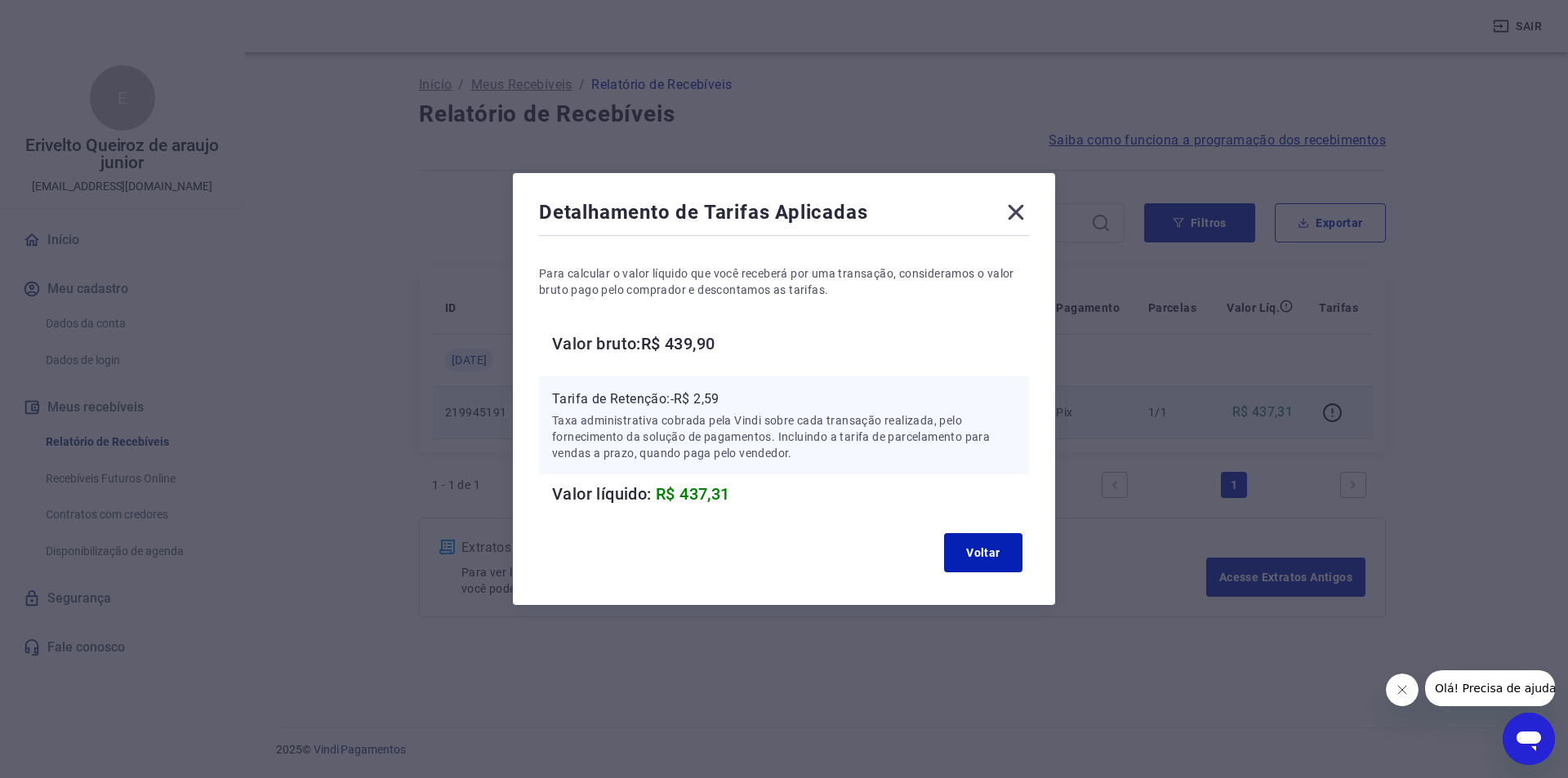
click at [703, 396] on p "Tarifa de Retenção: -R$ 2,59" at bounding box center [784, 400] width 464 height 20
click at [957, 544] on button "Voltar" at bounding box center [984, 553] width 78 height 39
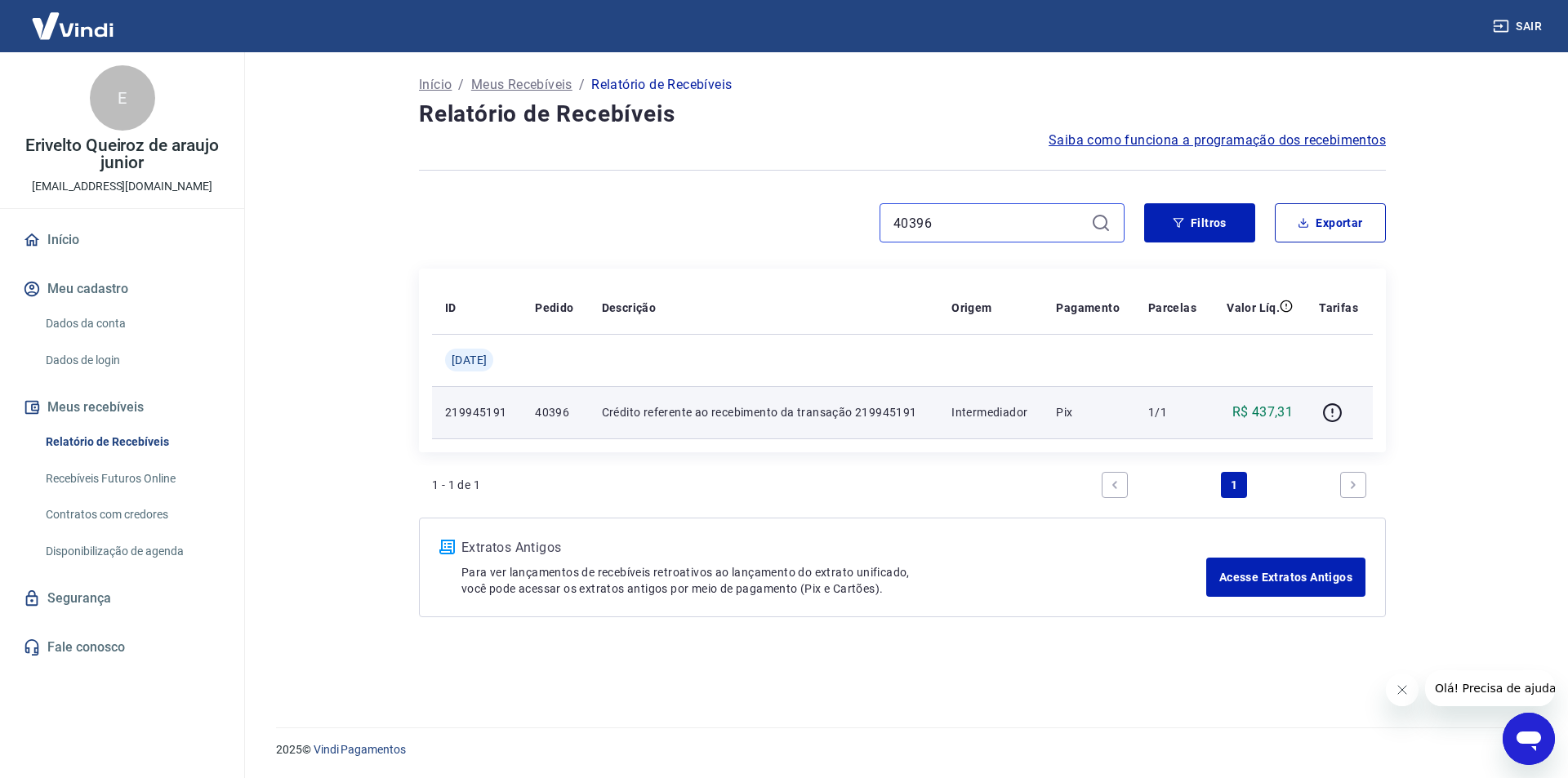
click at [922, 223] on input "40396" at bounding box center [989, 223] width 191 height 25
paste input "8"
click at [1344, 412] on button "button" at bounding box center [1332, 412] width 26 height 26
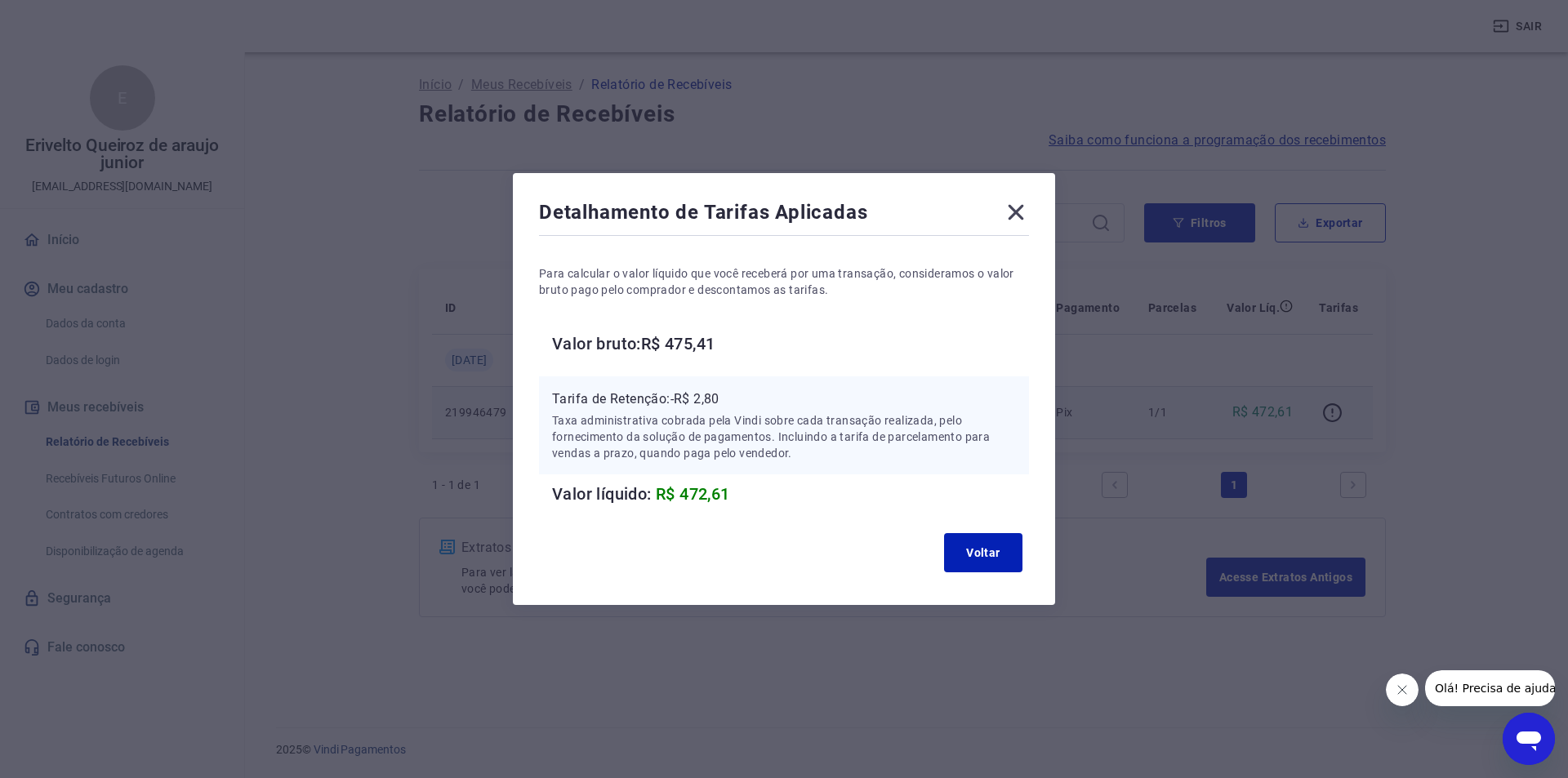
click at [713, 398] on p "Tarifa de Retenção: -R$ 2,80" at bounding box center [784, 400] width 464 height 20
drag, startPoint x: 985, startPoint y: 561, endPoint x: 984, endPoint y: 552, distance: 9.1
click at [985, 559] on button "Voltar" at bounding box center [984, 553] width 78 height 39
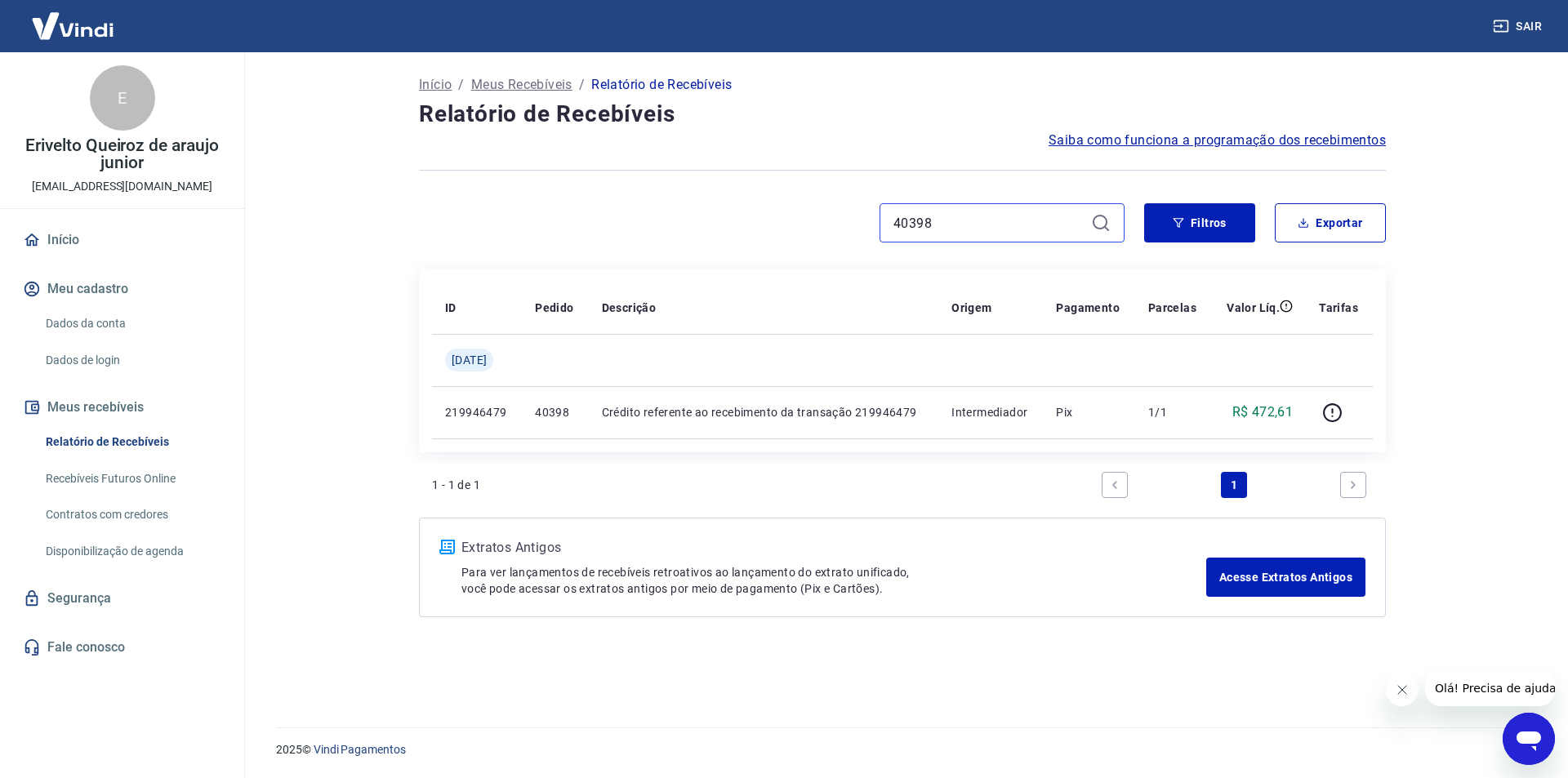
click at [919, 228] on input "40398" at bounding box center [989, 223] width 191 height 25
paste input "8"
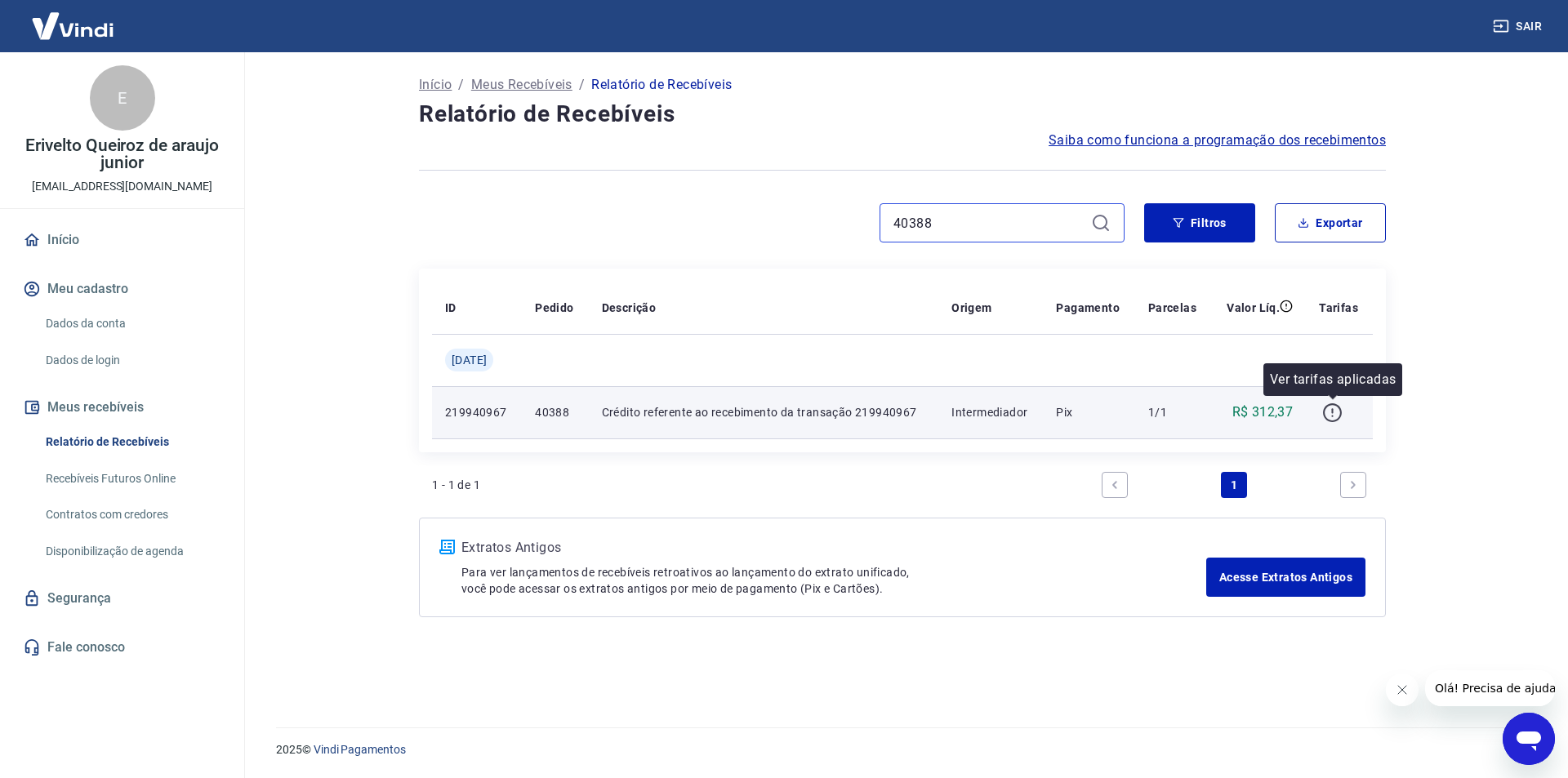
type input "40388"
click at [1336, 414] on icon "button" at bounding box center [1333, 413] width 20 height 20
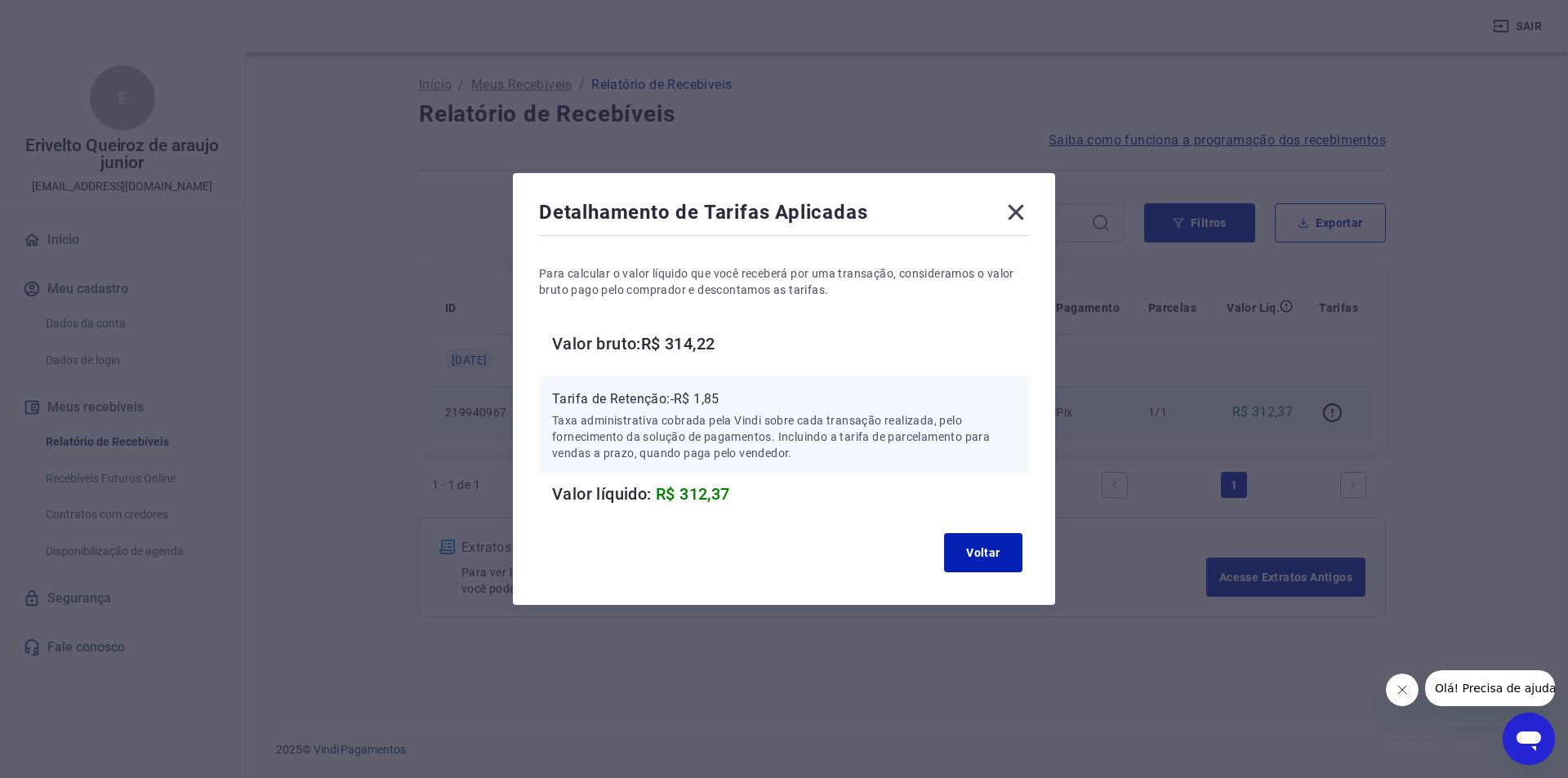
click at [718, 403] on p "Tarifa de Retenção: -R$ 1,85" at bounding box center [784, 400] width 464 height 20
click at [988, 555] on button "Voltar" at bounding box center [984, 553] width 78 height 39
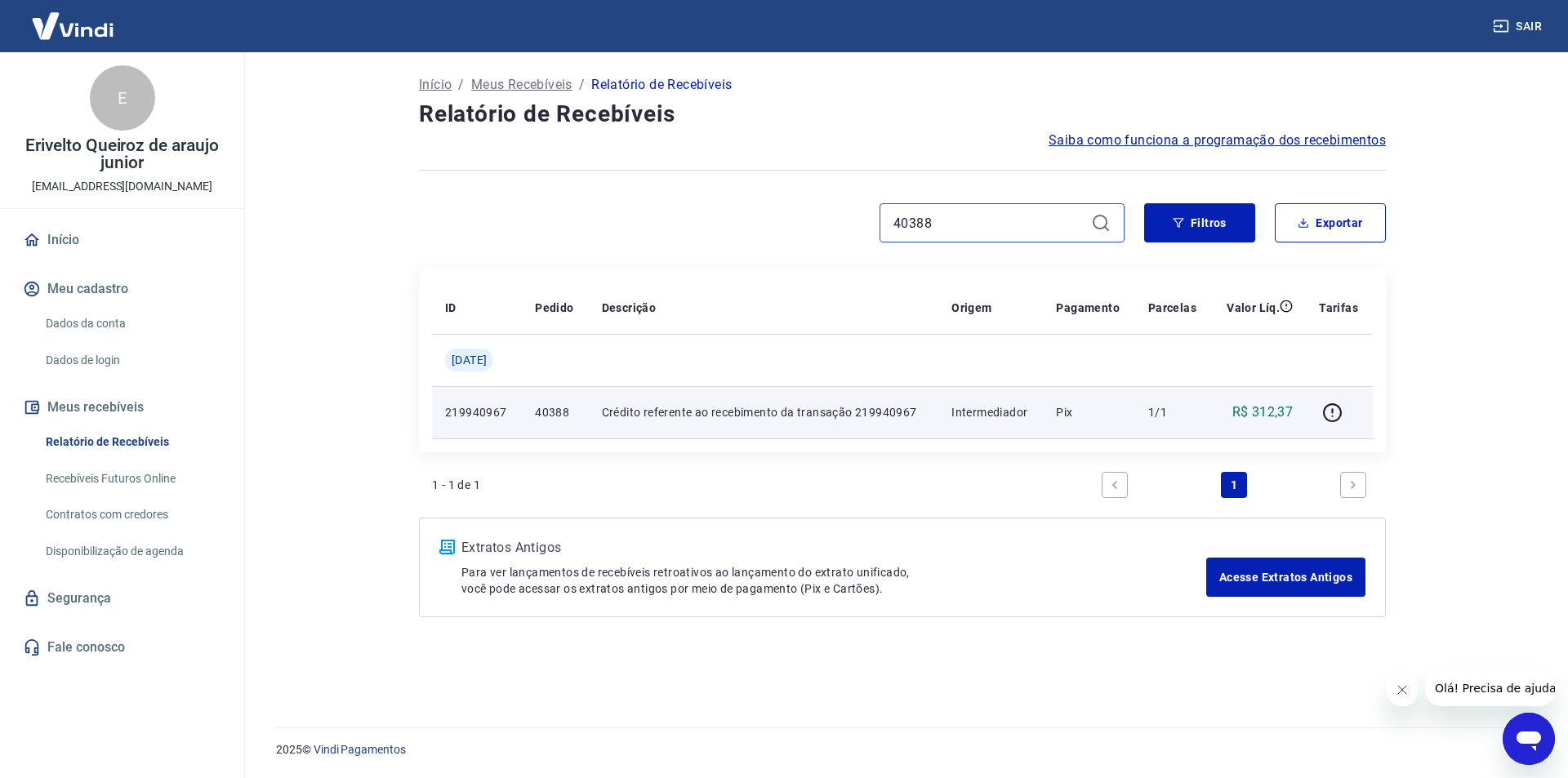
click at [914, 212] on input "40388" at bounding box center [989, 223] width 191 height 25
paste input "41"
click at [1327, 410] on icon "button" at bounding box center [1333, 413] width 20 height 20
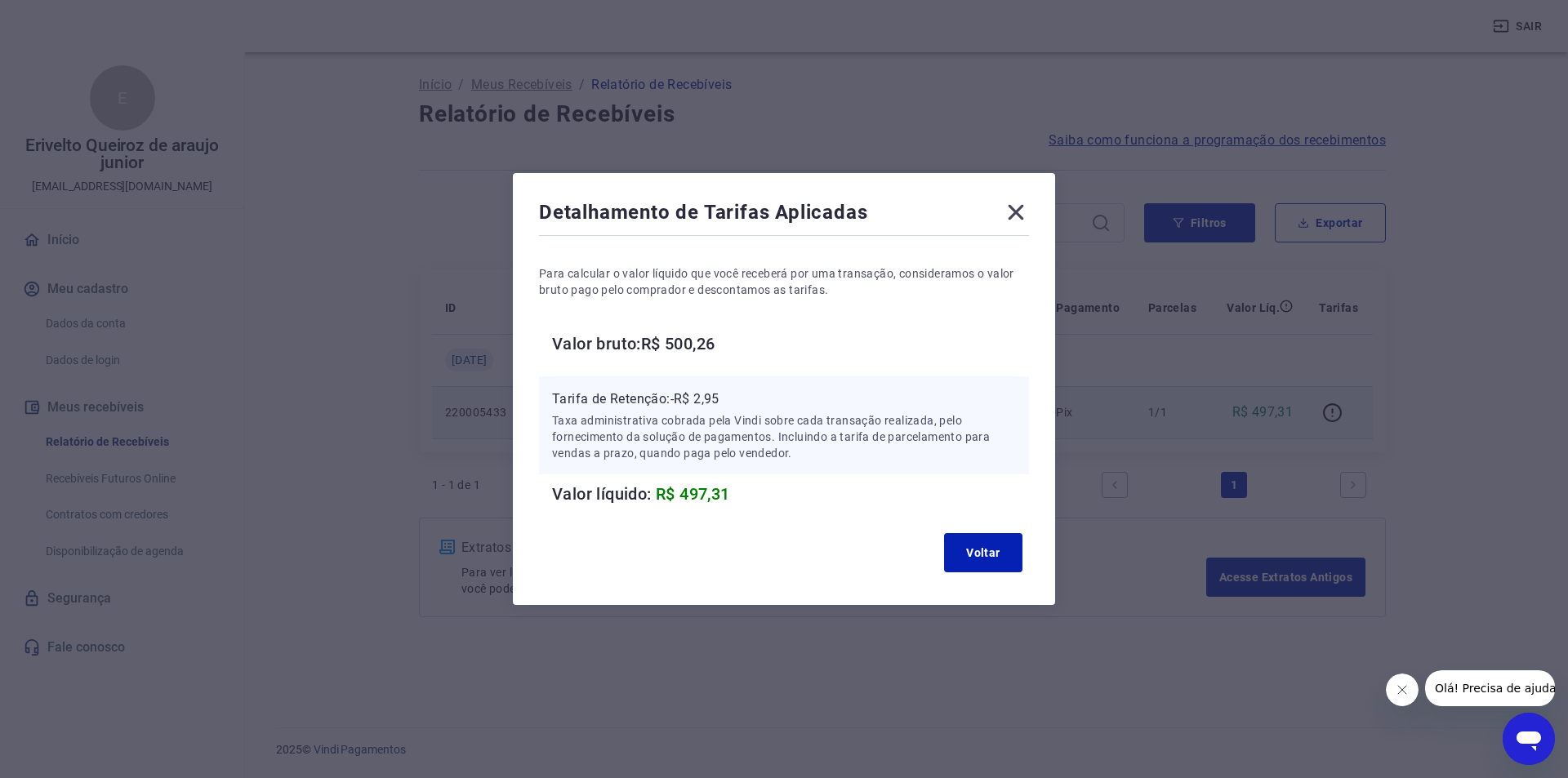
click at [719, 400] on p "Tarifa de Retenção: -R$ 2,95" at bounding box center [784, 400] width 464 height 20
copy p "2,95"
drag, startPoint x: 965, startPoint y: 542, endPoint x: 960, endPoint y: 524, distance: 18.7
click at [963, 537] on button "Voltar" at bounding box center [984, 553] width 78 height 39
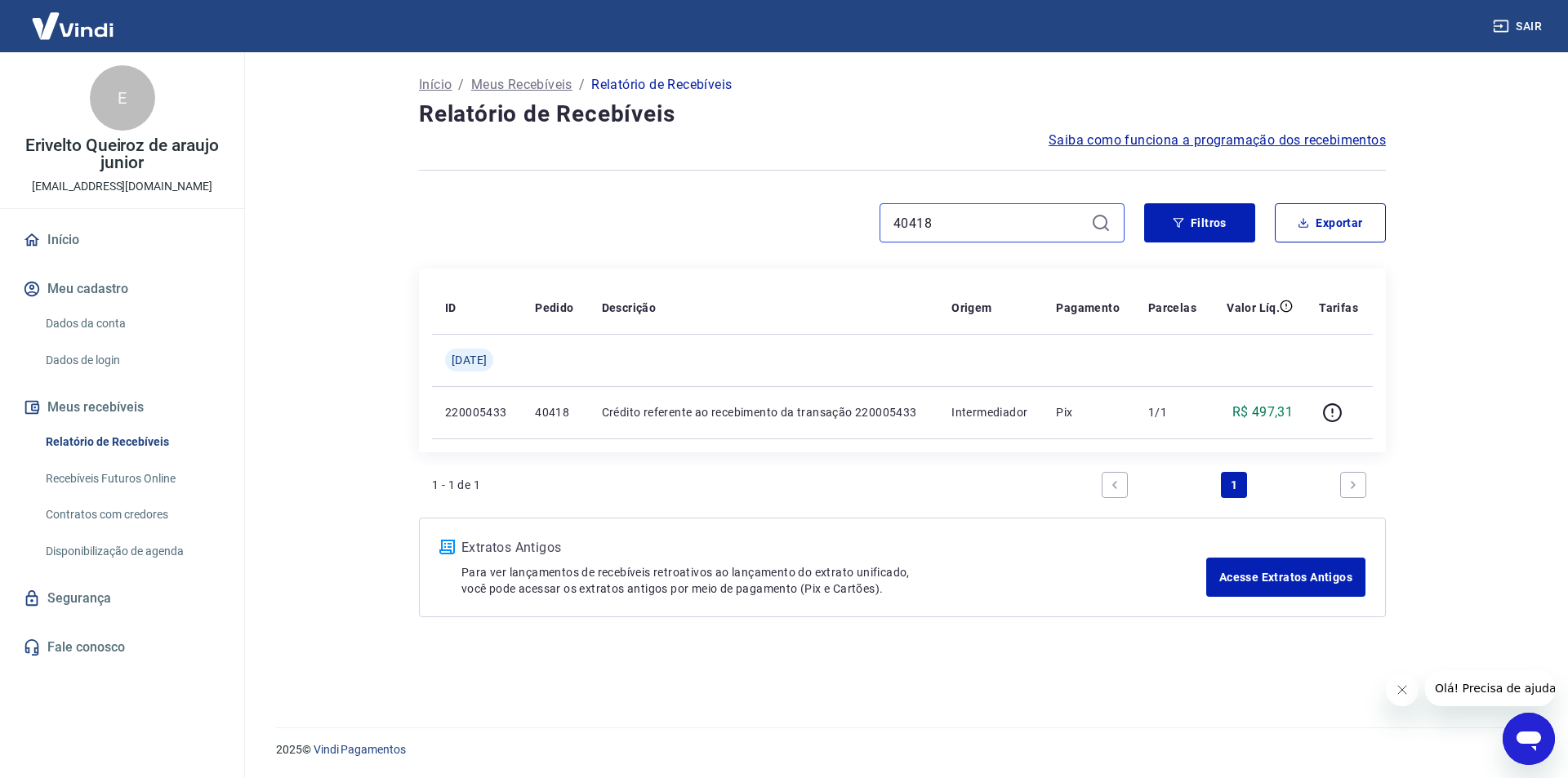
click at [924, 220] on input "40418" at bounding box center [989, 223] width 191 height 25
paste input "20"
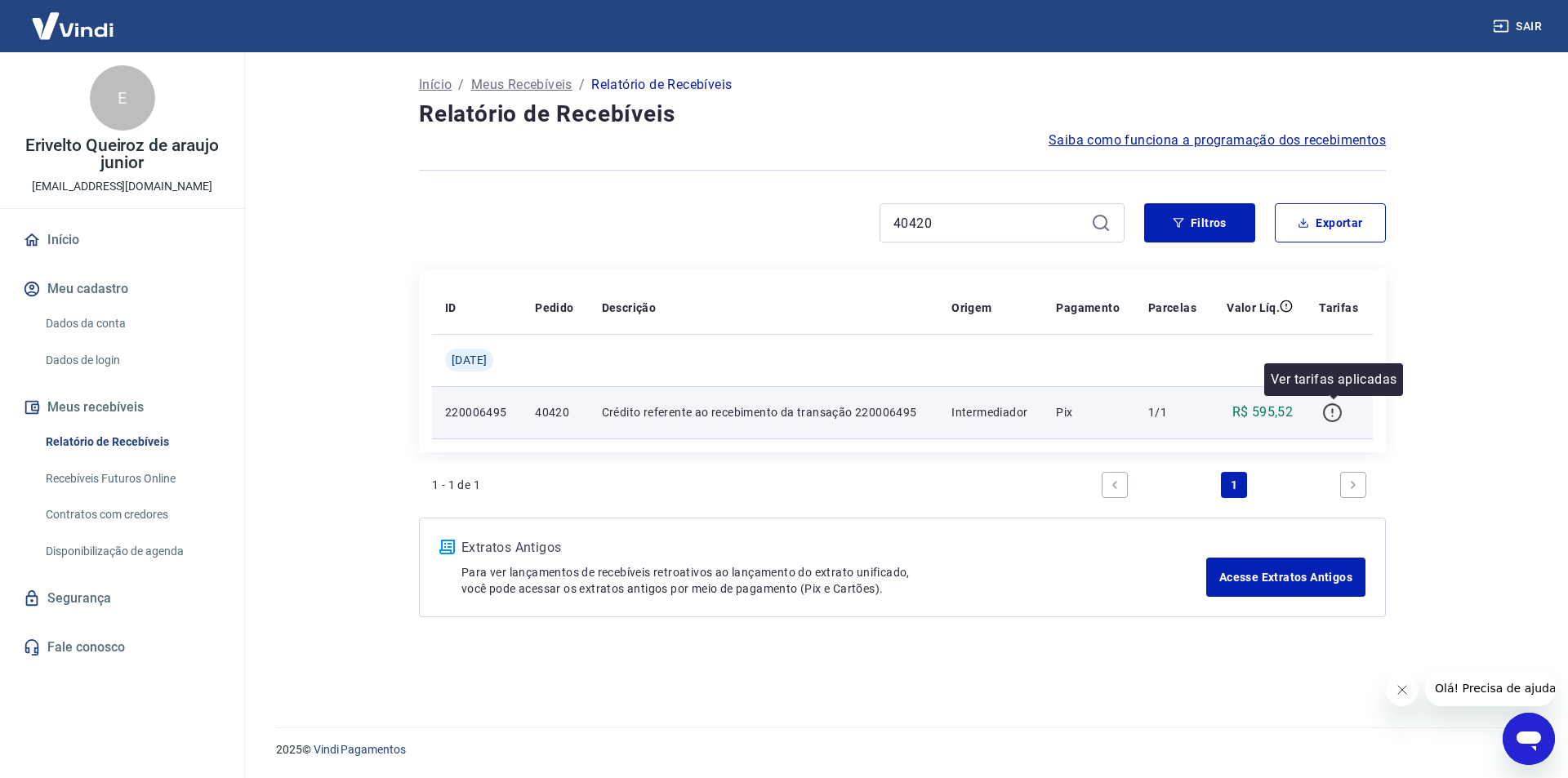
click at [1336, 414] on icon "button" at bounding box center [1333, 413] width 20 height 20
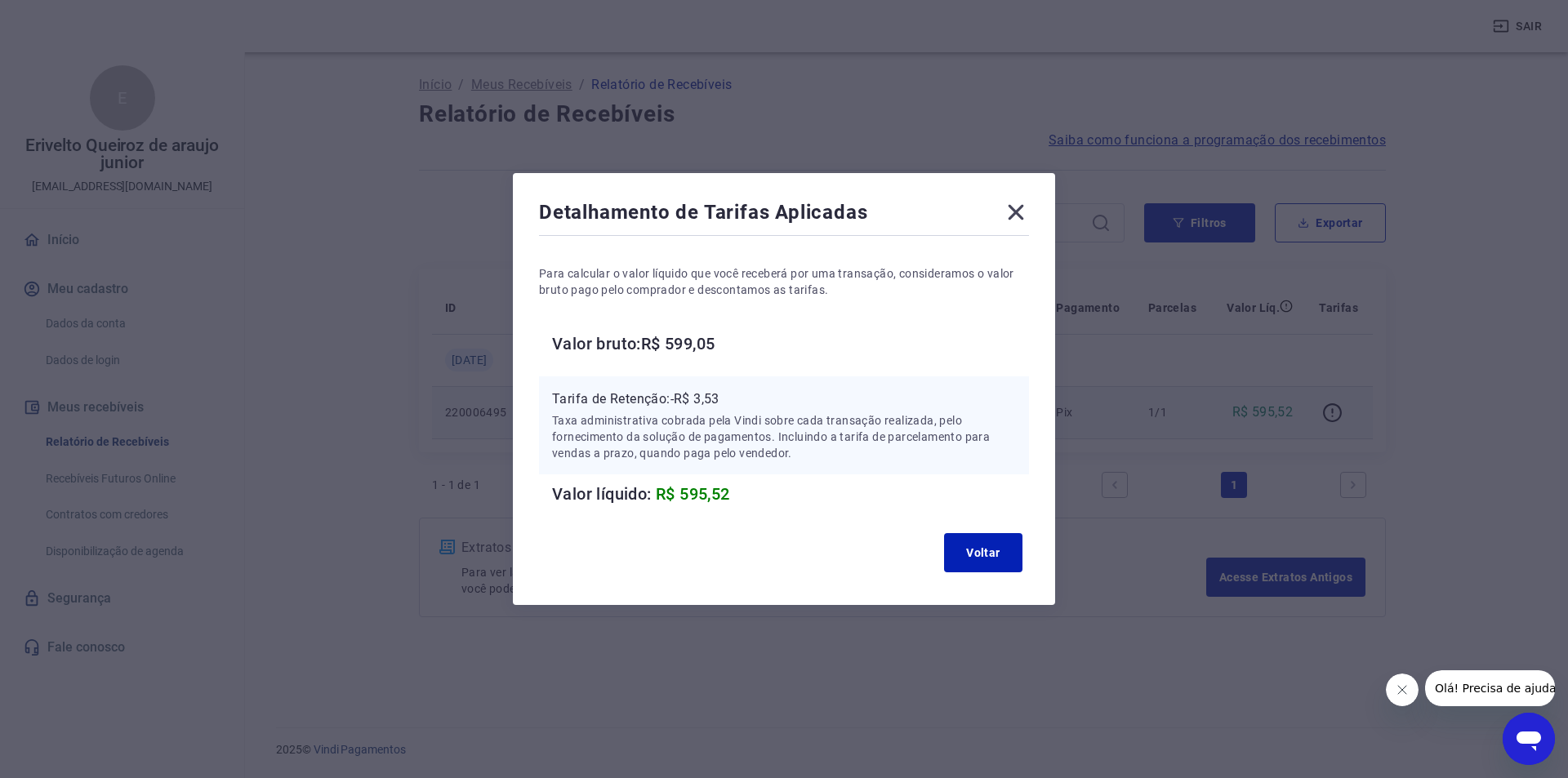
click at [708, 405] on p "Tarifa de Retenção: -R$ 3,53" at bounding box center [784, 400] width 464 height 20
click at [711, 405] on p "Tarifa de Retenção: -R$ 3,53" at bounding box center [784, 400] width 464 height 20
copy p "3,53"
drag, startPoint x: 975, startPoint y: 554, endPoint x: 973, endPoint y: 543, distance: 11.2
click at [976, 554] on button "Voltar" at bounding box center [984, 553] width 78 height 39
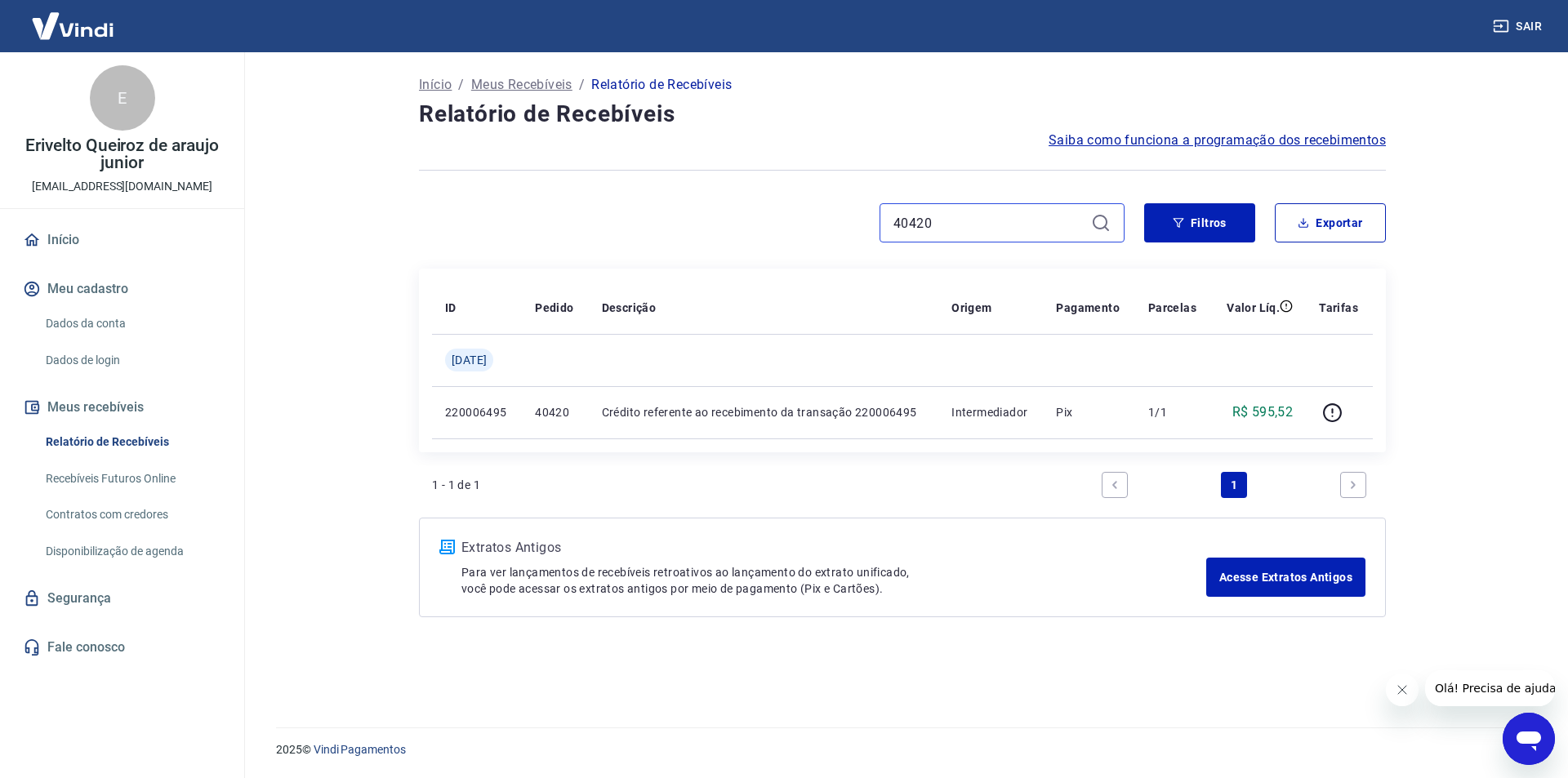
click at [903, 219] on input "40420" at bounding box center [989, 223] width 191 height 25
paste input "3"
click at [903, 219] on input "40420" at bounding box center [989, 223] width 191 height 25
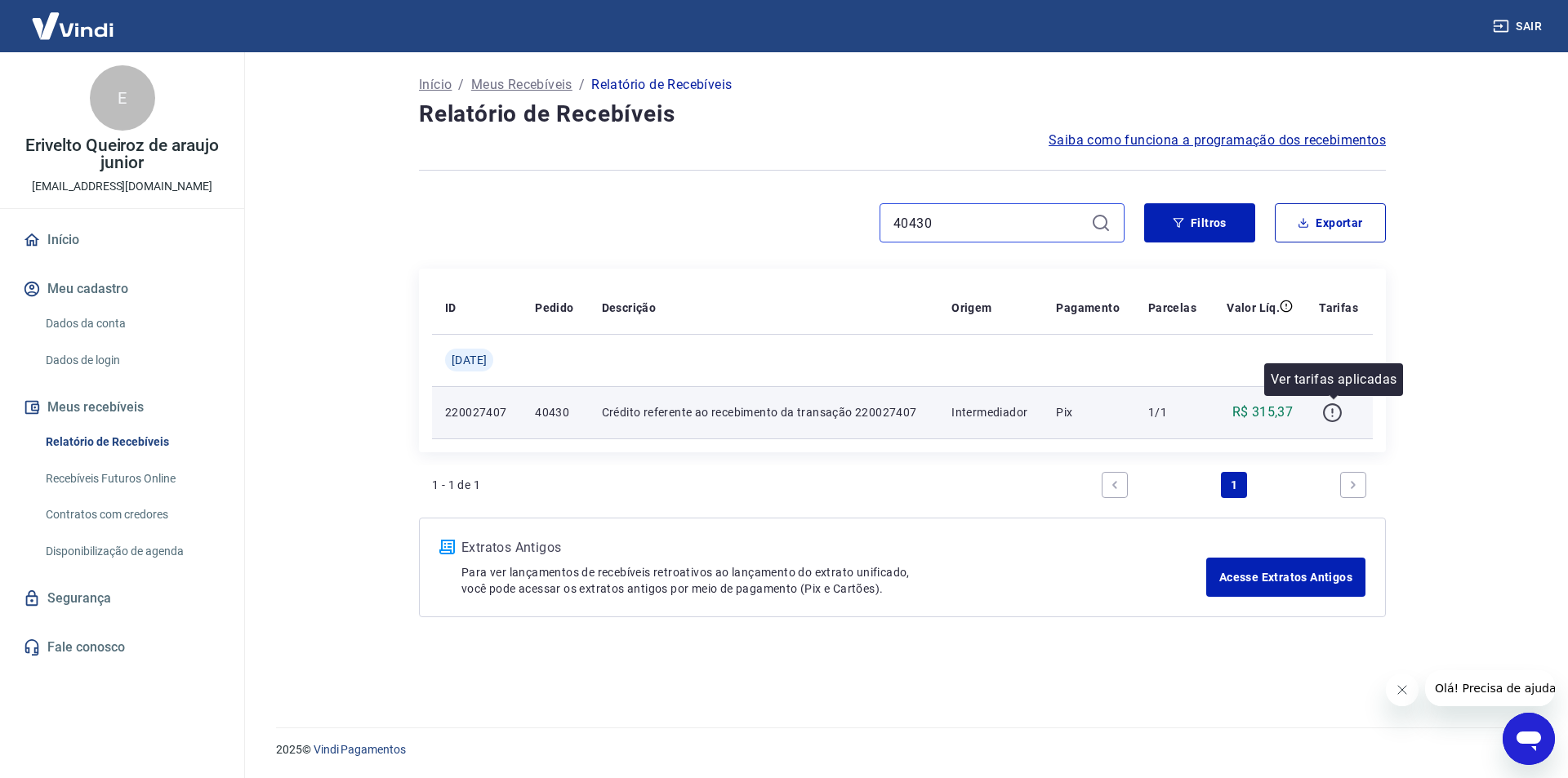
type input "40430"
click at [1338, 414] on icon "button" at bounding box center [1333, 413] width 20 height 20
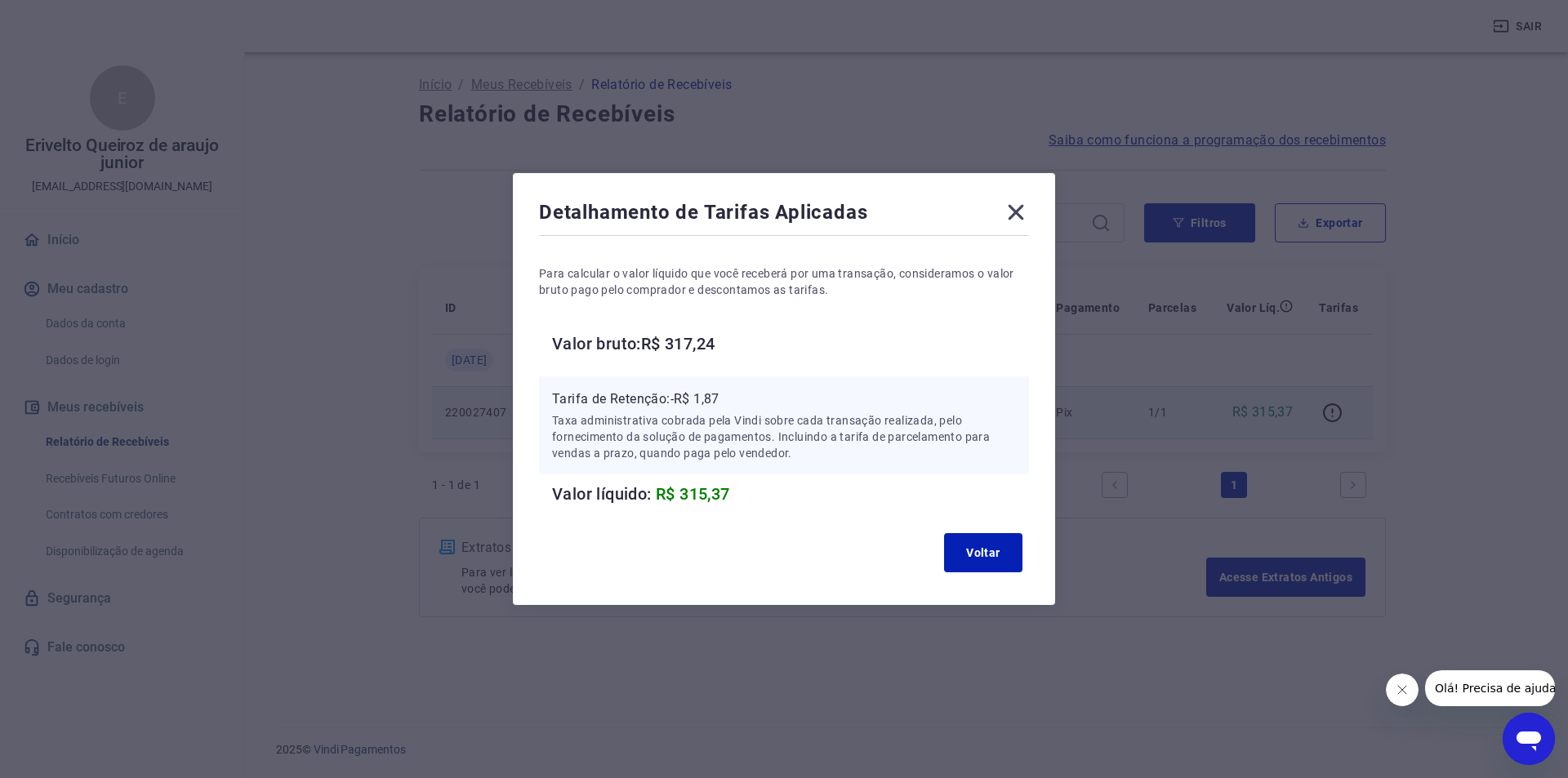
click at [712, 399] on p "Tarifa de Retenção: -R$ 1,87" at bounding box center [784, 400] width 464 height 20
copy p "1,87"
click at [976, 554] on button "Voltar" at bounding box center [984, 553] width 78 height 39
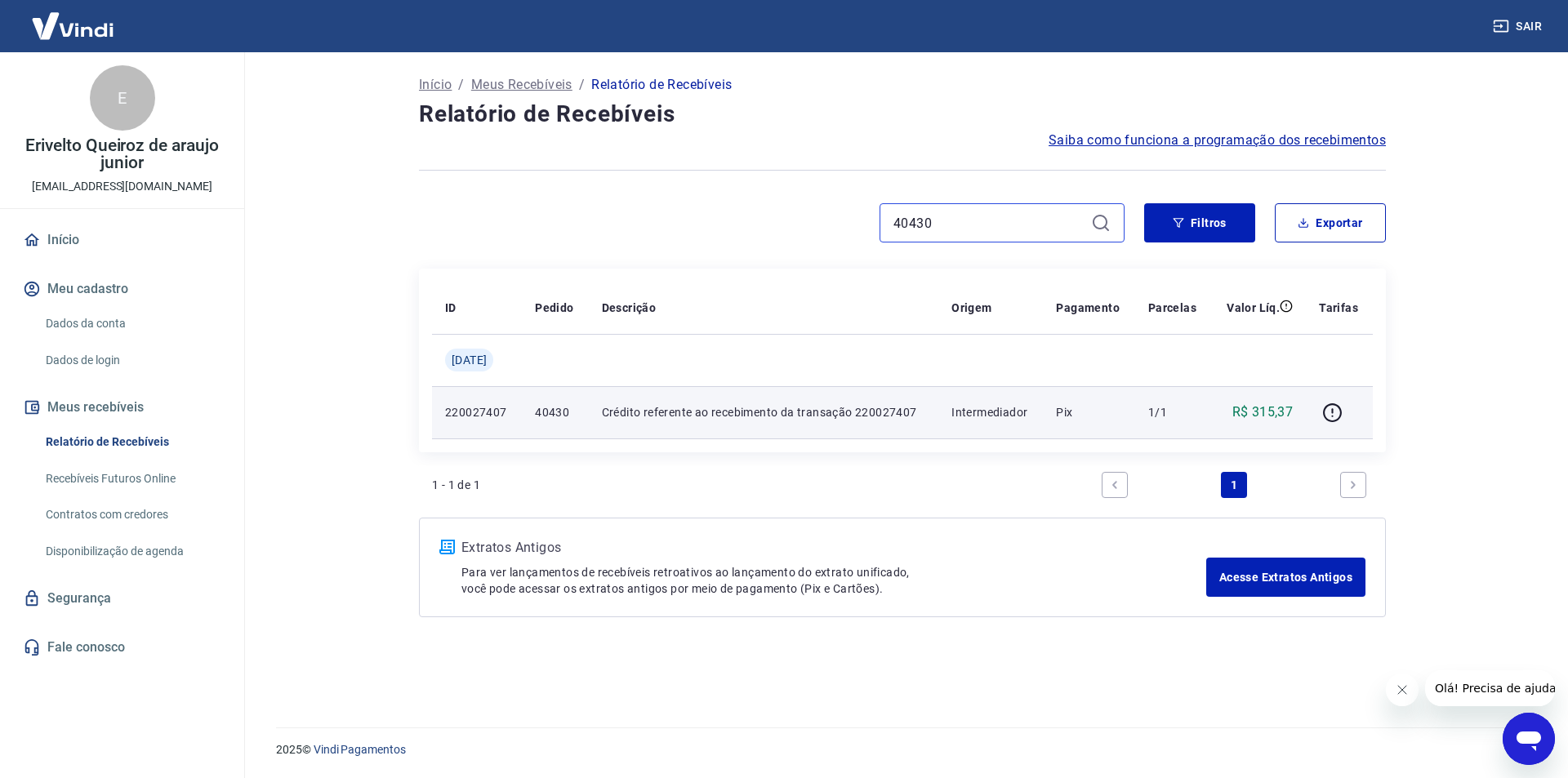
click at [918, 211] on input "40430" at bounding box center [989, 223] width 191 height 25
paste input "4"
click at [918, 211] on input "40430" at bounding box center [989, 223] width 191 height 25
click at [1335, 415] on icon "button" at bounding box center [1333, 413] width 20 height 20
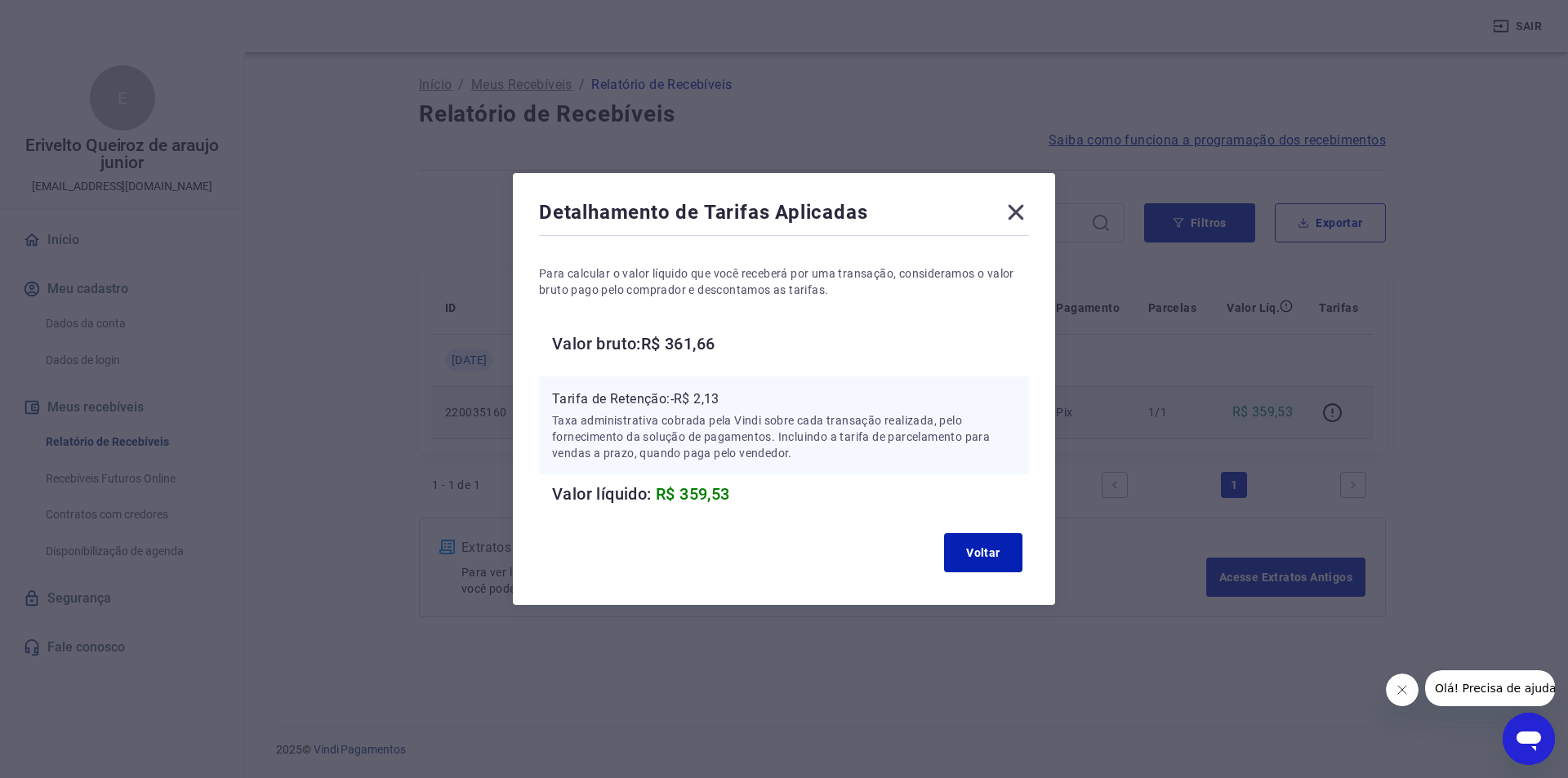
click at [716, 398] on p "Tarifa de Retenção: -R$ 2,13" at bounding box center [784, 400] width 464 height 20
copy p "2,13"
click at [947, 514] on div "Detalhamento de Tarifas Aplicadas Para calcular o valor líquido que você recebe…" at bounding box center [784, 388] width 543 height 432
click at [968, 547] on button "Voltar" at bounding box center [984, 553] width 78 height 39
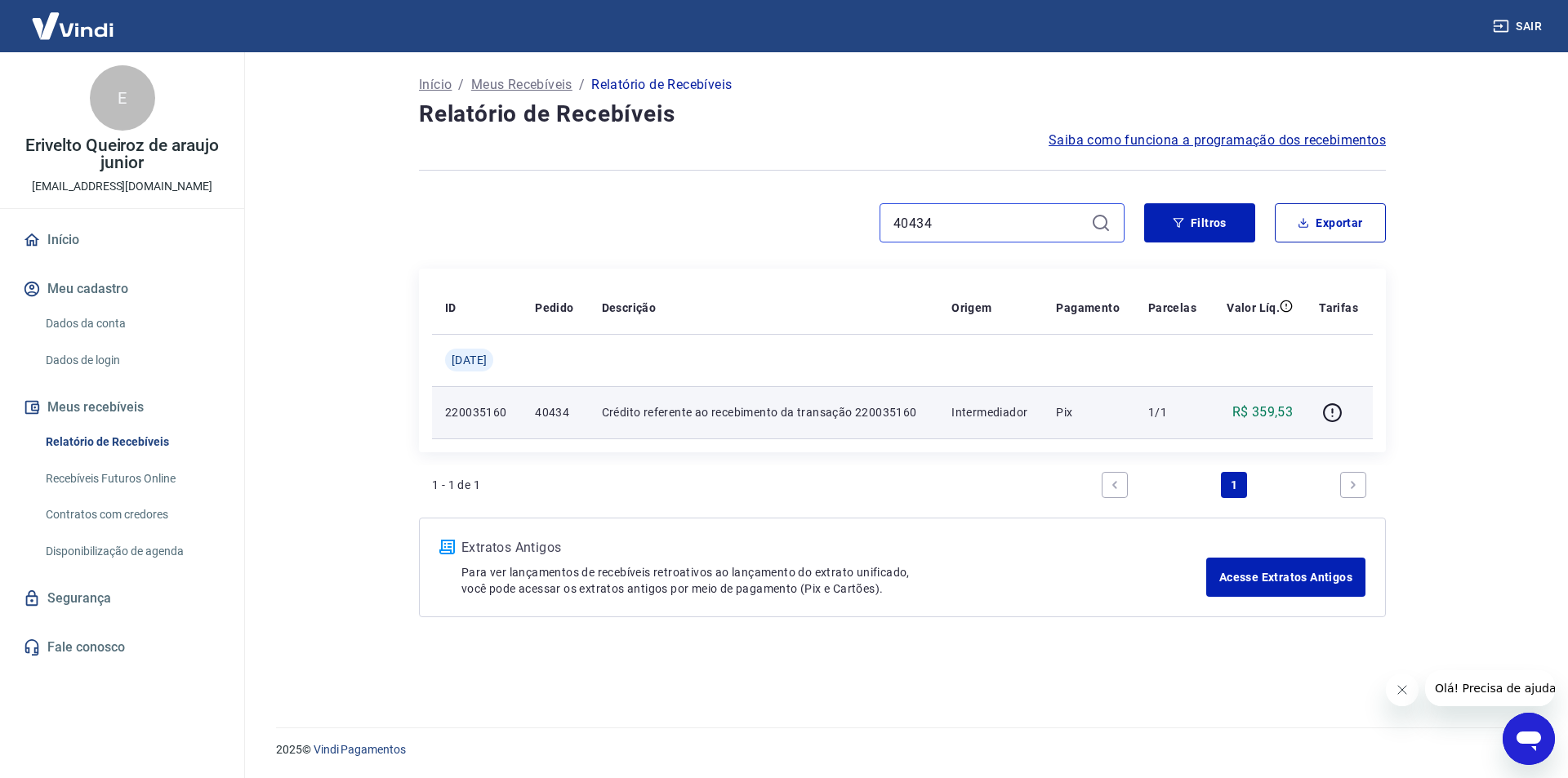
click at [913, 225] on input "40434" at bounding box center [989, 223] width 191 height 25
paste input "6"
drag, startPoint x: 913, startPoint y: 225, endPoint x: 922, endPoint y: 206, distance: 21.0
click at [913, 225] on input "40434" at bounding box center [989, 223] width 191 height 25
click at [1332, 404] on icon "button" at bounding box center [1332, 413] width 19 height 19
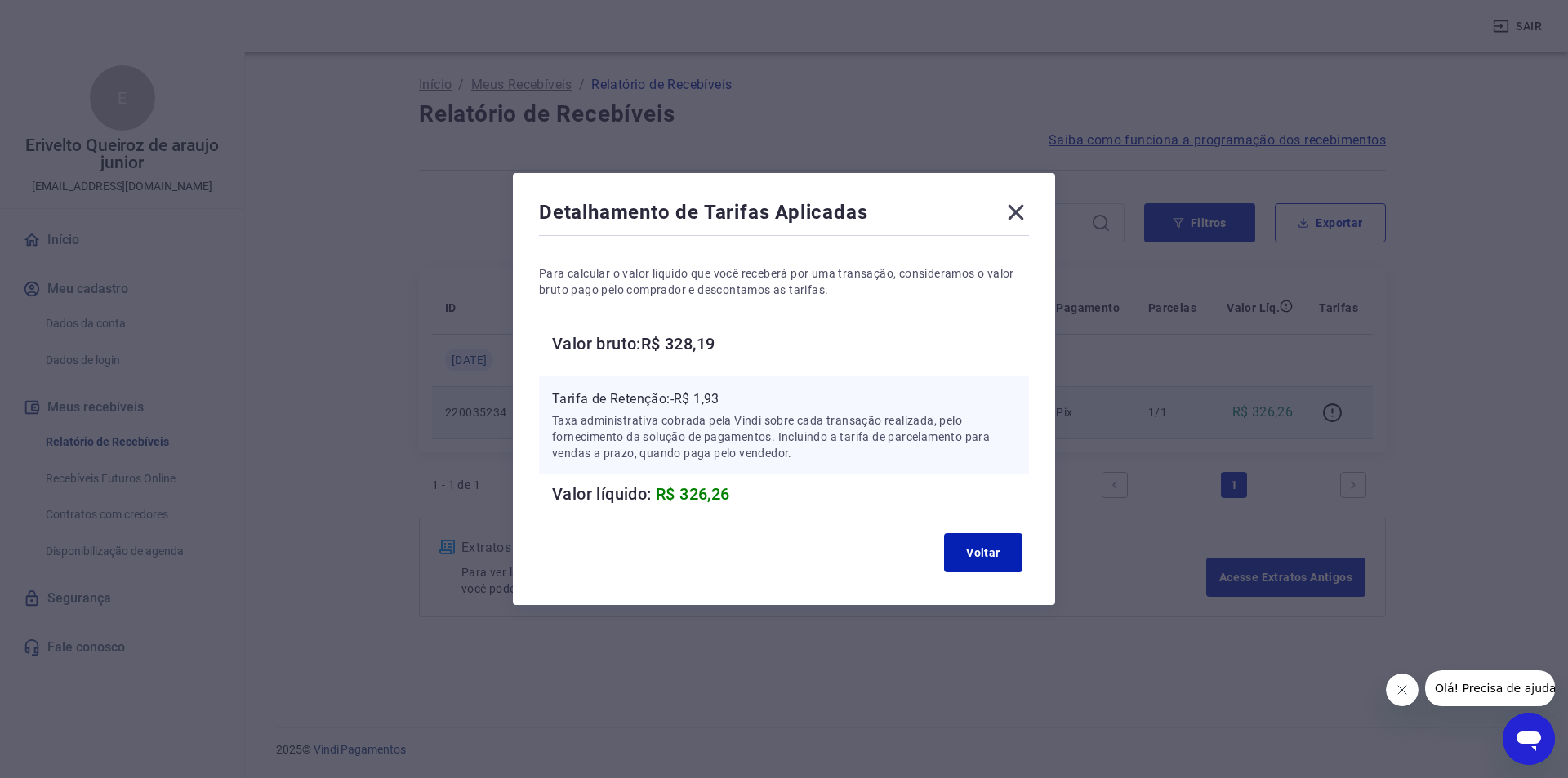
click at [719, 393] on p "Tarifa de Retenção: -R$ 1,93" at bounding box center [784, 400] width 464 height 20
copy p "1,93"
click at [986, 554] on button "Voltar" at bounding box center [984, 553] width 78 height 39
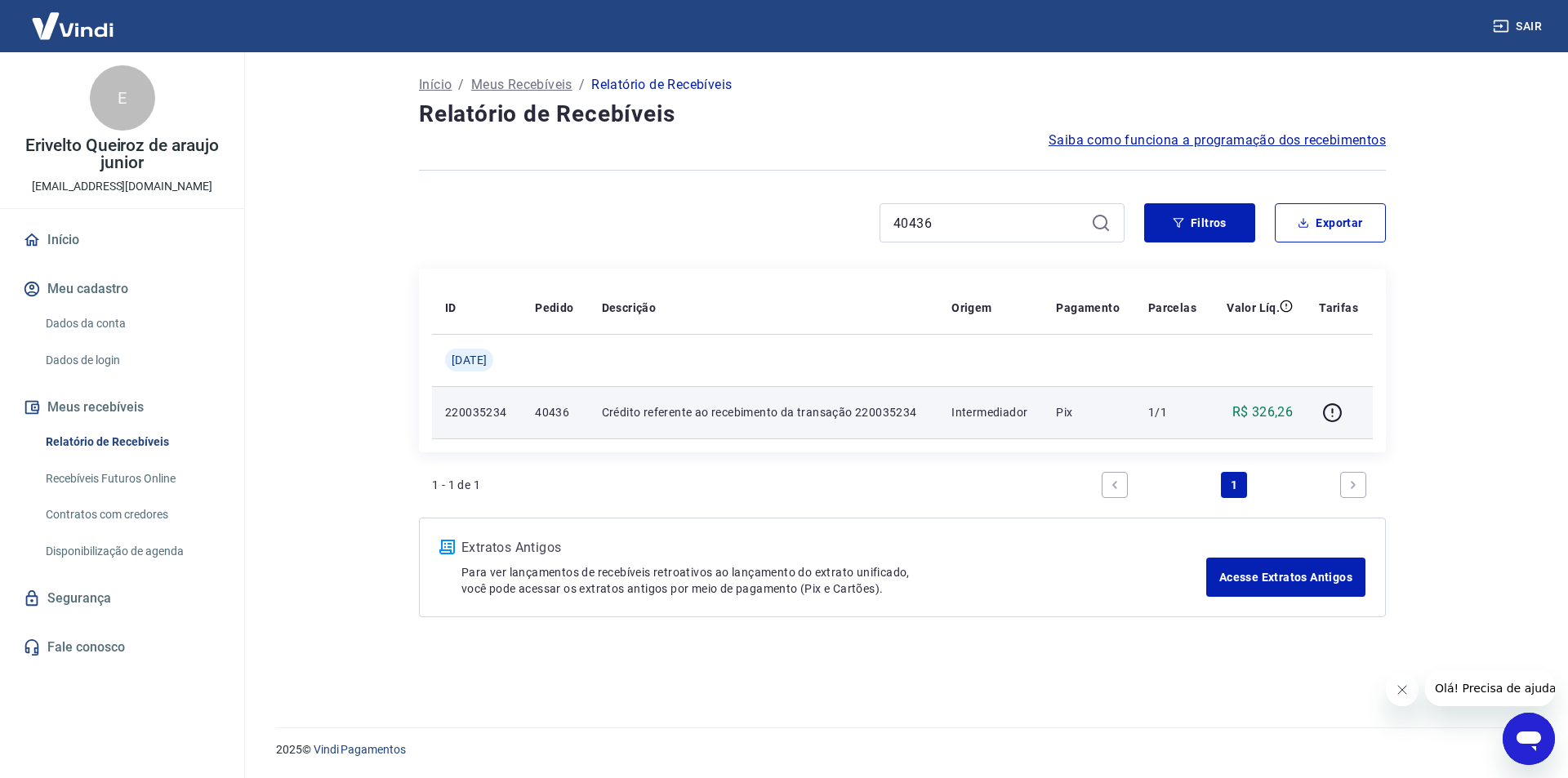
click at [888, 197] on div "Início / Meus Recebíveis / Relatório de Recebíveis Relatório de Recebíveis Saib…" at bounding box center [902, 379] width 1006 height 655
click at [912, 229] on input "40436" at bounding box center [989, 223] width 191 height 25
paste input "8"
drag, startPoint x: 912, startPoint y: 229, endPoint x: 979, endPoint y: 221, distance: 67.5
click at [913, 230] on input "40436" at bounding box center [989, 223] width 191 height 25
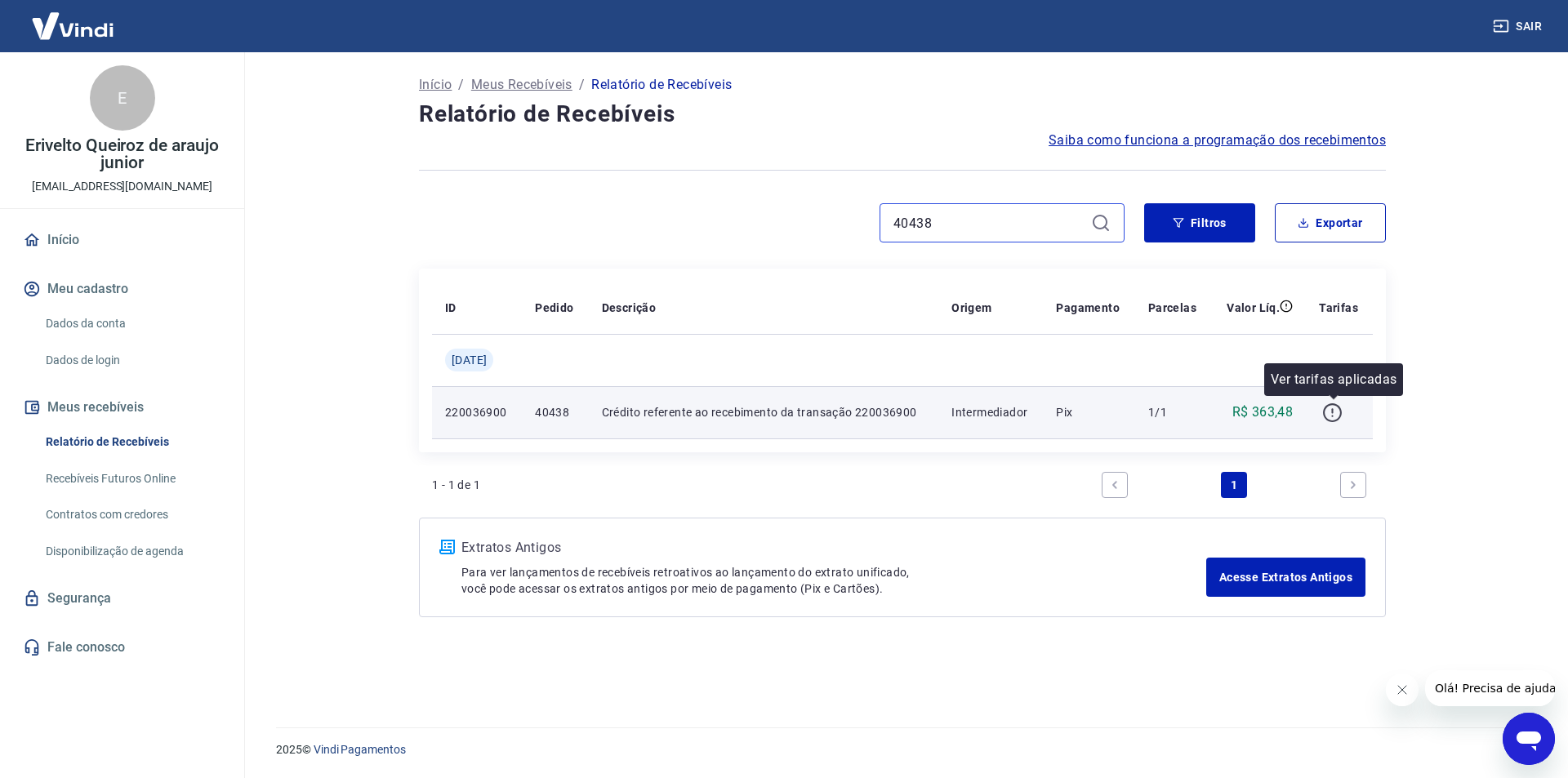
type input "40438"
click at [1338, 411] on icon "button" at bounding box center [1333, 413] width 20 height 20
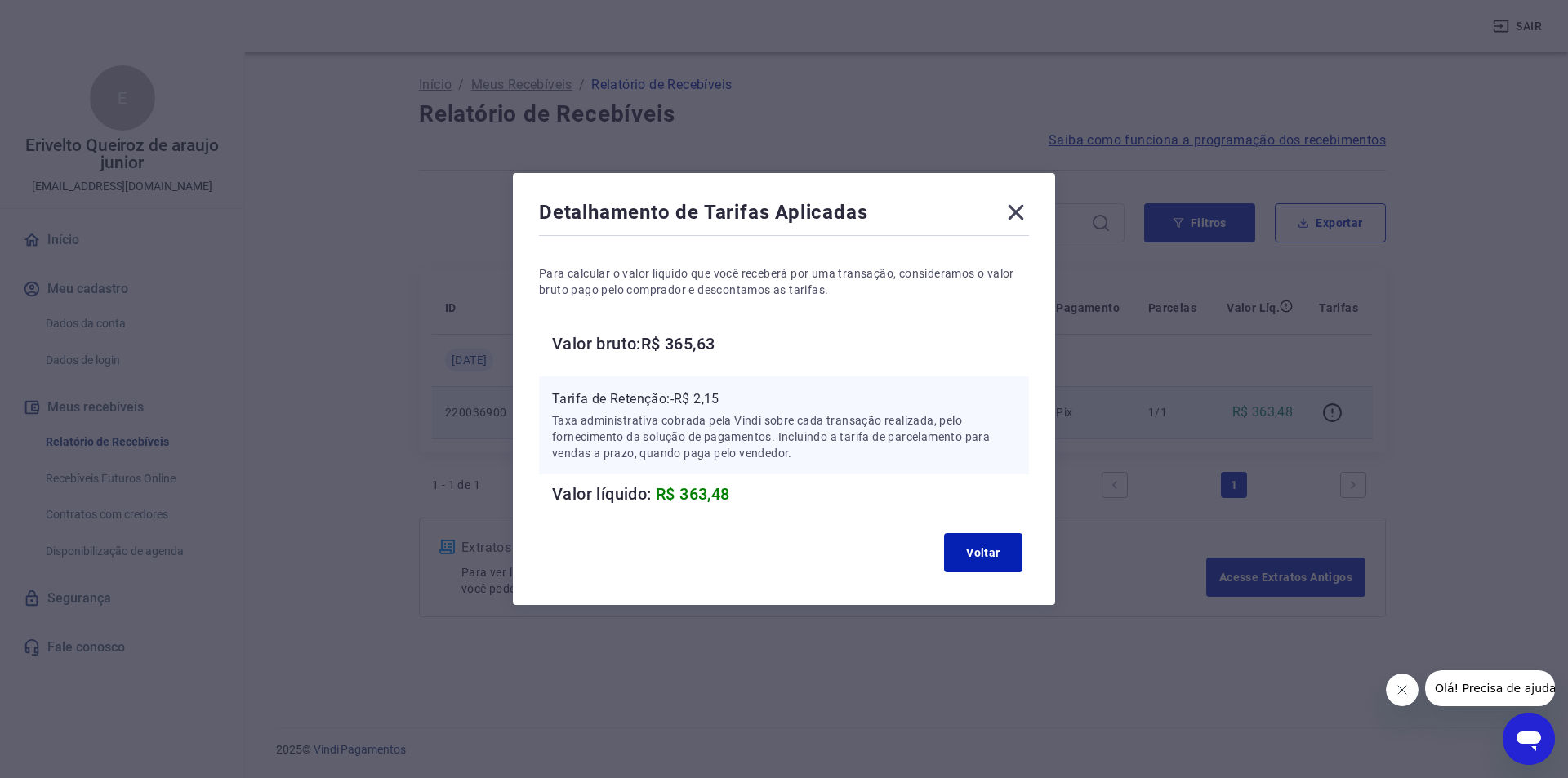
click at [710, 397] on p "Tarifa de Retenção: -R$ 2,15" at bounding box center [784, 400] width 464 height 20
copy p "2,15"
drag, startPoint x: 982, startPoint y: 547, endPoint x: 869, endPoint y: 468, distance: 137.9
click at [981, 547] on button "Voltar" at bounding box center [984, 553] width 78 height 39
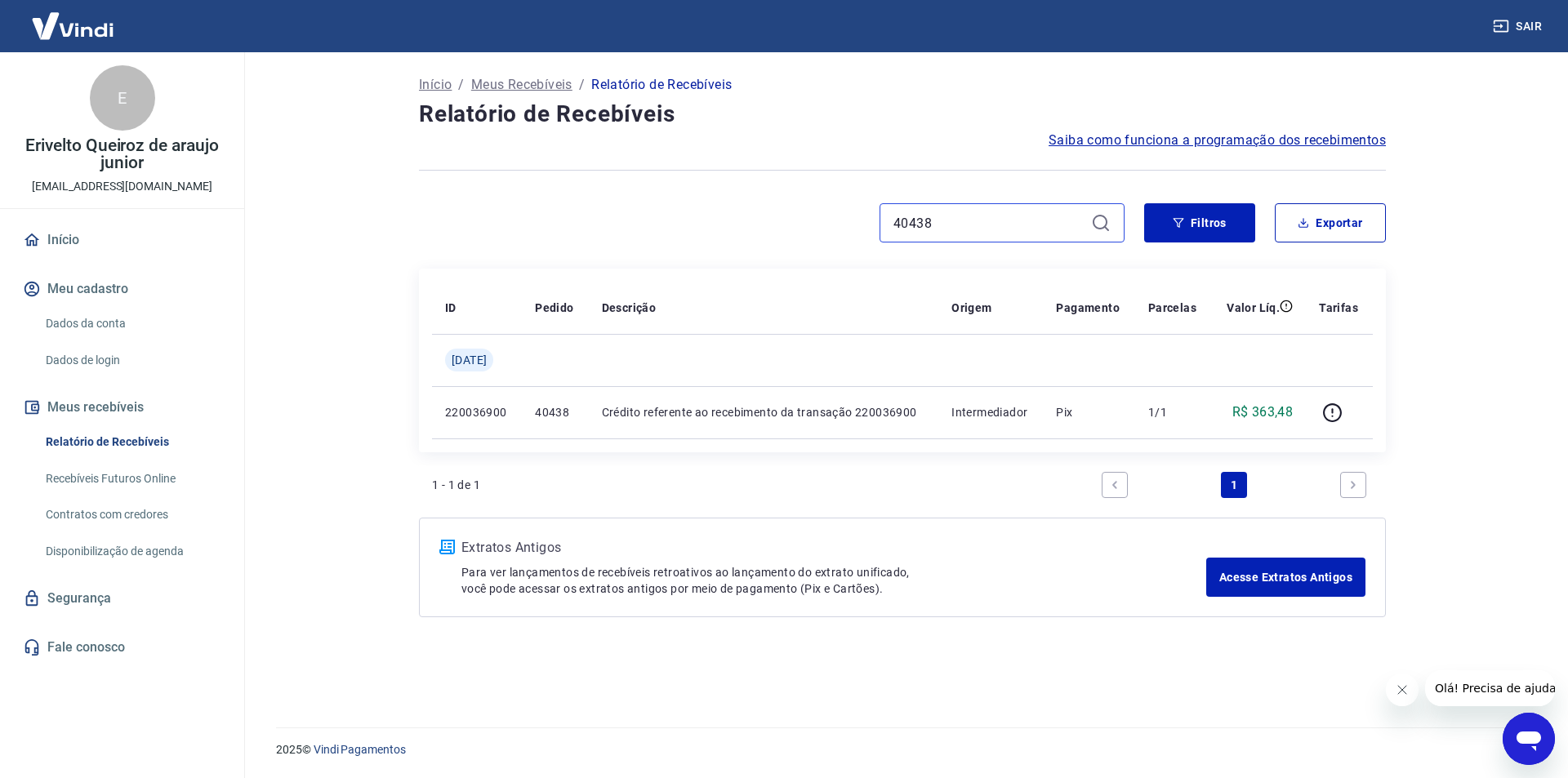
click at [915, 223] on input "40438" at bounding box center [989, 223] width 191 height 25
paste input "2,15"
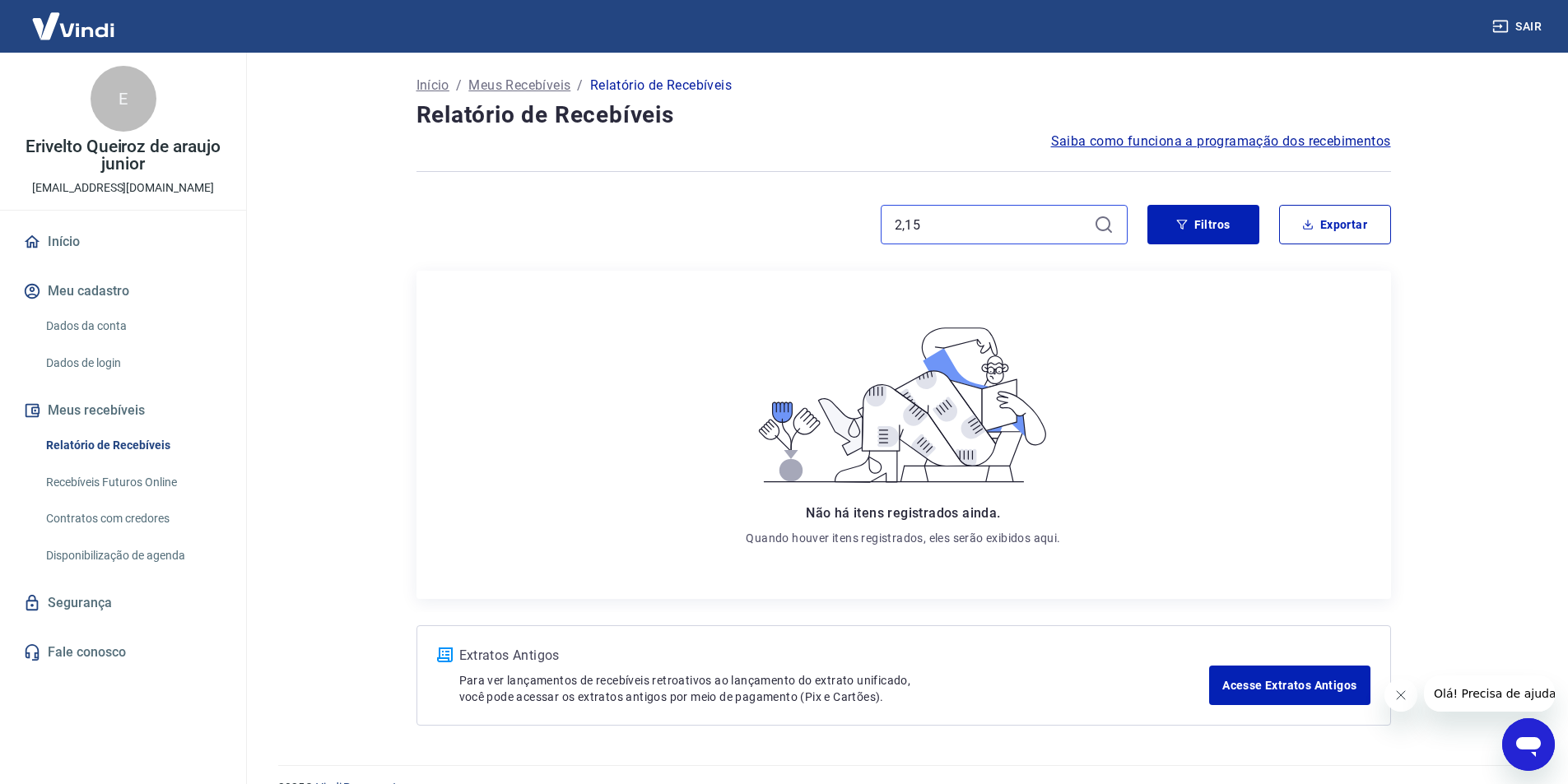
click at [922, 221] on input "2,15" at bounding box center [992, 224] width 192 height 25
paste input "40424"
click at [922, 221] on input "2,15" at bounding box center [992, 224] width 192 height 25
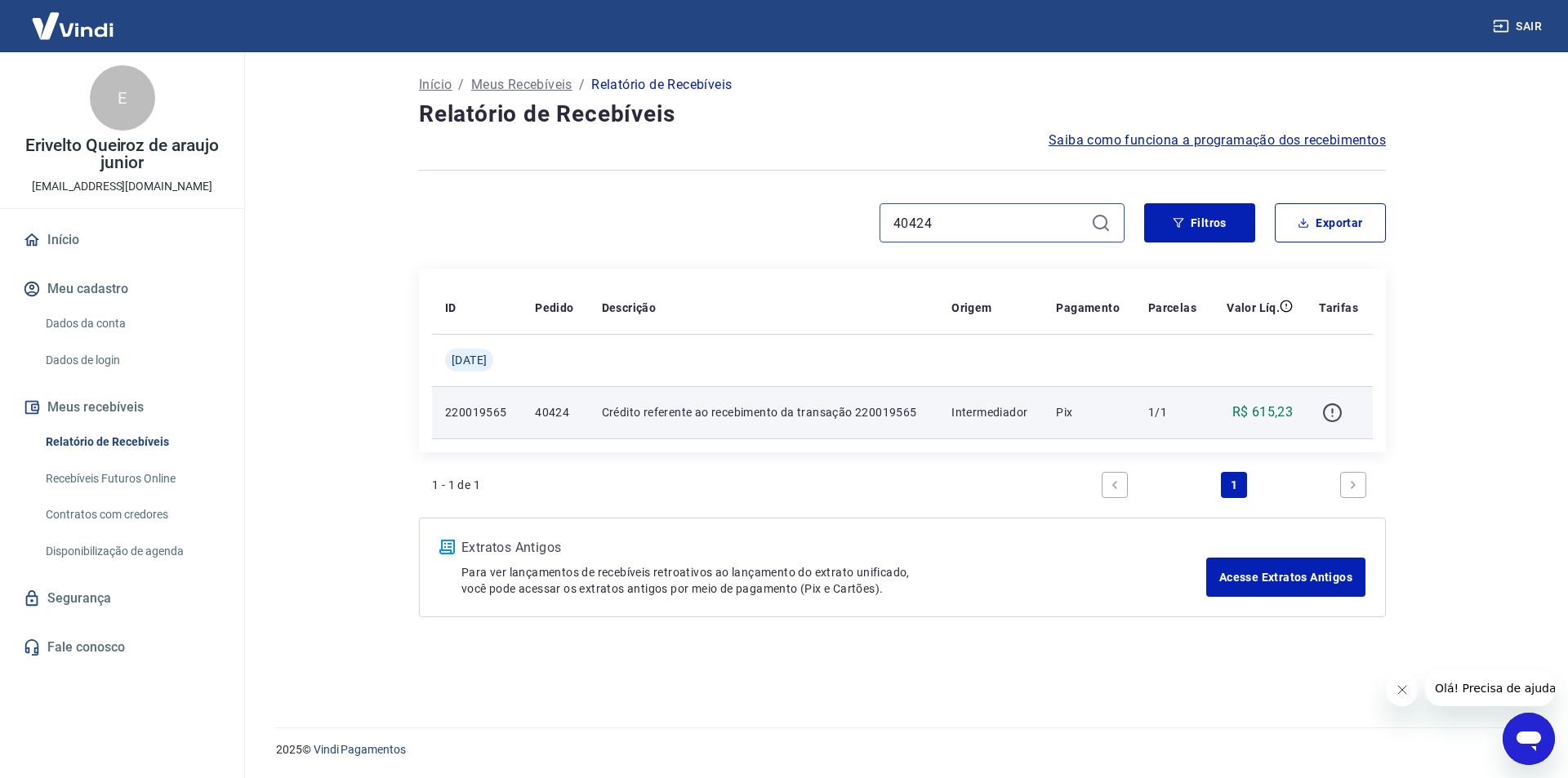
type input "40424"
click at [1333, 410] on icon "button" at bounding box center [1332, 410] width 2 height 5
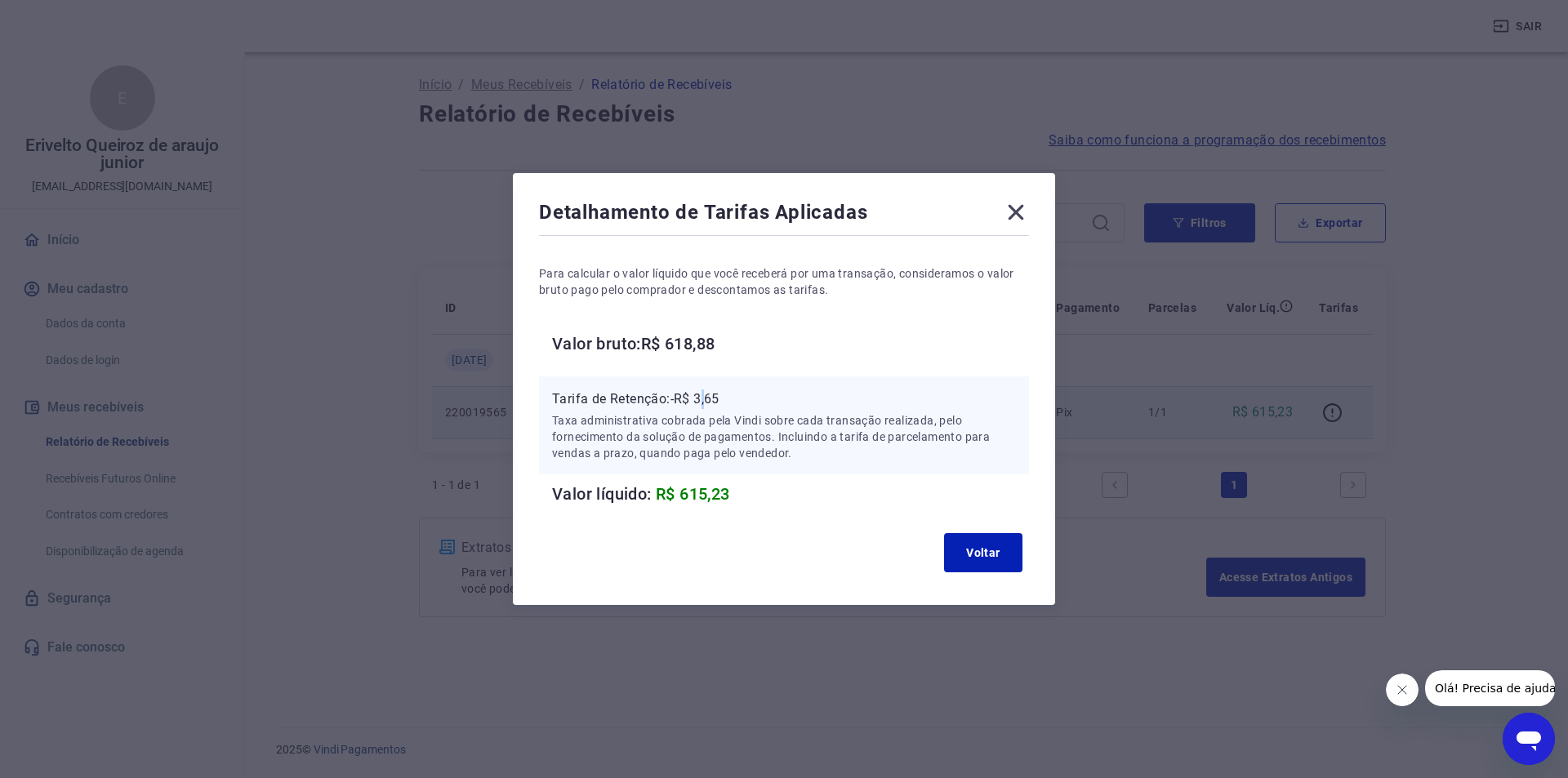
click at [709, 395] on p "Tarifa de Retenção: -R$ 3,65" at bounding box center [784, 400] width 464 height 20
click at [712, 396] on p "Tarifa de Retenção: -R$ 3,65" at bounding box center [784, 400] width 464 height 20
click at [712, 397] on p "Tarifa de Retenção: -R$ 3,65" at bounding box center [784, 400] width 464 height 20
click at [978, 550] on button "Voltar" at bounding box center [984, 553] width 78 height 39
